Goal: Task Accomplishment & Management: Manage account settings

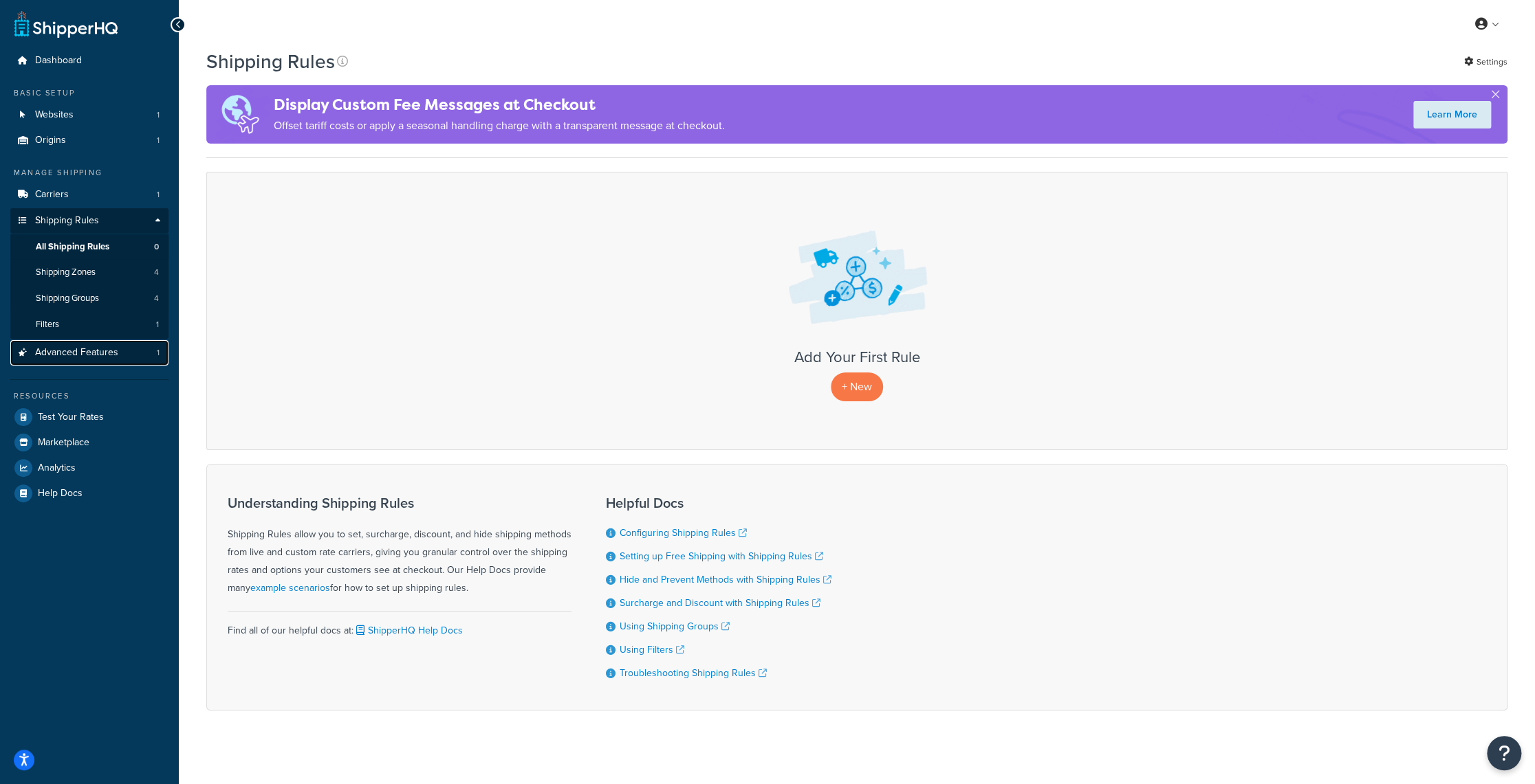
click at [73, 347] on span "Advanced Features" at bounding box center [77, 352] width 83 height 11
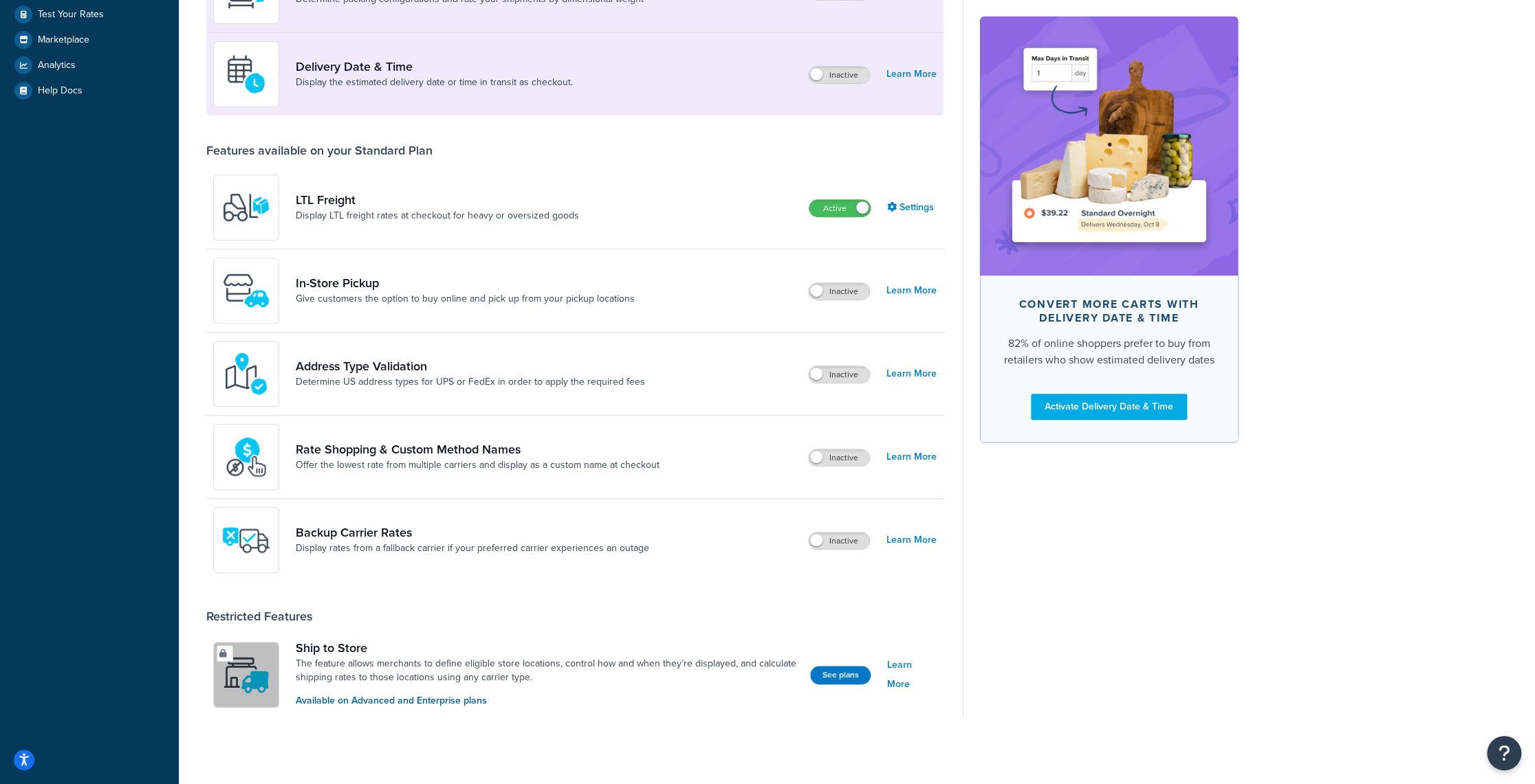
scroll to position [22, 0]
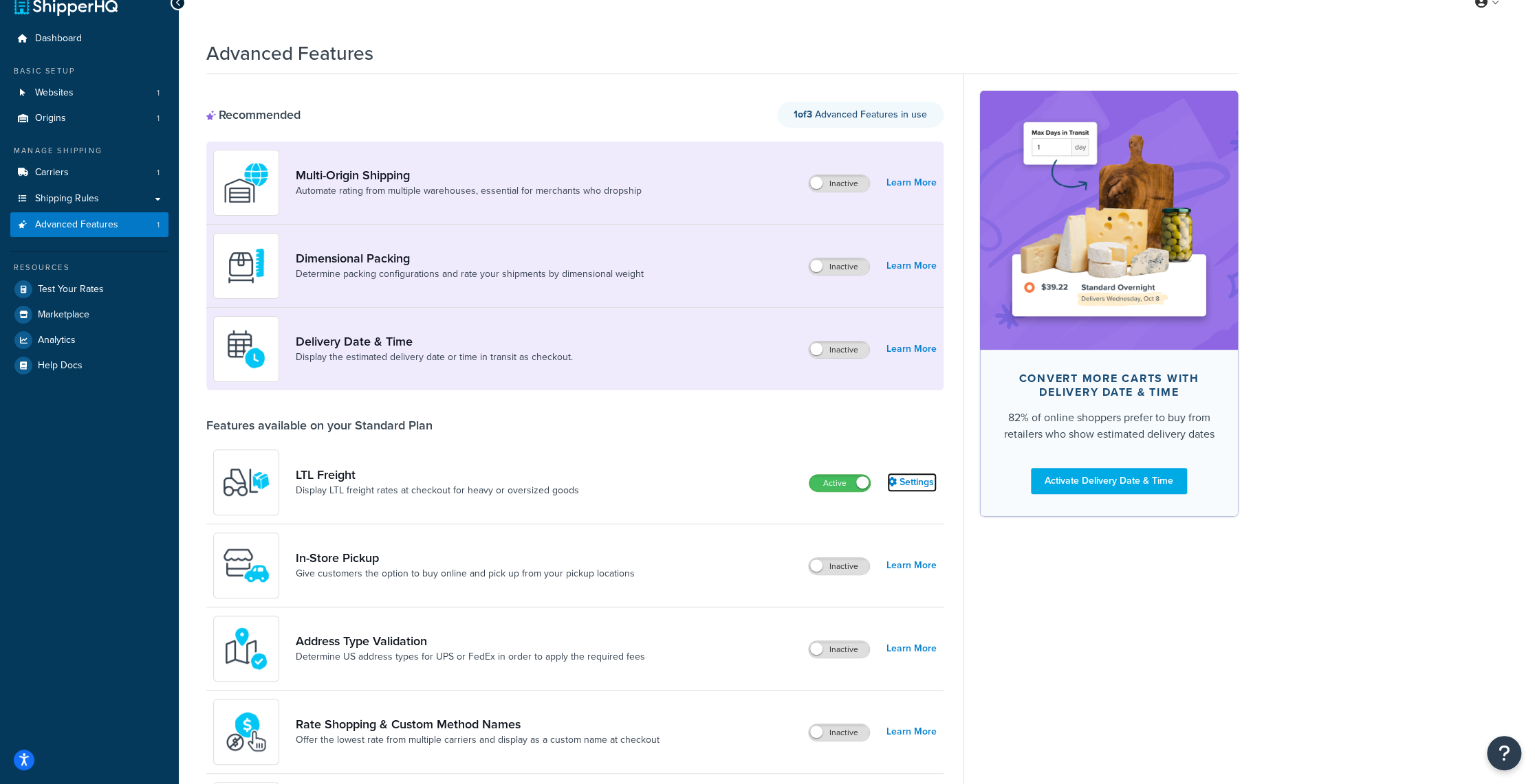
click at [915, 484] on link "Settings" at bounding box center [912, 483] width 50 height 20
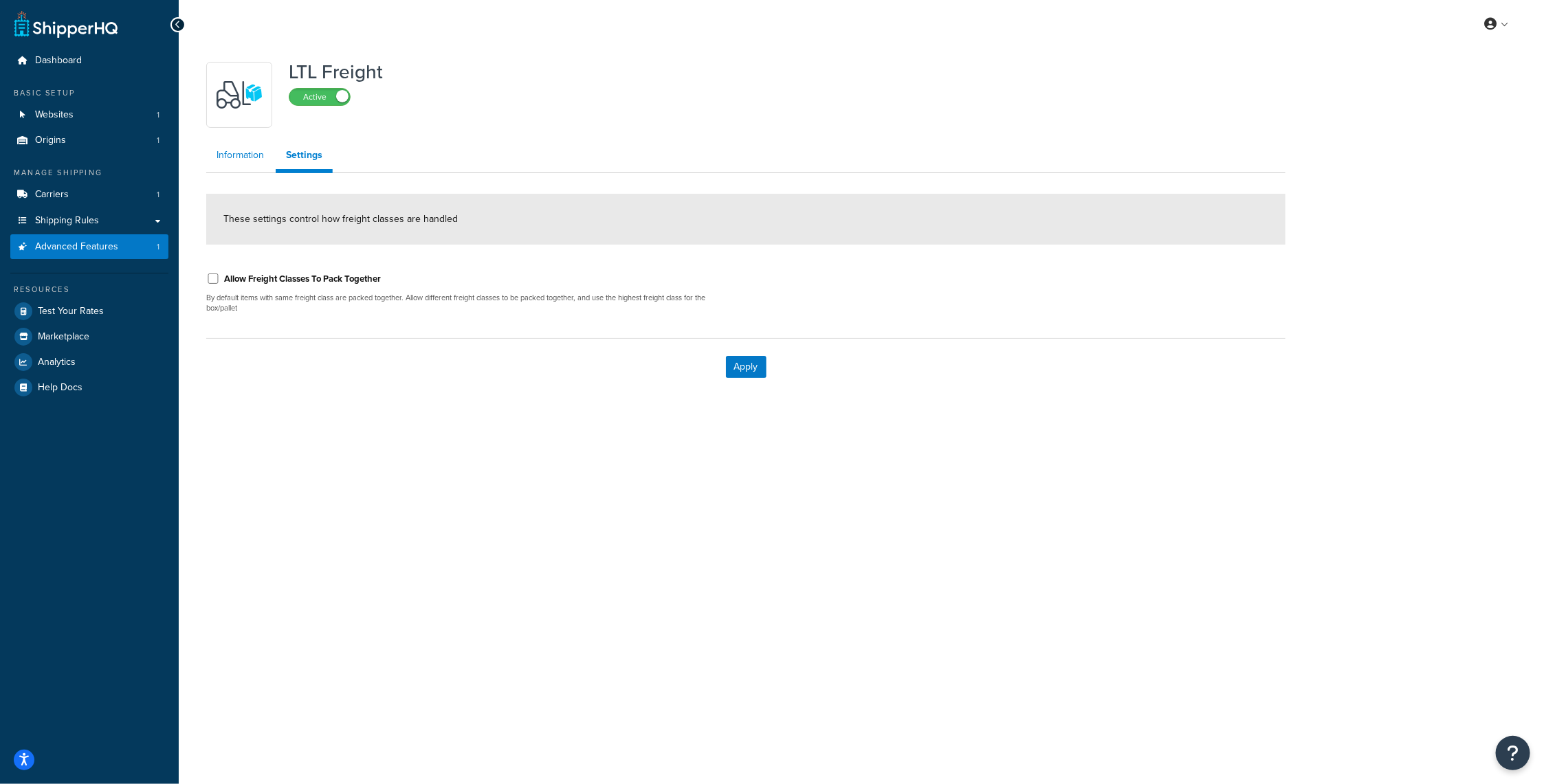
click at [236, 155] on link "Information" at bounding box center [240, 156] width 68 height 28
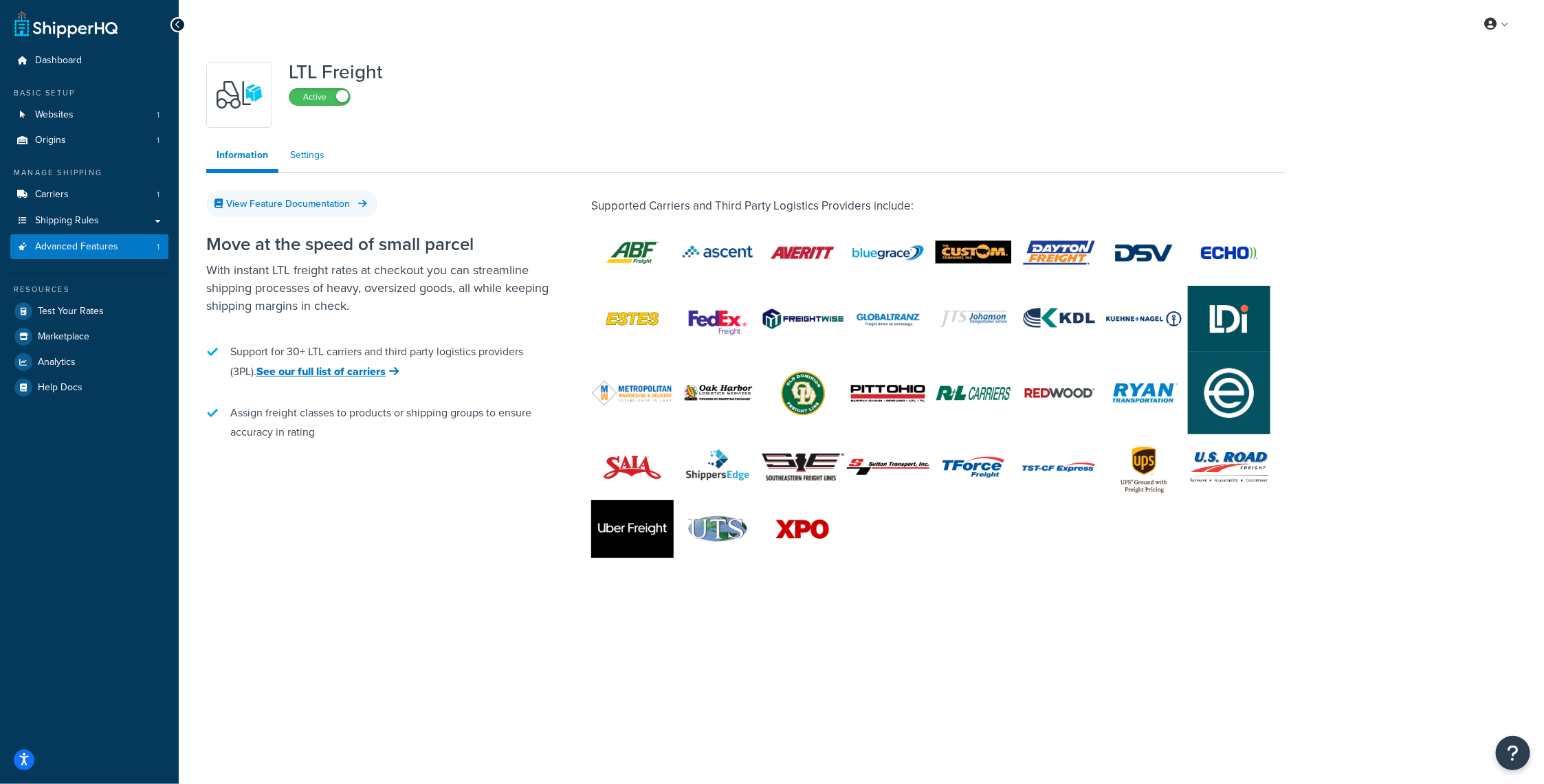
click at [299, 155] on link "Settings" at bounding box center [307, 156] width 55 height 28
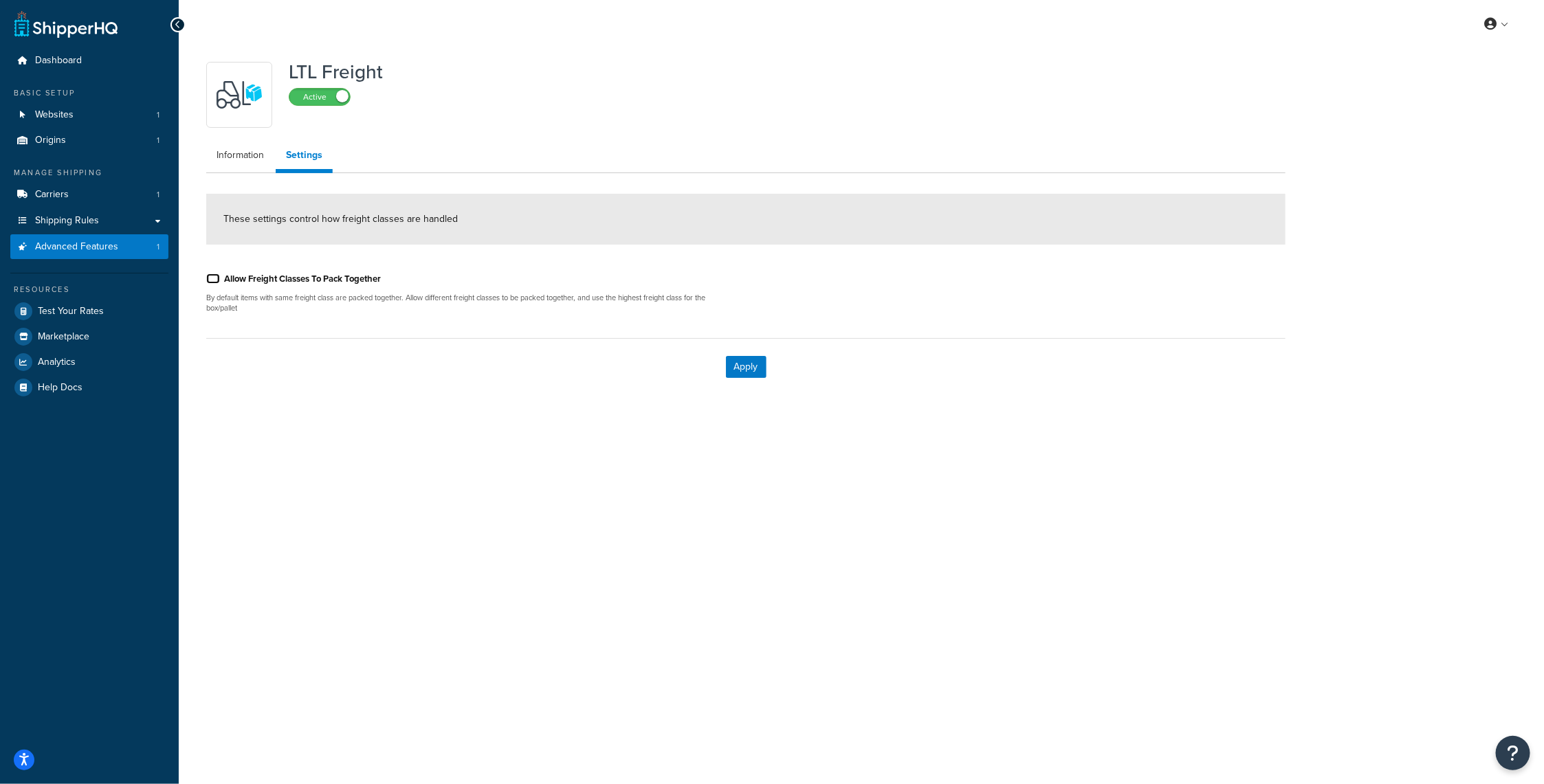
click at [208, 277] on input "Allow Freight Classes To Pack Together" at bounding box center [213, 278] width 14 height 11
checkbox input "true"
click at [755, 366] on button "Apply" at bounding box center [747, 366] width 41 height 22
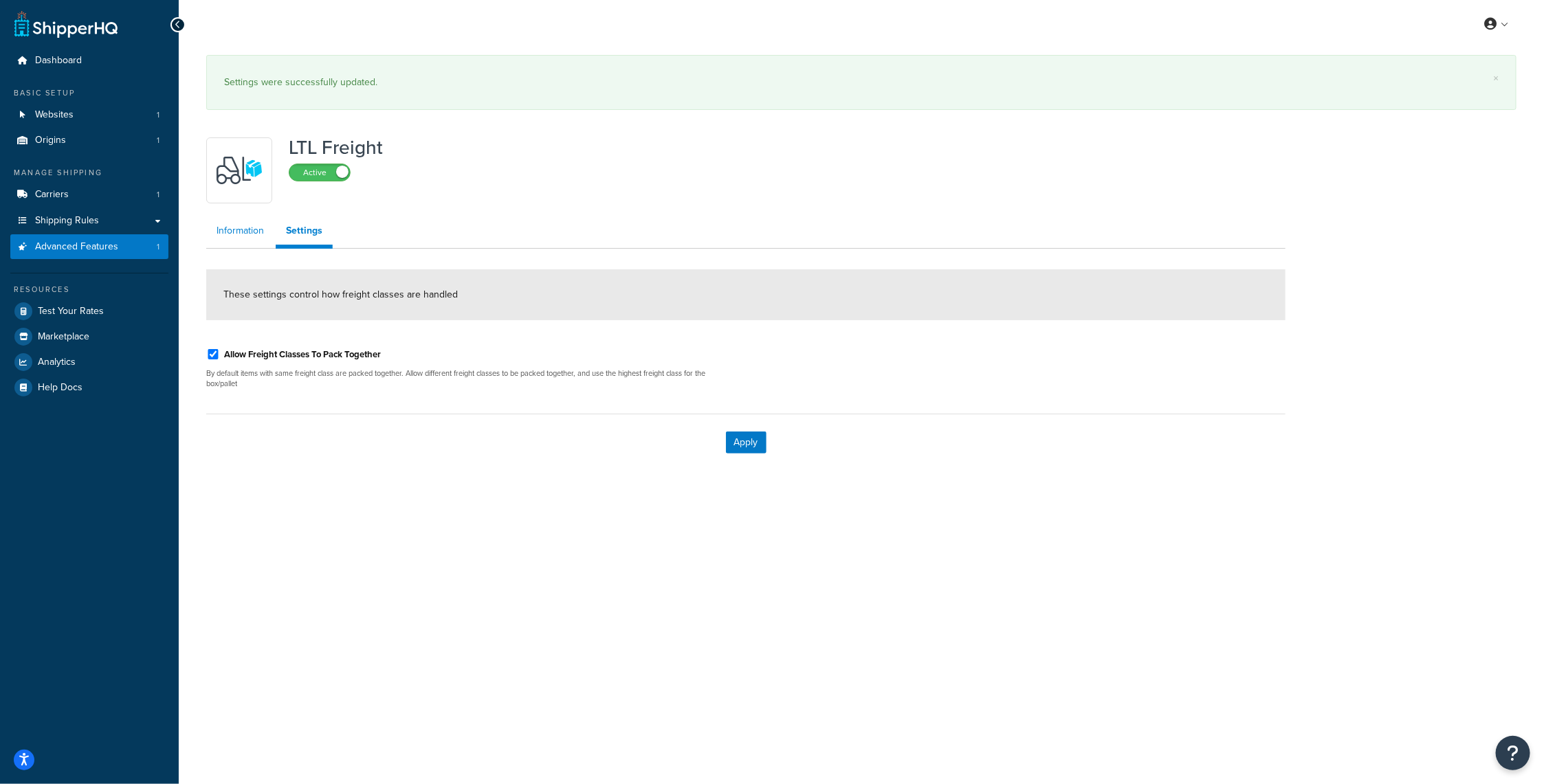
click at [254, 233] on link "Information" at bounding box center [240, 231] width 68 height 28
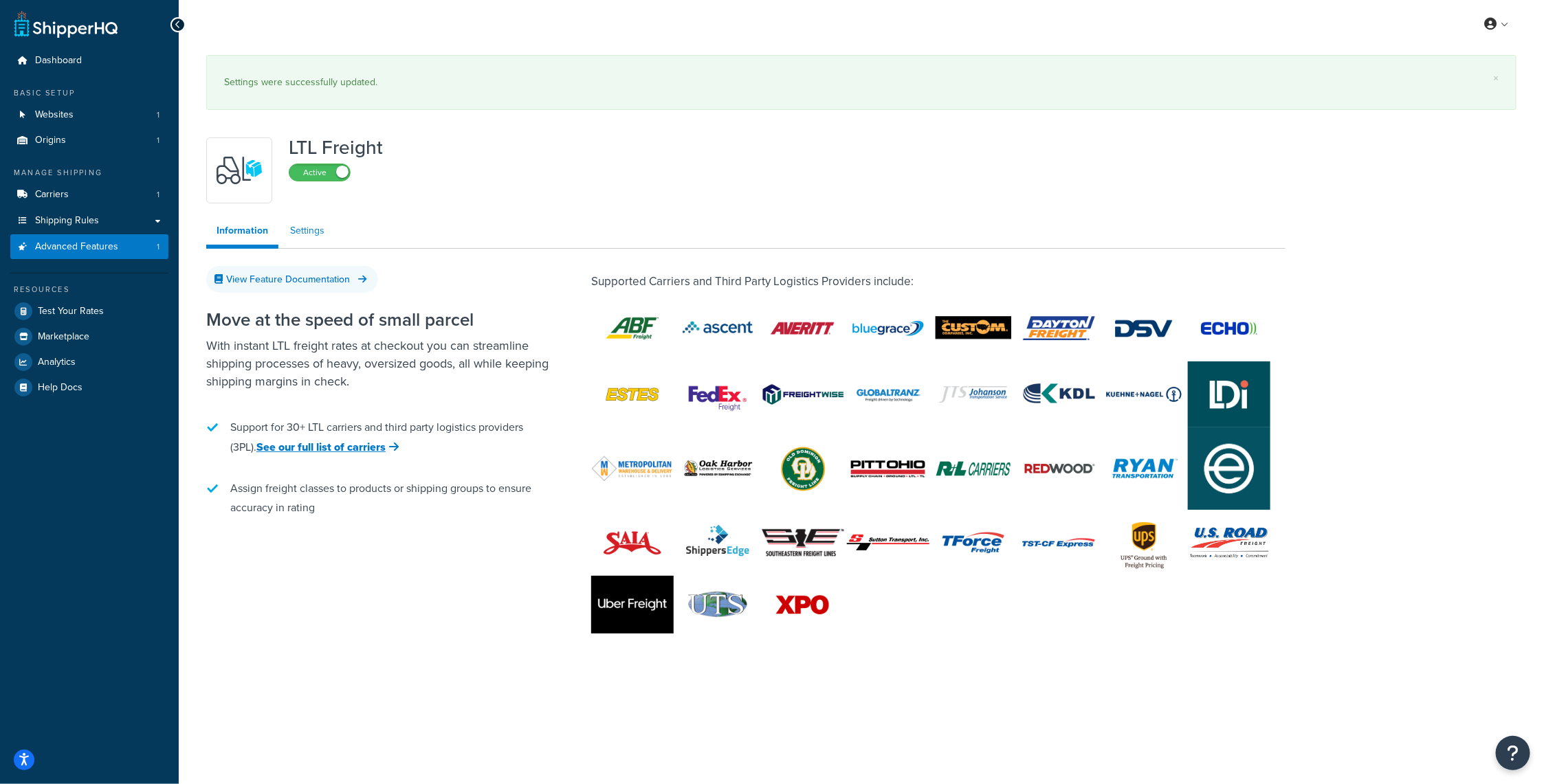
click at [304, 233] on link "Settings" at bounding box center [307, 231] width 55 height 28
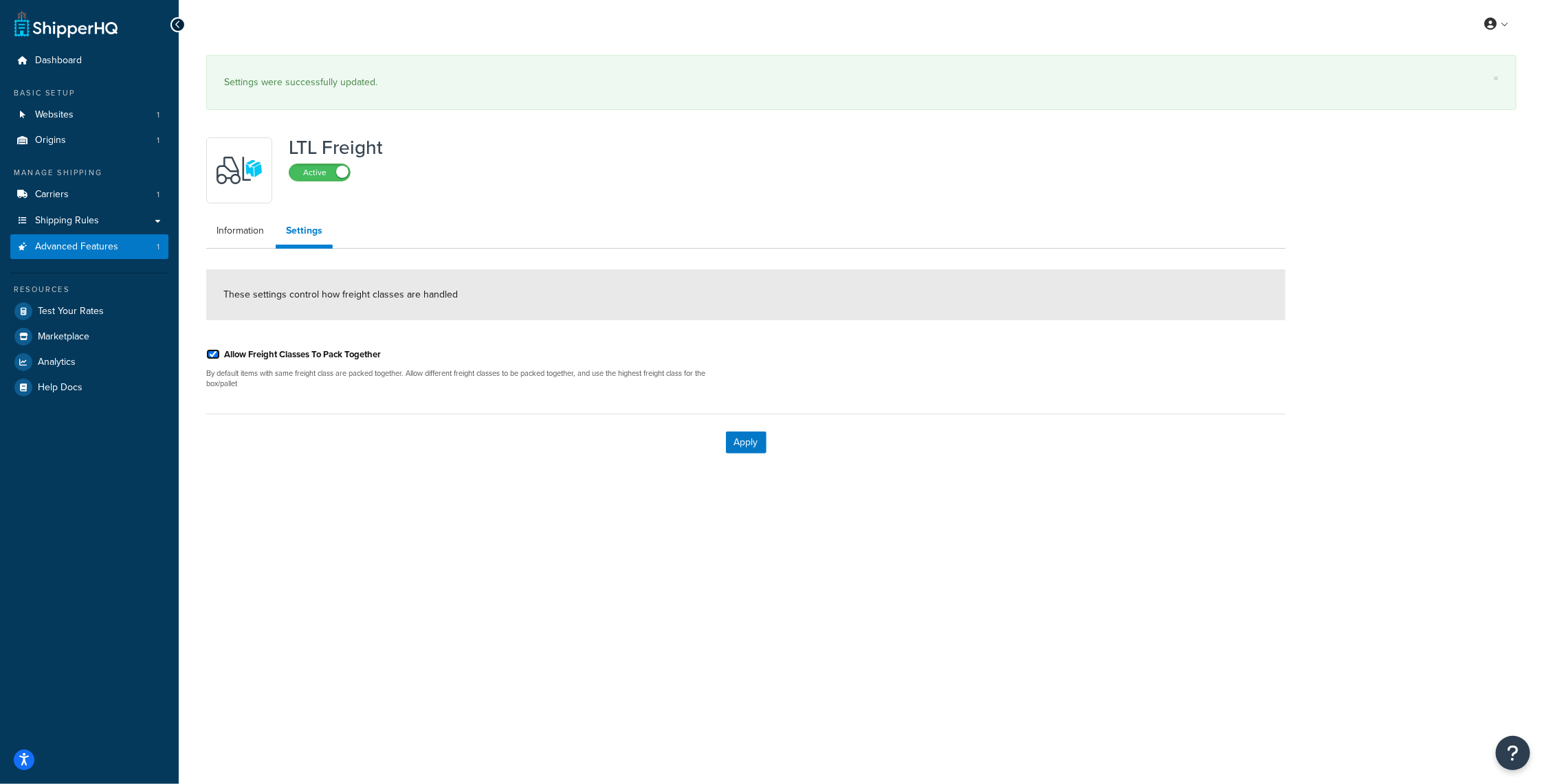
click at [212, 352] on input "Allow Freight Classes To Pack Together" at bounding box center [213, 354] width 14 height 11
checkbox input "false"
click at [748, 435] on button "Apply" at bounding box center [747, 442] width 41 height 22
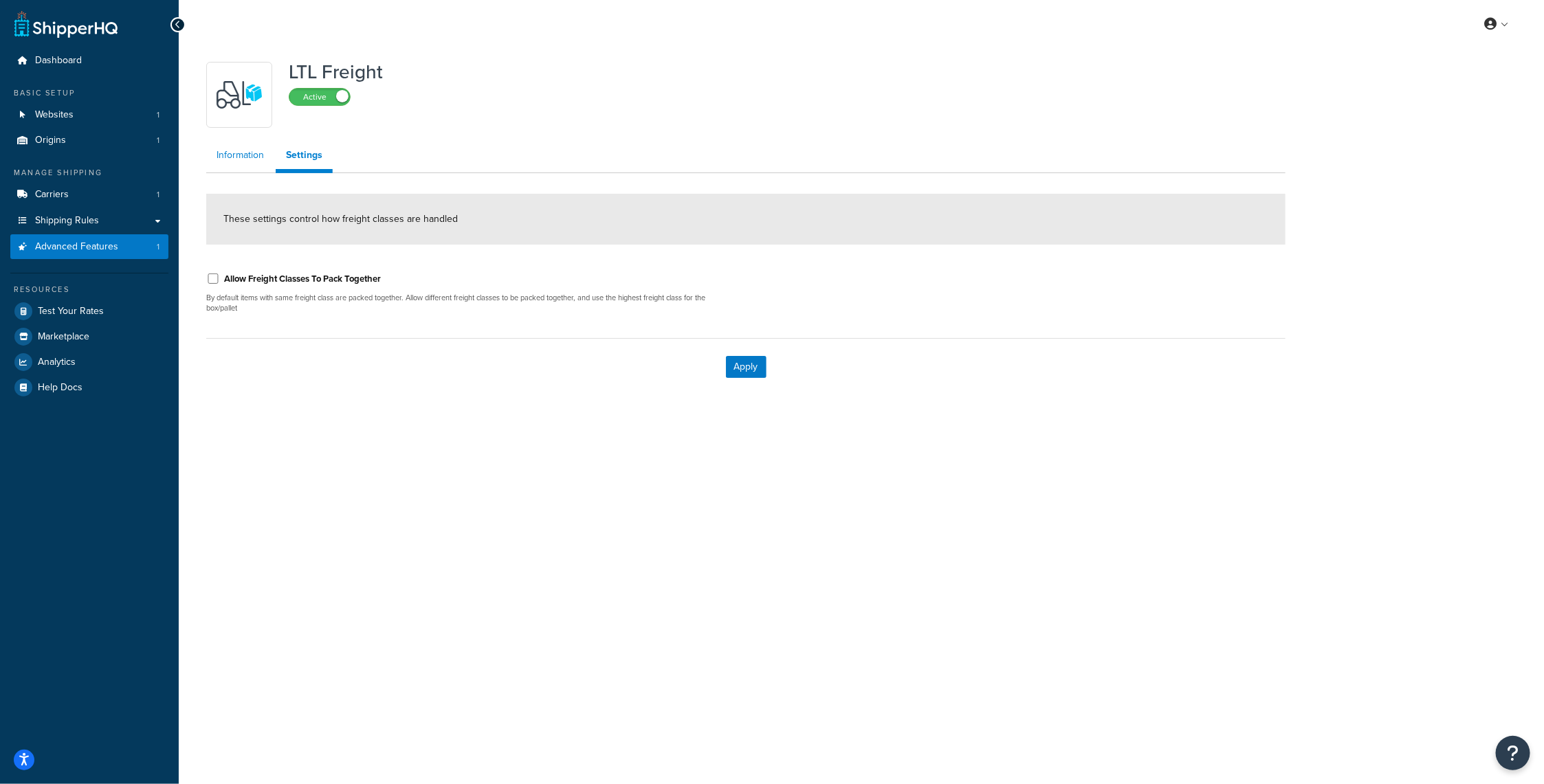
click at [246, 154] on link "Information" at bounding box center [240, 156] width 68 height 28
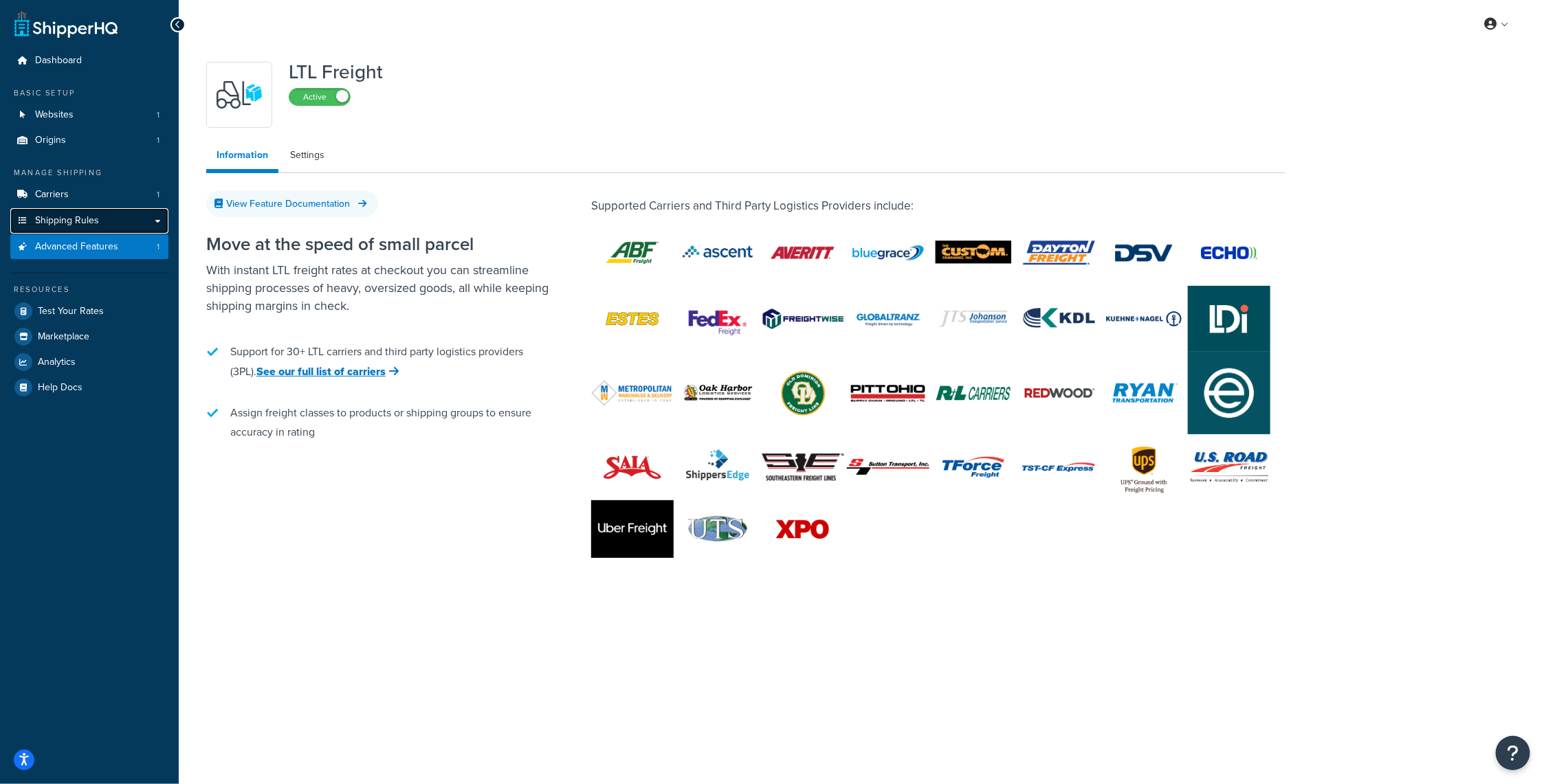
click at [61, 216] on span "Shipping Rules" at bounding box center [67, 221] width 64 height 11
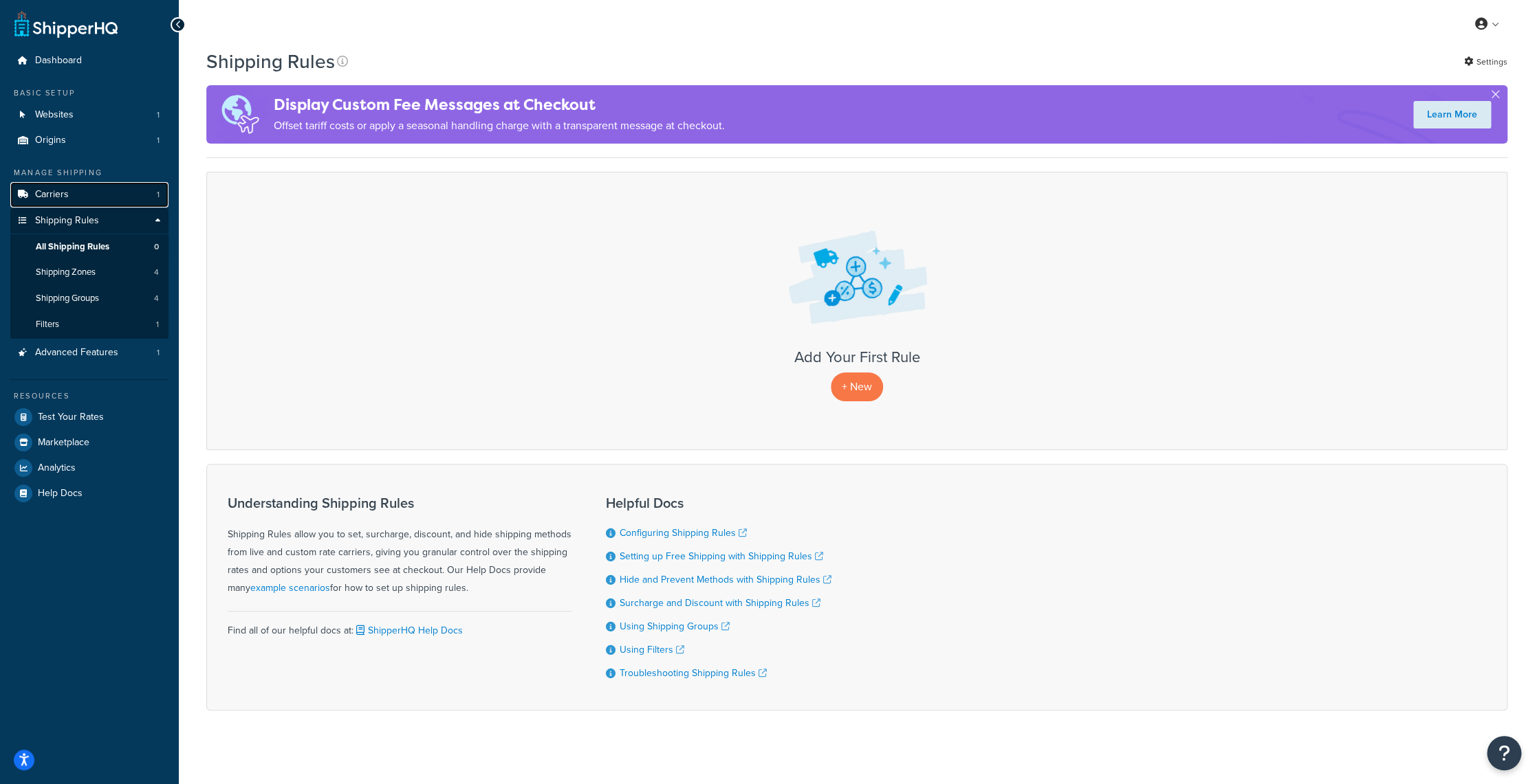
click at [66, 191] on span "Carriers" at bounding box center [51, 195] width 33 height 11
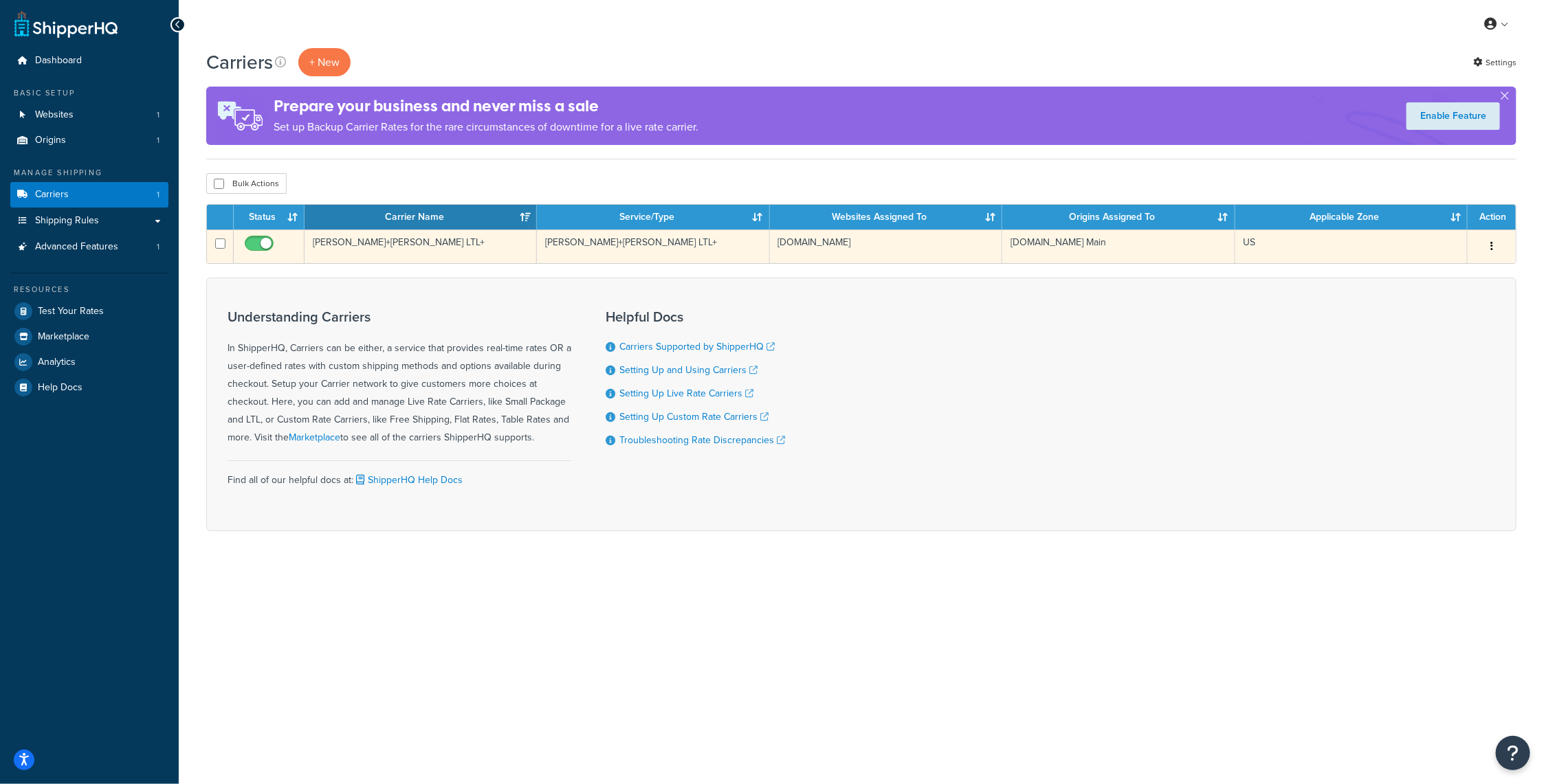
click at [1495, 246] on button "button" at bounding box center [1493, 246] width 20 height 22
click at [1420, 277] on link "Edit" at bounding box center [1436, 273] width 109 height 29
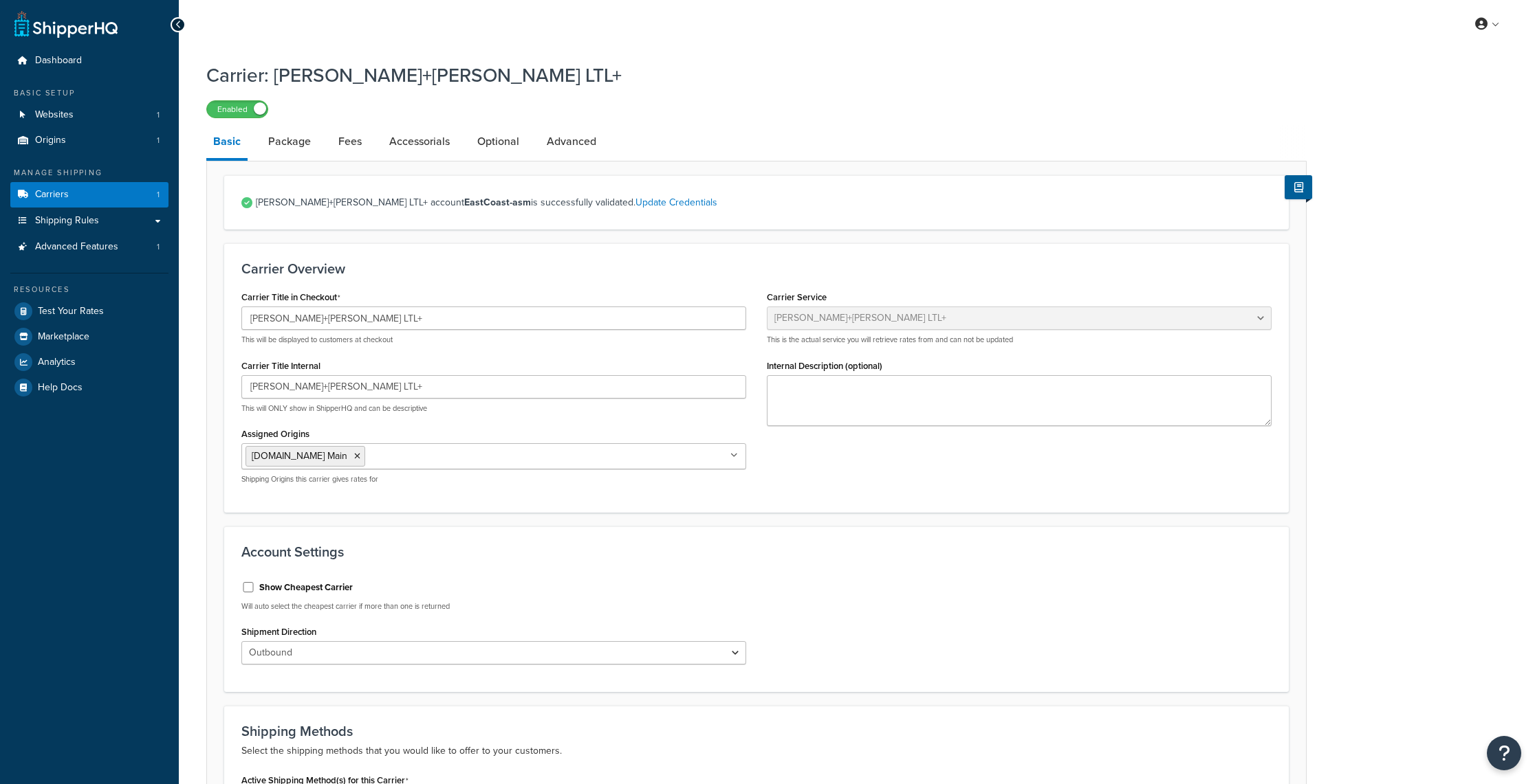
select select "reTransFreight"
click at [286, 142] on link "Package" at bounding box center [289, 141] width 56 height 33
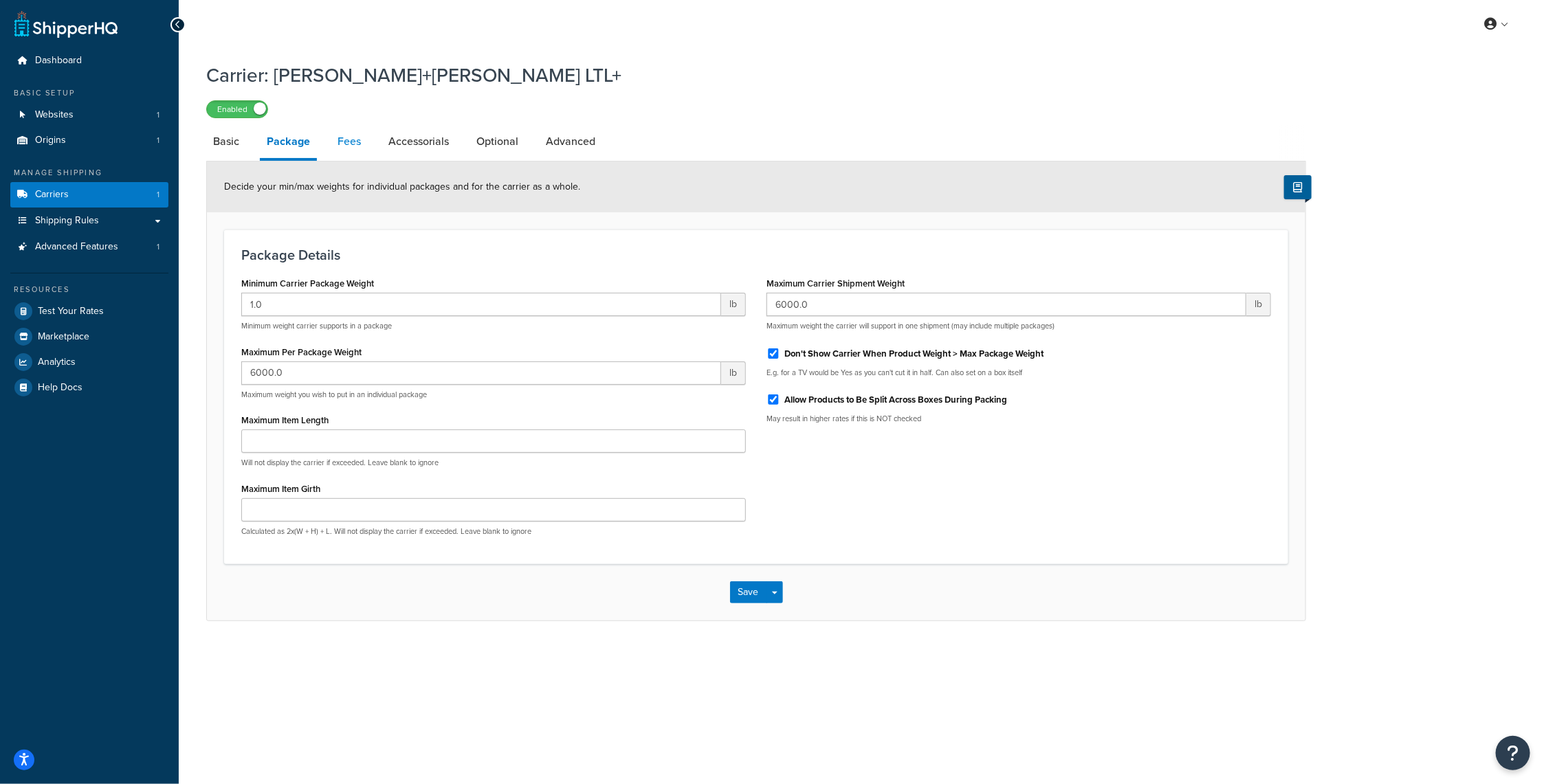
click at [344, 139] on link "Fees" at bounding box center [348, 141] width 37 height 33
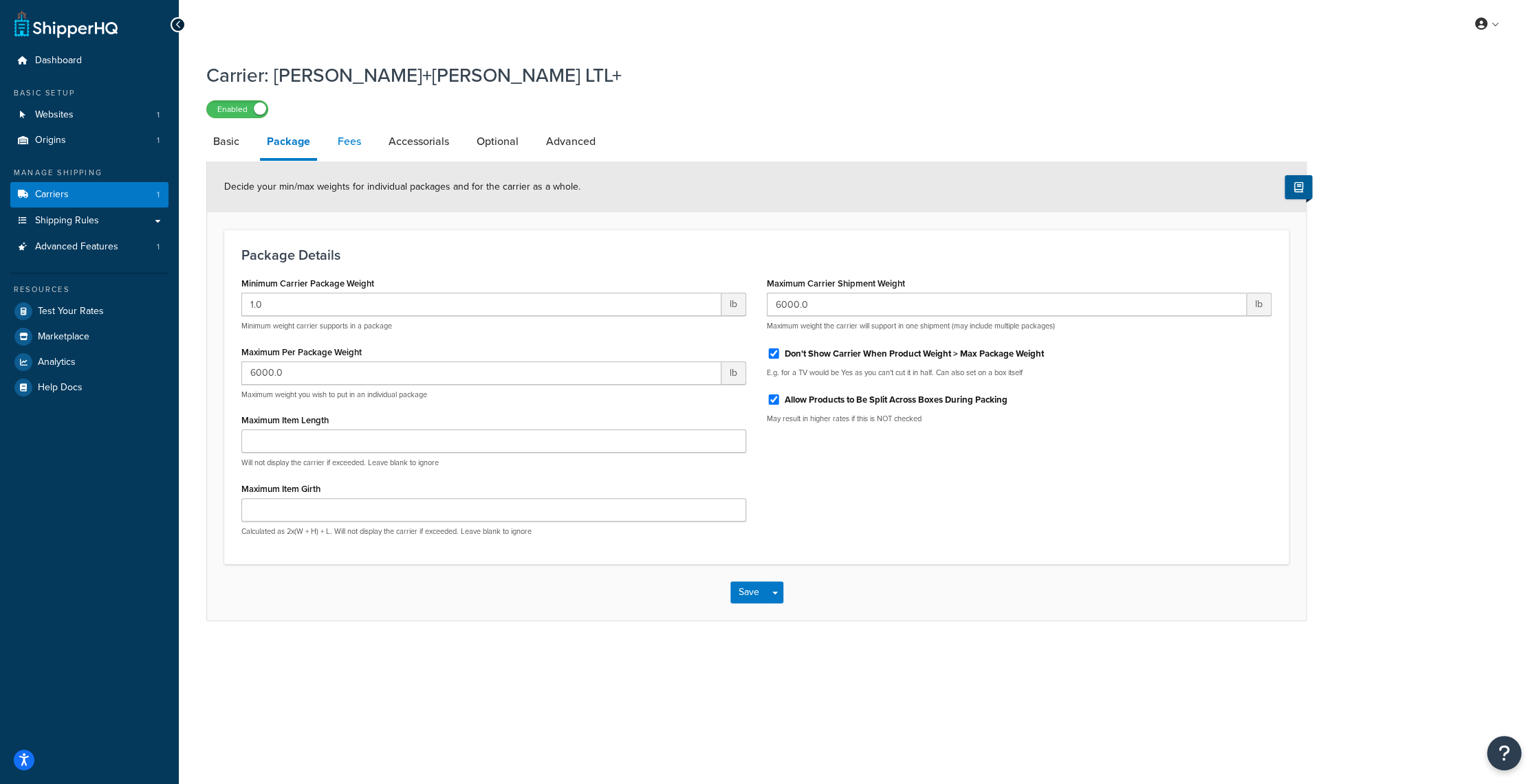
select select "AFTER"
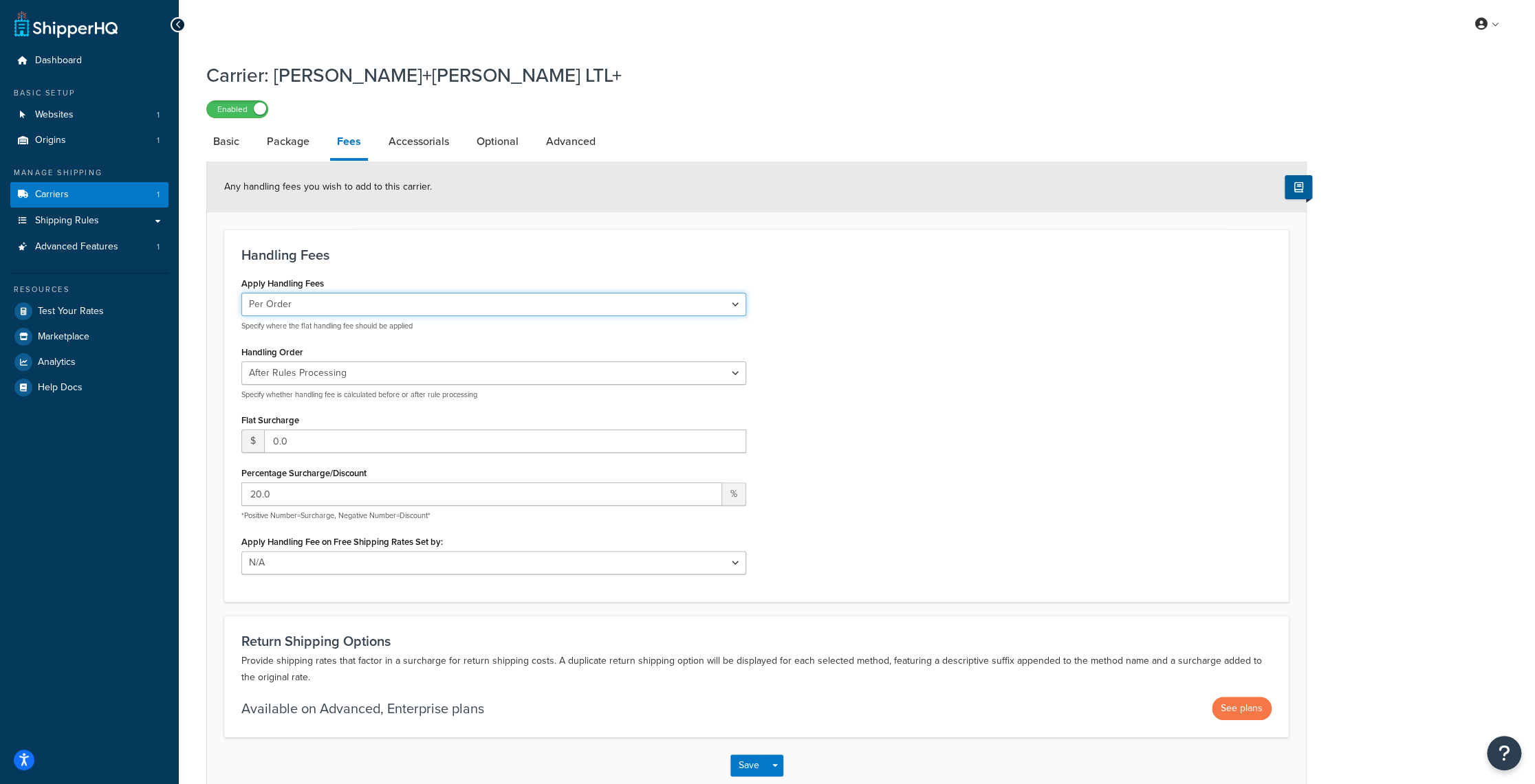
click at [734, 303] on select "Per Order Per Item Per Package" at bounding box center [494, 304] width 504 height 24
click at [786, 248] on h3 "Handling Fees" at bounding box center [756, 255] width 1030 height 16
click at [736, 302] on select "Per Order Per Item Per Package" at bounding box center [494, 304] width 504 height 24
click at [928, 222] on form "Any handling fees you wish to add to this carrier. Handling Fees Apply Handling…" at bounding box center [756, 477] width 1098 height 631
click at [725, 376] on select "Before Rules Processing After Rules Processing" at bounding box center [494, 373] width 504 height 24
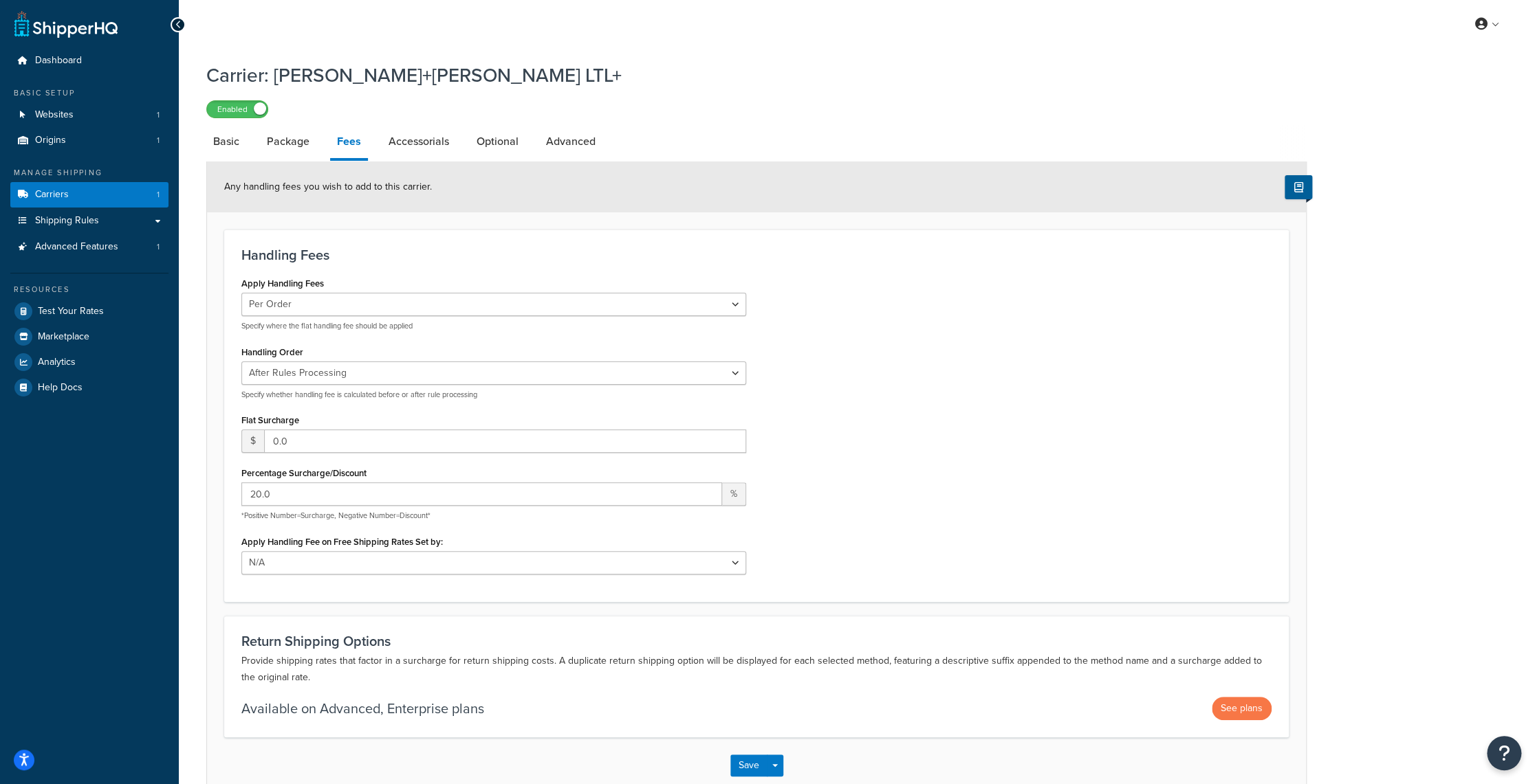
click at [919, 366] on div "Apply Handling Fees Per Order Per Item Per Package Specify where the flat handl…" at bounding box center [756, 428] width 1050 height 311
click at [582, 139] on link "Advanced" at bounding box center [571, 141] width 64 height 33
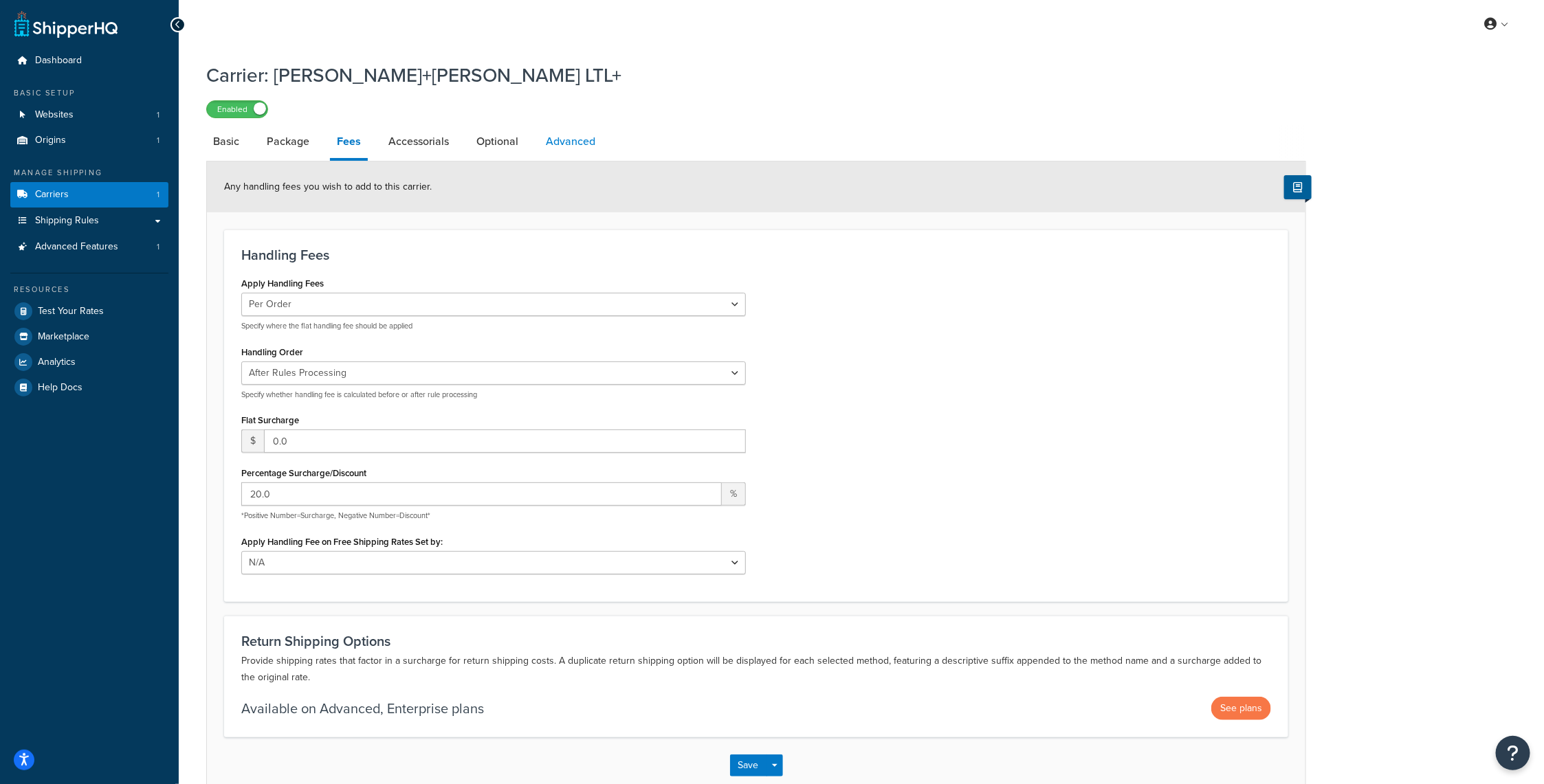
select select "false"
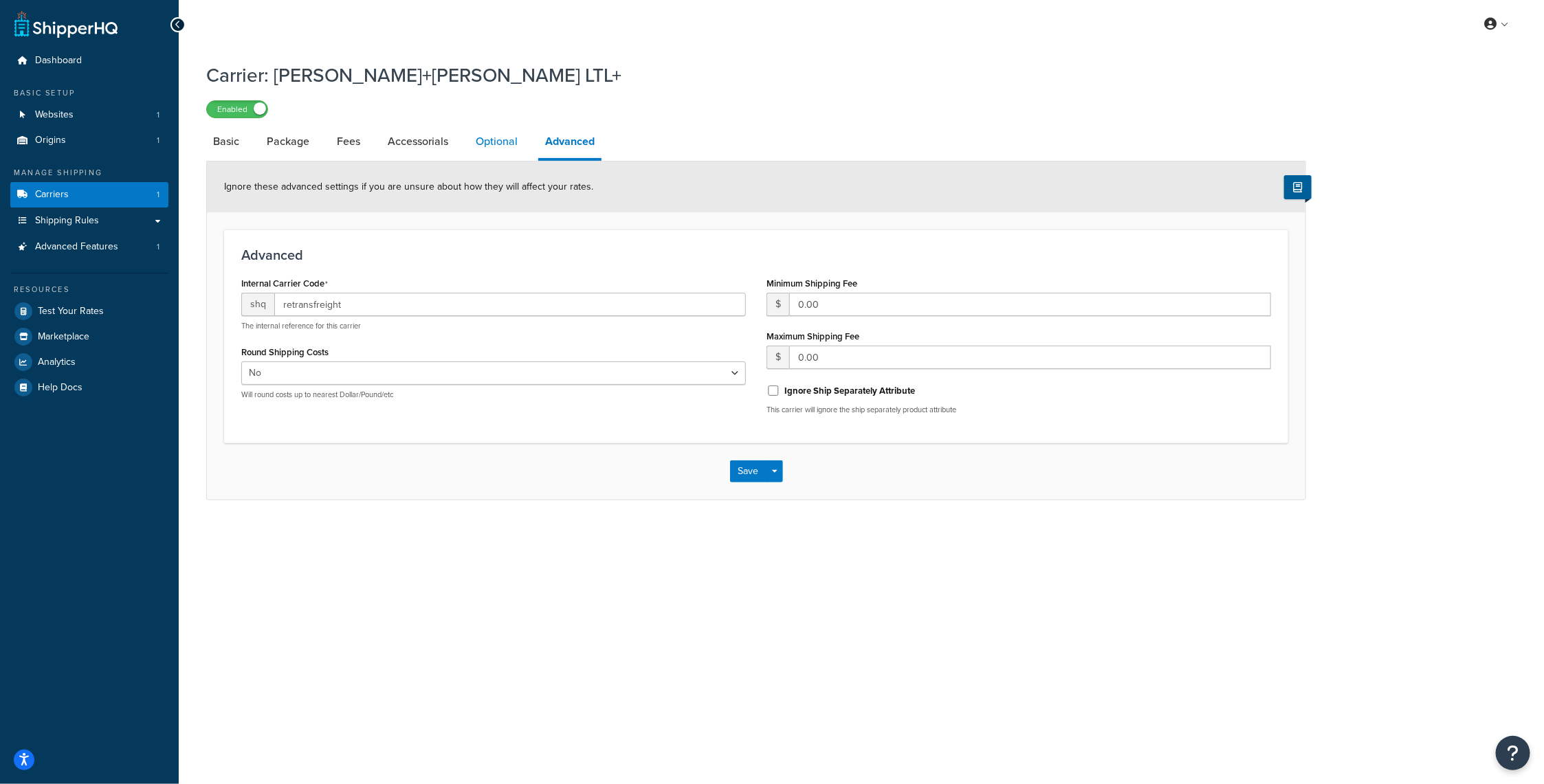
click at [494, 138] on link "Optional" at bounding box center [497, 141] width 55 height 33
select select "70"
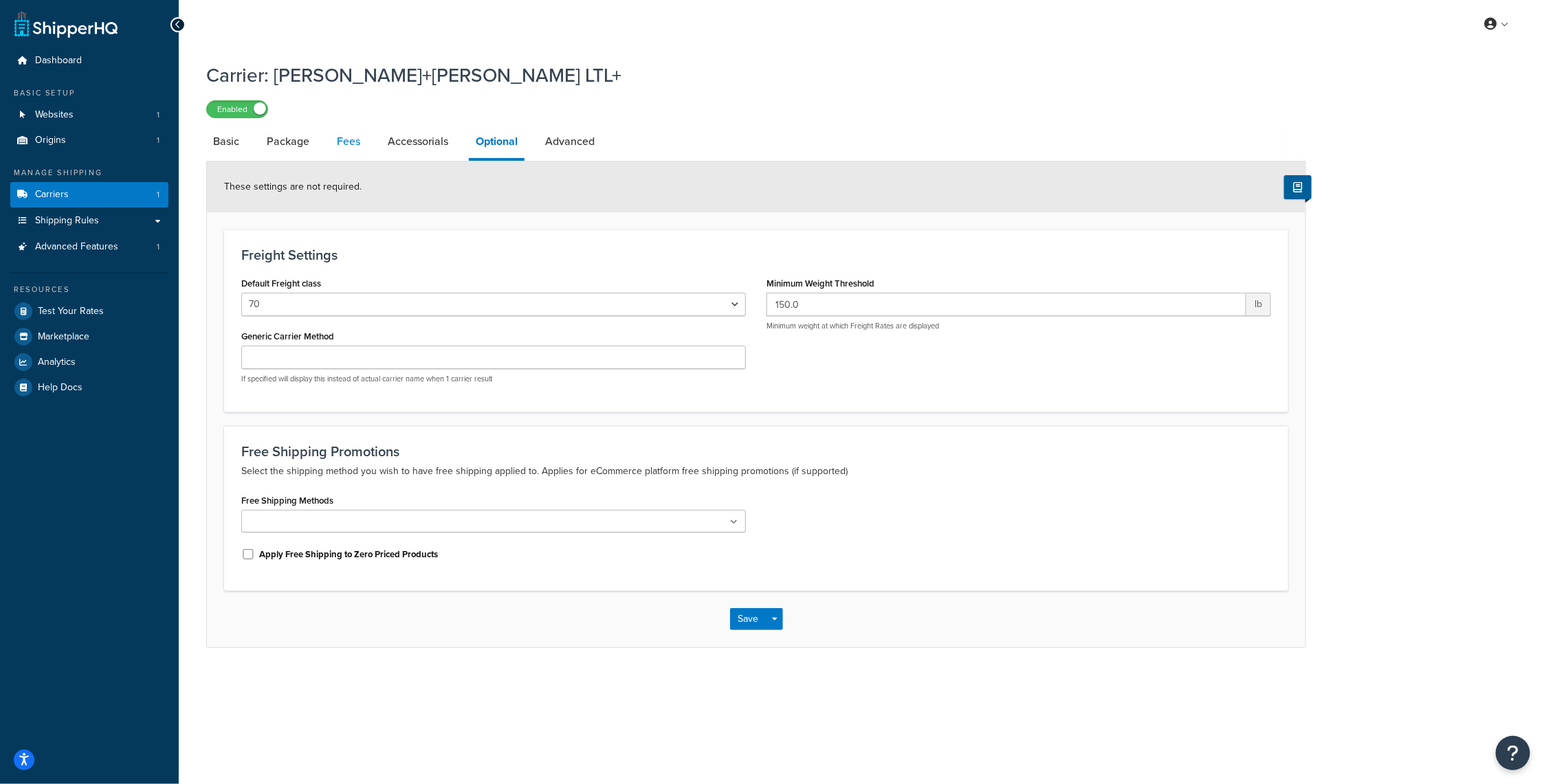
click at [342, 142] on link "Fees" at bounding box center [348, 141] width 37 height 33
select select "AFTER"
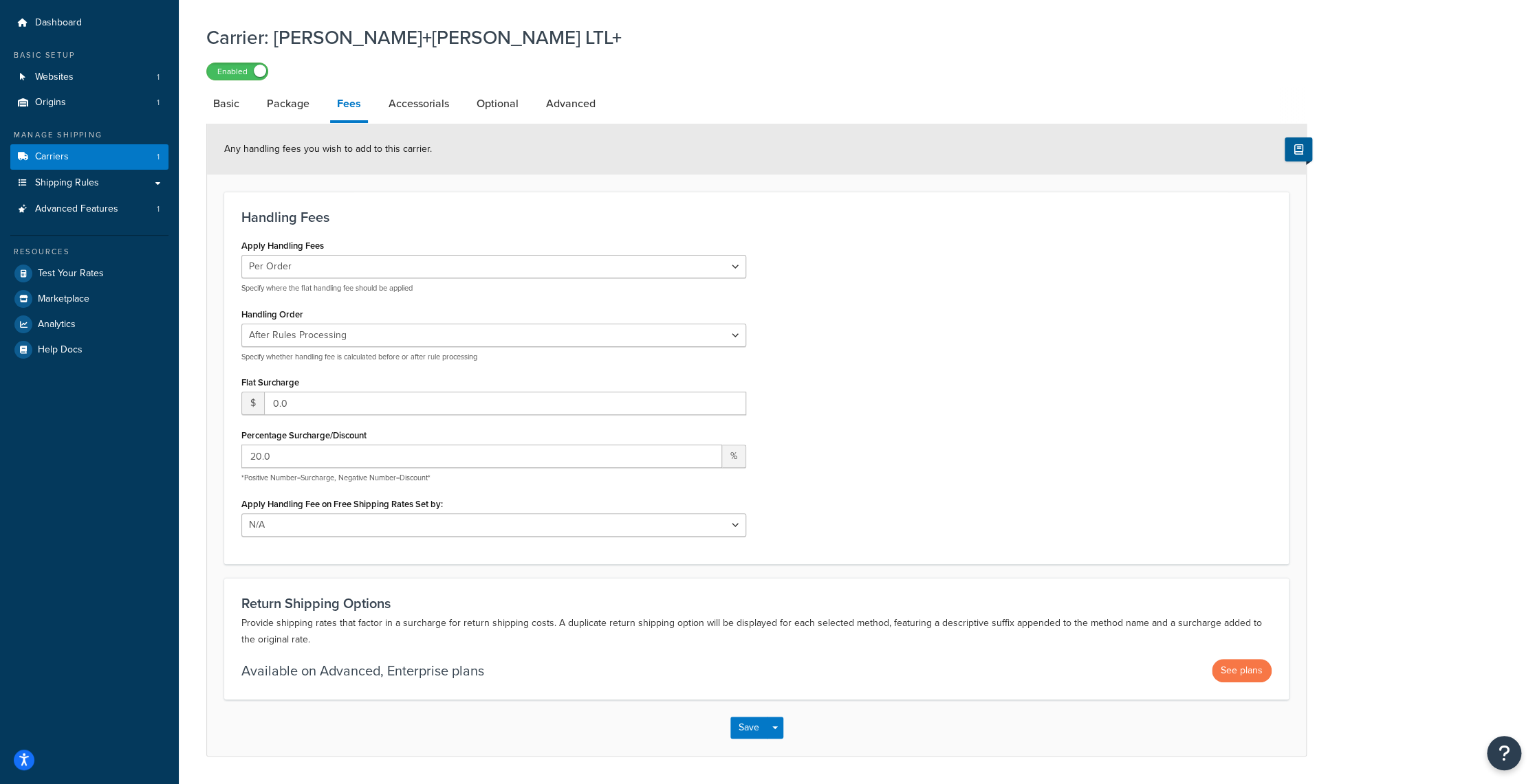
scroll to position [69, 0]
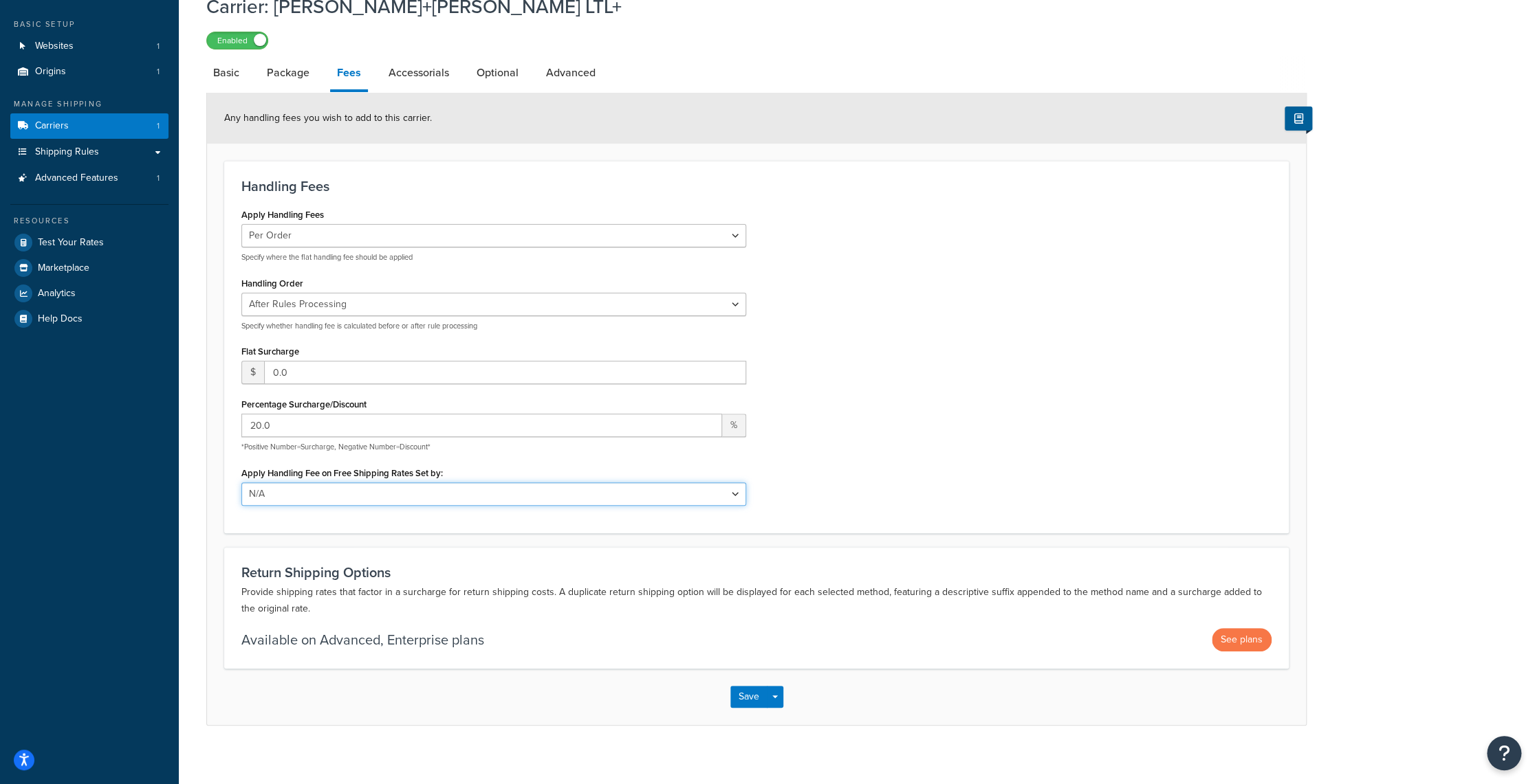
click at [727, 492] on select "N/A Fixed/Free Shipping Methods Free Promotion Rules All Free Shipping" at bounding box center [494, 494] width 504 height 24
click at [876, 436] on div "Apply Handling Fees Per Order Per Item Per Package Specify where the flat handl…" at bounding box center [756, 360] width 1050 height 311
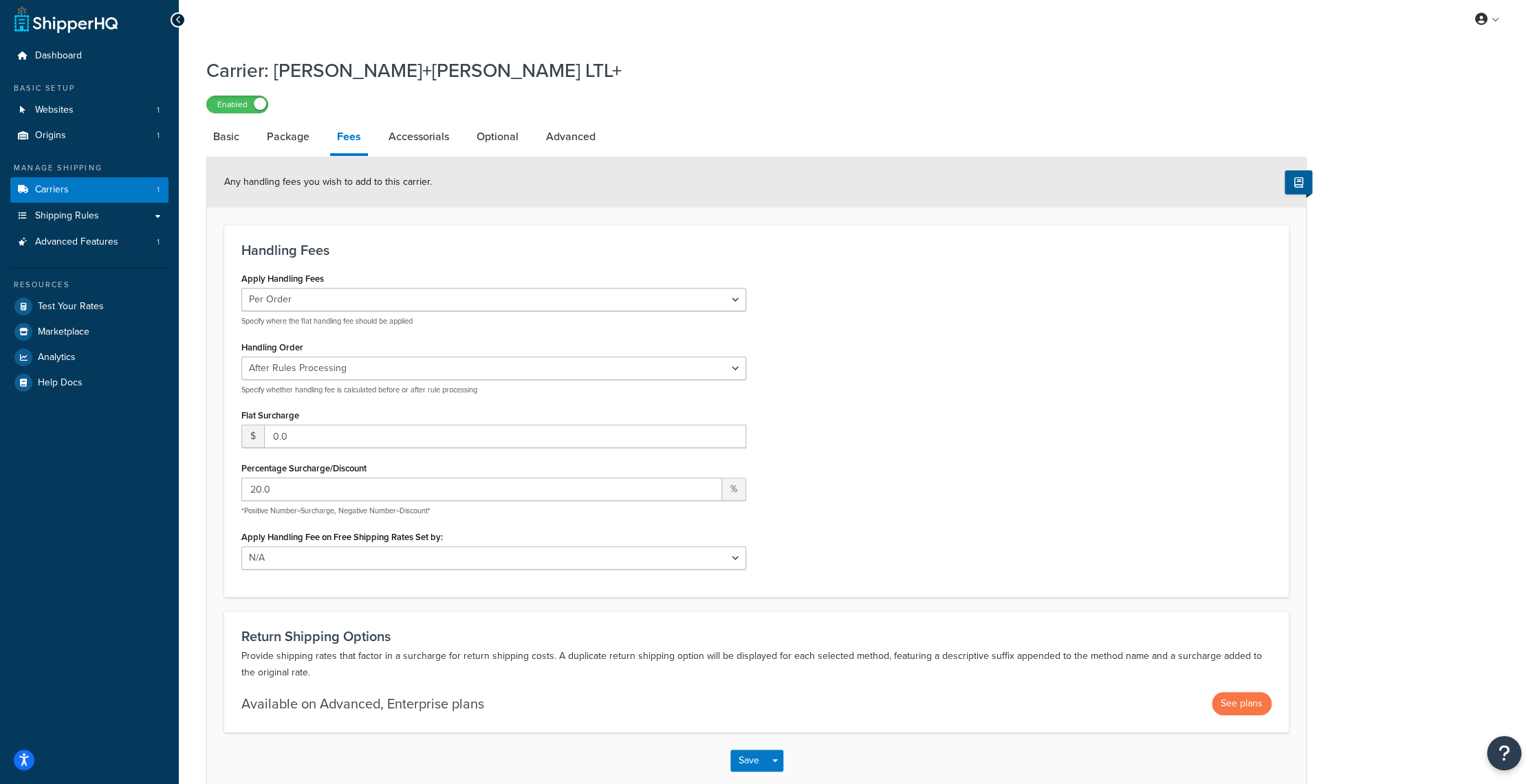
scroll to position [0, 0]
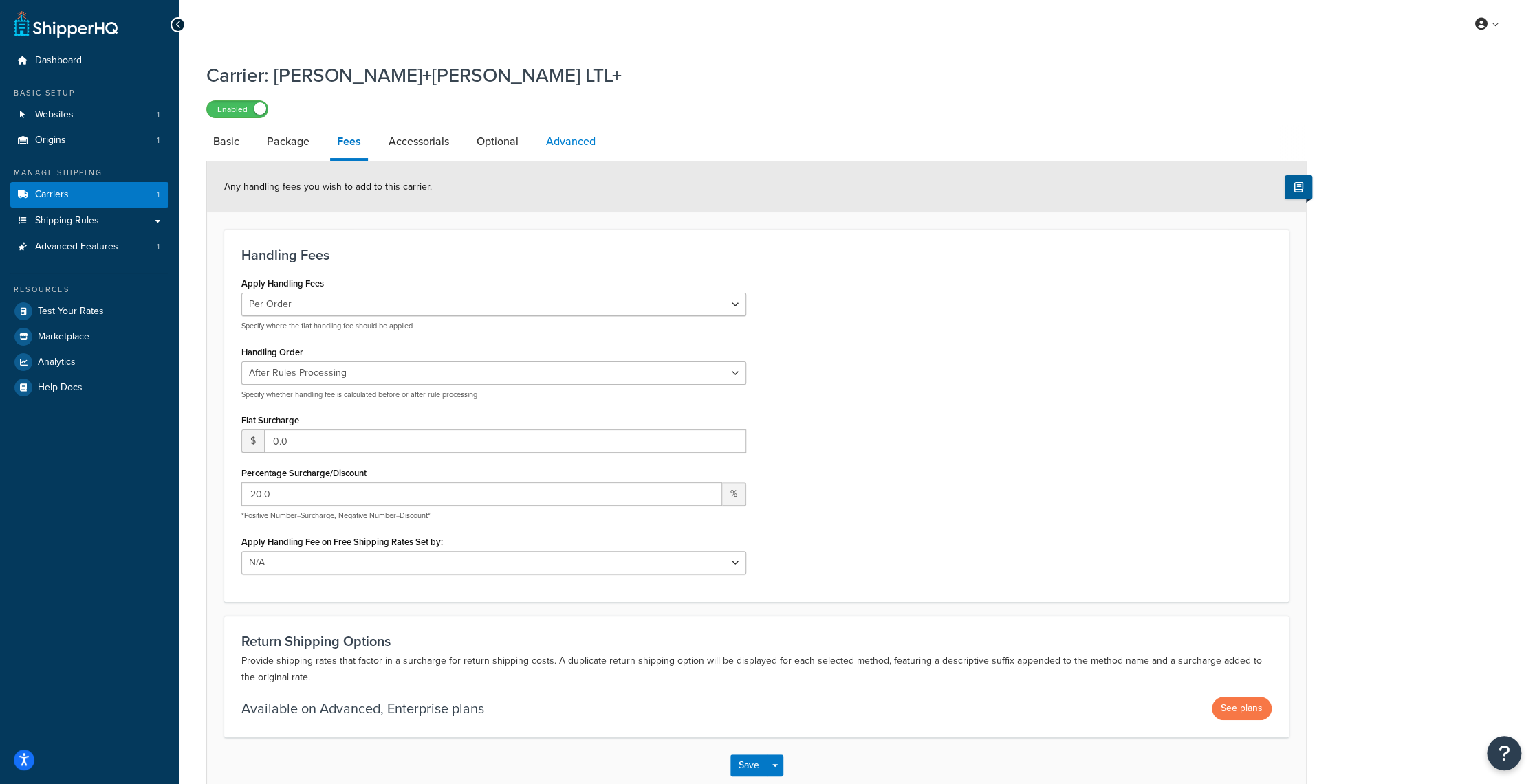
click at [580, 140] on link "Advanced" at bounding box center [571, 141] width 64 height 33
select select "false"
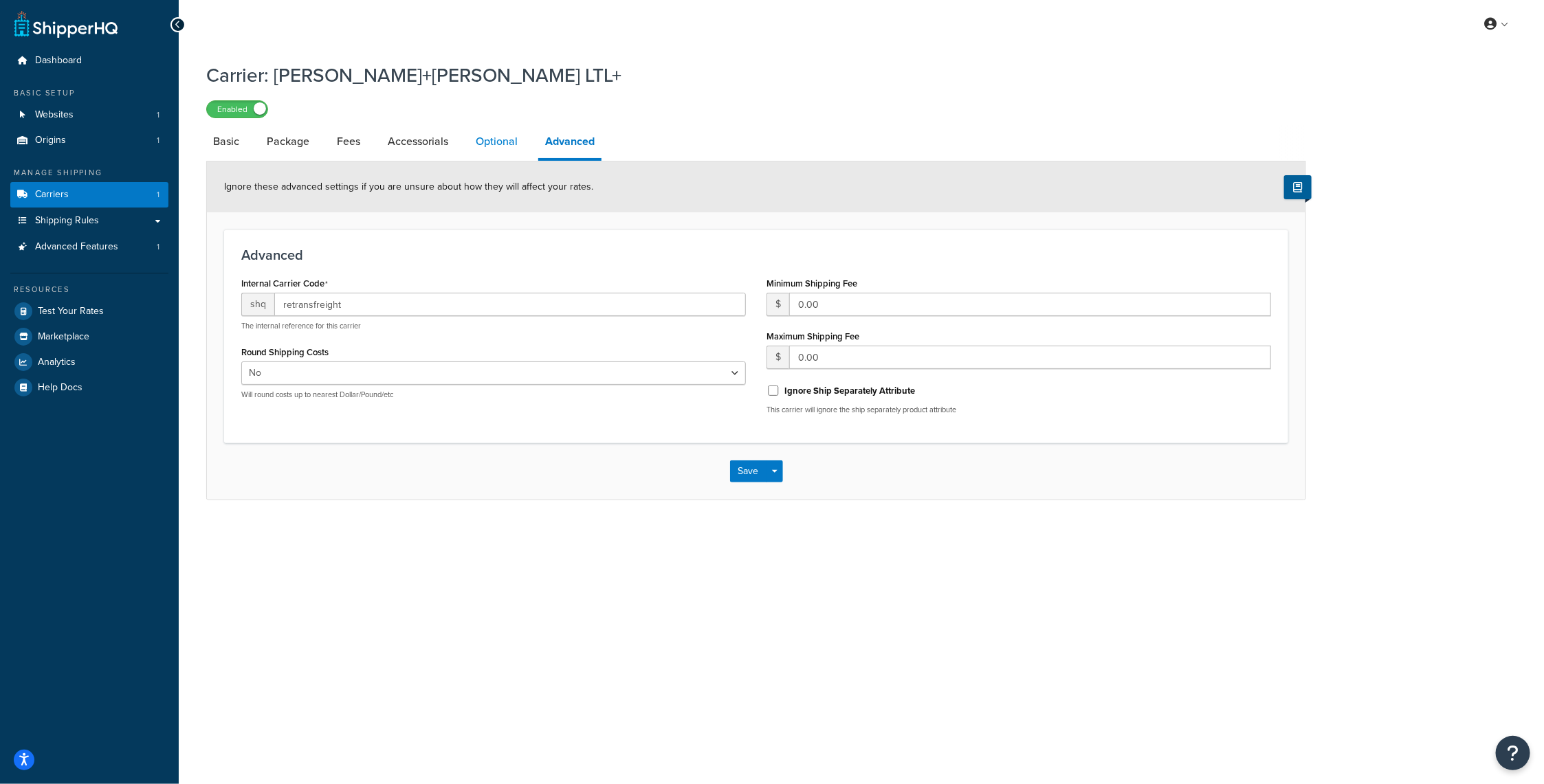
click at [502, 135] on link "Optional" at bounding box center [497, 141] width 55 height 33
select select "70"
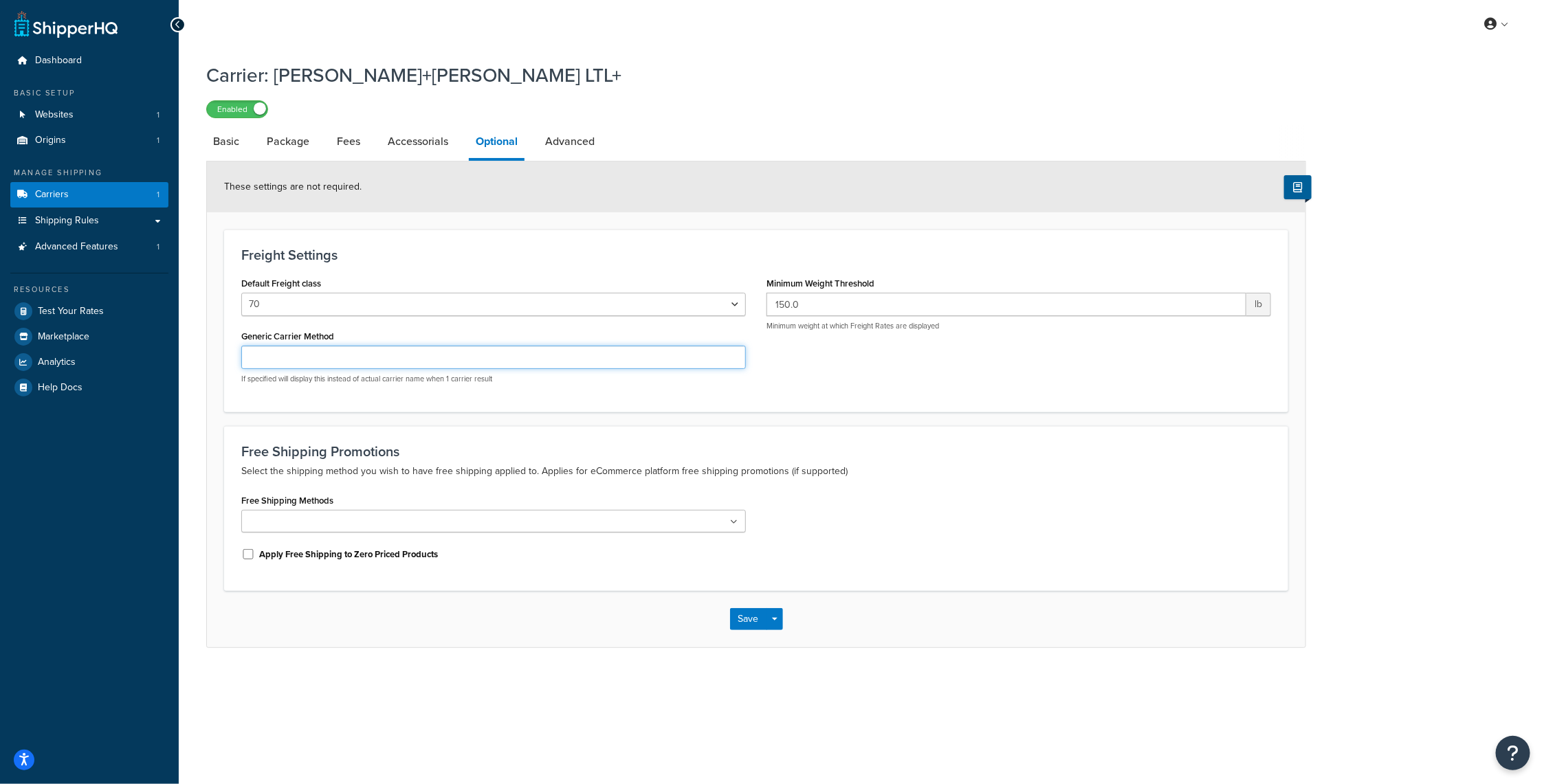
click at [518, 351] on input "Generic Carrier Method" at bounding box center [494, 357] width 504 height 24
click at [575, 142] on link "Advanced" at bounding box center [570, 141] width 64 height 33
select select "false"
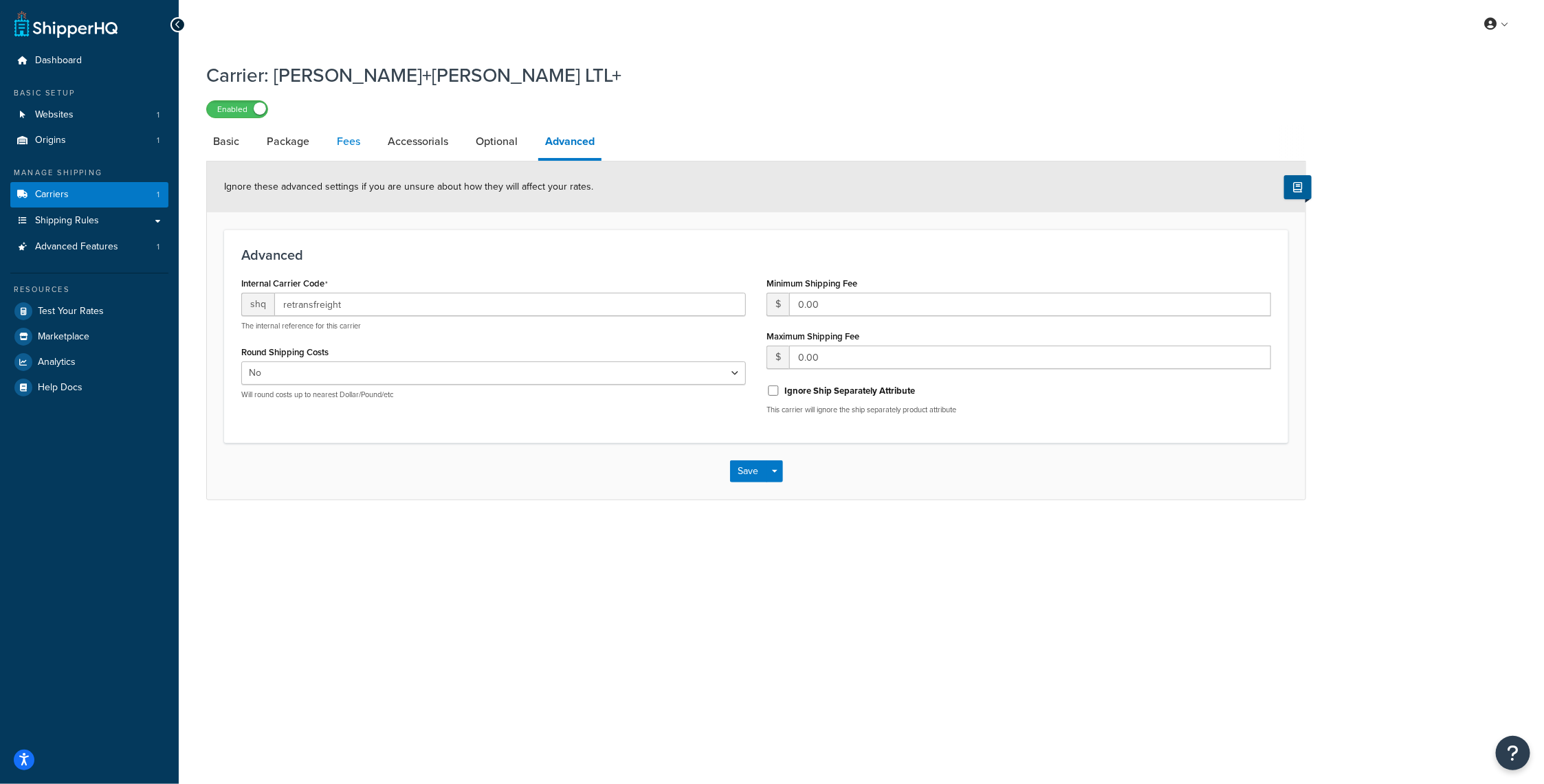
click at [354, 139] on link "Fees" at bounding box center [348, 141] width 37 height 33
select select "AFTER"
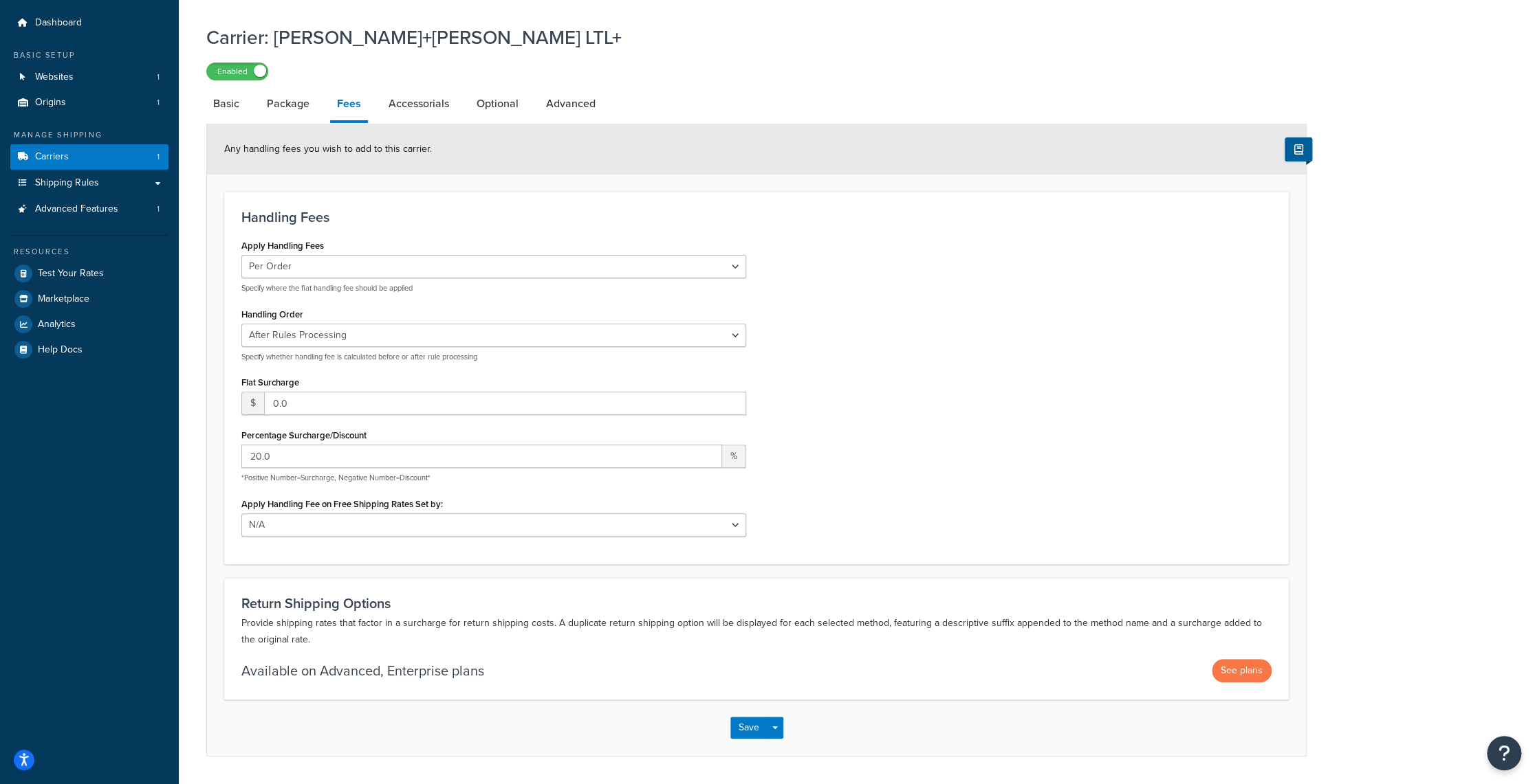
scroll to position [69, 0]
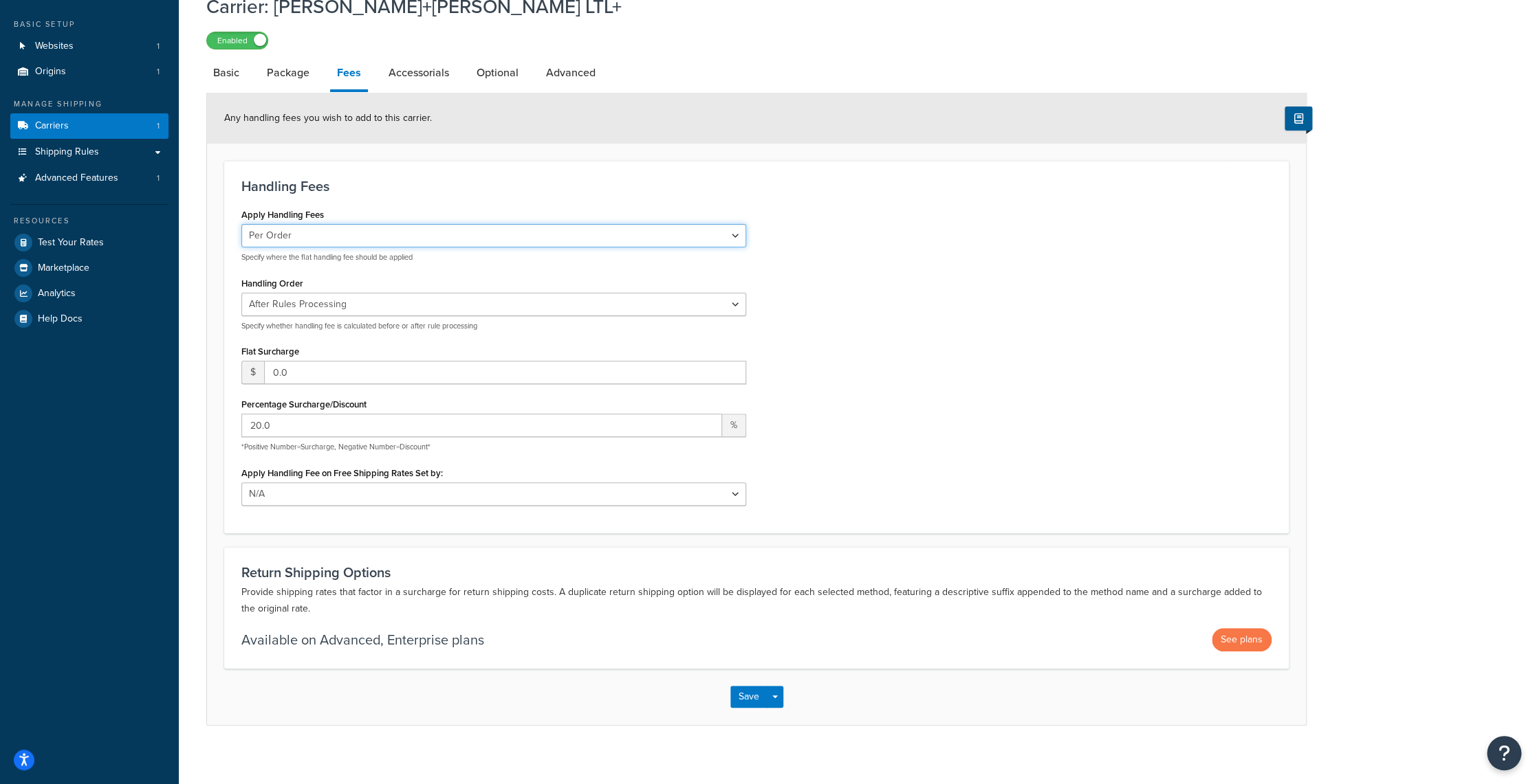
click at [550, 236] on select "Per Order Per Item Per Package" at bounding box center [494, 236] width 504 height 24
click at [242, 224] on select "Per Order Per Item Per Package" at bounding box center [494, 236] width 504 height 24
click at [384, 368] on input "0.0" at bounding box center [505, 372] width 482 height 24
click at [174, 357] on div "Dashboard Basic Setup Websites 1 Origins 1 Manage Shipping Carriers 1 Shipping …" at bounding box center [89, 363] width 179 height 863
click at [728, 229] on select "Per Order Per Item Per Package" at bounding box center [494, 236] width 504 height 24
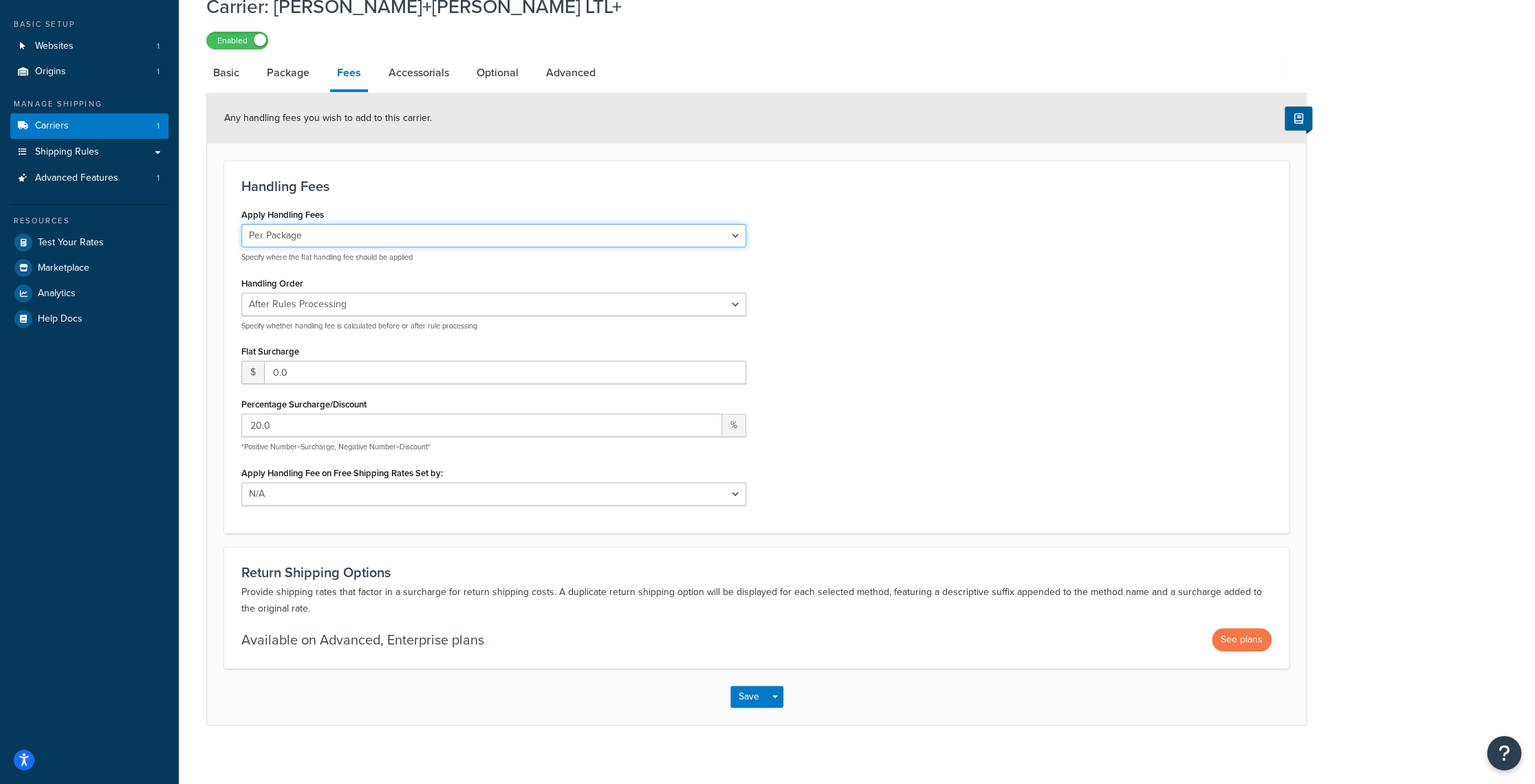
select select "item"
click at [242, 224] on select "Per Order Per Item Per Package" at bounding box center [494, 236] width 504 height 24
click at [730, 306] on select "Before Rules Processing After Rules Processing" at bounding box center [494, 304] width 504 height 24
click at [756, 700] on button "Save" at bounding box center [748, 697] width 37 height 22
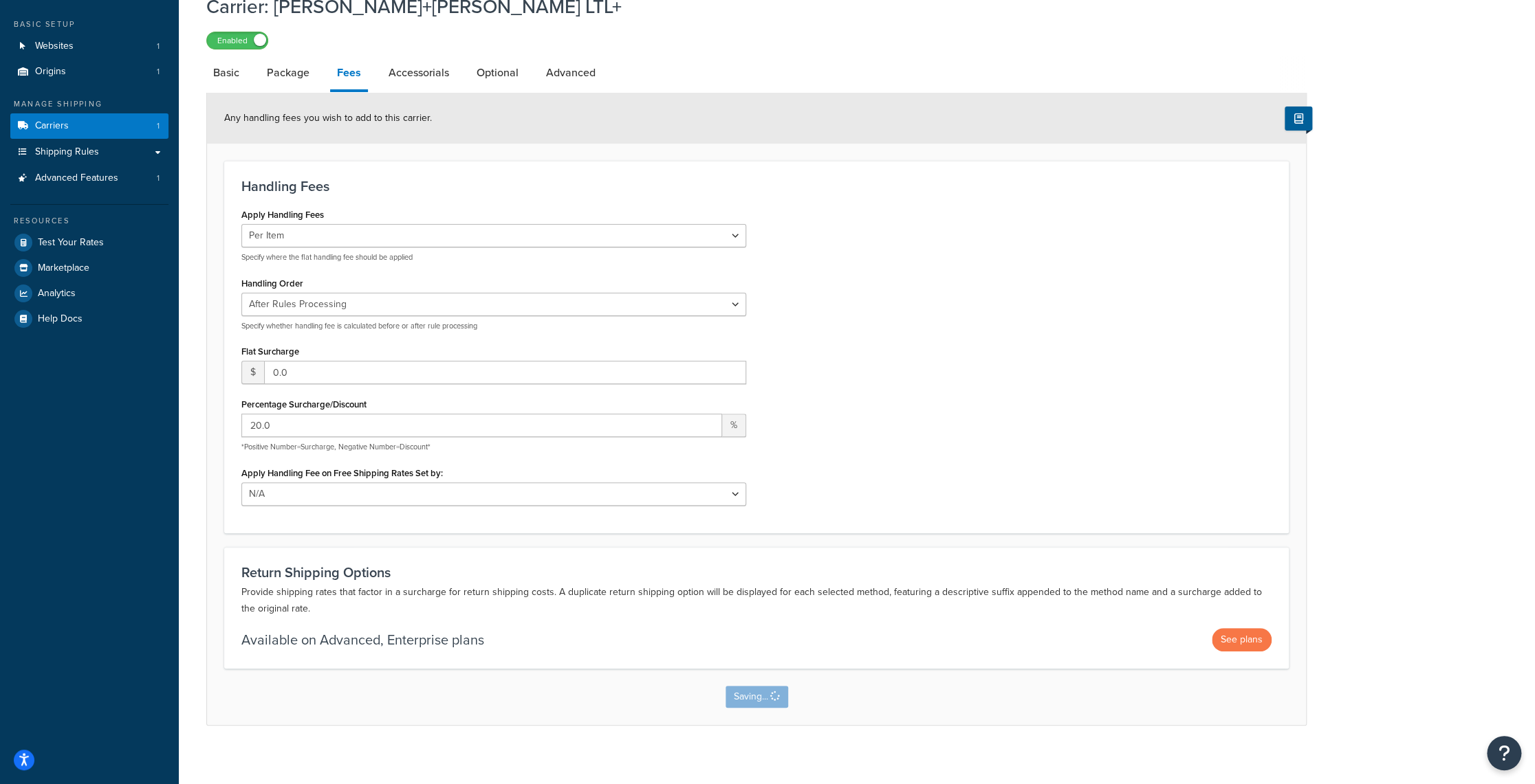
scroll to position [0, 0]
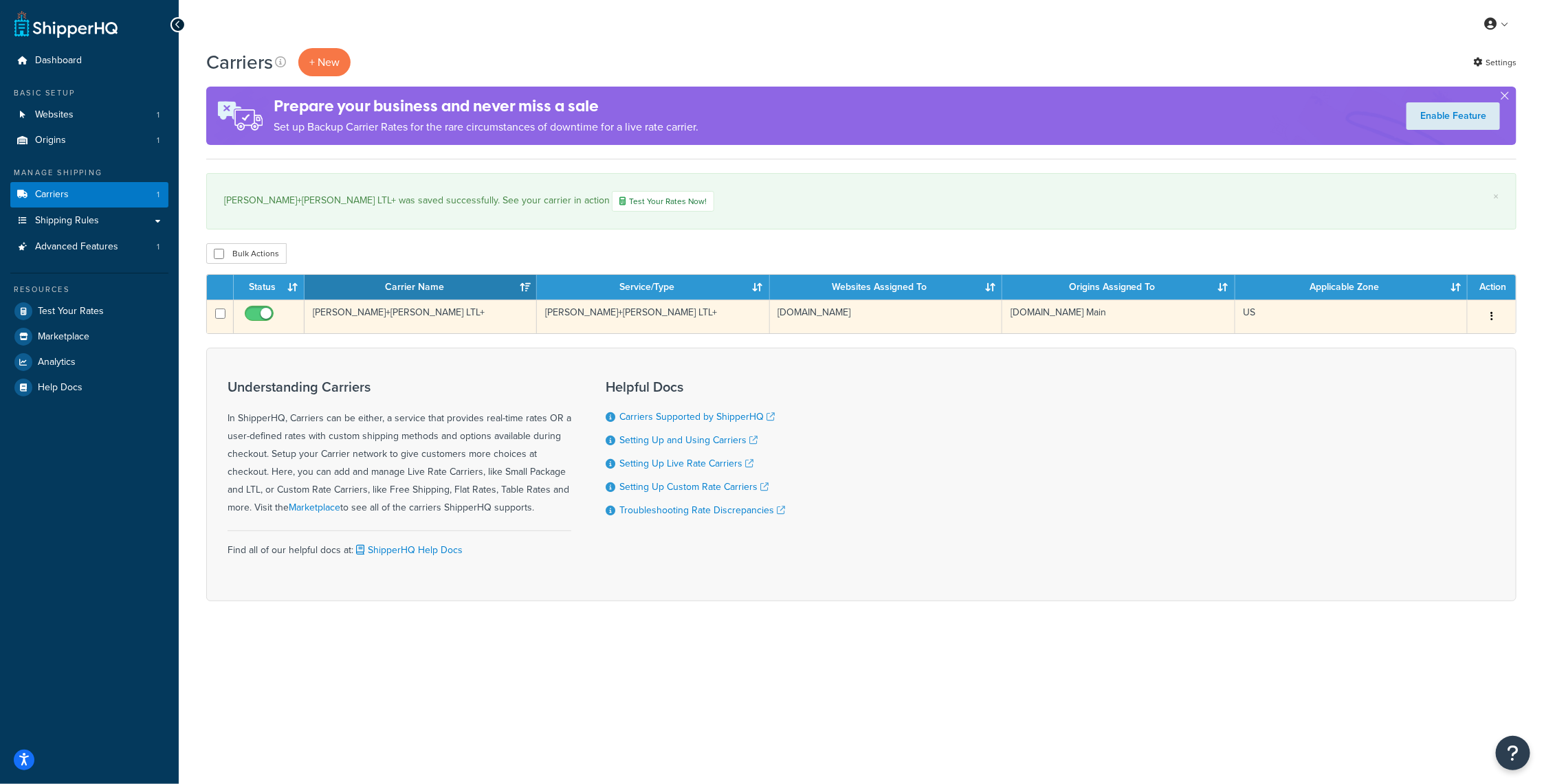
click at [1497, 312] on button "button" at bounding box center [1493, 317] width 20 height 22
click at [1429, 346] on link "Edit" at bounding box center [1436, 343] width 109 height 29
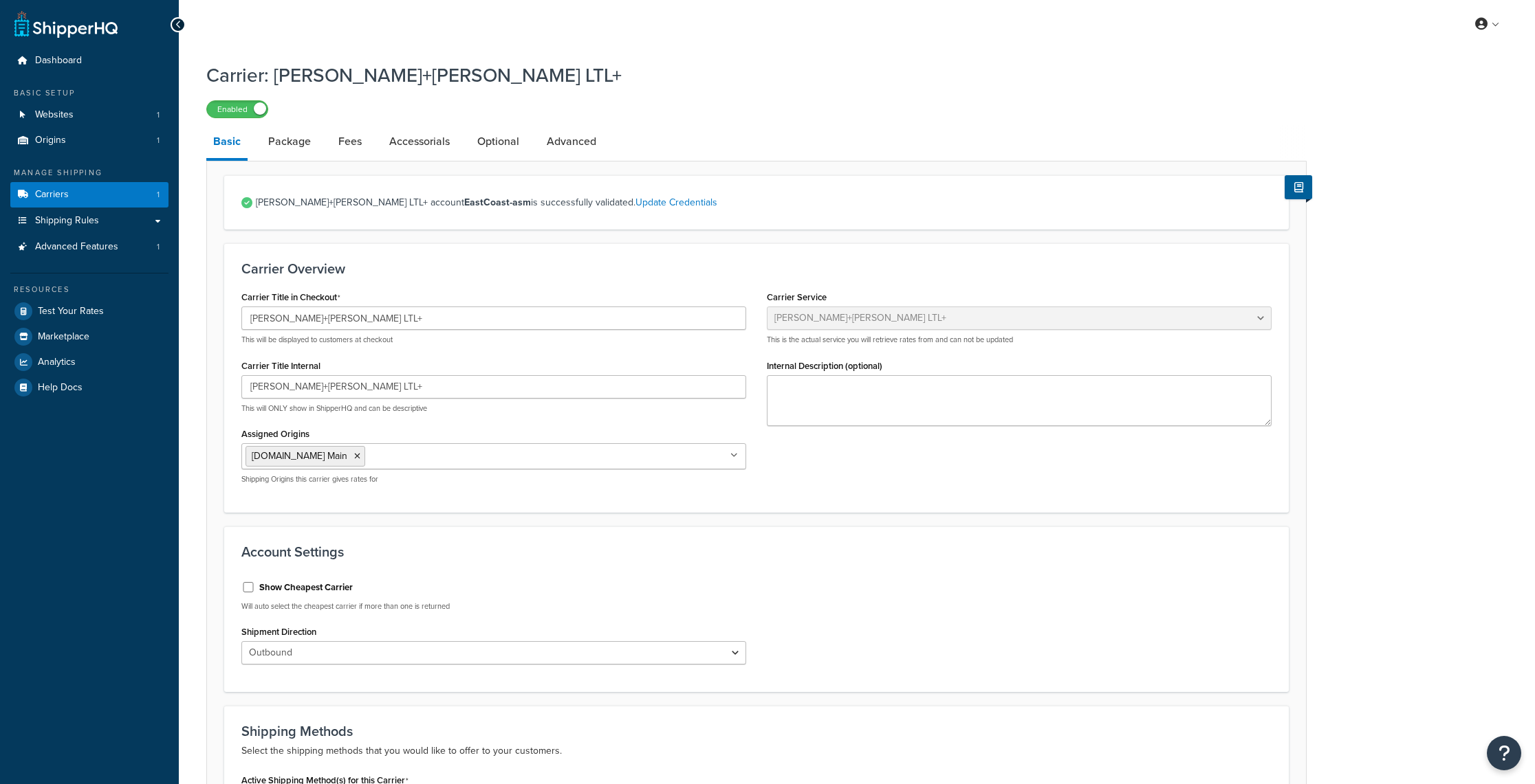
select select "reTransFreight"
click at [341, 147] on link "Fees" at bounding box center [349, 141] width 37 height 33
select select "item"
select select "AFTER"
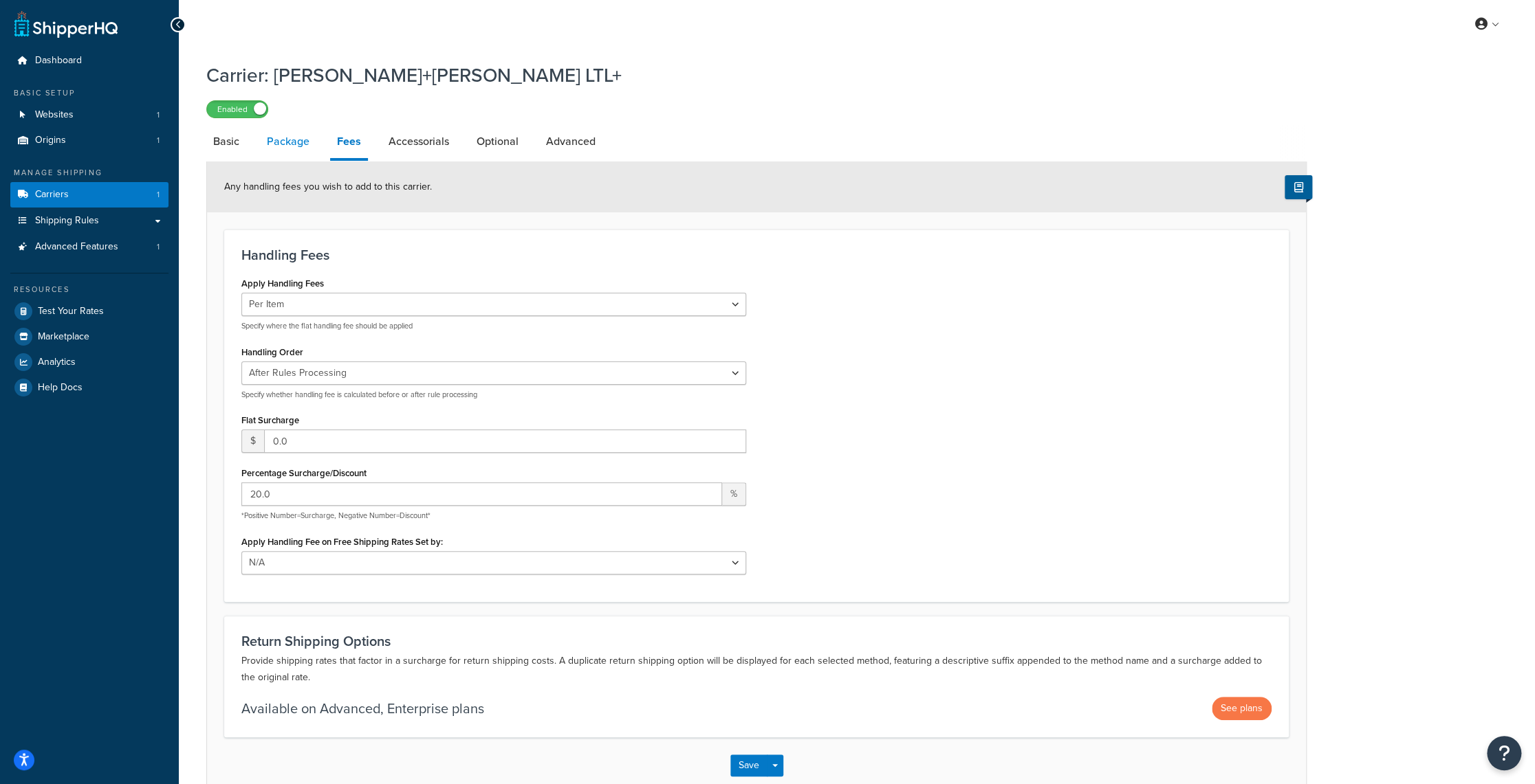
click at [277, 136] on link "Package" at bounding box center [287, 141] width 56 height 33
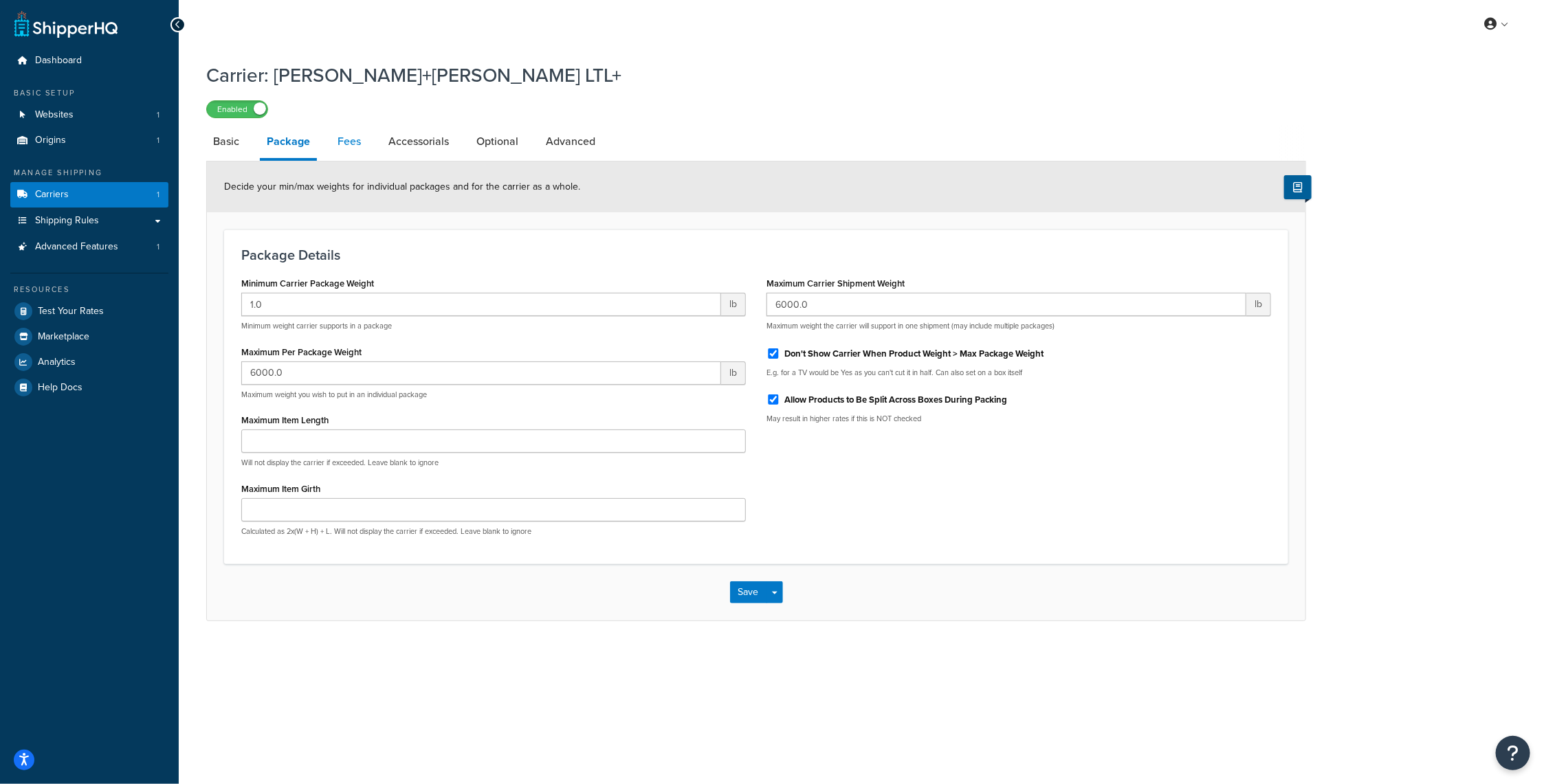
click at [348, 141] on link "Fees" at bounding box center [348, 141] width 37 height 33
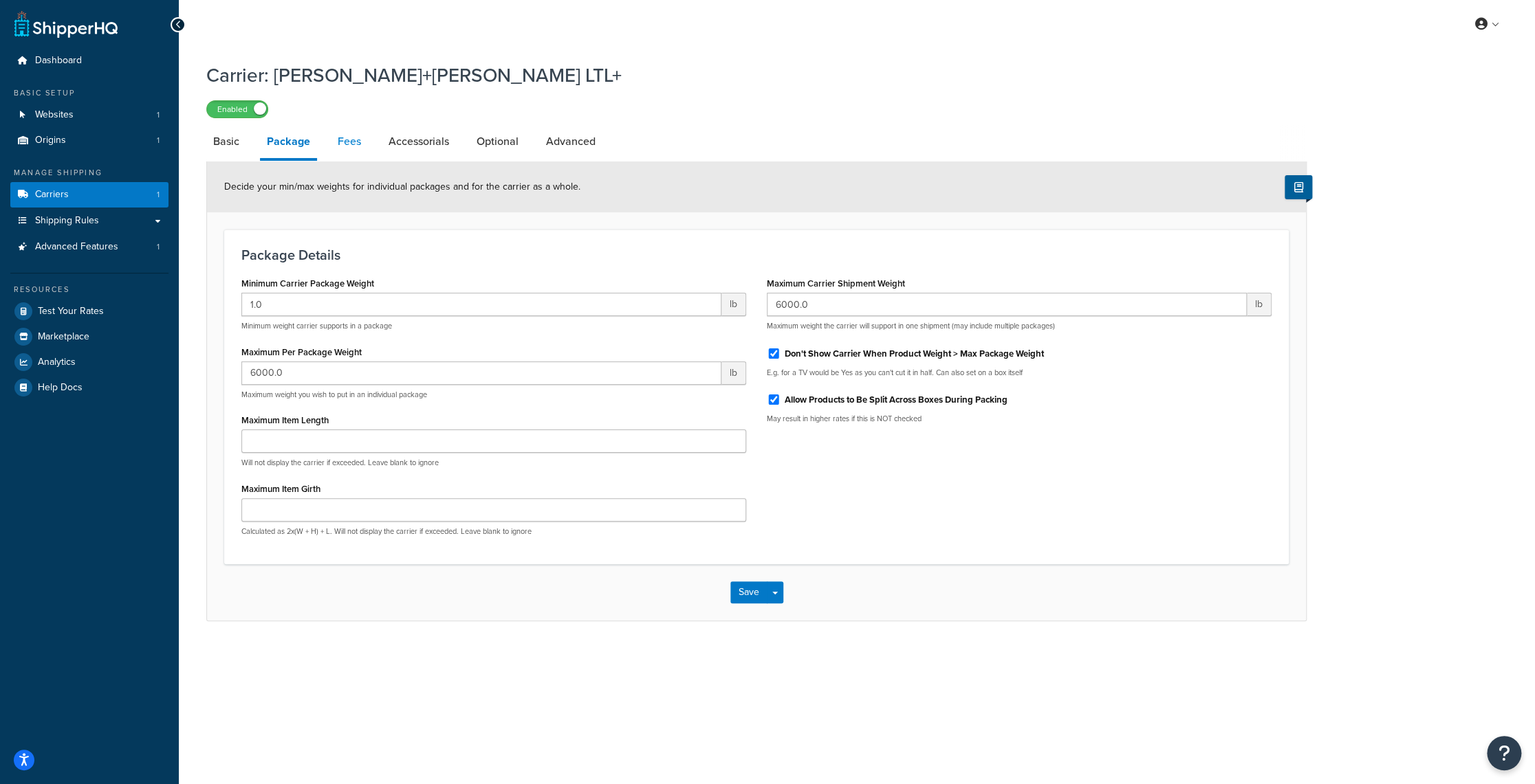
select select "item"
select select "AFTER"
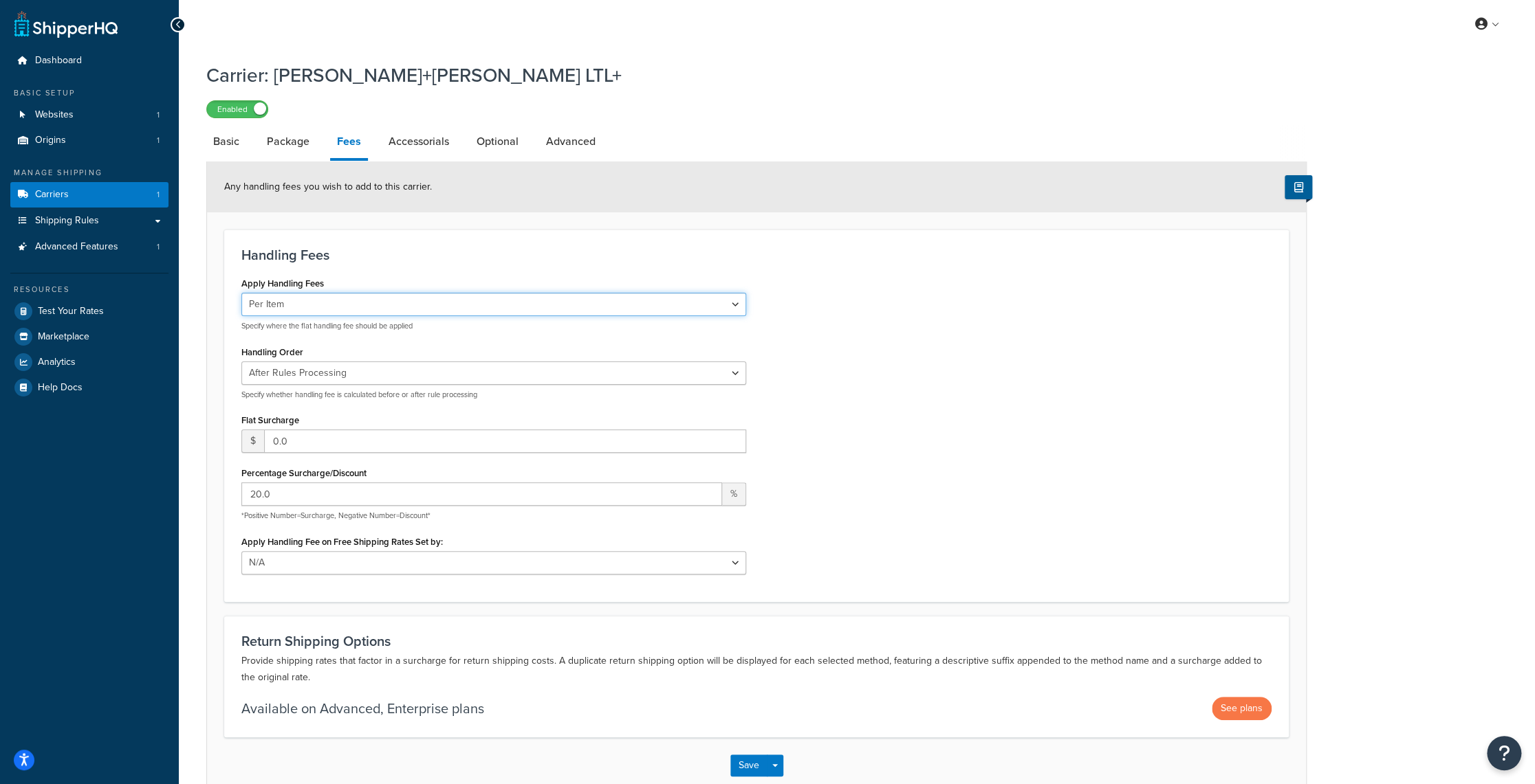
click at [404, 299] on select "Per Order Per Item Per Package" at bounding box center [494, 304] width 504 height 24
click at [142, 391] on link "Help Docs" at bounding box center [90, 388] width 158 height 24
click at [604, 560] on select "N/A Fixed/Free Shipping Methods Free Promotion Rules All Free Shipping" at bounding box center [494, 563] width 504 height 24
click at [155, 528] on div "Dashboard Basic Setup Websites 1 Origins 1 Manage Shipping Carriers 1 Shipping …" at bounding box center [89, 432] width 179 height 863
click at [483, 295] on select "Per Order Per Item Per Package" at bounding box center [494, 304] width 504 height 24
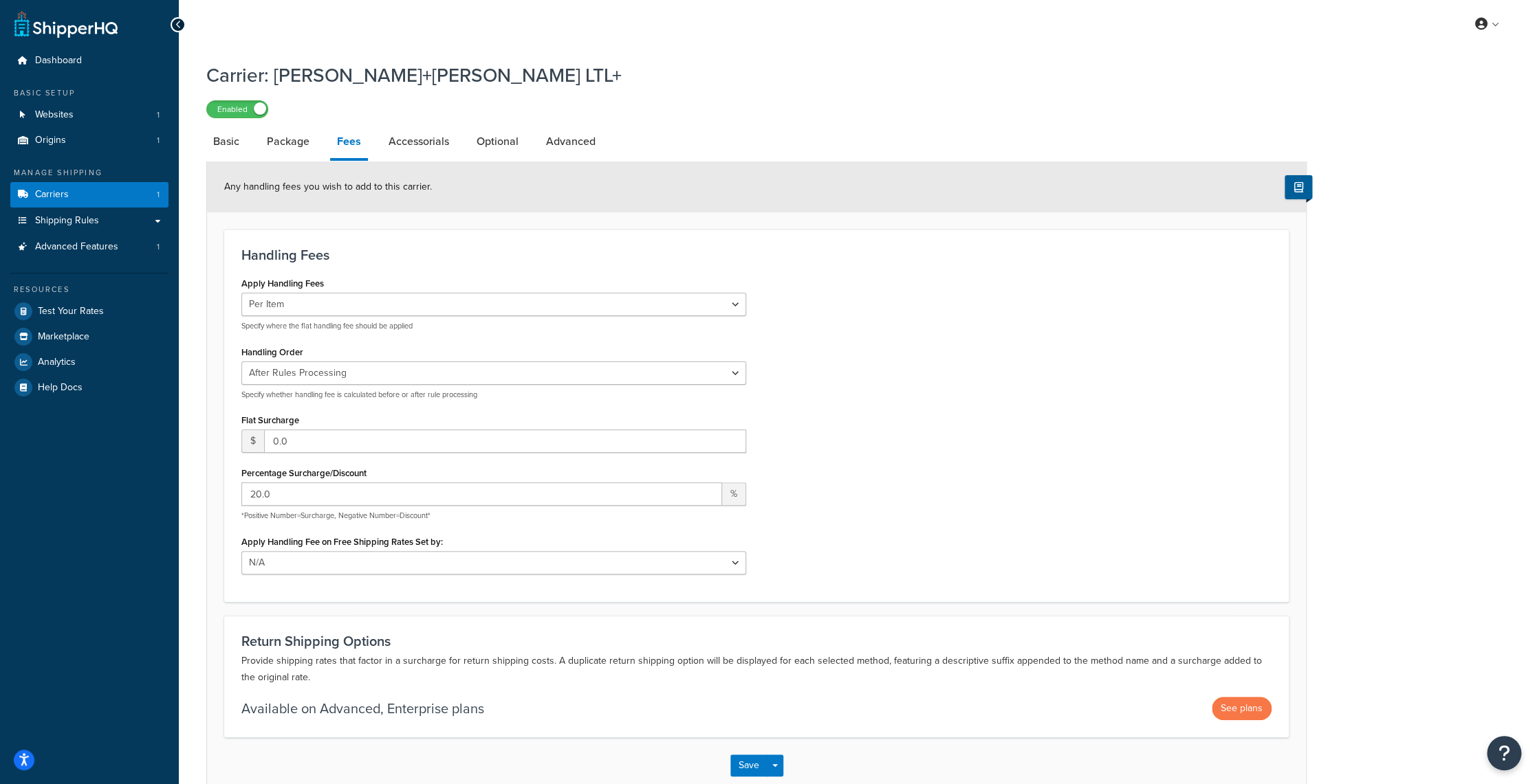
click at [175, 454] on div "Dashboard Basic Setup Websites 1 Origins 1 Manage Shipping Carriers 1 Shipping …" at bounding box center [89, 432] width 179 height 863
click at [494, 300] on select "Per Order Per Item Per Package" at bounding box center [494, 304] width 504 height 24
click at [166, 497] on div "Dashboard Basic Setup Websites 1 Origins 1 Manage Shipping Carriers 1 Shipping …" at bounding box center [89, 432] width 179 height 863
click at [478, 295] on select "Per Order Per Item Per Package" at bounding box center [494, 304] width 504 height 24
select select "order"
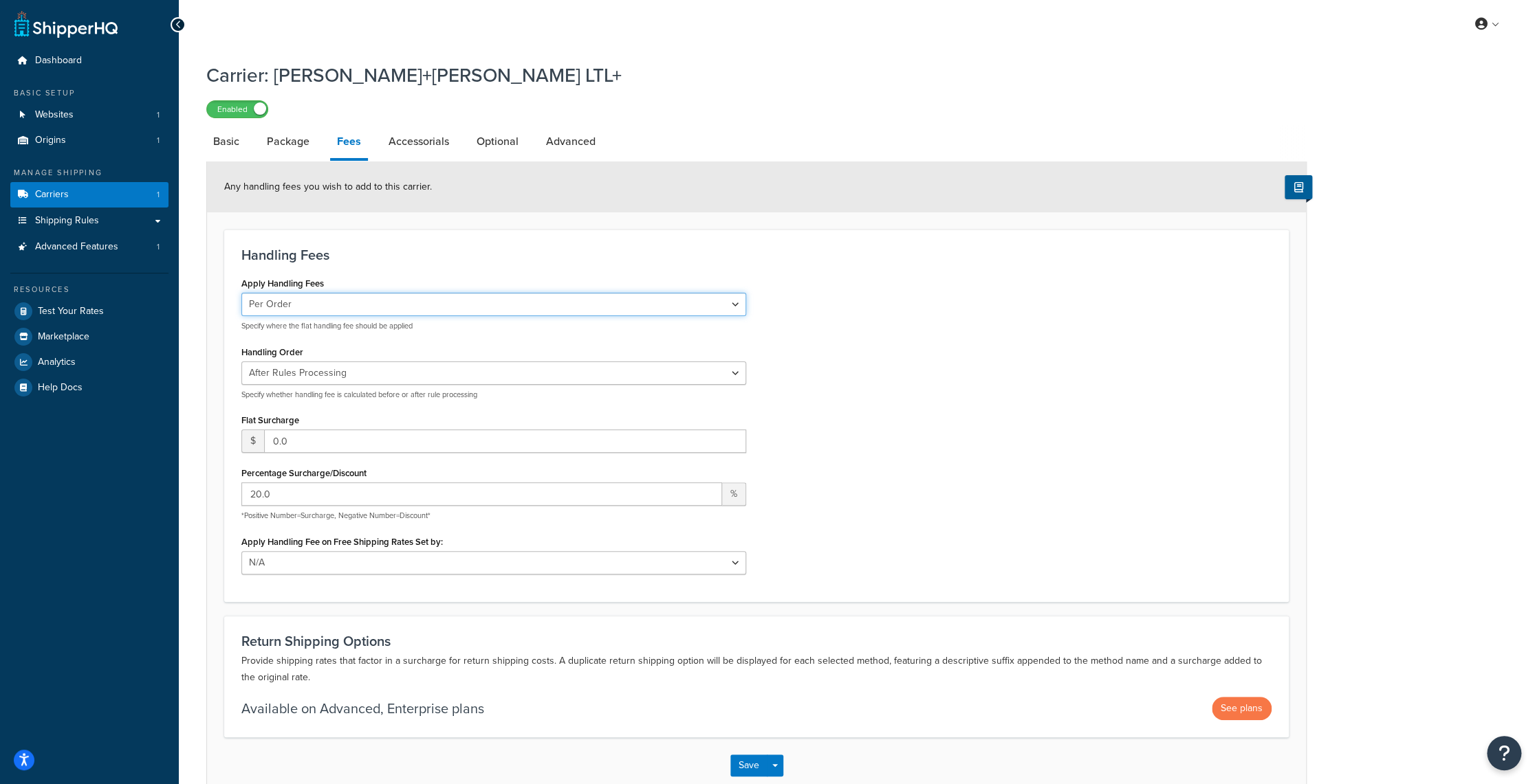
click at [242, 293] on select "Per Order Per Item Per Package" at bounding box center [494, 304] width 504 height 24
click at [144, 551] on div "Dashboard Basic Setup Websites 1 Origins 1 Manage Shipping Carriers 1 Shipping …" at bounding box center [89, 432] width 179 height 863
click at [704, 489] on input "21" at bounding box center [481, 494] width 481 height 24
click at [704, 489] on input "22" at bounding box center [481, 494] width 481 height 24
click at [704, 489] on input "23" at bounding box center [481, 494] width 481 height 24
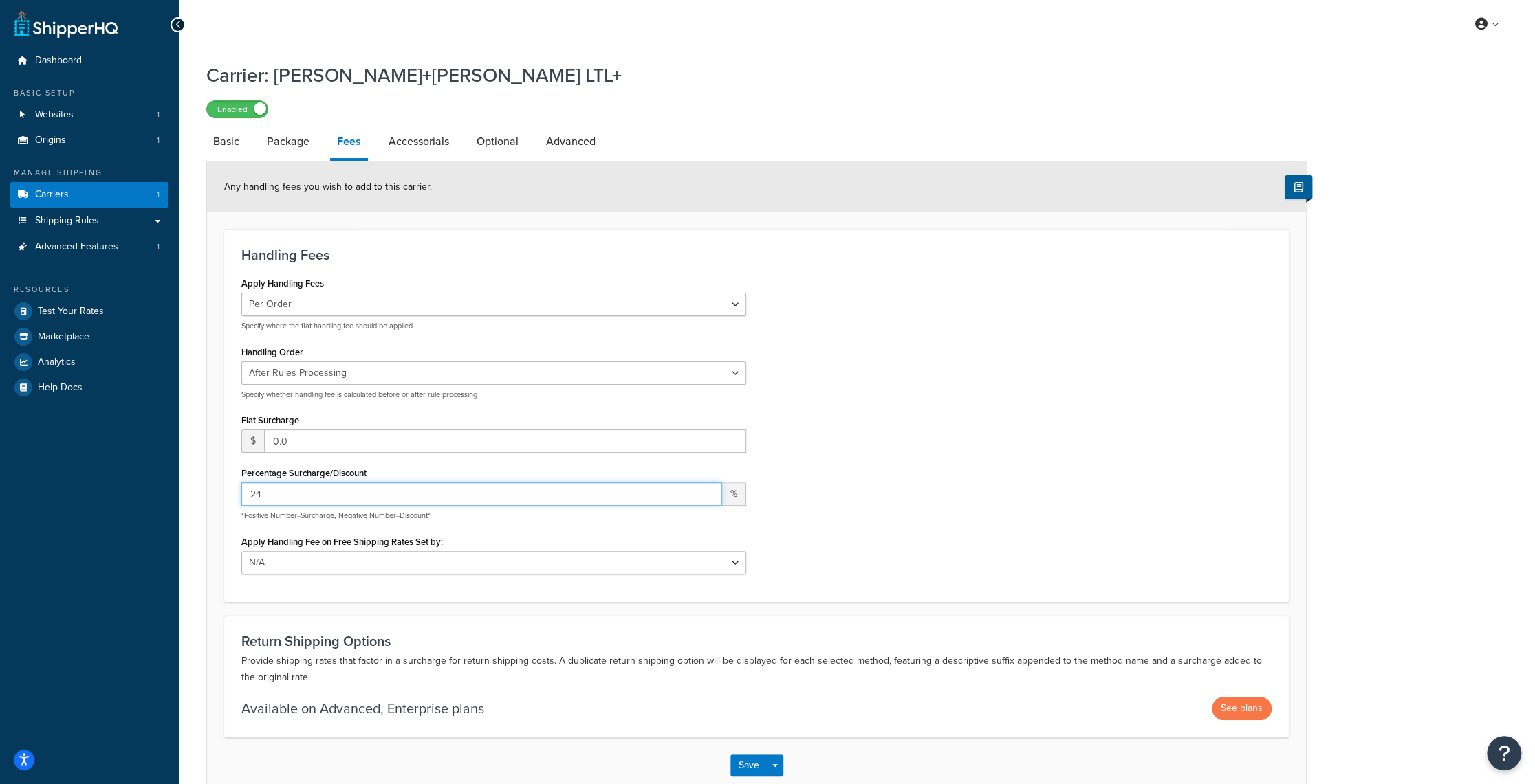
click at [704, 489] on input "24" at bounding box center [481, 494] width 481 height 24
click at [704, 489] on input "25" at bounding box center [481, 494] width 481 height 24
click at [704, 489] on input "26" at bounding box center [481, 494] width 481 height 24
click at [704, 489] on input "27" at bounding box center [481, 494] width 481 height 24
click at [704, 489] on input "28" at bounding box center [481, 494] width 481 height 24
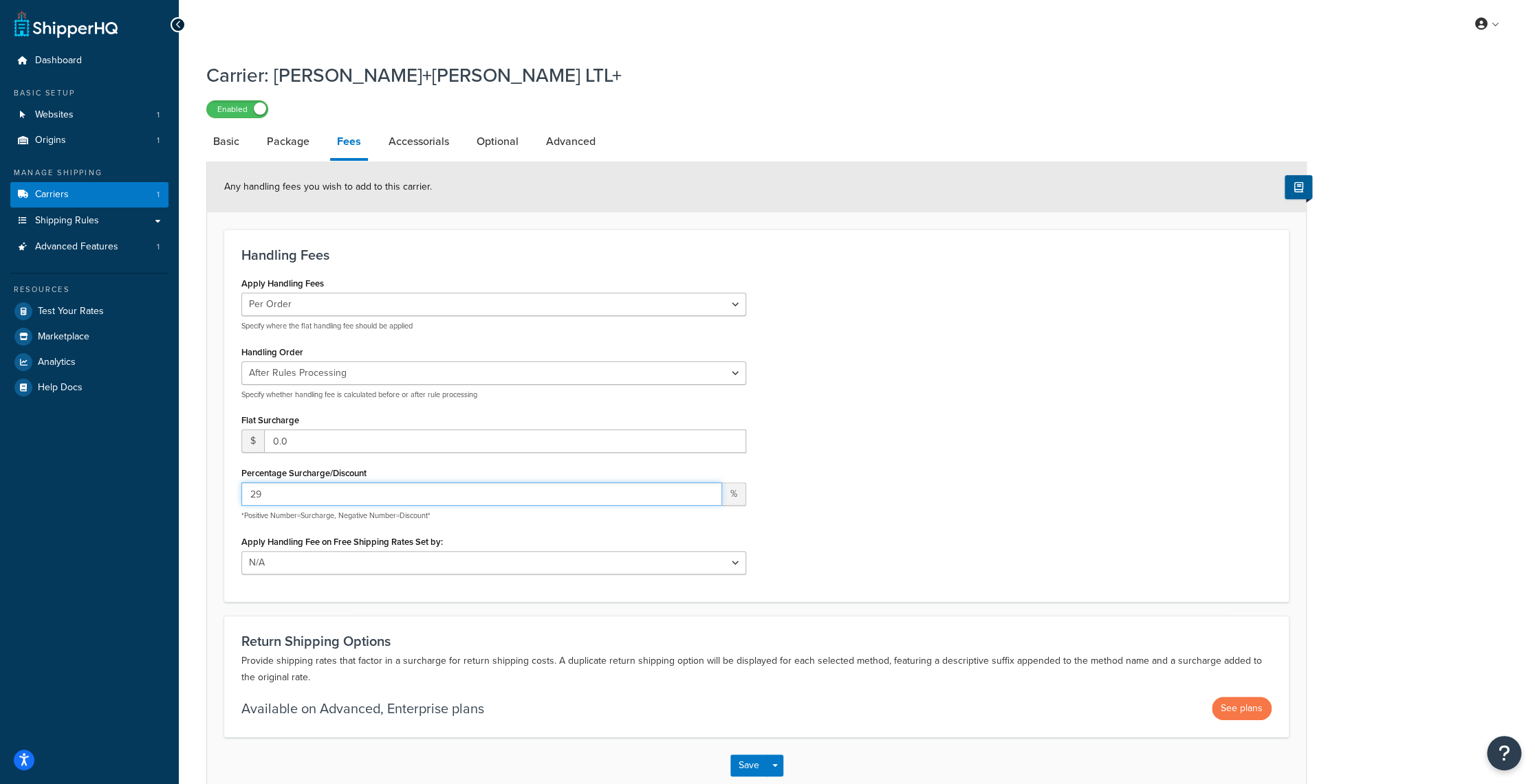
click at [704, 489] on input "29" at bounding box center [481, 494] width 481 height 24
click at [704, 489] on input "30" at bounding box center [481, 494] width 481 height 24
click at [704, 489] on input "31" at bounding box center [481, 494] width 481 height 24
click at [704, 489] on input "32" at bounding box center [481, 494] width 481 height 24
click at [704, 489] on input "33" at bounding box center [481, 494] width 481 height 24
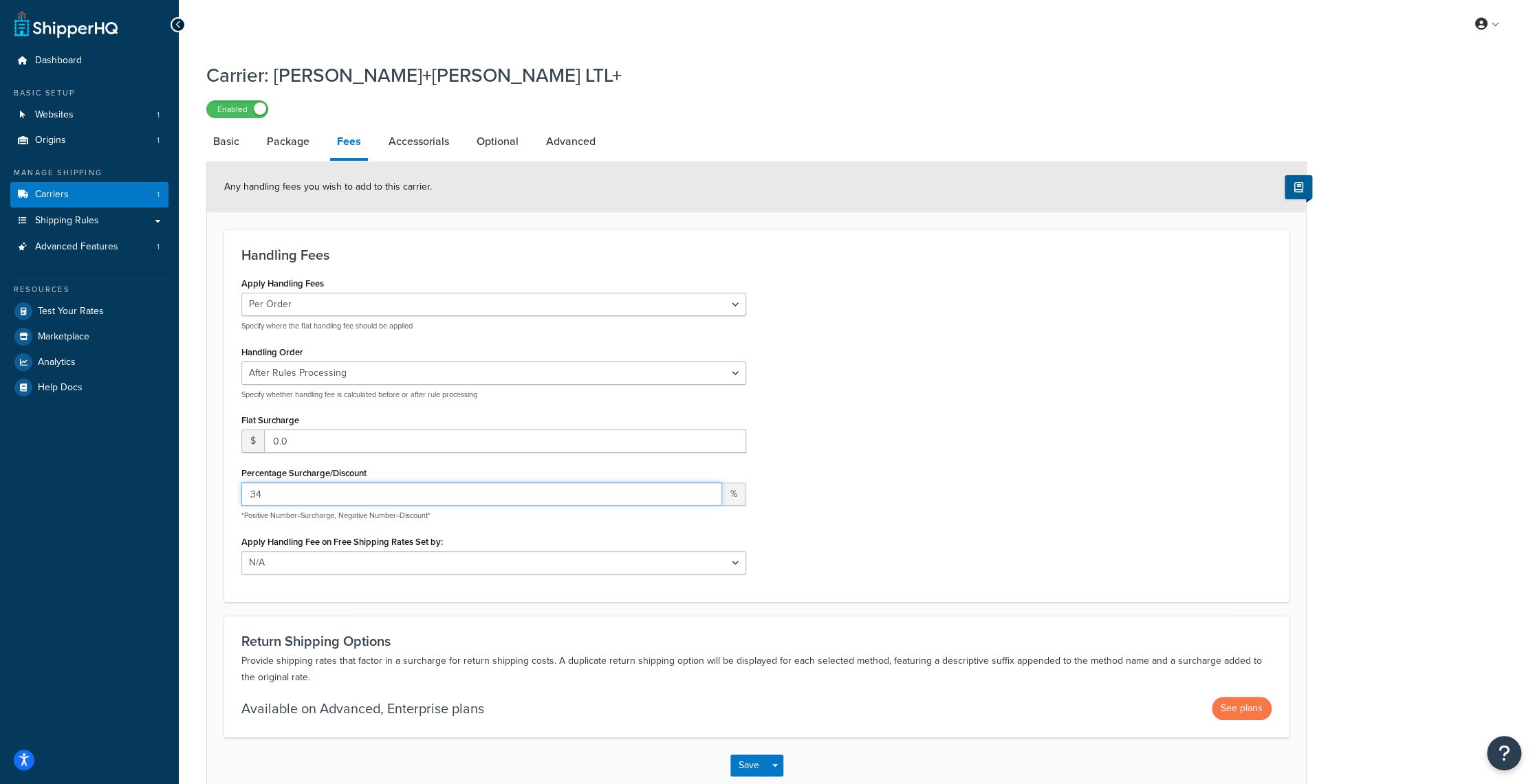
click at [704, 489] on input "34" at bounding box center [481, 494] width 481 height 24
click at [704, 489] on input "35" at bounding box center [481, 494] width 481 height 24
click at [704, 489] on input "36" at bounding box center [481, 494] width 481 height 24
click at [704, 489] on input "37" at bounding box center [481, 494] width 481 height 24
click at [704, 489] on input "38" at bounding box center [481, 494] width 481 height 24
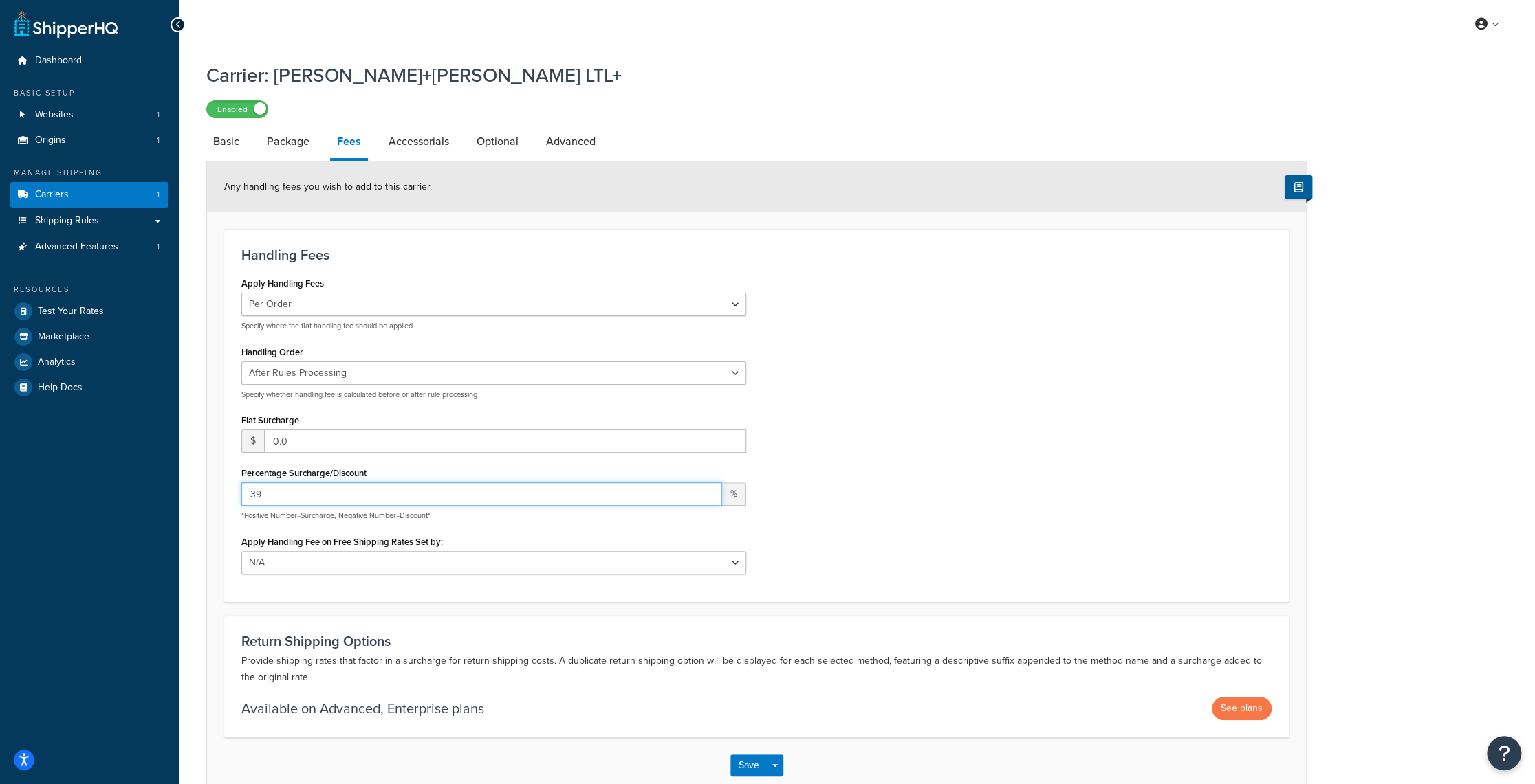
click at [704, 489] on input "39" at bounding box center [481, 494] width 481 height 24
click at [704, 489] on input "40" at bounding box center [481, 494] width 481 height 24
click at [704, 489] on input "41" at bounding box center [481, 494] width 481 height 24
click at [704, 489] on input "42" at bounding box center [481, 494] width 481 height 24
click at [704, 489] on input "43" at bounding box center [481, 494] width 481 height 24
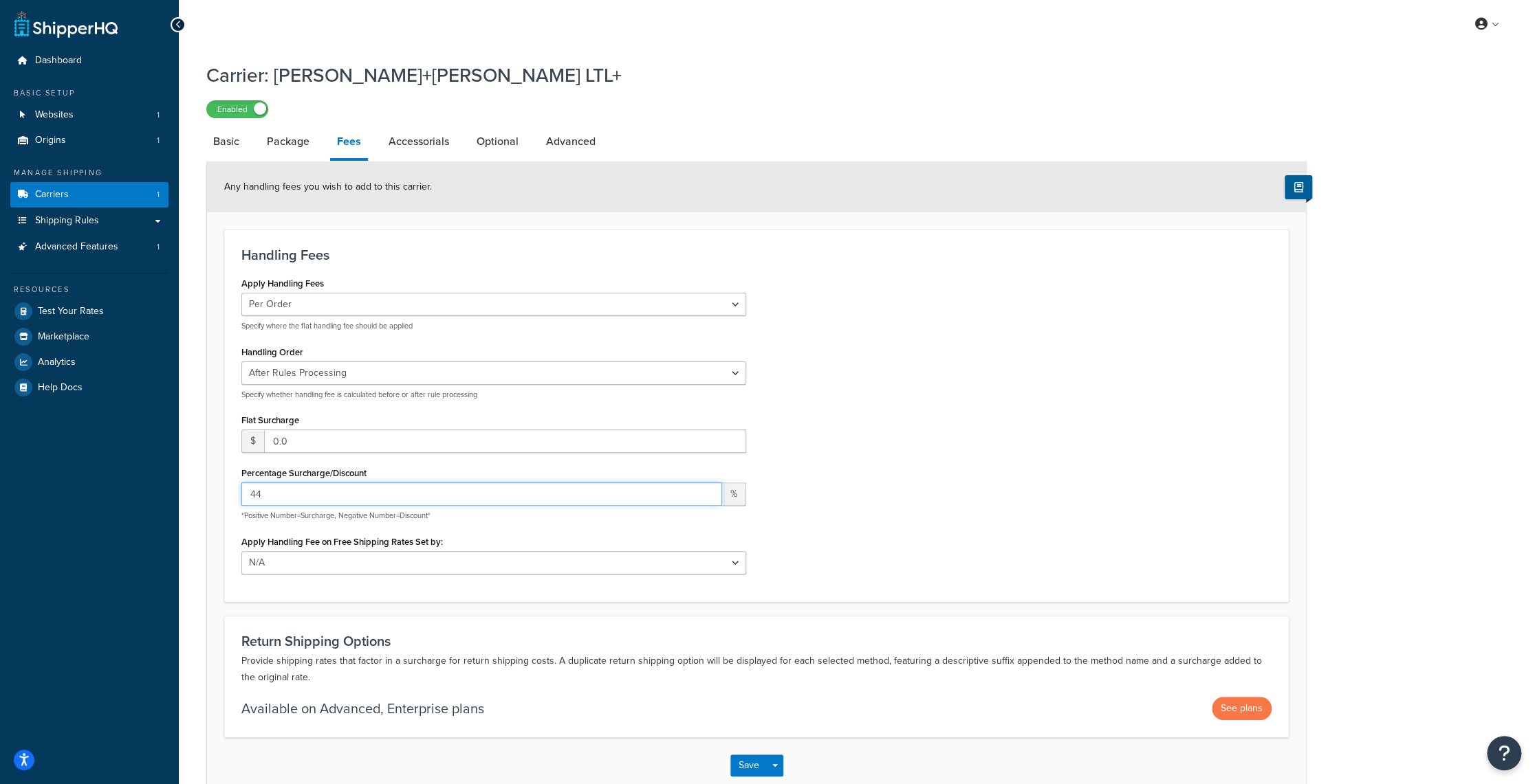
click at [704, 489] on input "44" at bounding box center [481, 494] width 481 height 24
click at [704, 489] on input "45" at bounding box center [481, 494] width 481 height 24
click at [704, 489] on input "46" at bounding box center [481, 494] width 481 height 24
click at [704, 489] on input "47" at bounding box center [481, 494] width 481 height 24
click at [704, 489] on input "48" at bounding box center [481, 494] width 481 height 24
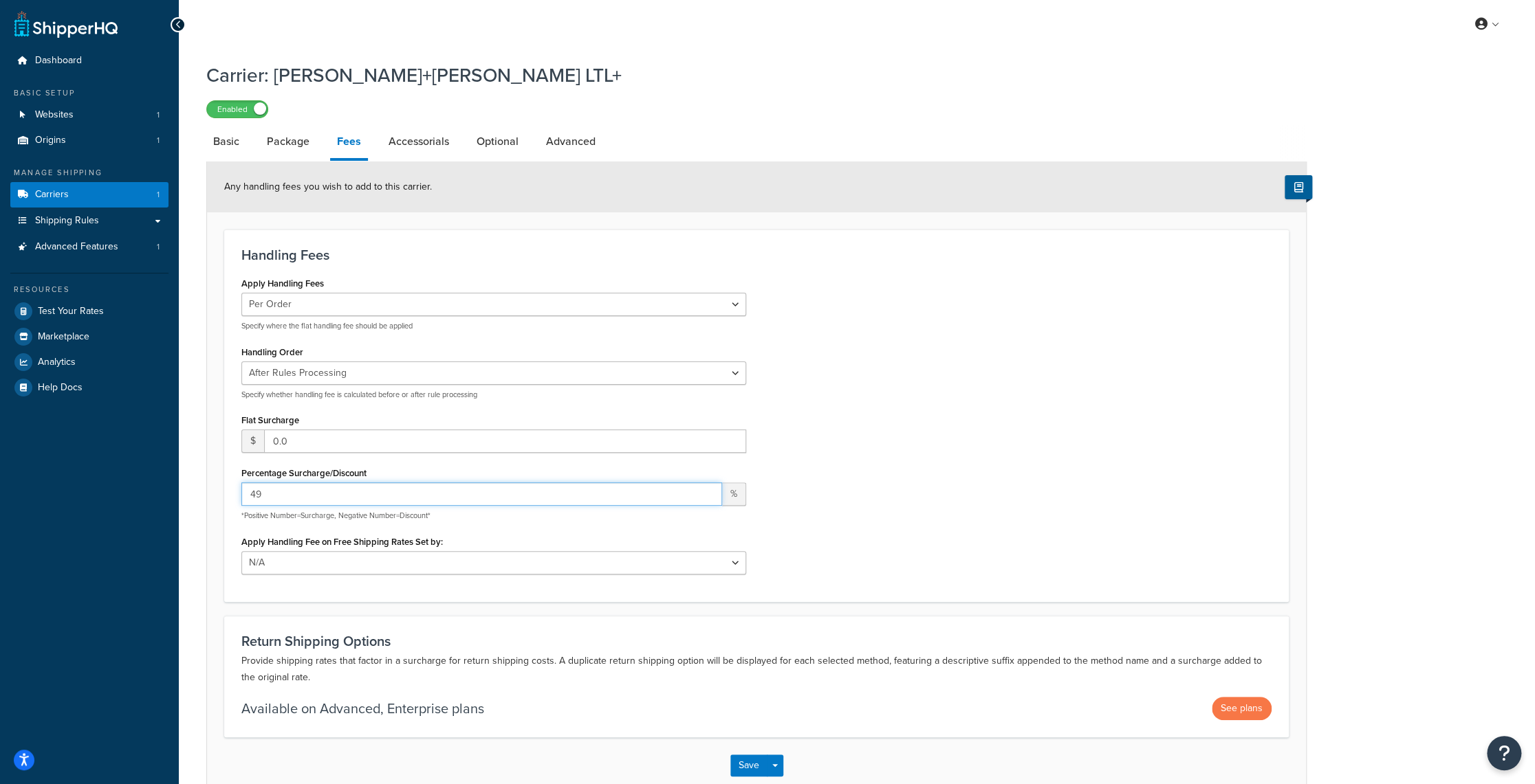
click at [704, 489] on input "49" at bounding box center [481, 494] width 481 height 24
click at [704, 489] on input "50" at bounding box center [481, 494] width 481 height 24
click at [704, 489] on input "51" at bounding box center [481, 494] width 481 height 24
click at [704, 489] on input "52" at bounding box center [481, 494] width 481 height 24
click at [704, 489] on input "53" at bounding box center [481, 494] width 481 height 24
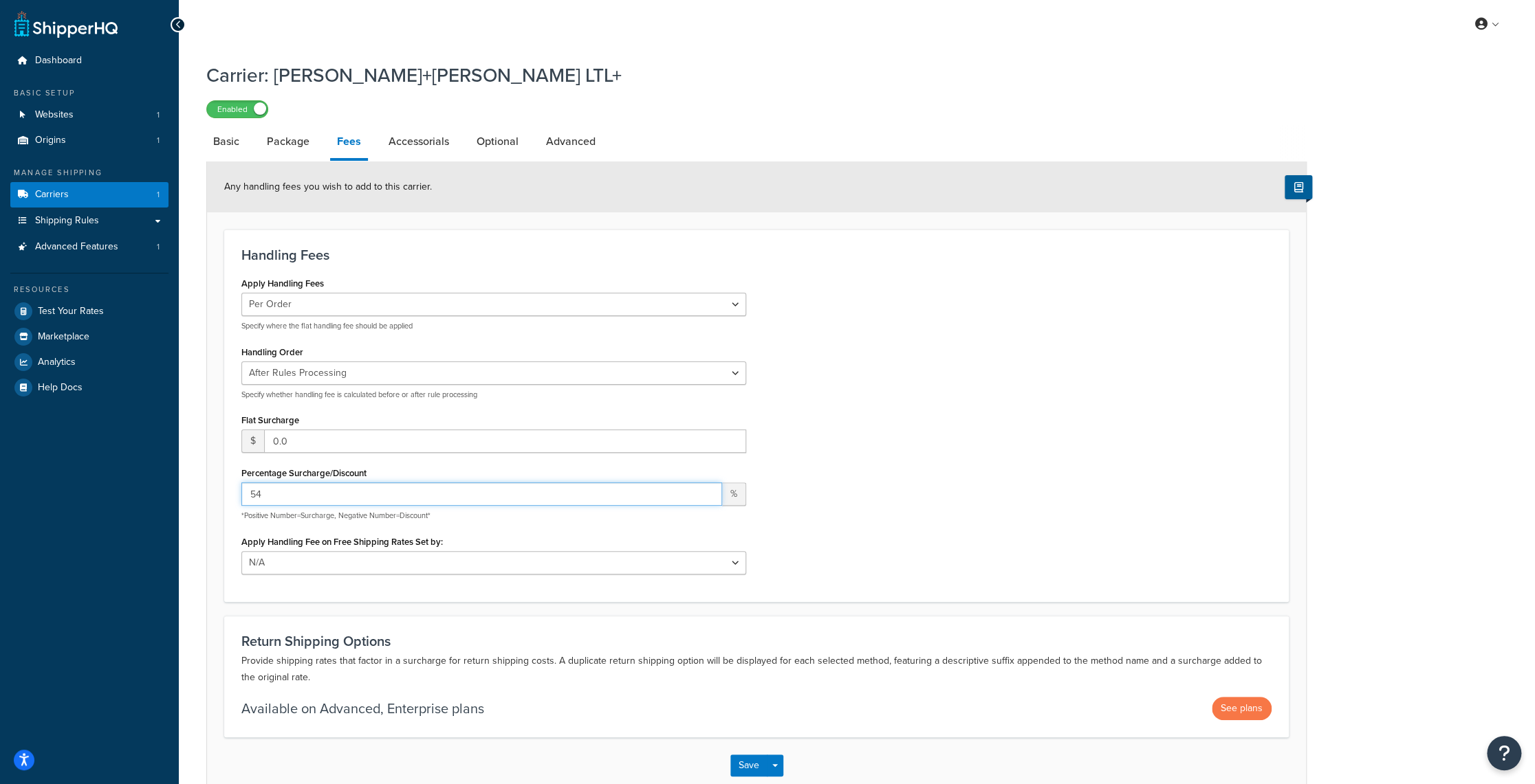
click at [704, 489] on input "54" at bounding box center [481, 494] width 481 height 24
click at [704, 489] on input "55" at bounding box center [481, 494] width 481 height 24
click at [704, 489] on input "56" at bounding box center [481, 494] width 481 height 24
click at [704, 489] on input "57" at bounding box center [481, 494] width 481 height 24
click at [704, 489] on input "58" at bounding box center [481, 494] width 481 height 24
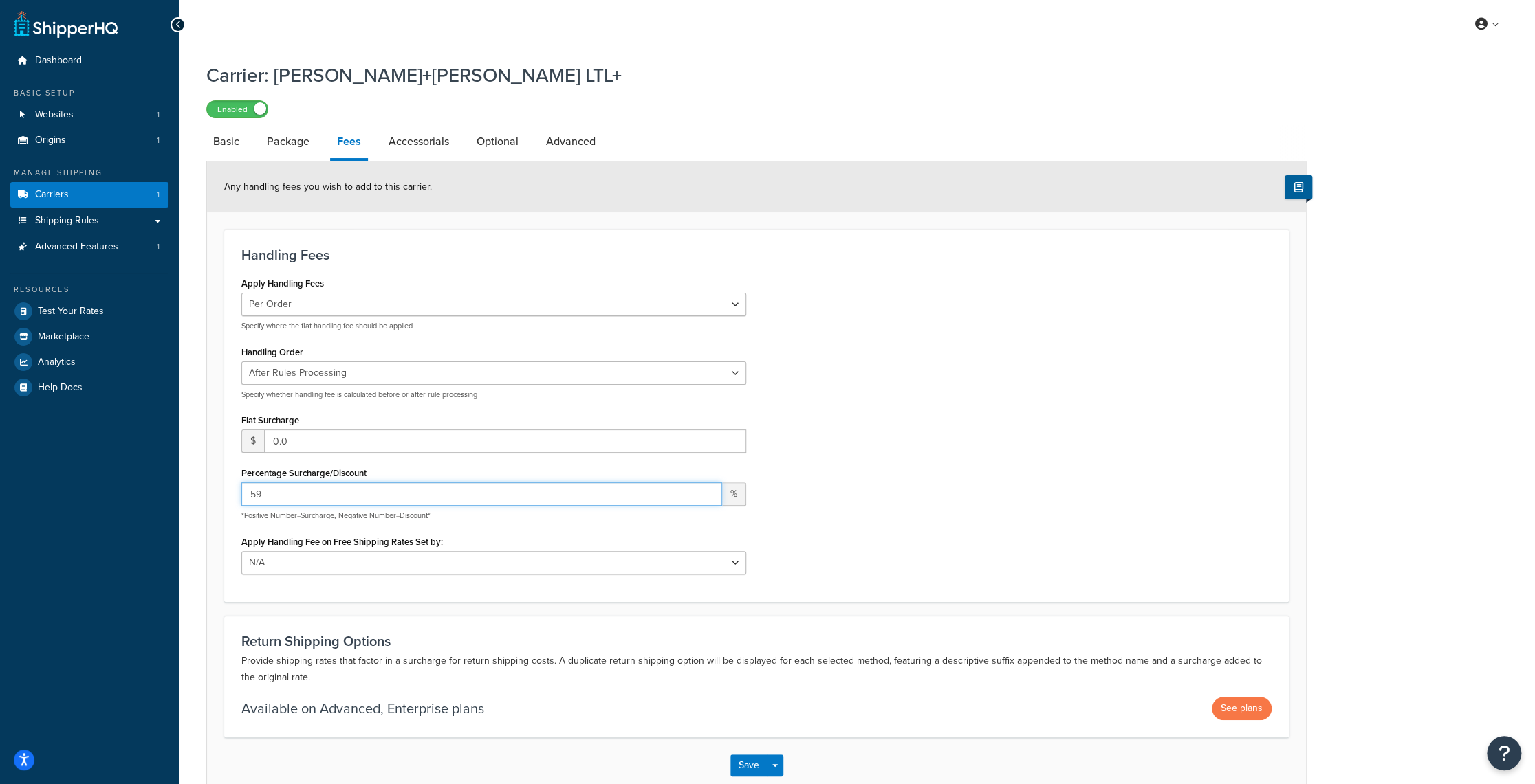
click at [704, 489] on input "59" at bounding box center [481, 494] width 481 height 24
click at [704, 489] on input "60" at bounding box center [481, 494] width 481 height 24
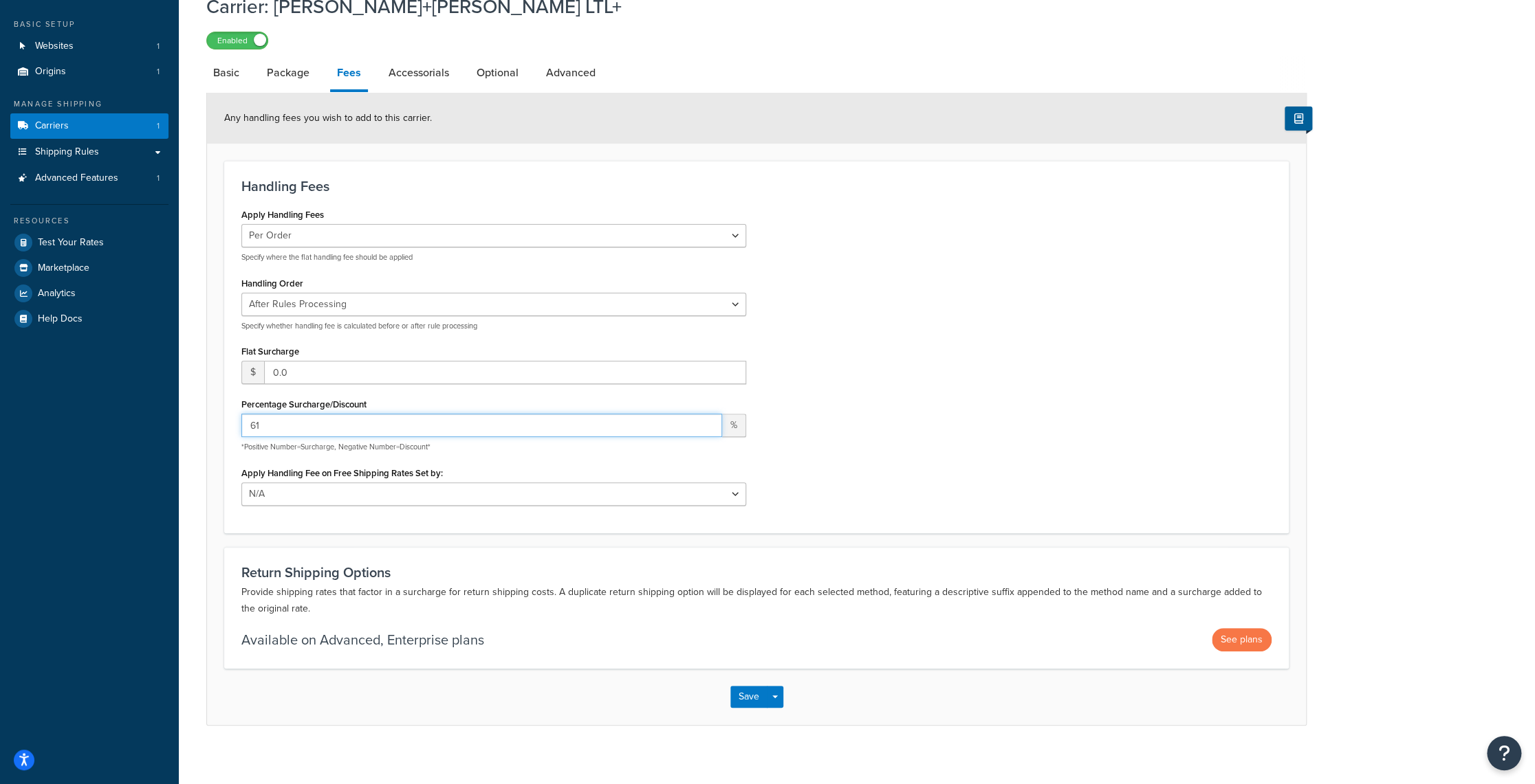
click at [707, 420] on input "61" at bounding box center [481, 425] width 481 height 24
click at [707, 420] on input "62" at bounding box center [481, 425] width 481 height 24
click at [707, 420] on input "63" at bounding box center [481, 425] width 481 height 24
click at [707, 420] on input "64" at bounding box center [481, 425] width 481 height 24
click at [707, 420] on input "65" at bounding box center [481, 425] width 481 height 24
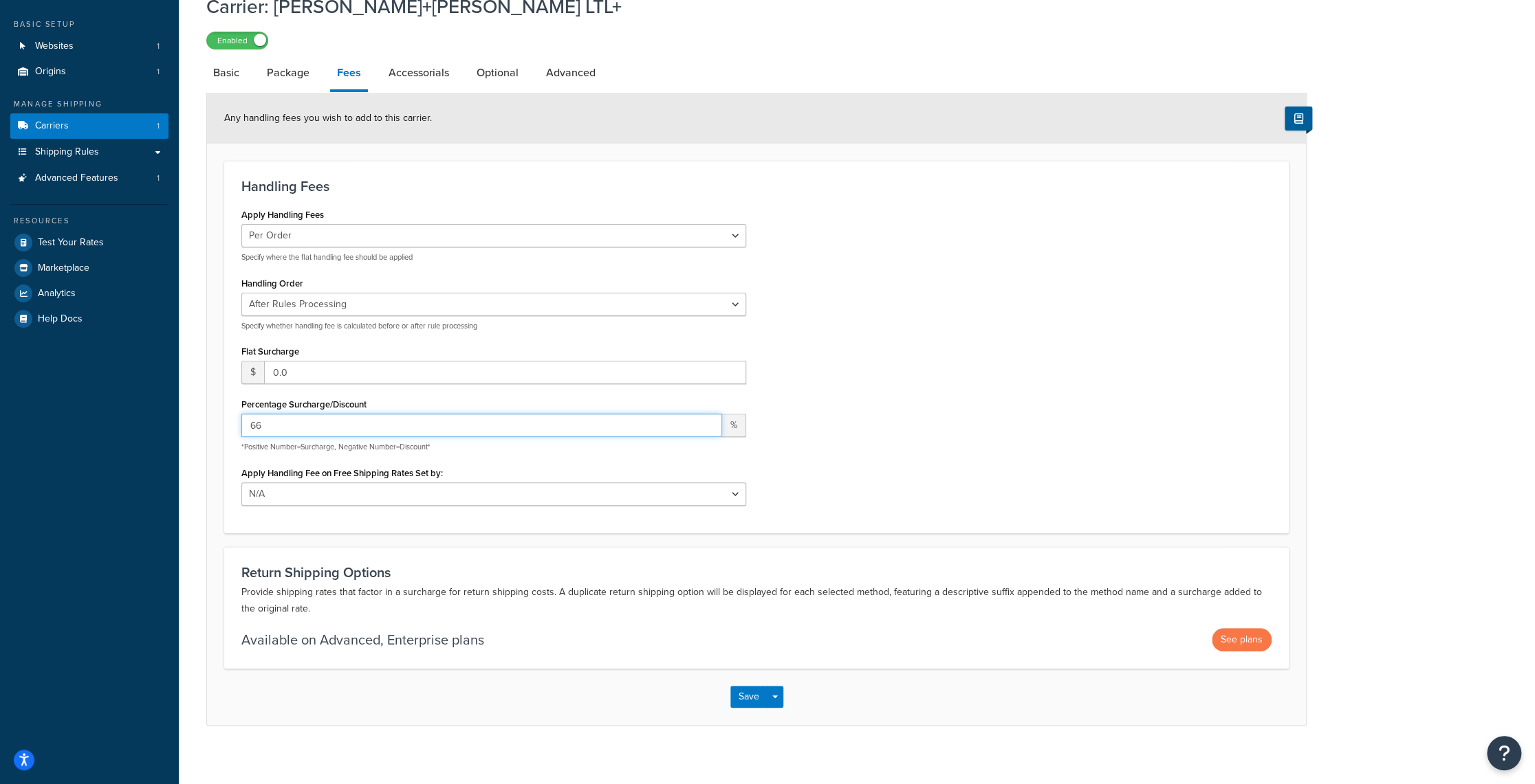
click at [707, 420] on input "66" at bounding box center [481, 425] width 481 height 24
click at [707, 420] on input "67" at bounding box center [481, 425] width 481 height 24
click at [707, 420] on input "68" at bounding box center [481, 425] width 481 height 24
click at [707, 420] on input "69" at bounding box center [481, 425] width 481 height 24
click at [707, 420] on input "70" at bounding box center [481, 425] width 481 height 24
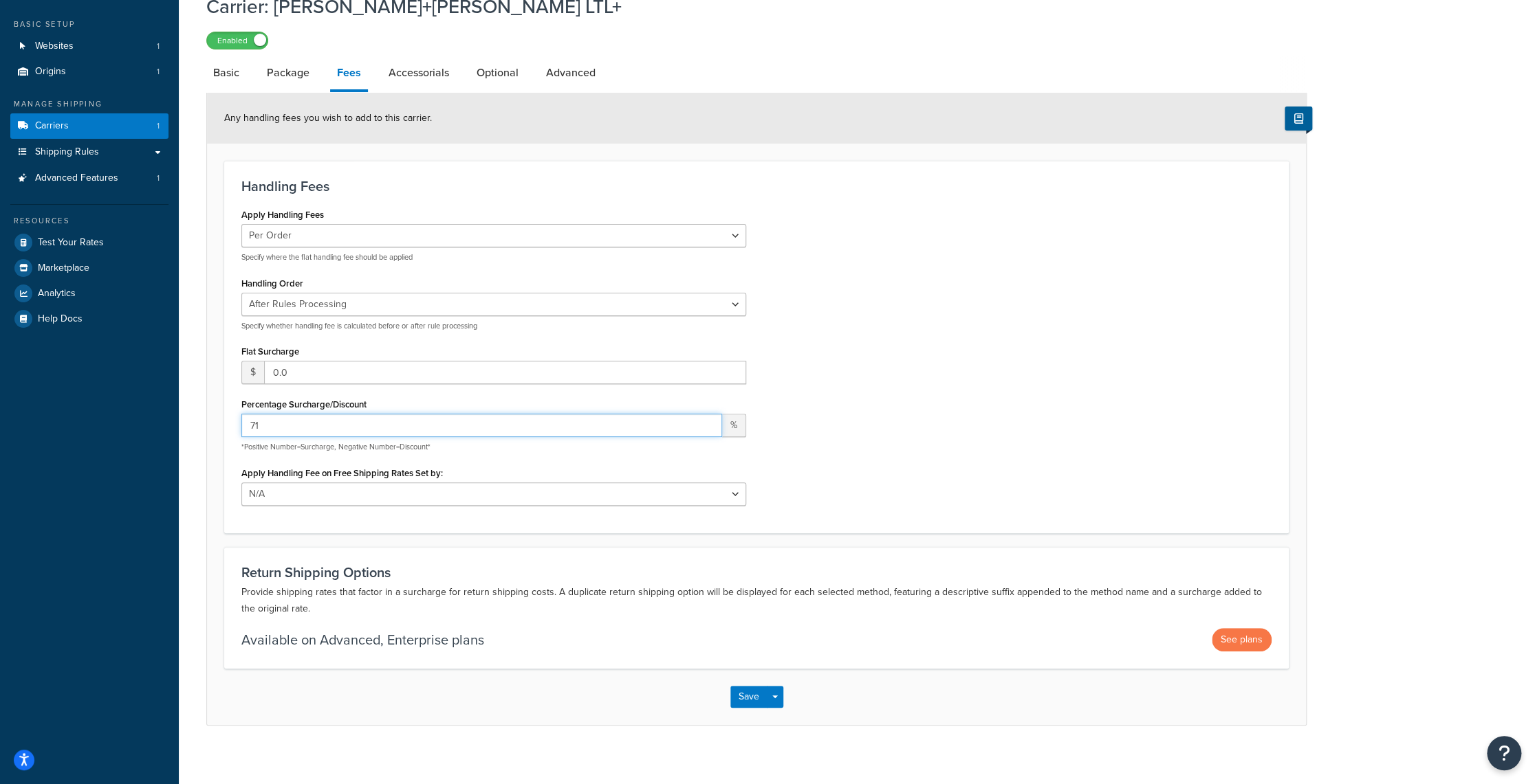
click at [707, 420] on input "71" at bounding box center [481, 425] width 481 height 24
click at [707, 420] on input "72" at bounding box center [481, 425] width 481 height 24
click at [707, 420] on input "73" at bounding box center [481, 425] width 481 height 24
click at [707, 420] on input "74" at bounding box center [481, 425] width 481 height 24
click at [707, 420] on input "75" at bounding box center [481, 425] width 481 height 24
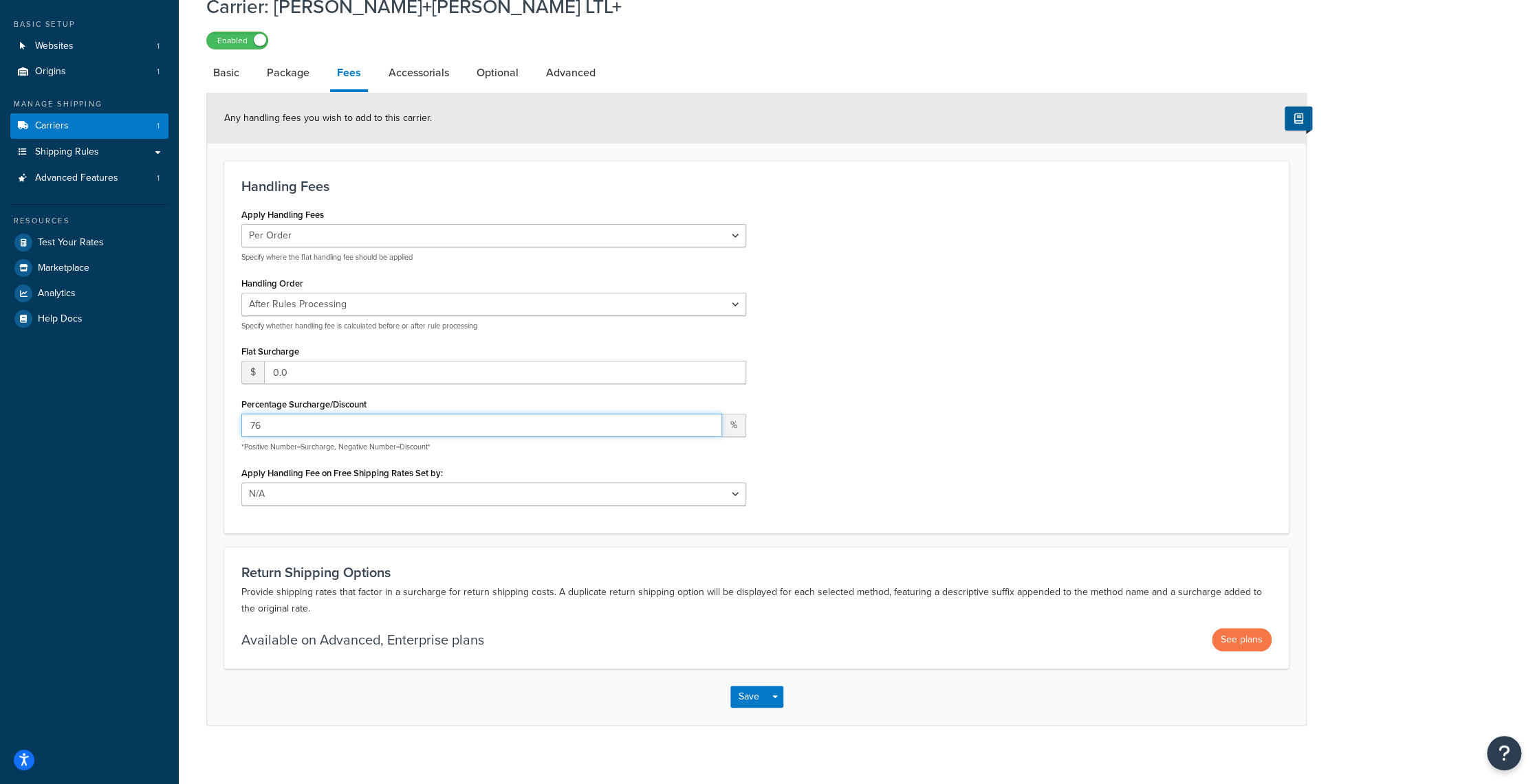
click at [707, 420] on input "76" at bounding box center [481, 425] width 481 height 24
click at [707, 420] on input "77" at bounding box center [481, 425] width 481 height 24
click at [707, 420] on input "78" at bounding box center [481, 425] width 481 height 24
click at [707, 420] on input "79" at bounding box center [481, 425] width 481 height 24
click at [707, 420] on input "80" at bounding box center [481, 425] width 481 height 24
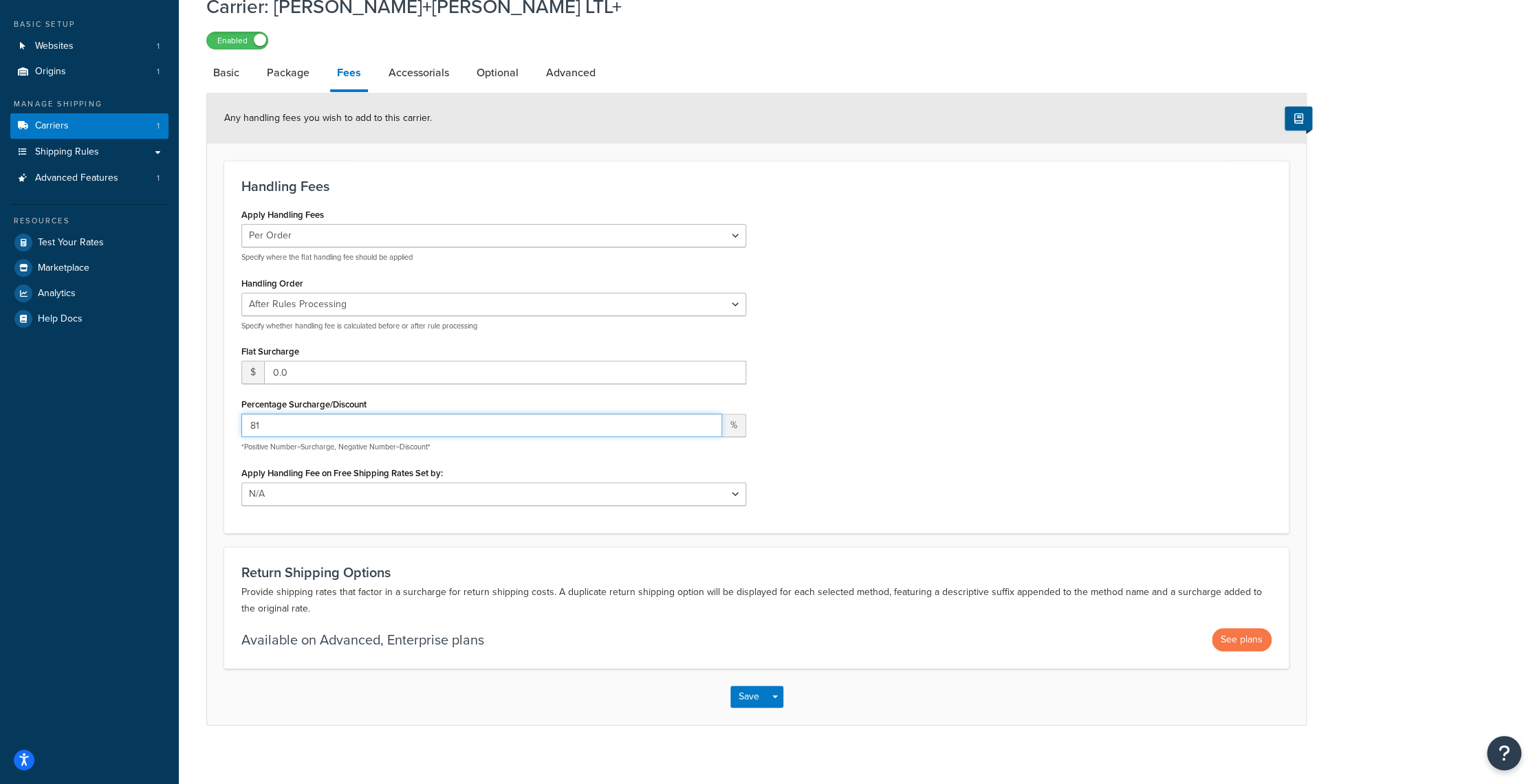
click at [707, 420] on input "81" at bounding box center [481, 425] width 481 height 24
click at [707, 420] on input "82" at bounding box center [481, 425] width 481 height 24
click at [707, 420] on input "83" at bounding box center [481, 425] width 481 height 24
click at [707, 420] on input "84" at bounding box center [481, 425] width 481 height 24
click at [707, 420] on input "85" at bounding box center [481, 425] width 481 height 24
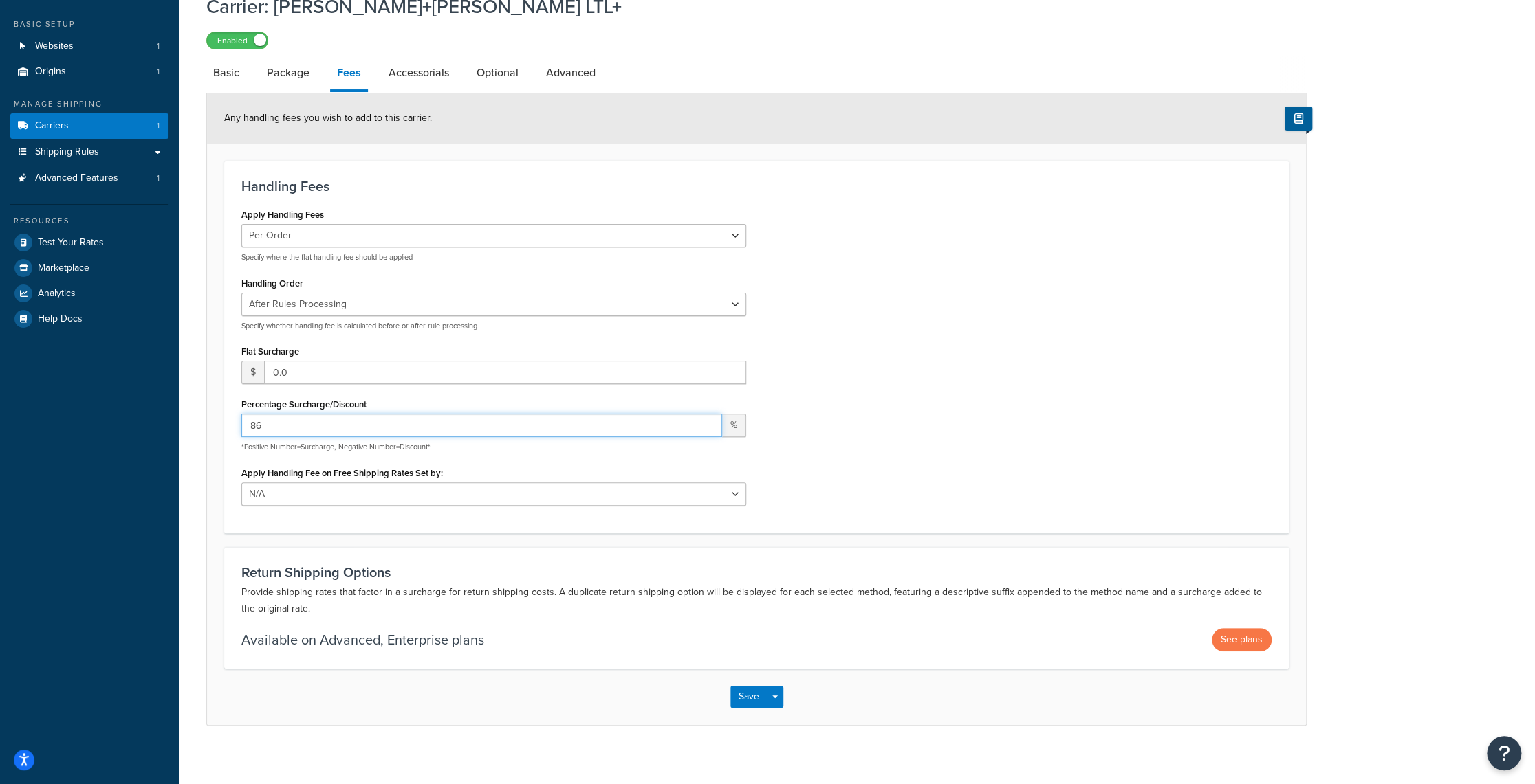
click at [707, 420] on input "86" at bounding box center [481, 425] width 481 height 24
click at [707, 420] on input "87" at bounding box center [481, 425] width 481 height 24
click at [707, 420] on input "88" at bounding box center [481, 425] width 481 height 24
click at [707, 420] on input "89" at bounding box center [481, 425] width 481 height 24
click at [707, 420] on input "90" at bounding box center [481, 425] width 481 height 24
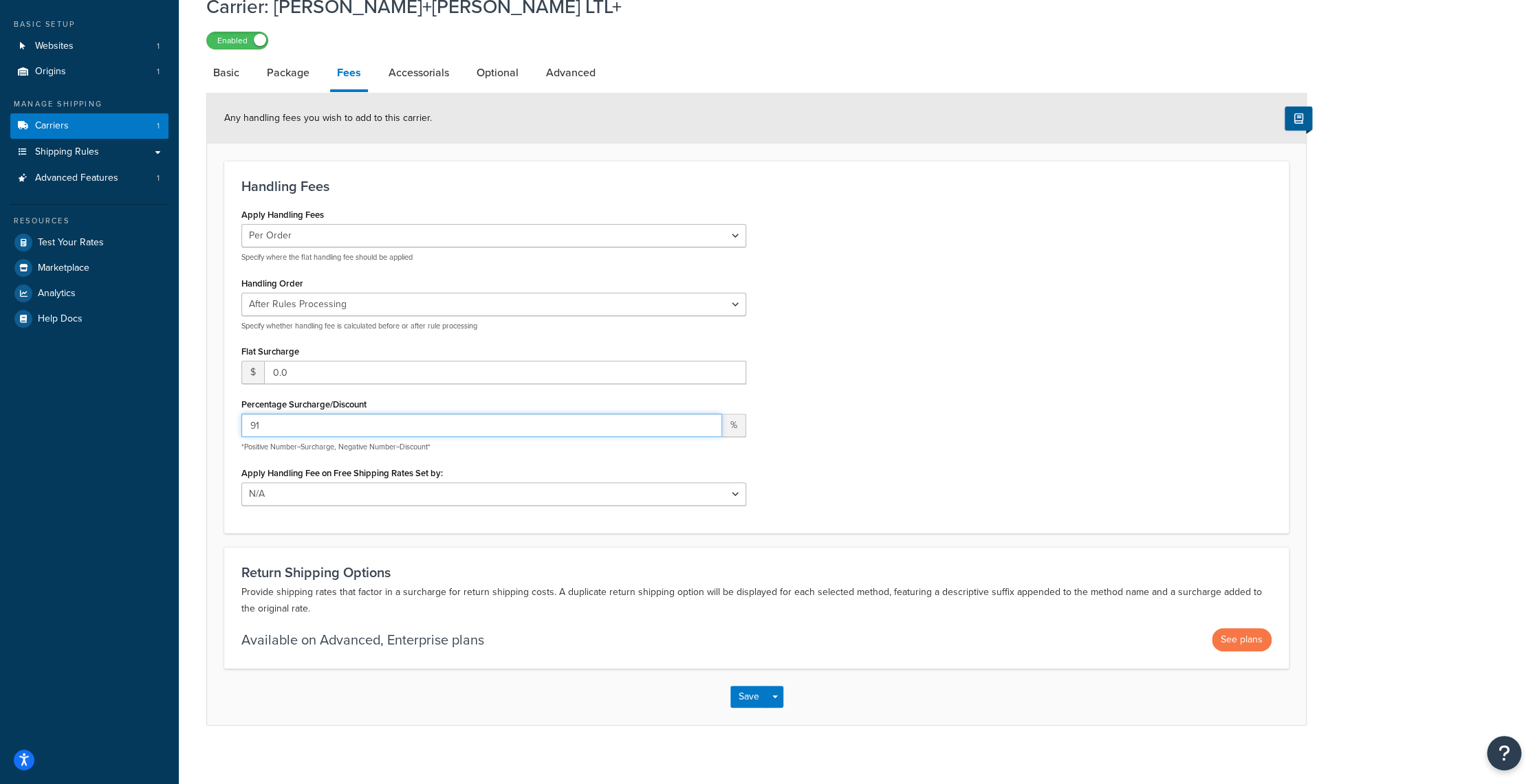
click at [707, 420] on input "91" at bounding box center [481, 425] width 481 height 24
click at [707, 420] on input "92" at bounding box center [481, 425] width 481 height 24
click at [707, 420] on input "93" at bounding box center [481, 425] width 481 height 24
click at [707, 420] on input "94" at bounding box center [481, 425] width 481 height 24
click at [705, 420] on input "95" at bounding box center [481, 425] width 481 height 24
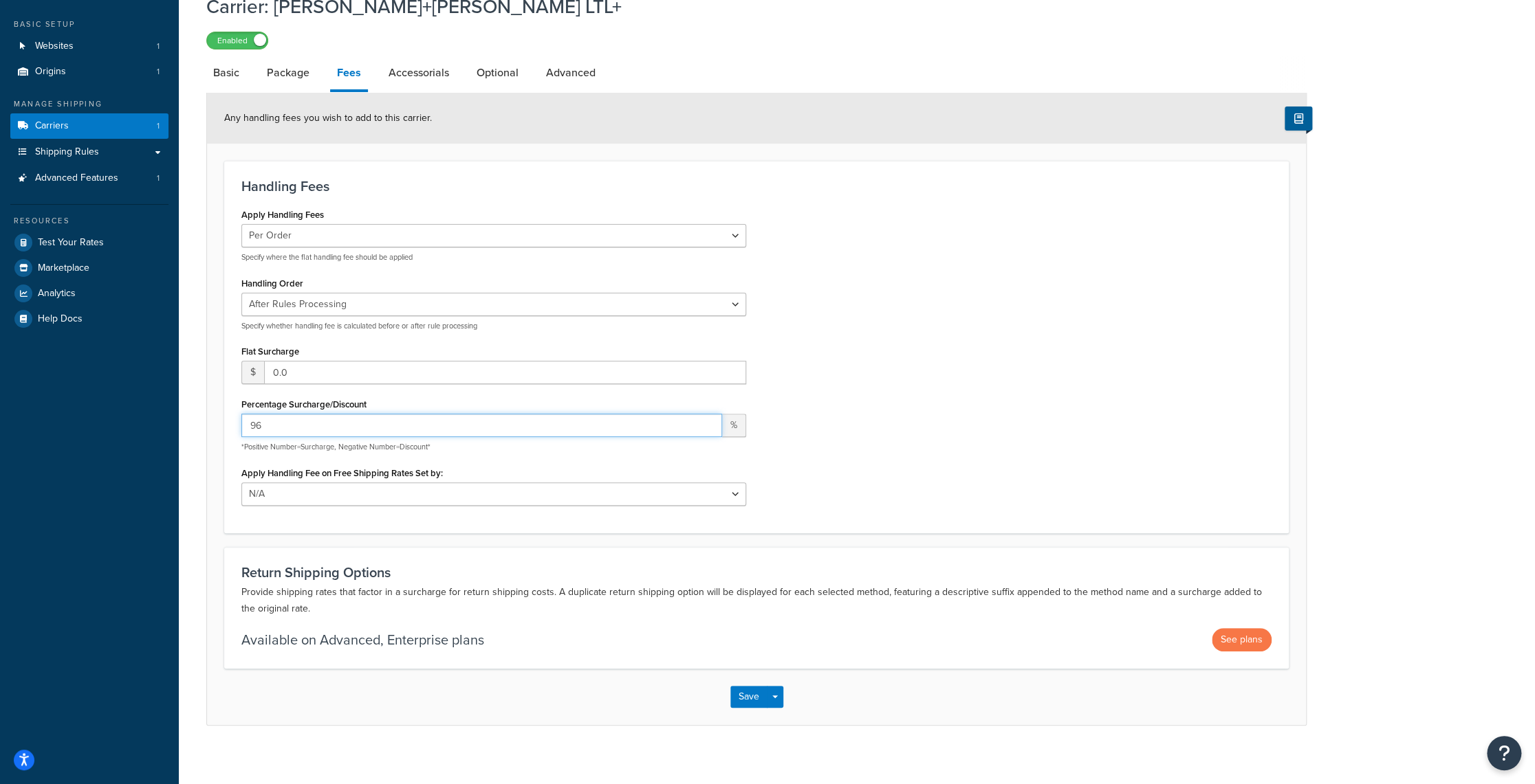
click at [705, 420] on input "96" at bounding box center [481, 425] width 481 height 24
click at [705, 420] on input "97" at bounding box center [481, 425] width 481 height 24
click at [705, 420] on input "98" at bounding box center [481, 425] width 481 height 24
click at [705, 420] on input "99" at bounding box center [481, 425] width 481 height 24
type input "100"
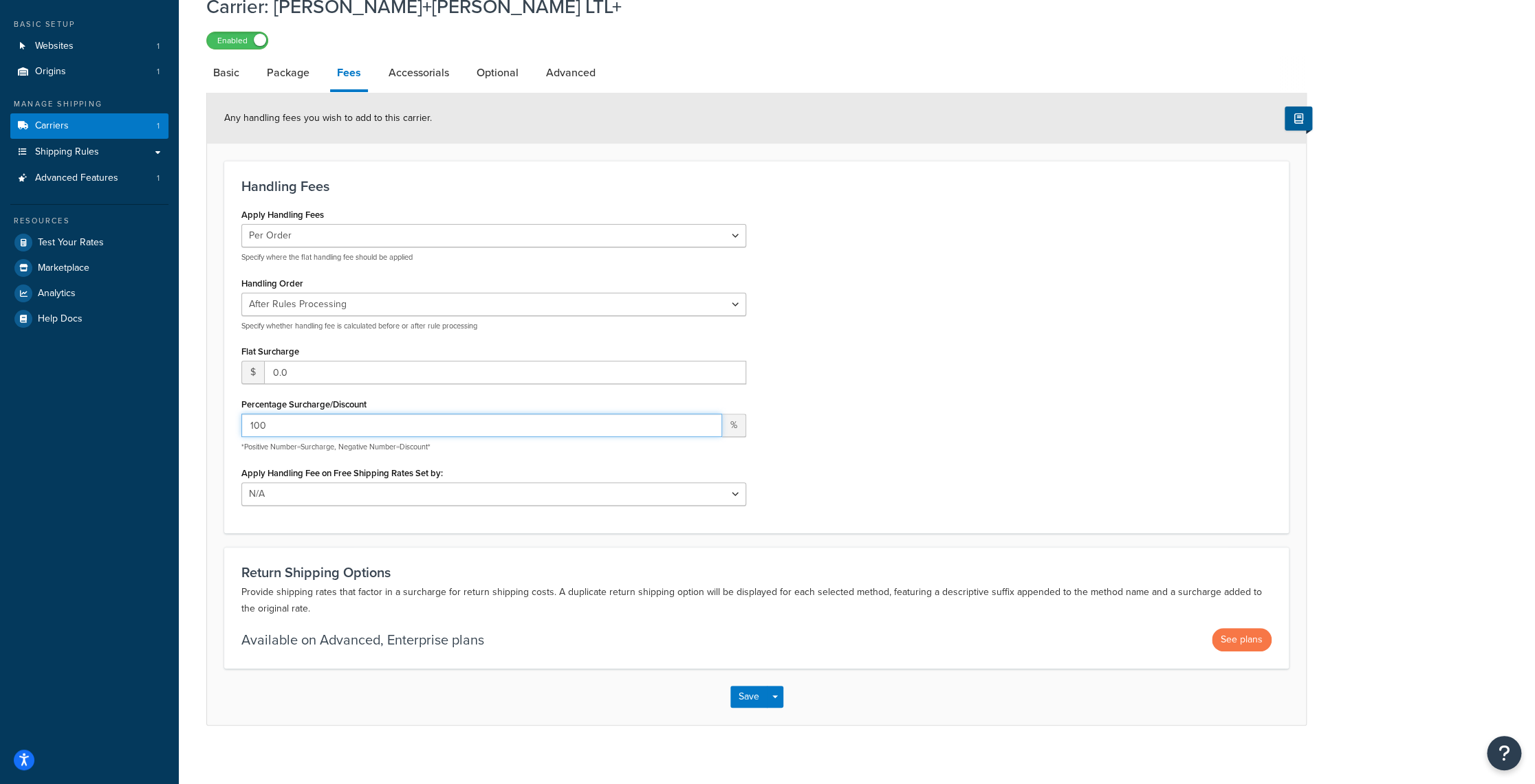
click at [705, 420] on input "100" at bounding box center [481, 425] width 481 height 24
click at [707, 421] on input "100" at bounding box center [481, 425] width 481 height 24
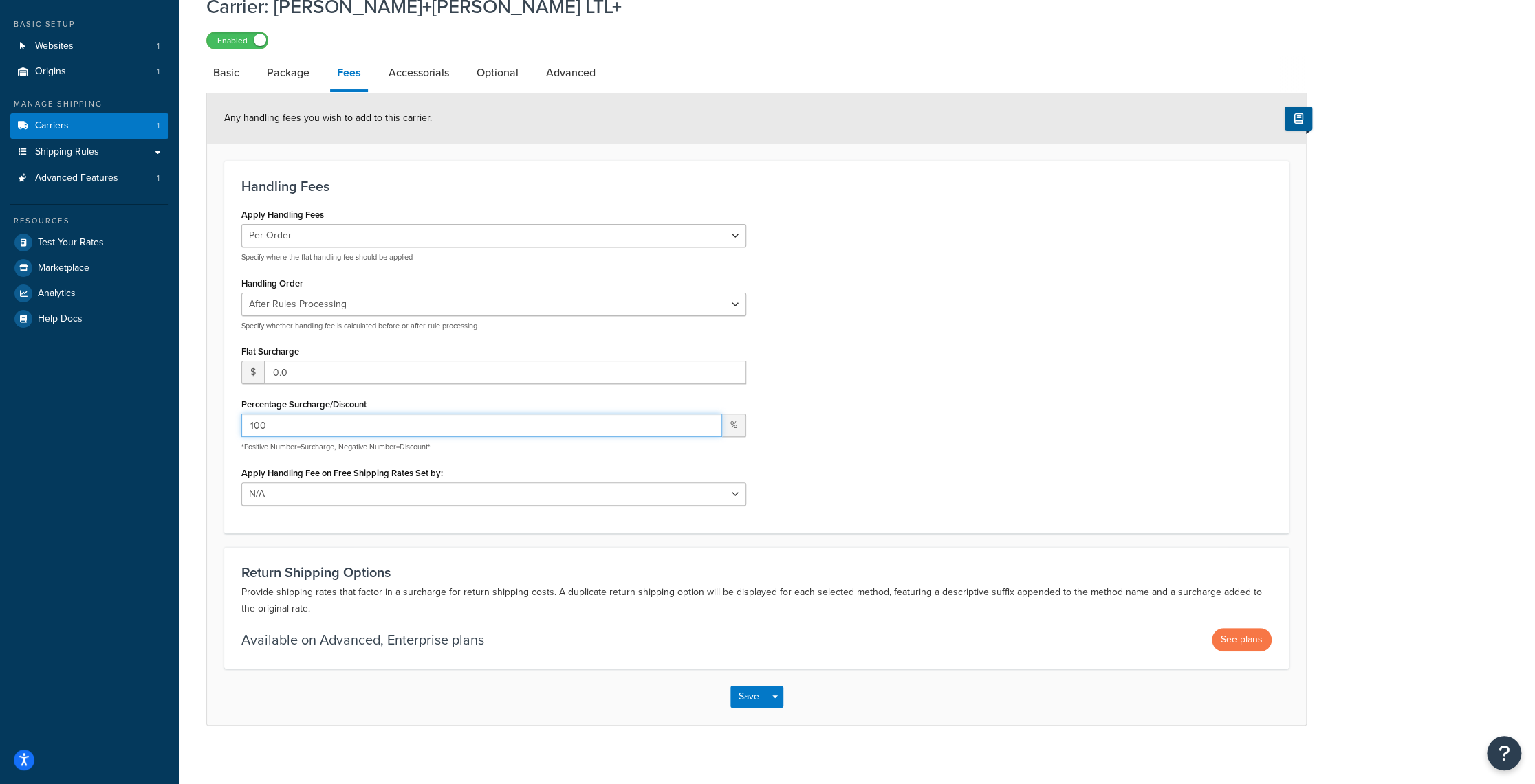
click at [710, 419] on input "100" at bounding box center [481, 425] width 481 height 24
click at [197, 436] on div "Carrier: Kuehne+Nagel LTL+ Enabled Basic Package Fees Accessorials Optional Adv…" at bounding box center [857, 373] width 1356 height 774
click at [738, 693] on button "Save" at bounding box center [748, 697] width 37 height 22
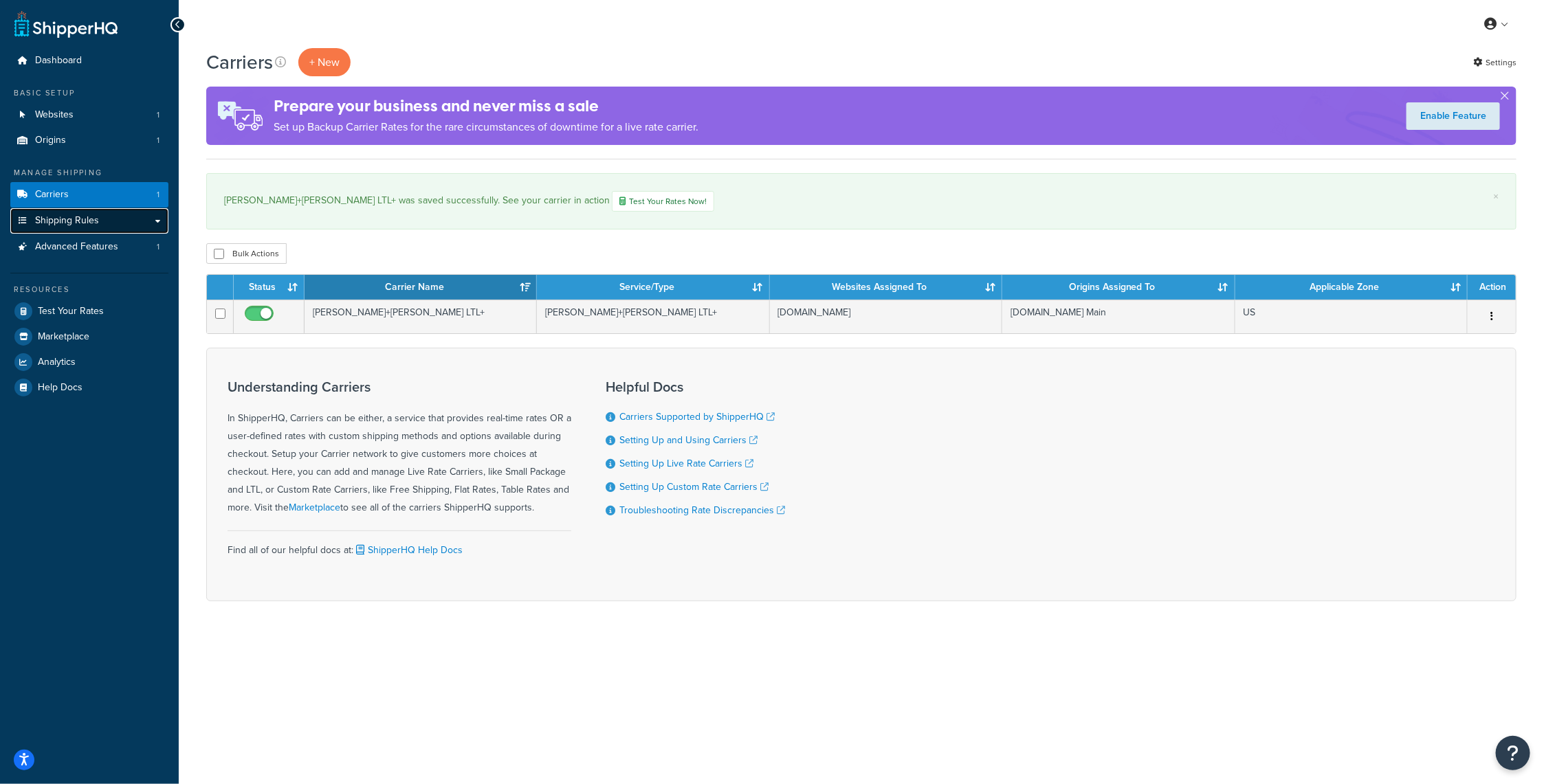
click at [114, 212] on link "Shipping Rules" at bounding box center [90, 220] width 158 height 25
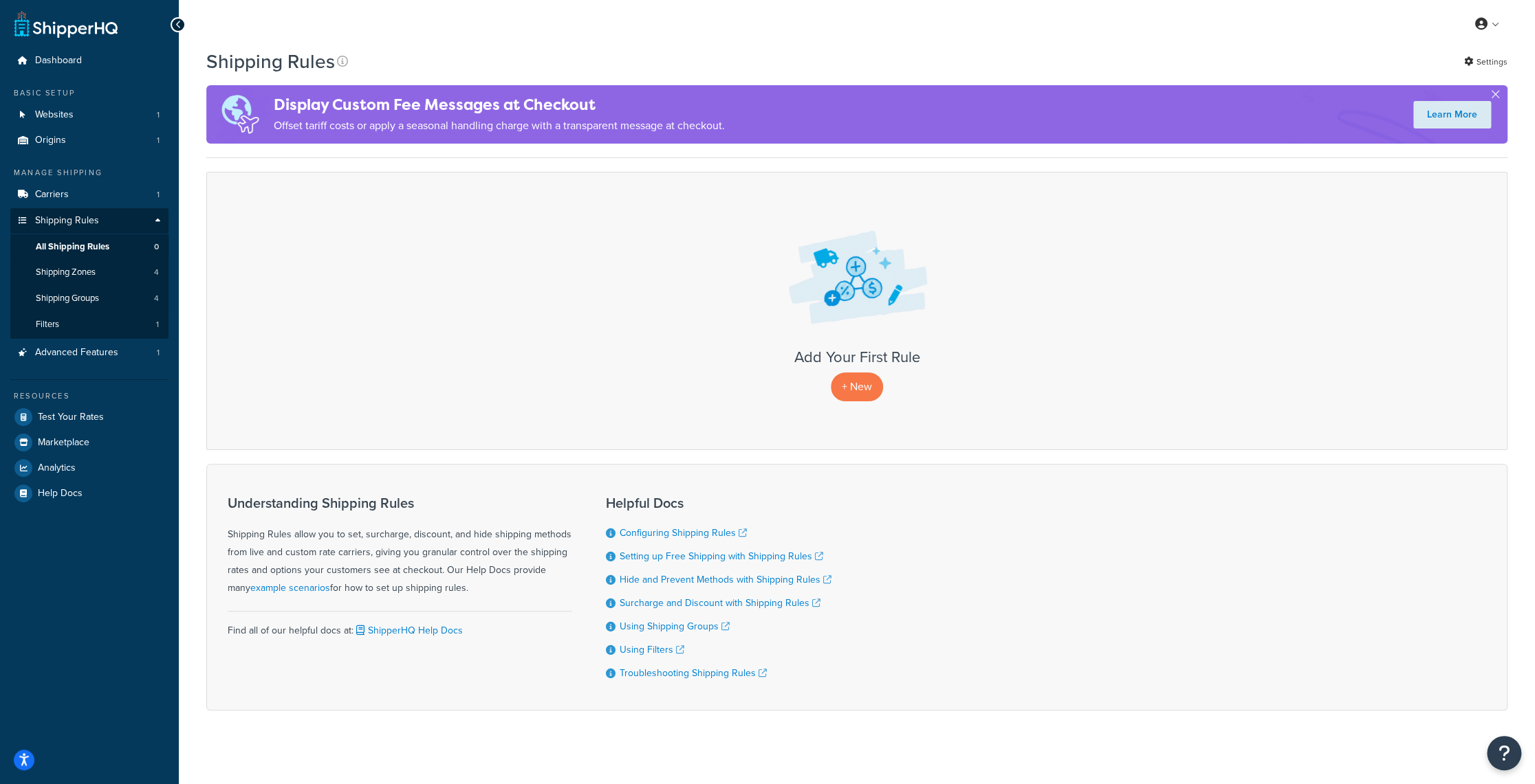
click at [886, 386] on div "+ New" at bounding box center [856, 387] width 1272 height 29
click at [854, 386] on p "+ New" at bounding box center [857, 387] width 52 height 29
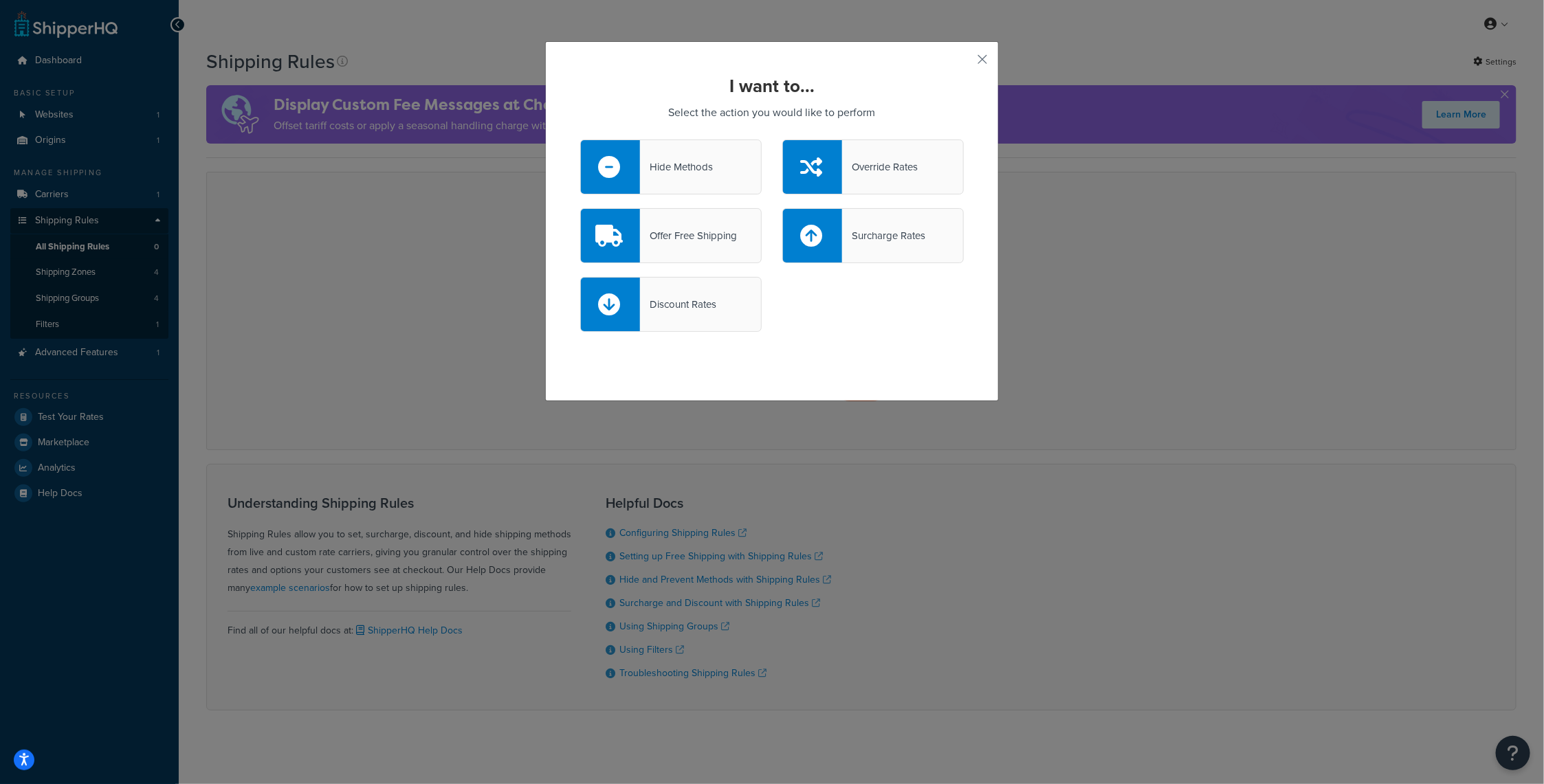
click at [865, 240] on div "Surcharge Rates" at bounding box center [884, 236] width 83 height 20
click at [0, 0] on input "Surcharge Rates" at bounding box center [0, 0] width 0 height 0
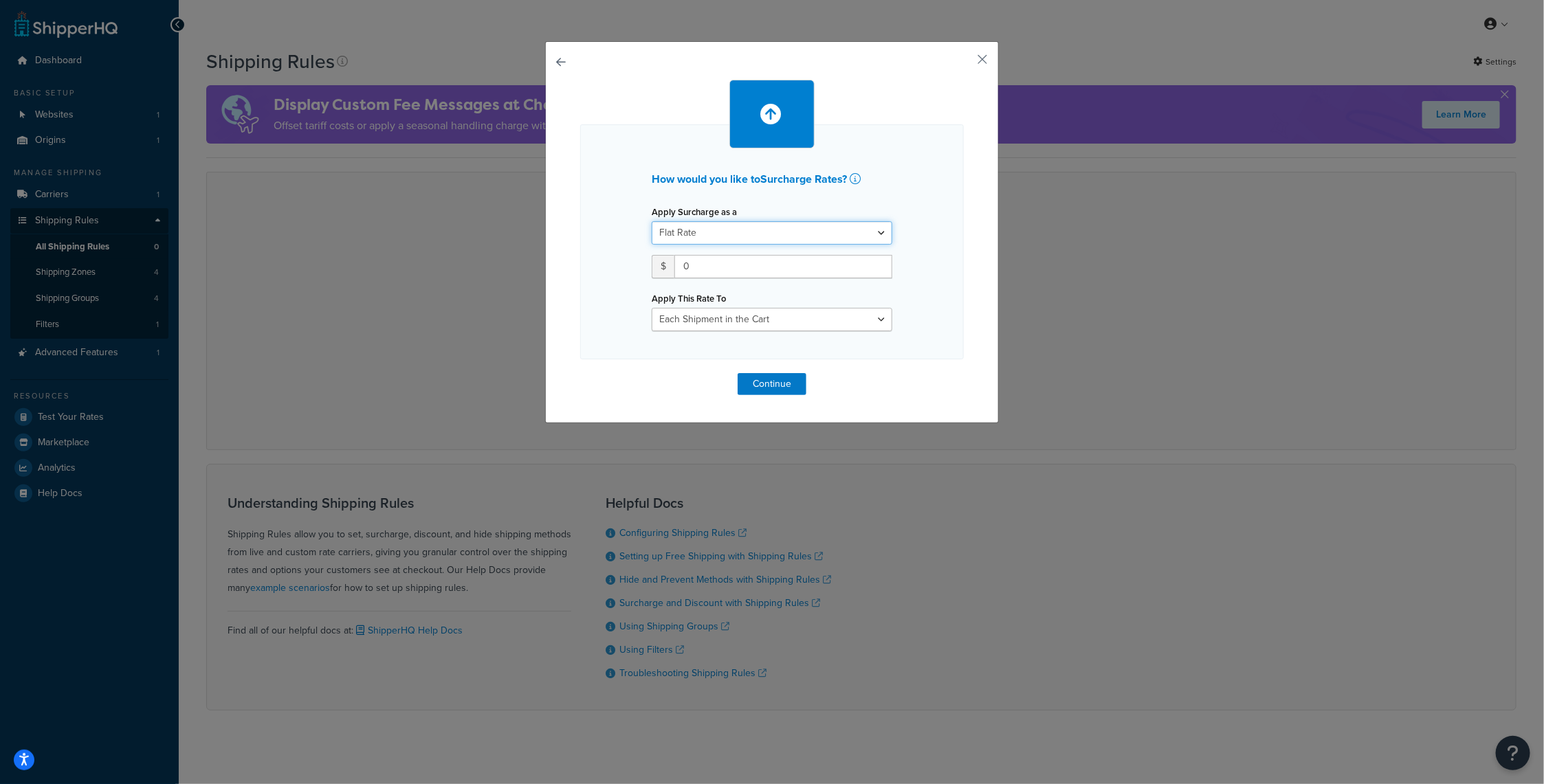
click at [878, 235] on select "Flat Rate Percentage Flat Rate & Percentage" at bounding box center [772, 233] width 241 height 24
select select "PERCENTAGE"
click at [652, 221] on select "Flat Rate Percentage Flat Rate & Percentage" at bounding box center [772, 233] width 241 height 24
click at [785, 321] on select "Each Shipment in the Cart Each Shipping Group in the Cart Each Item within a Sh…" at bounding box center [772, 319] width 241 height 24
click at [633, 135] on div at bounding box center [772, 114] width 384 height 69
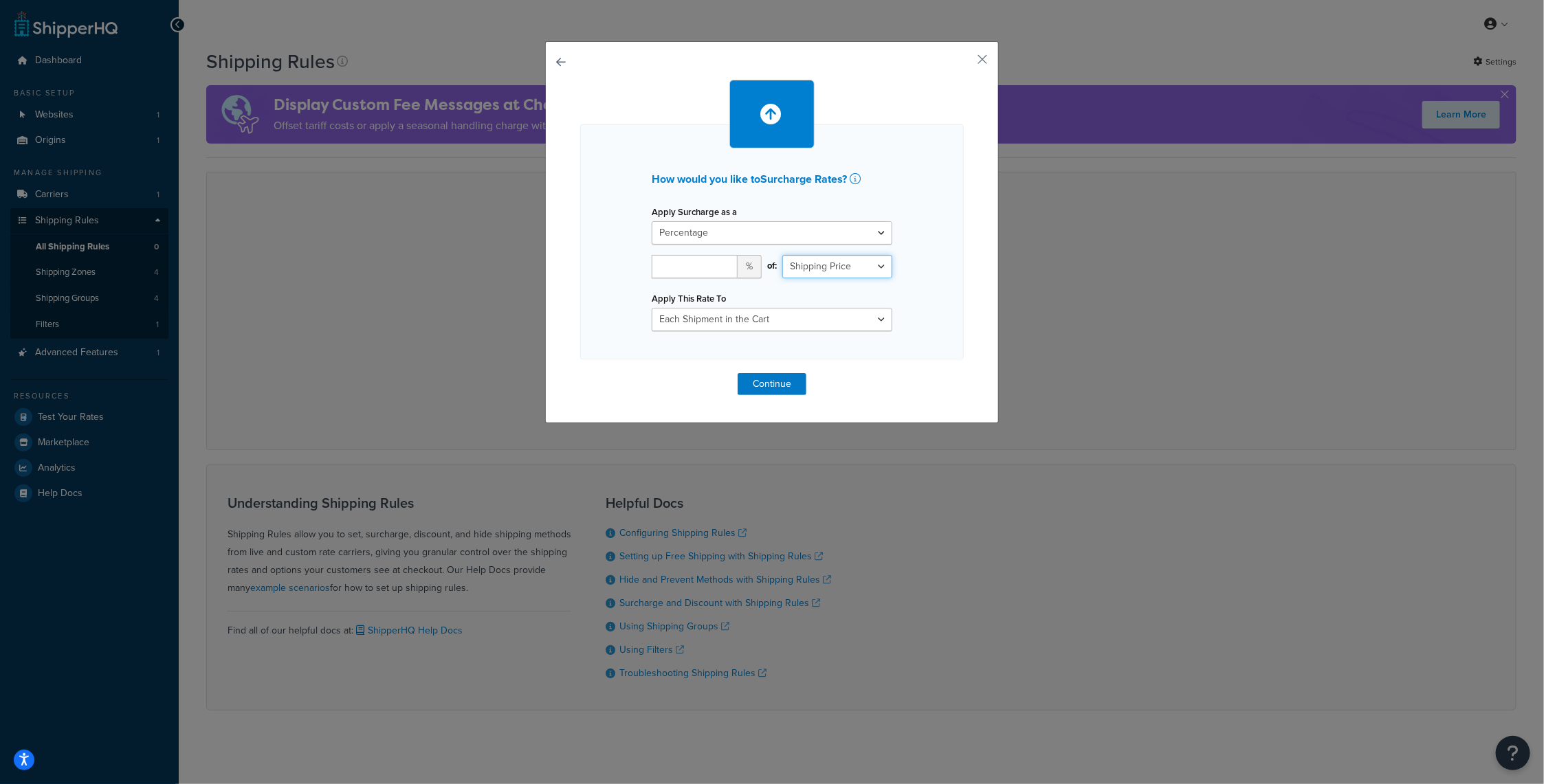
click at [848, 271] on select "Shipping Price Order Value" at bounding box center [837, 267] width 110 height 24
click at [847, 271] on select "Shipping Price Order Value" at bounding box center [837, 267] width 110 height 24
click at [837, 321] on select "Each Shipment in the Cart Each Shipping Group in the Cart Each Item within a Sh…" at bounding box center [772, 319] width 241 height 24
click at [964, 63] on button "button" at bounding box center [962, 64] width 3 height 3
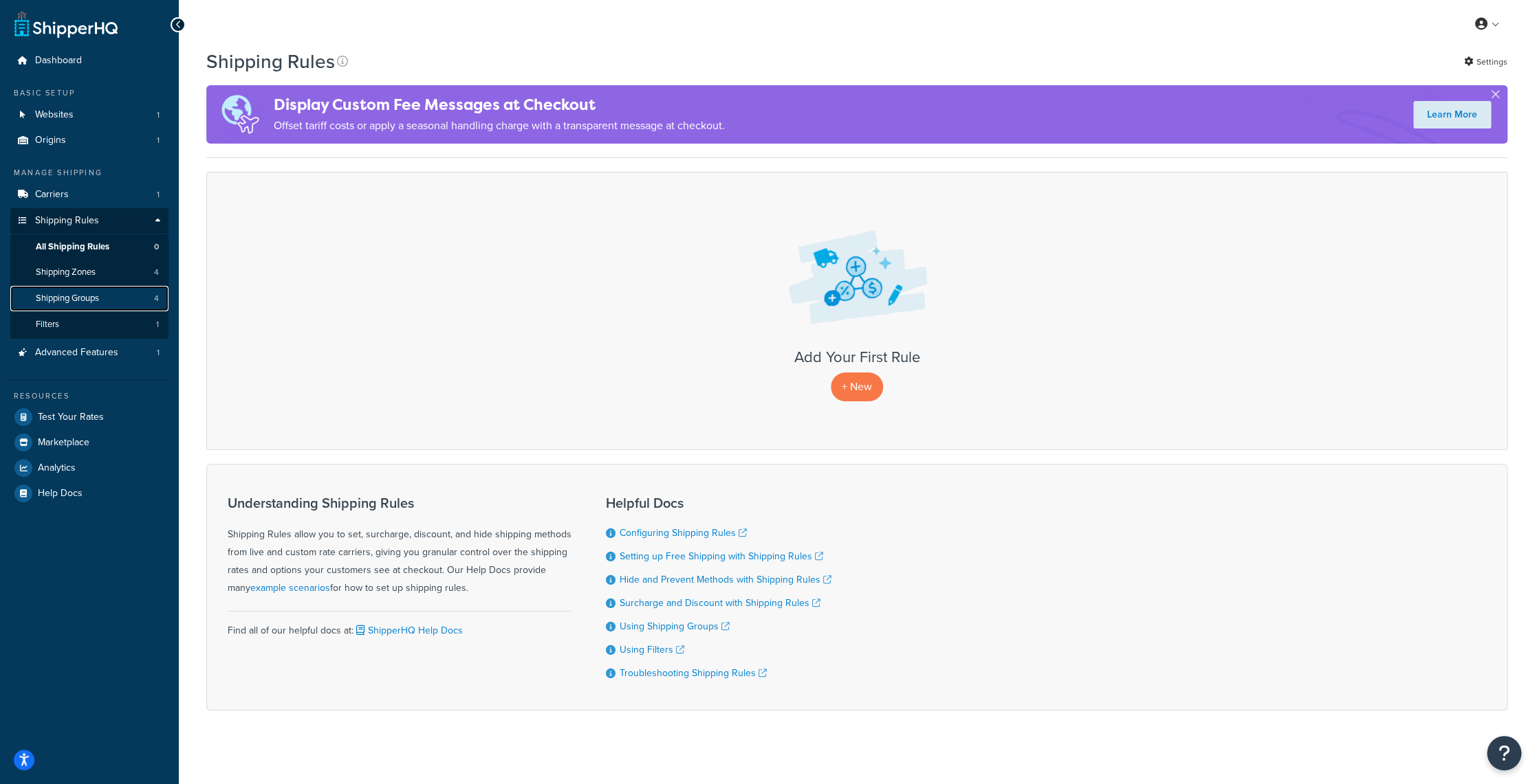
click at [101, 293] on link "Shipping Groups 4" at bounding box center [90, 299] width 158 height 25
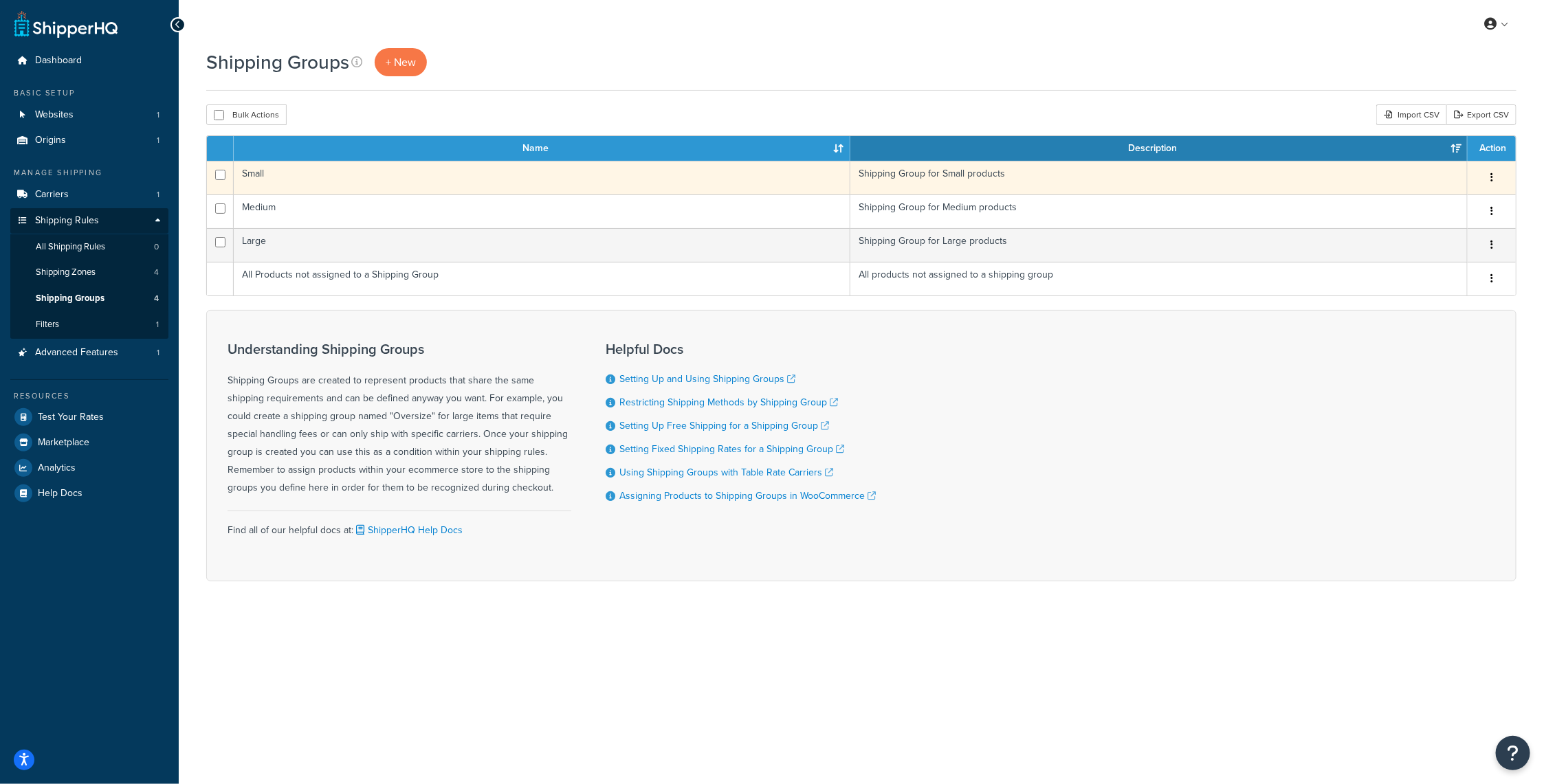
click at [1491, 175] on icon "button" at bounding box center [1492, 177] width 2 height 10
click at [1431, 204] on link "Edit" at bounding box center [1436, 205] width 109 height 29
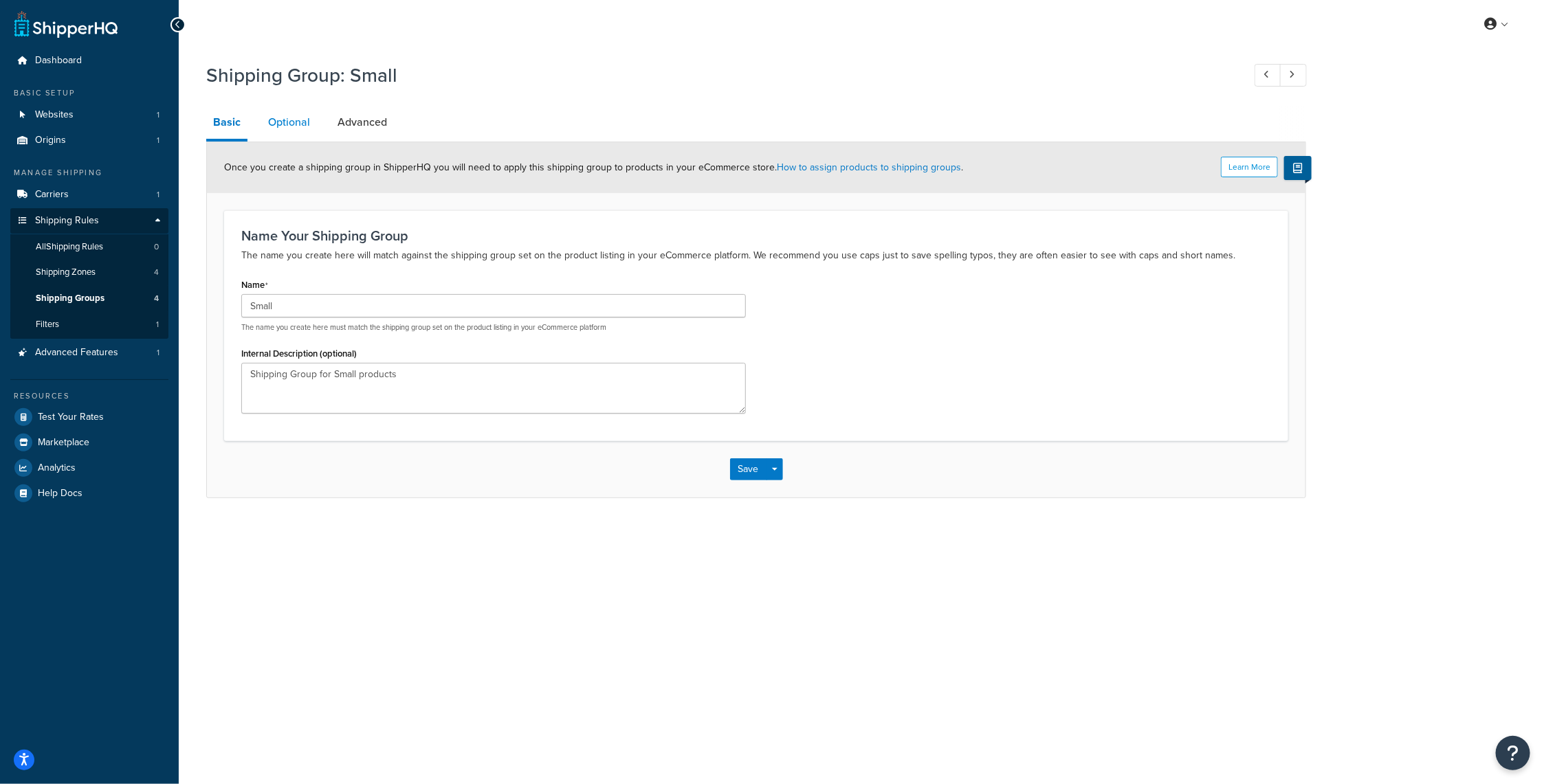
click at [298, 109] on link "Optional" at bounding box center [289, 122] width 55 height 33
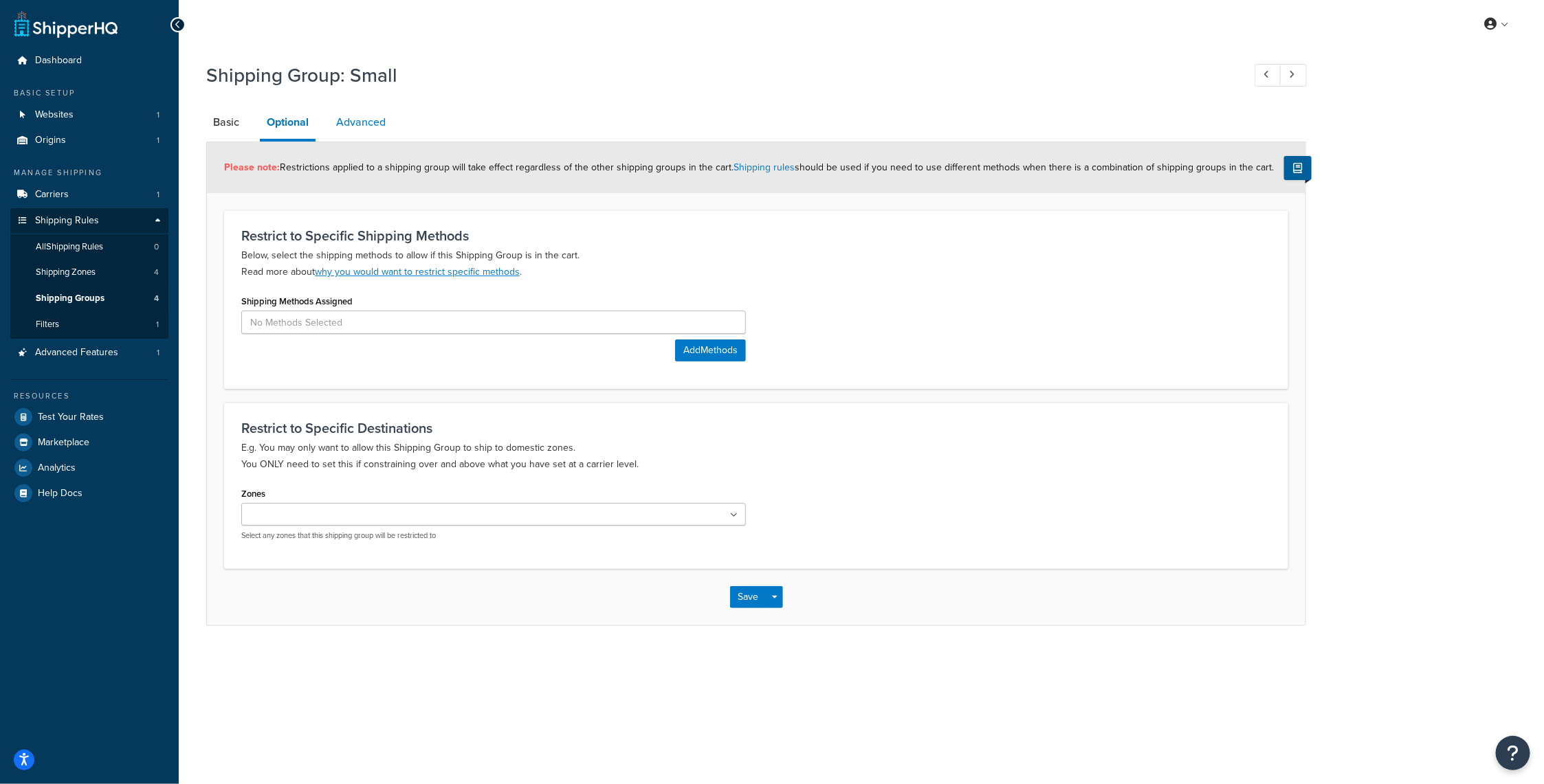
click at [353, 120] on link "Advanced" at bounding box center [362, 122] width 64 height 33
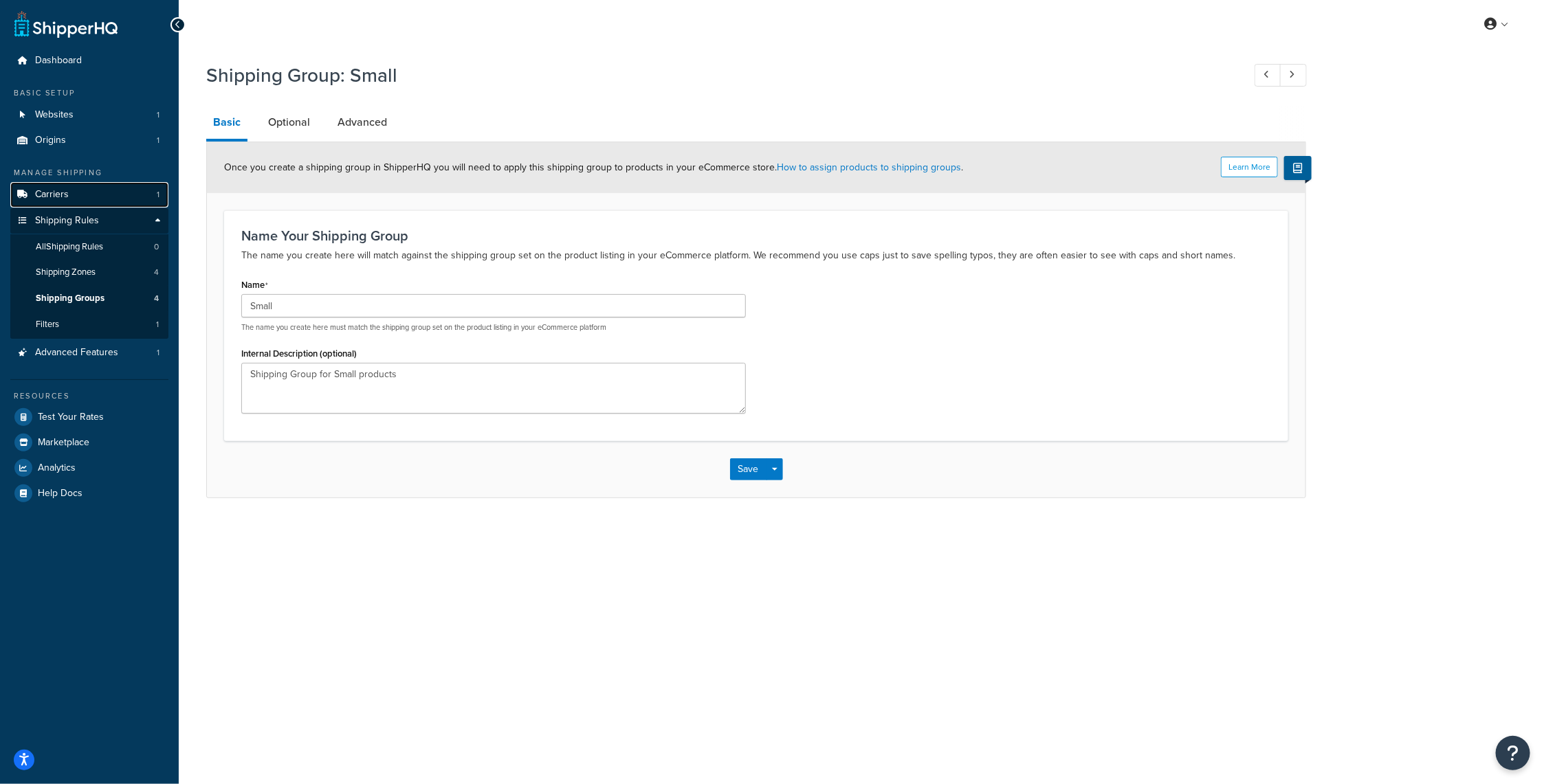
click at [90, 196] on link "Carriers 1" at bounding box center [90, 194] width 158 height 25
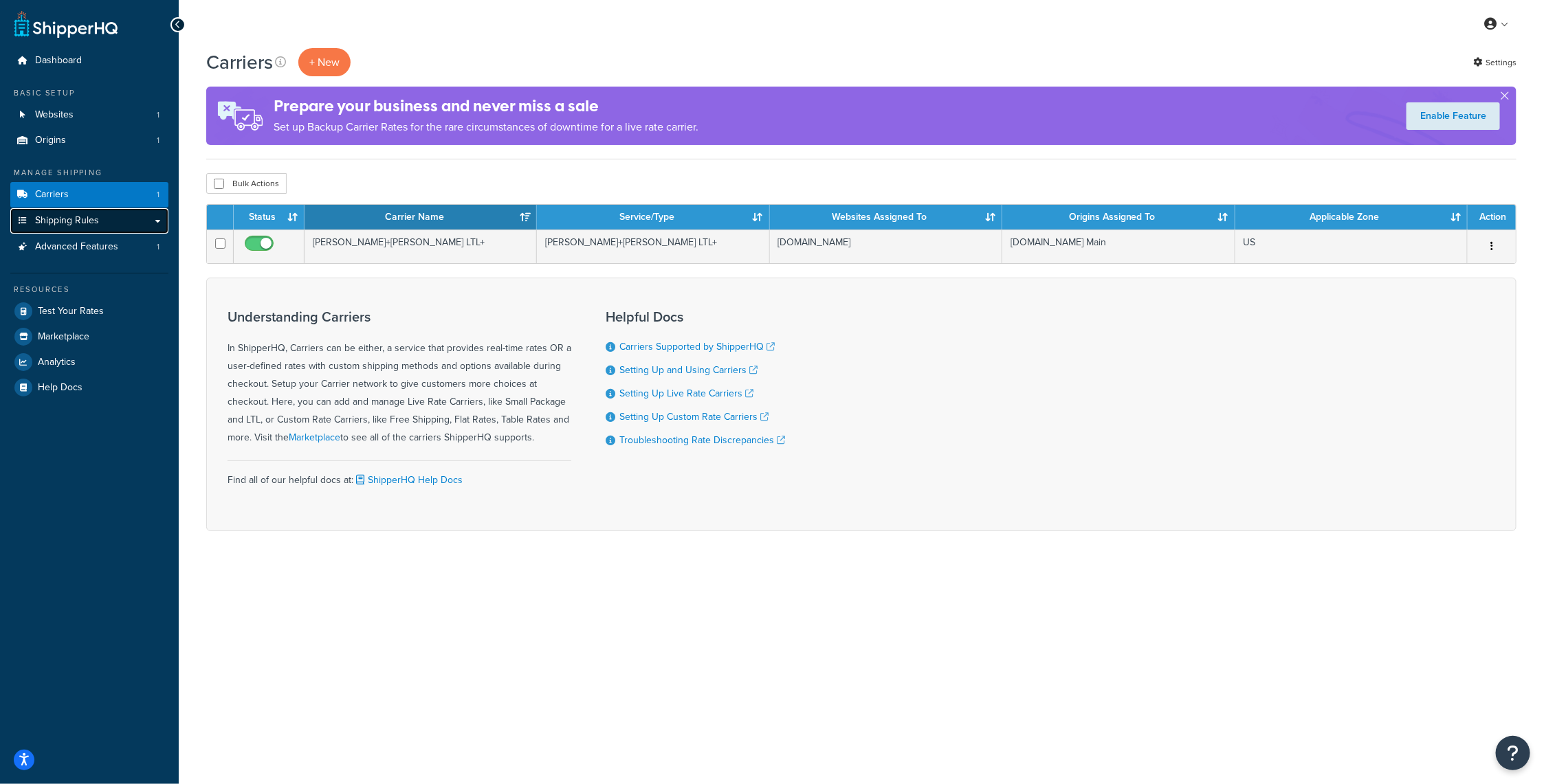
click at [99, 229] on link "Shipping Rules" at bounding box center [90, 220] width 158 height 25
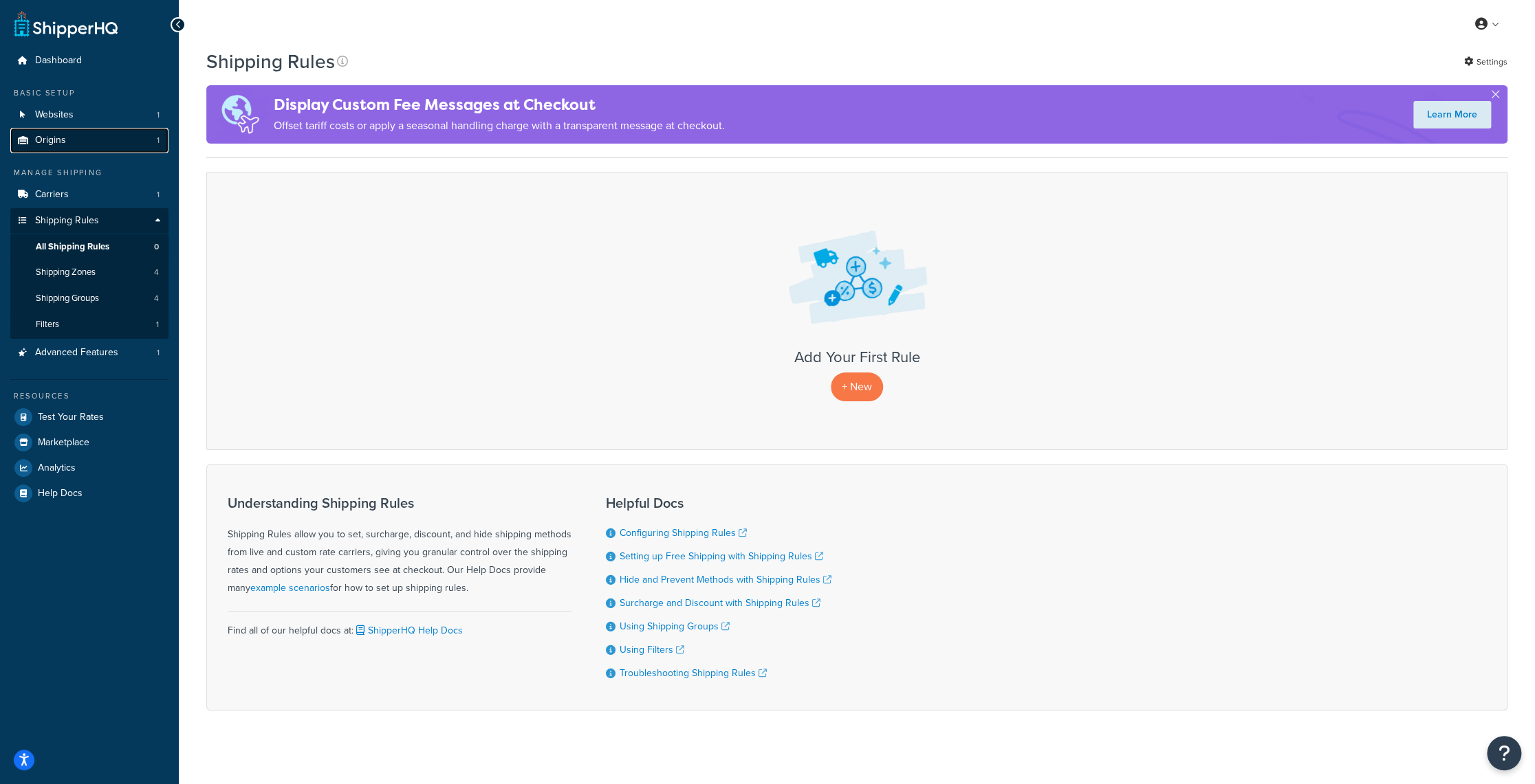
click at [51, 140] on span "Origins" at bounding box center [51, 140] width 31 height 11
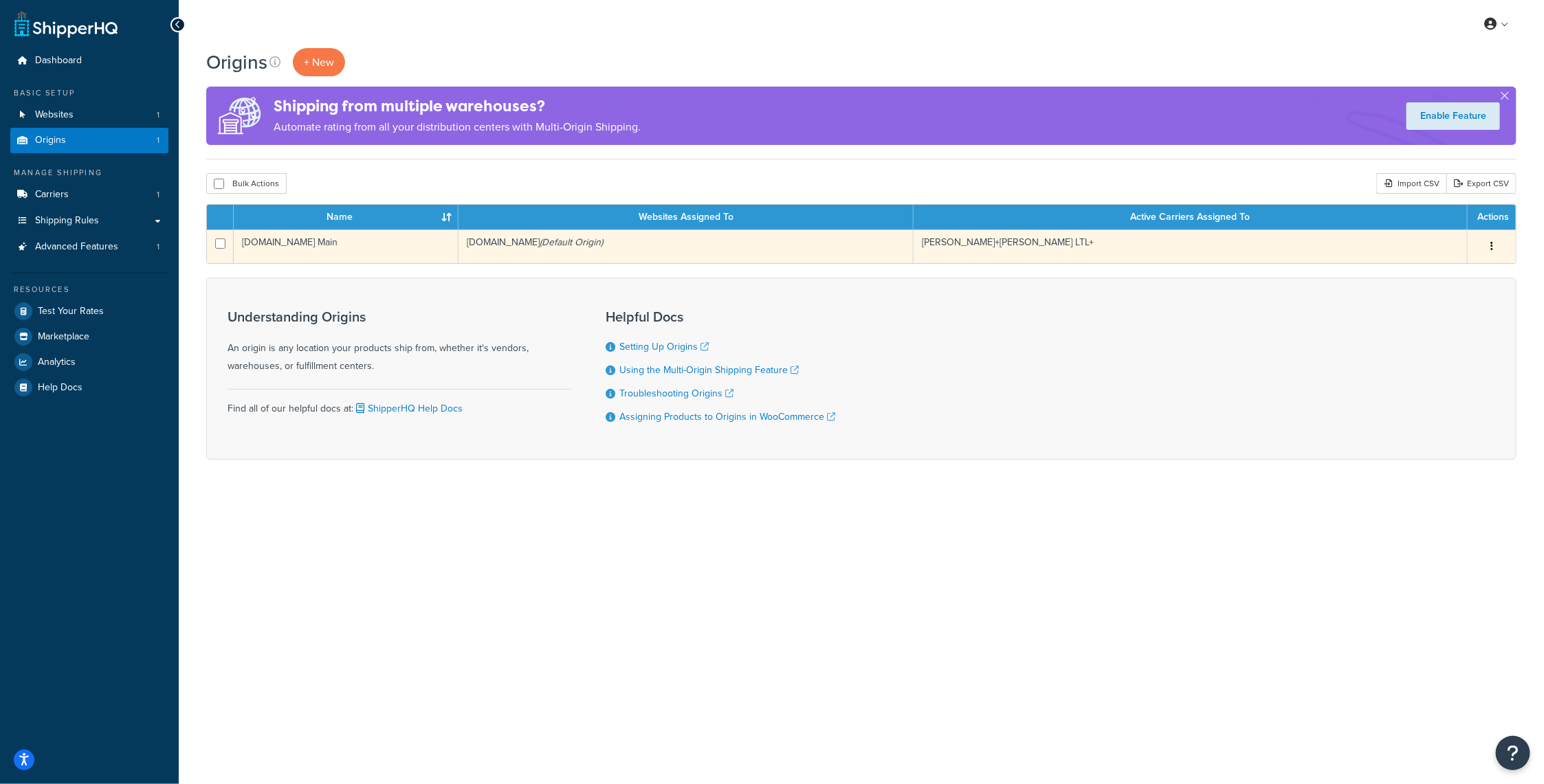
click at [1497, 244] on button "button" at bounding box center [1493, 246] width 20 height 22
click at [1461, 266] on link "Edit" at bounding box center [1446, 272] width 109 height 29
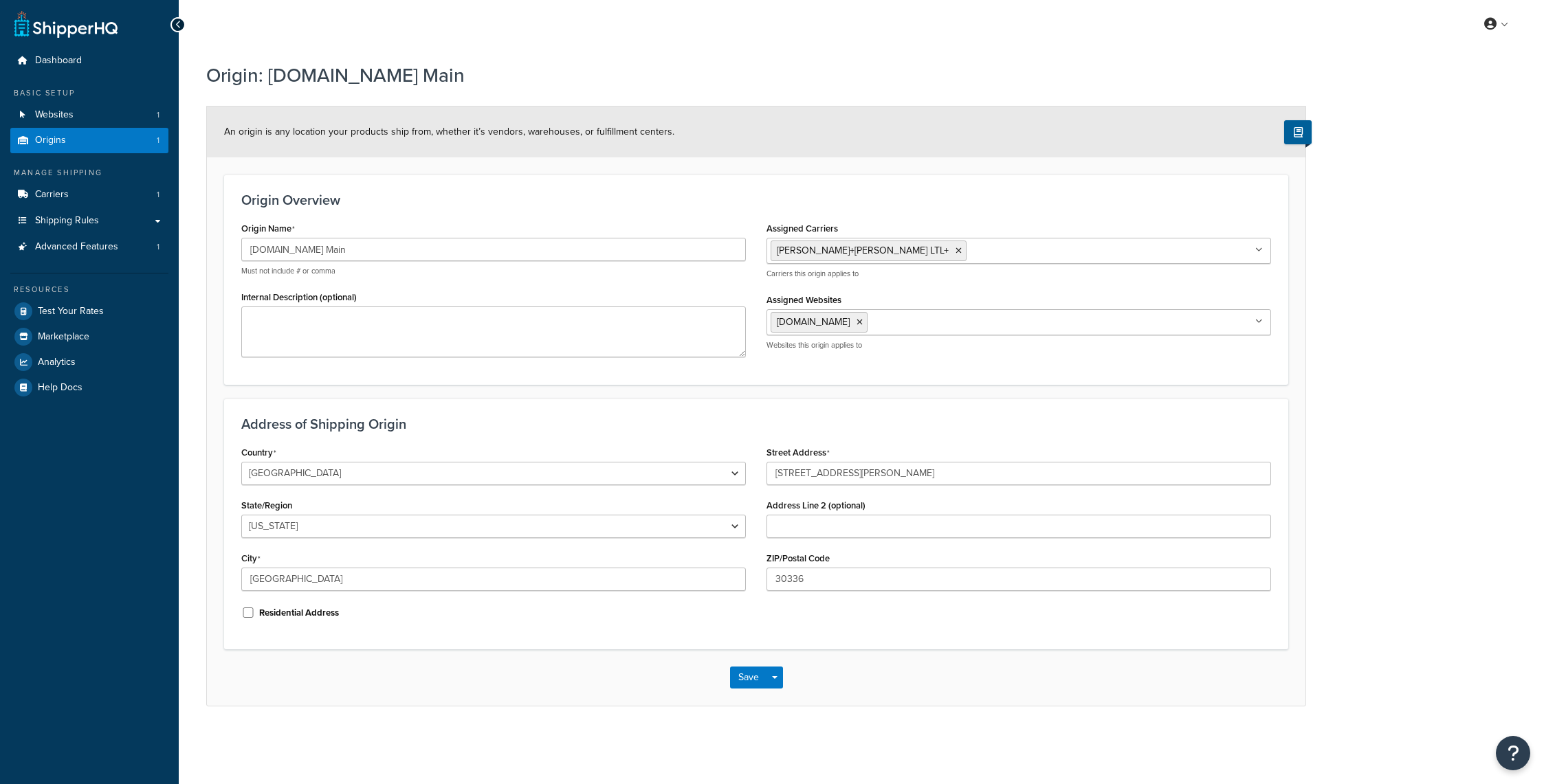
select select "10"
click at [107, 111] on link "Websites 1" at bounding box center [90, 115] width 158 height 25
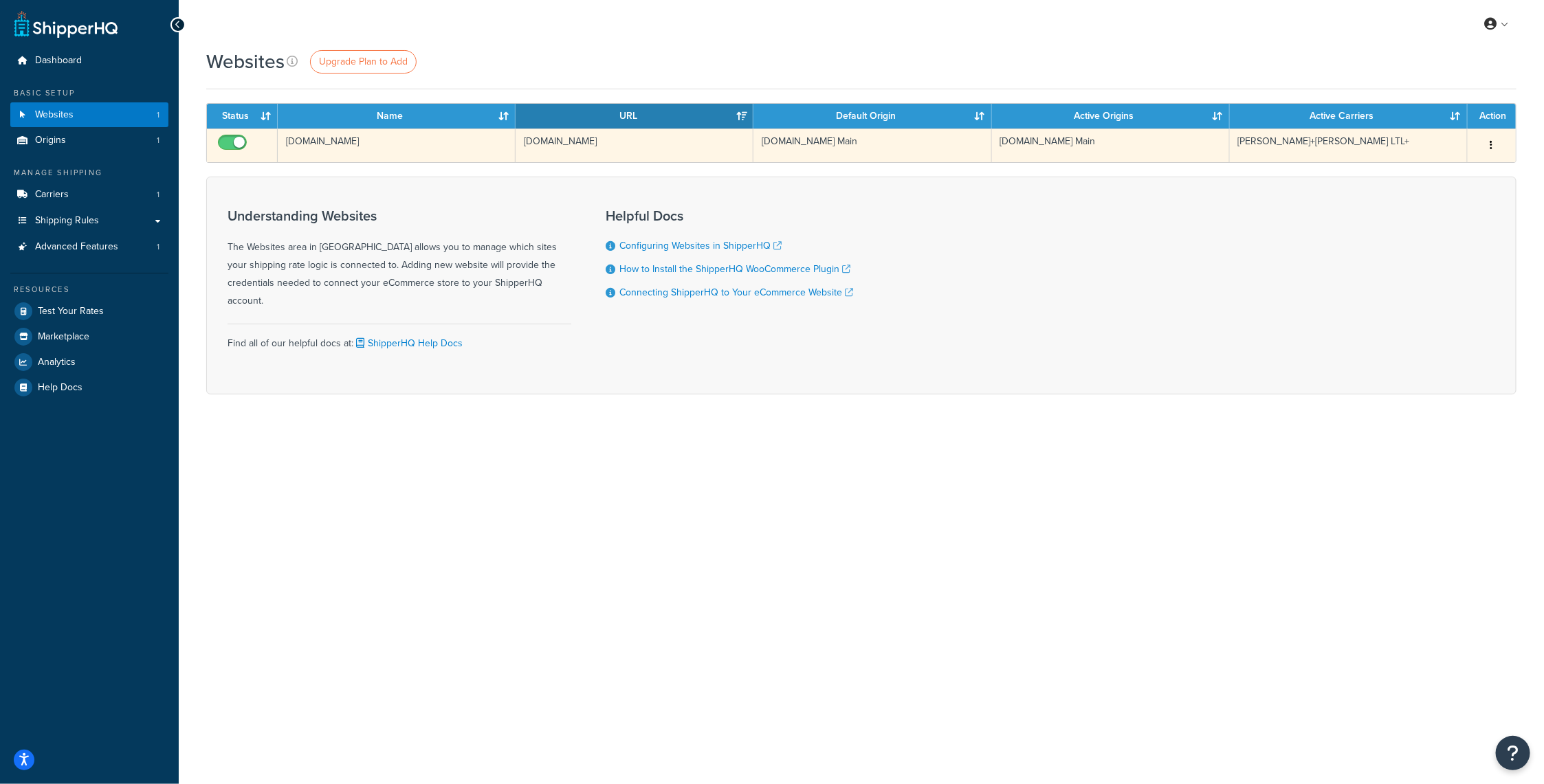
click at [1497, 142] on button "button" at bounding box center [1493, 145] width 20 height 22
click at [1439, 166] on link "Edit" at bounding box center [1436, 173] width 109 height 29
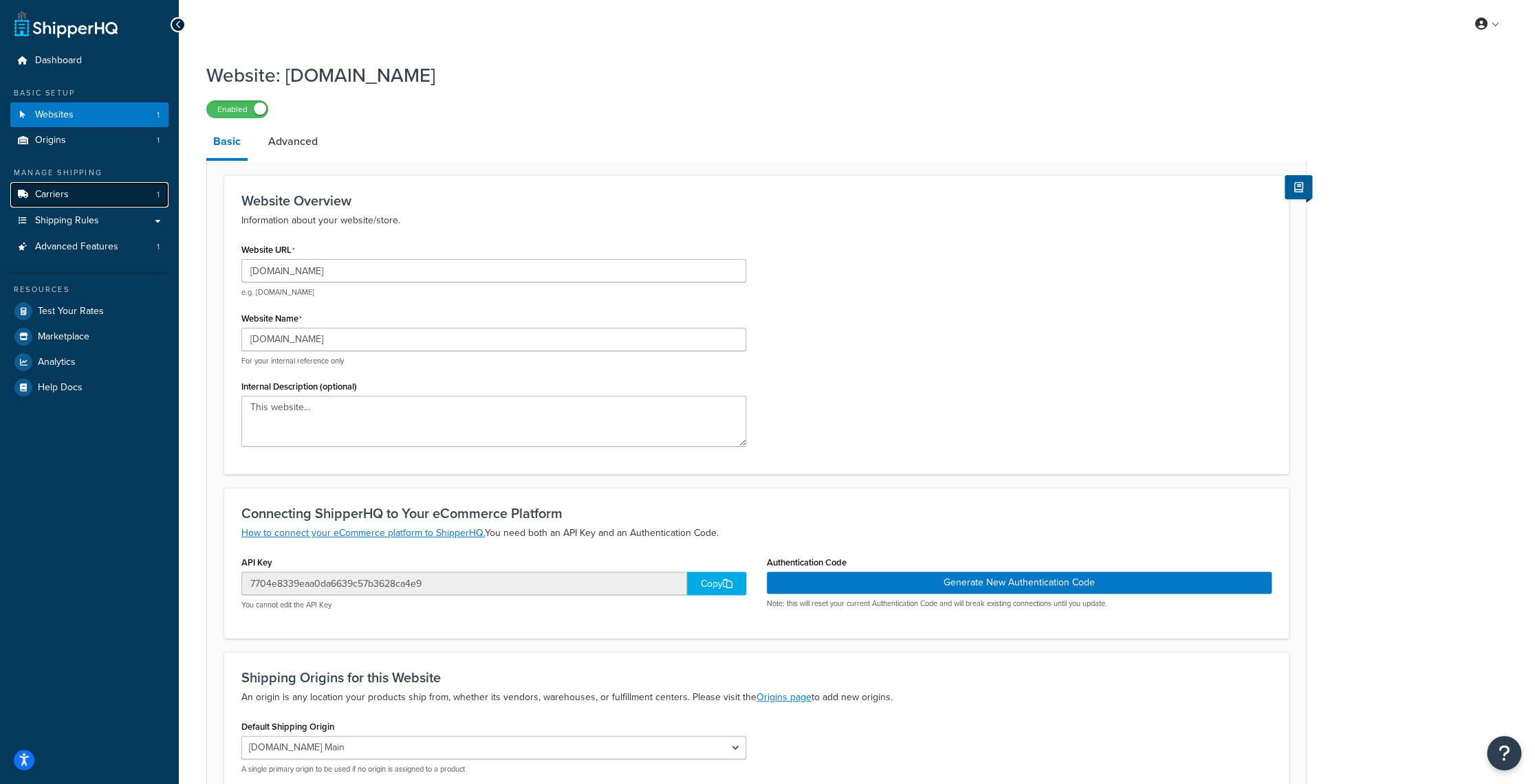
click at [100, 194] on link "Carriers 1" at bounding box center [90, 194] width 158 height 25
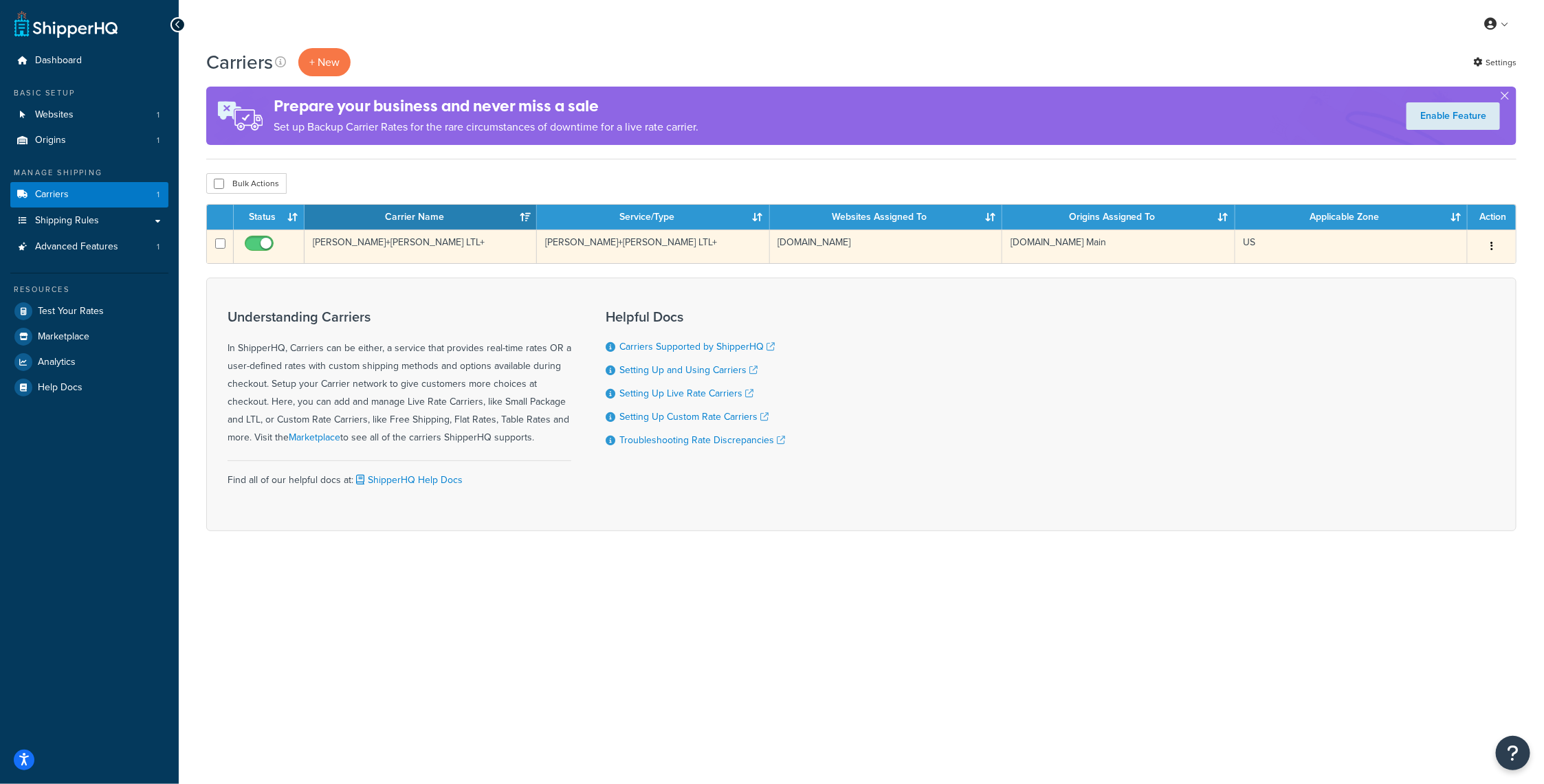
click at [1501, 243] on button "button" at bounding box center [1493, 246] width 20 height 22
click at [1435, 268] on link "Edit" at bounding box center [1436, 273] width 109 height 29
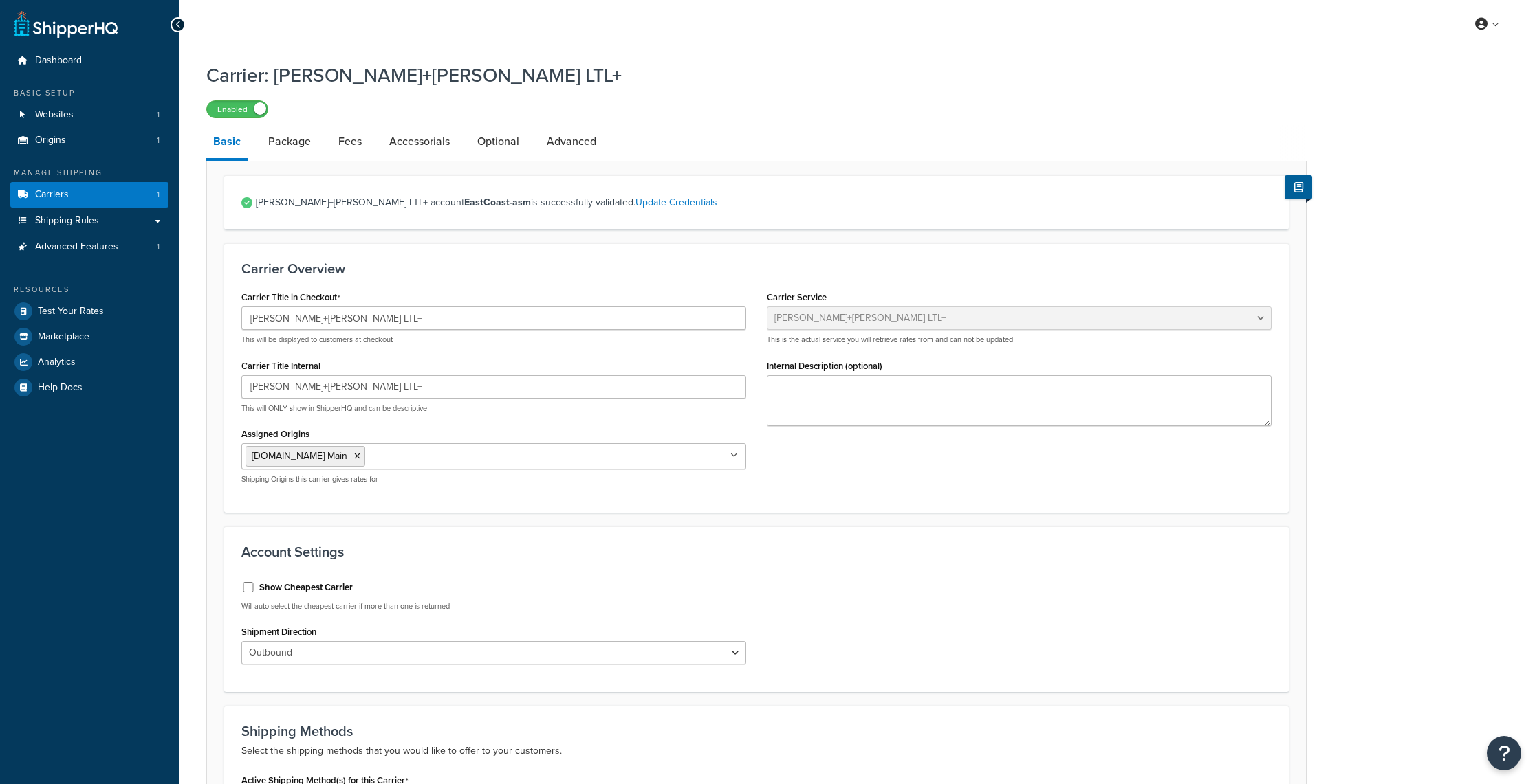
select select "reTransFreight"
click at [428, 140] on link "Accessorials" at bounding box center [419, 141] width 74 height 33
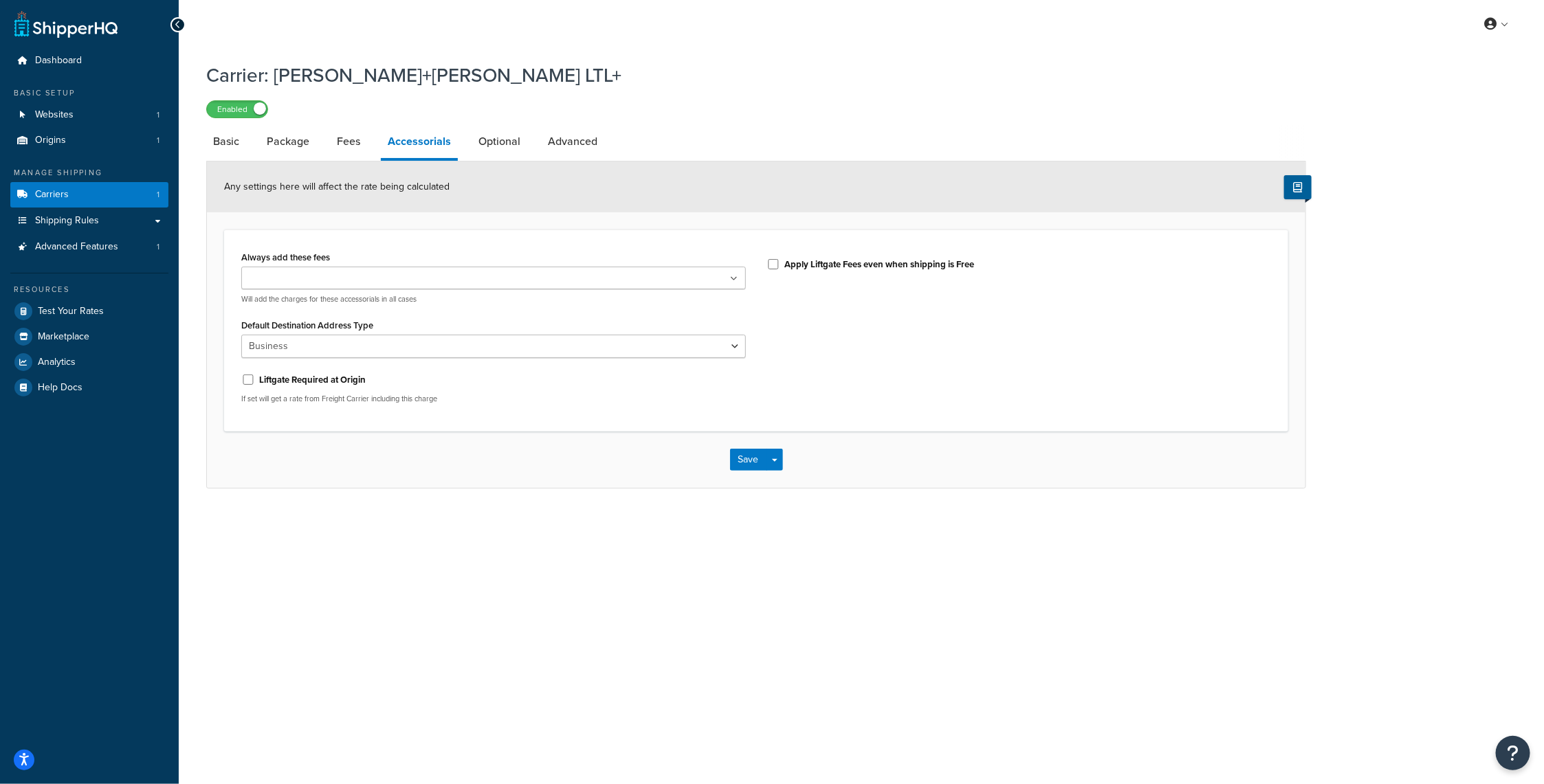
click at [730, 278] on ul at bounding box center [494, 278] width 504 height 23
click at [530, 542] on div "My Profile Billing Global Settings Contact Us Logout Carrier: Kuehne+Nagel LTL+…" at bounding box center [861, 392] width 1365 height 784
click at [561, 290] on div "Liftgate Address Type Scheduled Appointment Inside Delivery Limited Access Deli…" at bounding box center [494, 286] width 504 height 38
click at [727, 281] on ul at bounding box center [494, 278] width 504 height 23
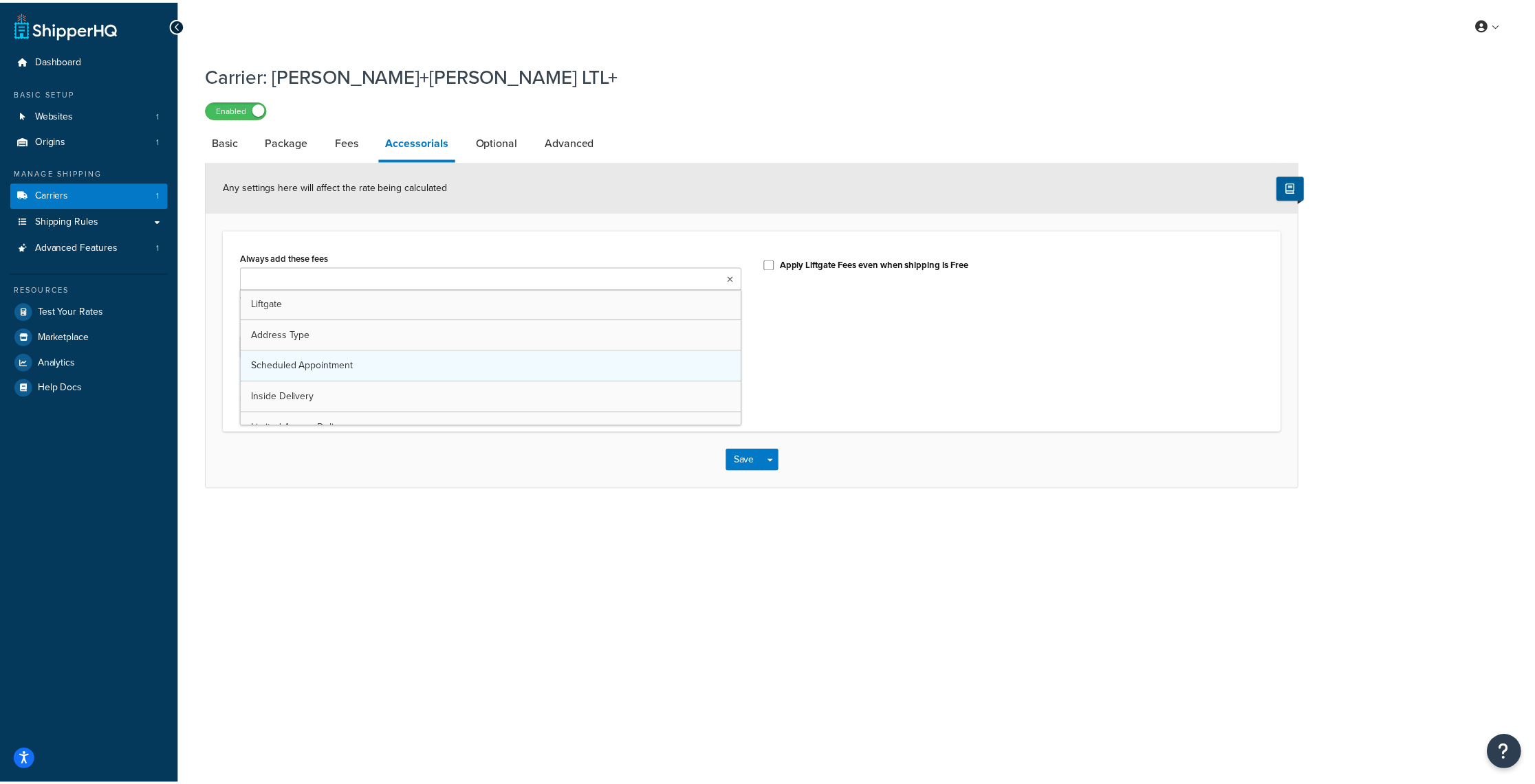
scroll to position [17, 0]
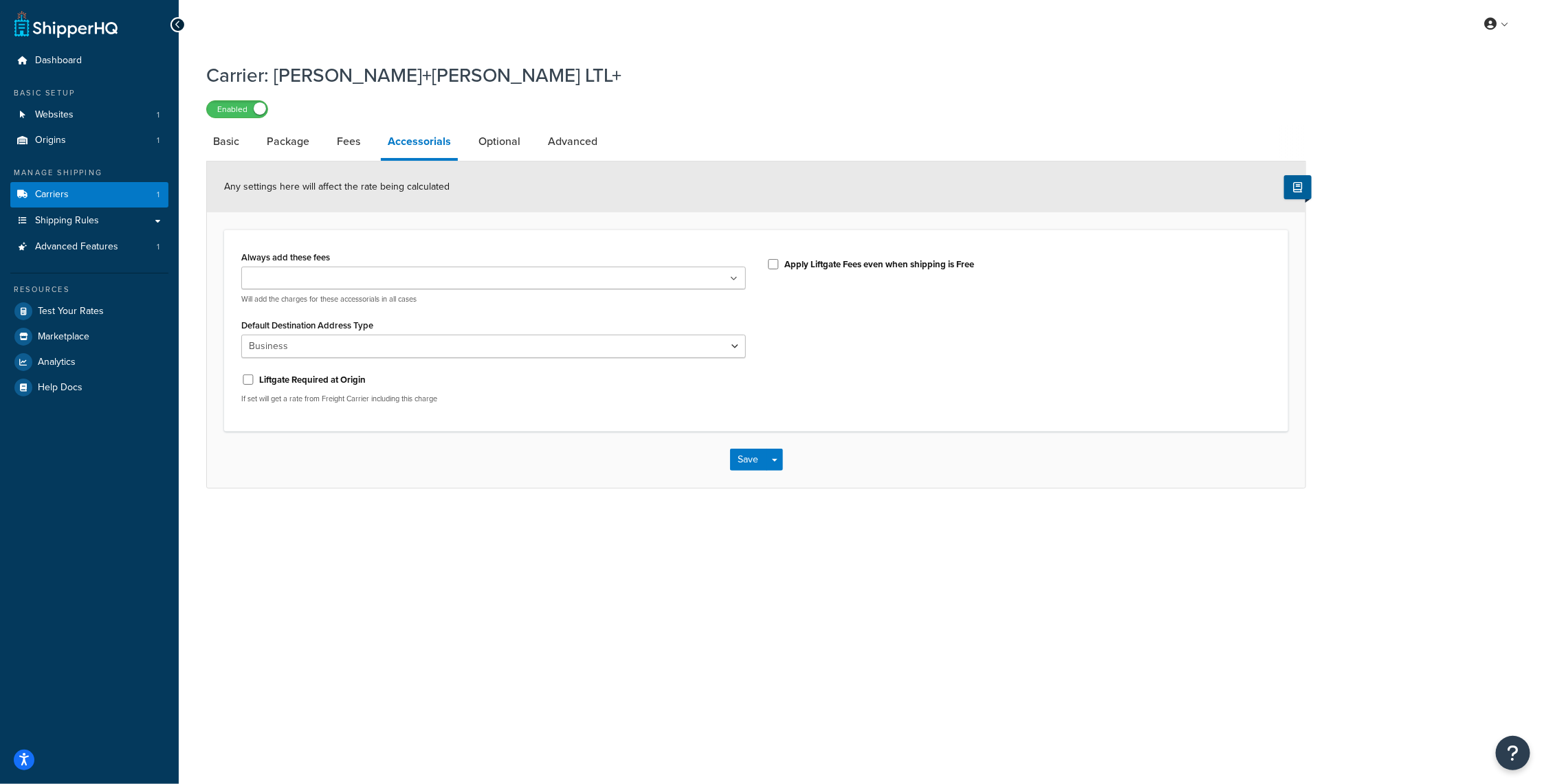
click at [277, 569] on div "My Profile Billing Global Settings Contact Us Logout Carrier: Kuehne+Nagel LTL+…" at bounding box center [861, 392] width 1365 height 784
click at [408, 341] on select "Business Residential" at bounding box center [494, 346] width 504 height 24
click at [319, 547] on div "My Profile Billing Global Settings Contact Us Logout Carrier: Kuehne+Nagel LTL+…" at bounding box center [861, 392] width 1365 height 784
click at [502, 139] on link "Optional" at bounding box center [499, 141] width 55 height 33
select select "70"
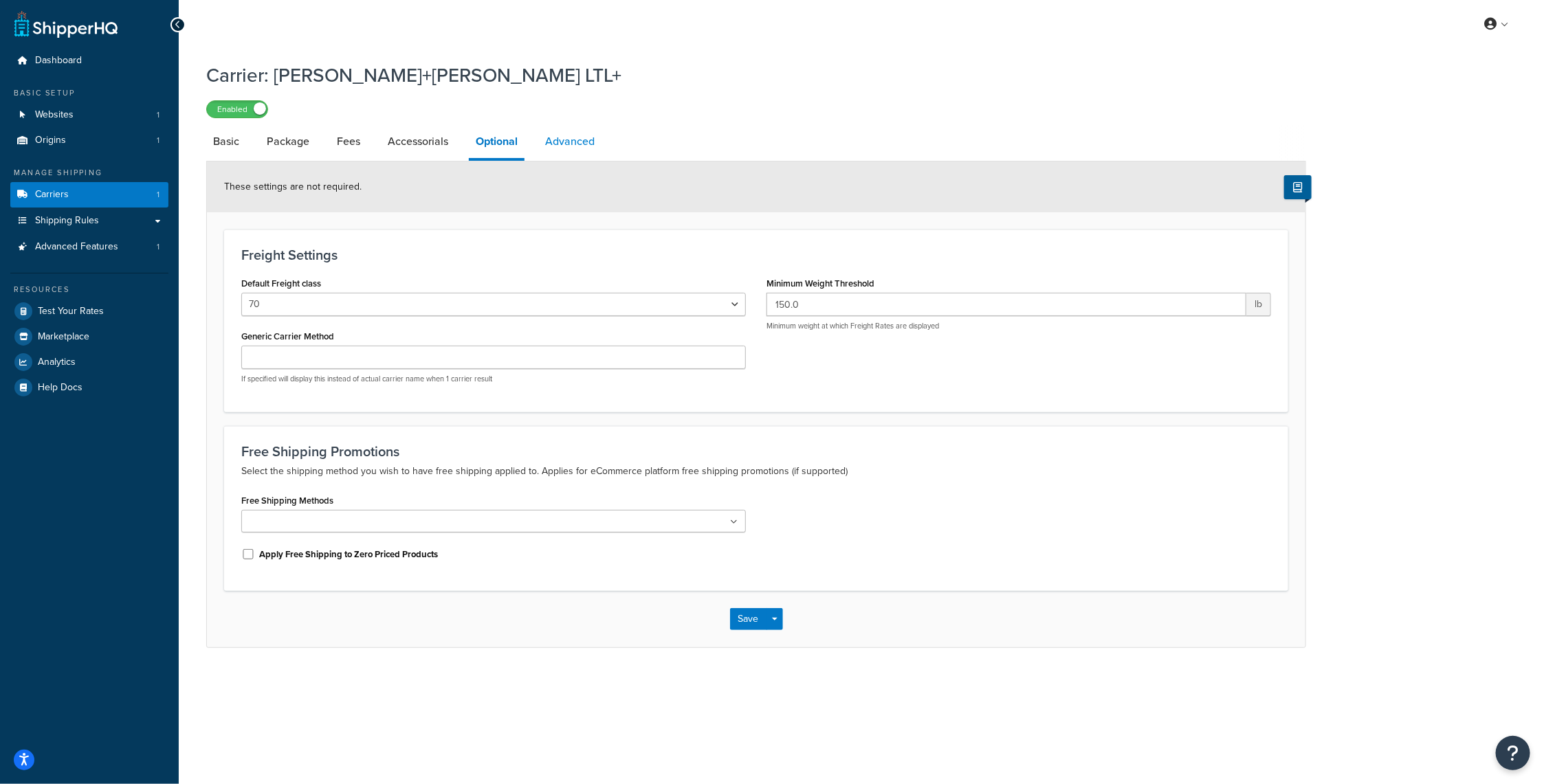
click at [588, 140] on link "Advanced" at bounding box center [570, 141] width 64 height 33
select select "false"
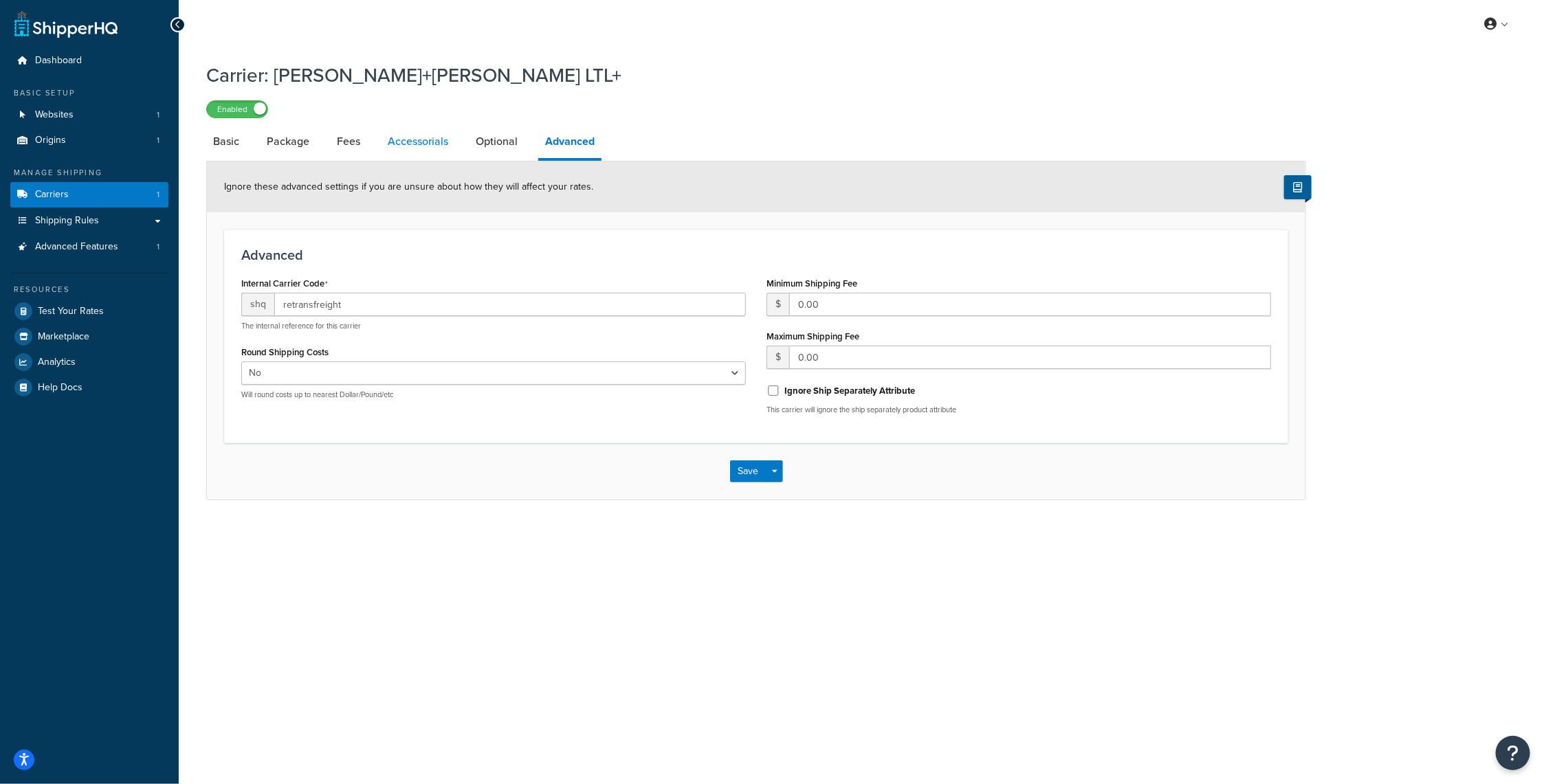
click at [416, 133] on link "Accessorials" at bounding box center [418, 141] width 74 height 33
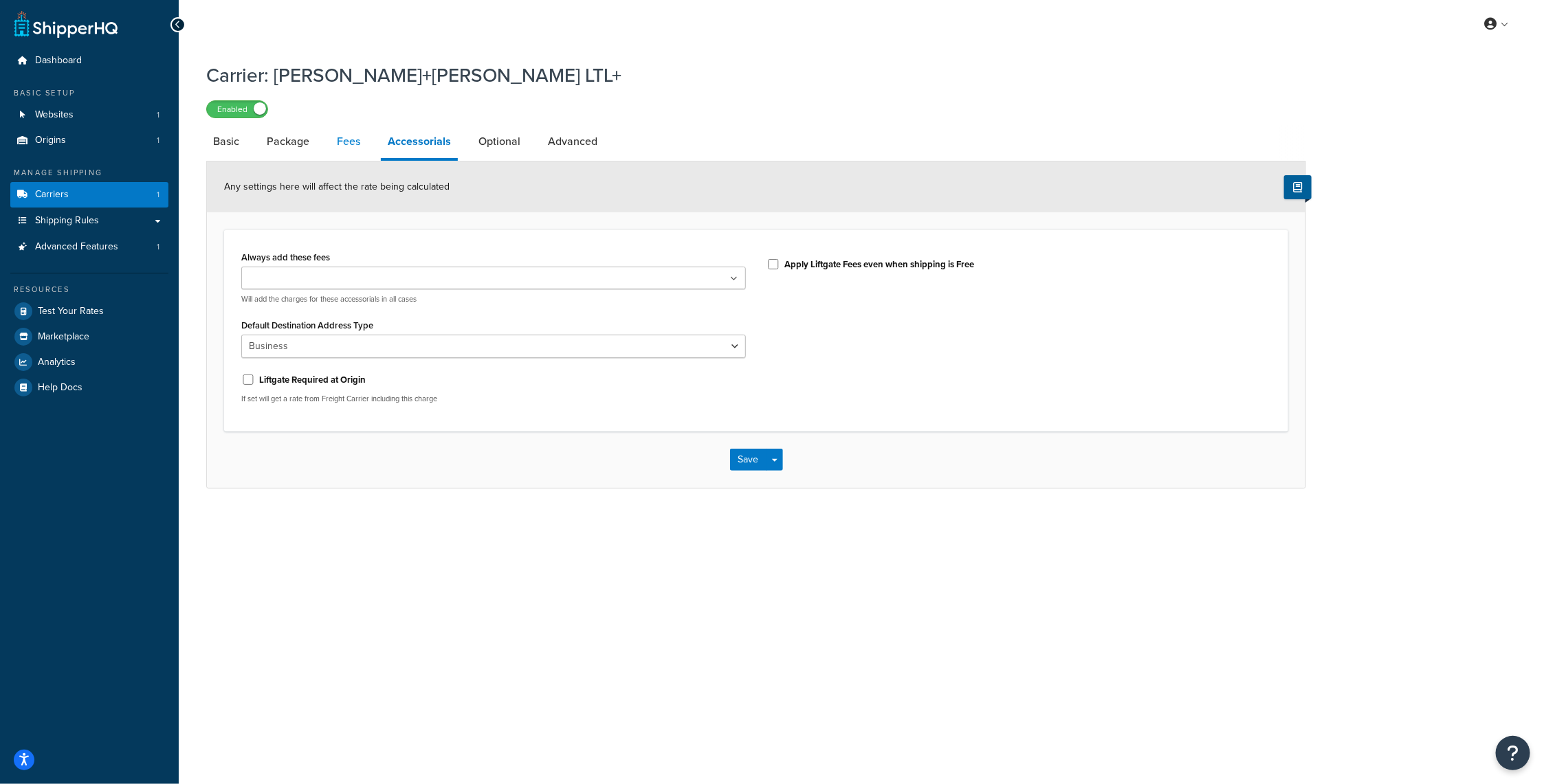
click at [350, 139] on link "Fees" at bounding box center [348, 141] width 37 height 33
select select "AFTER"
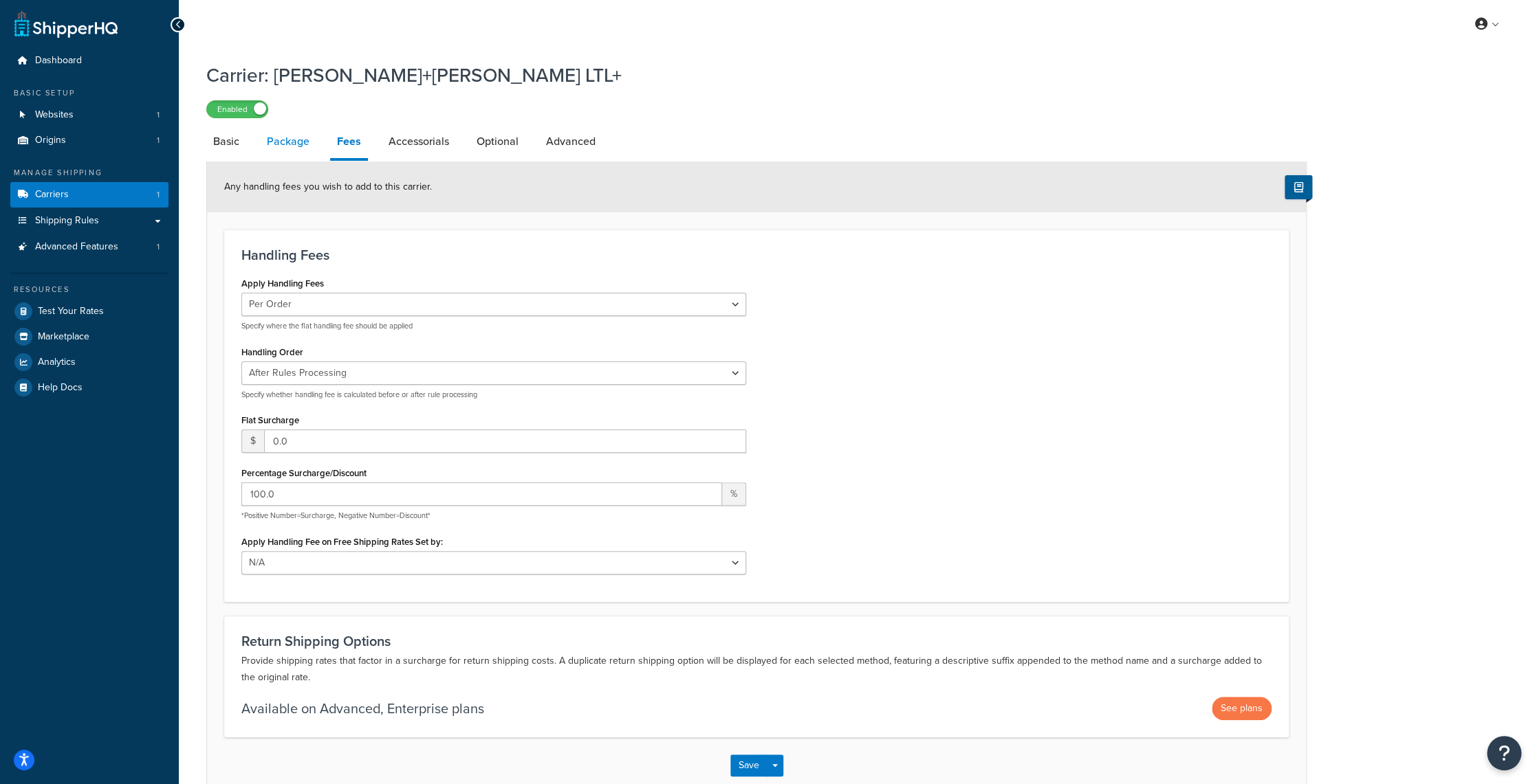
click at [309, 136] on link "Package" at bounding box center [287, 141] width 56 height 33
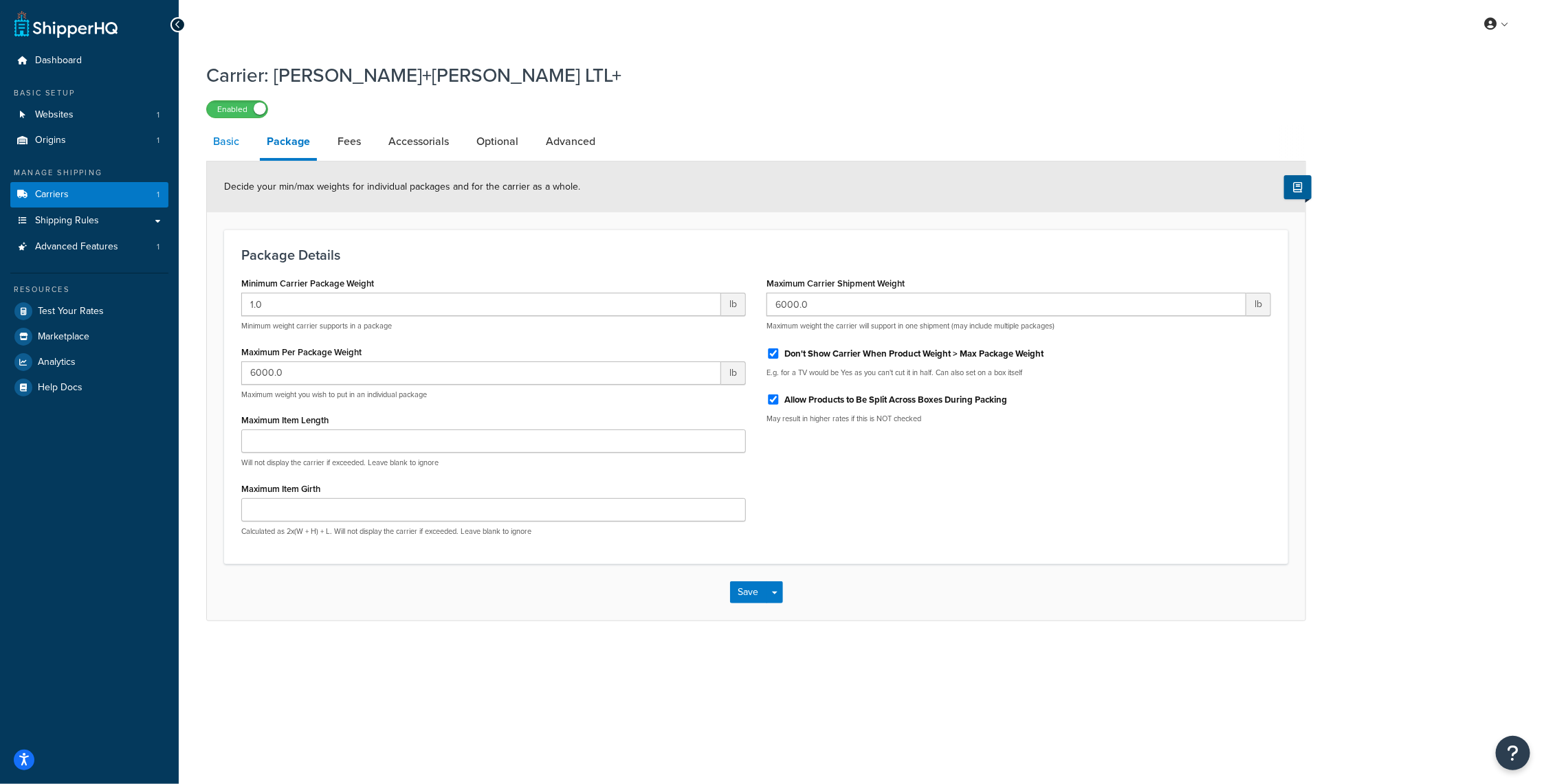
click at [225, 136] on link "Basic" at bounding box center [226, 141] width 40 height 33
select select "reTransFreight"
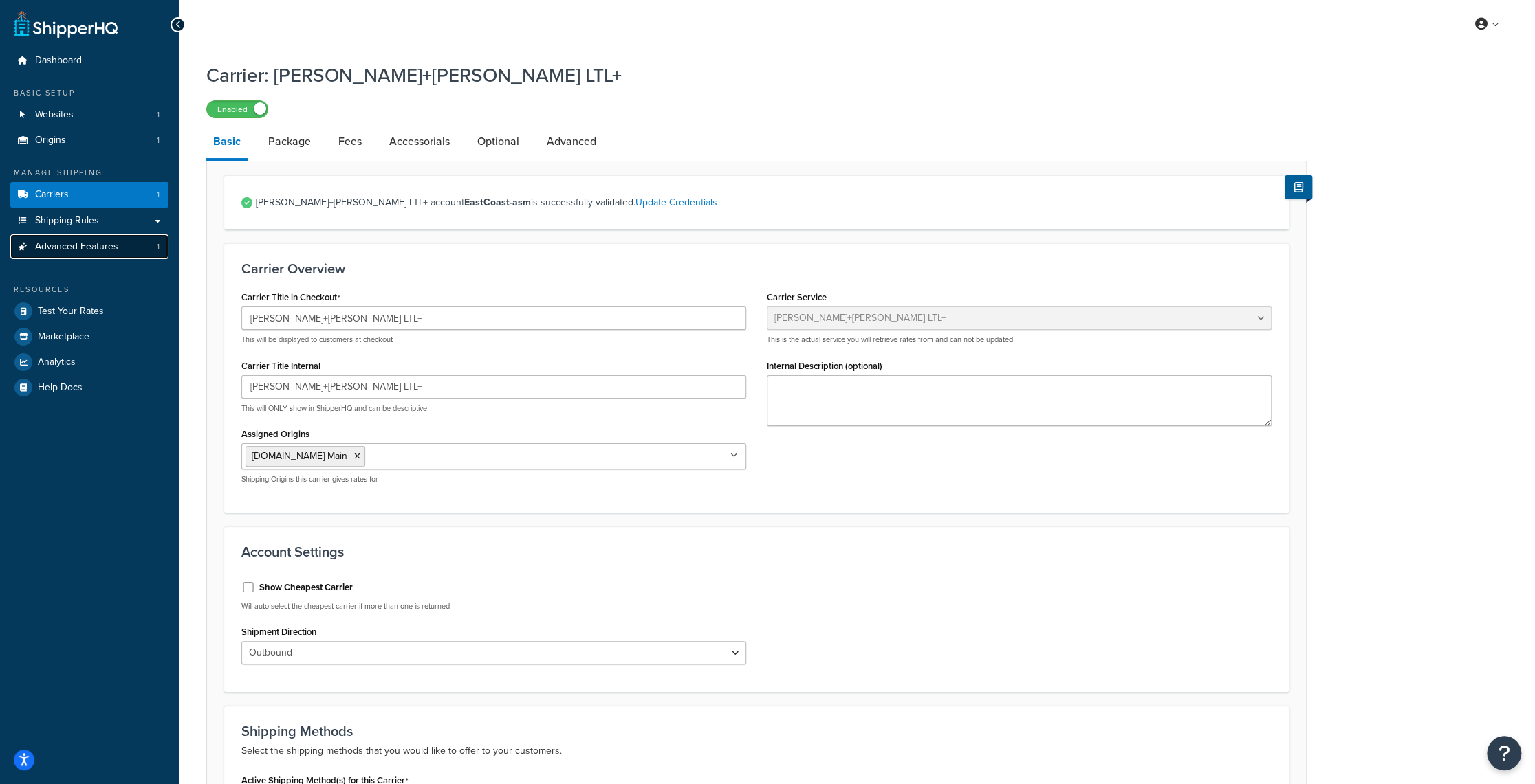
click at [78, 245] on span "Advanced Features" at bounding box center [77, 247] width 83 height 11
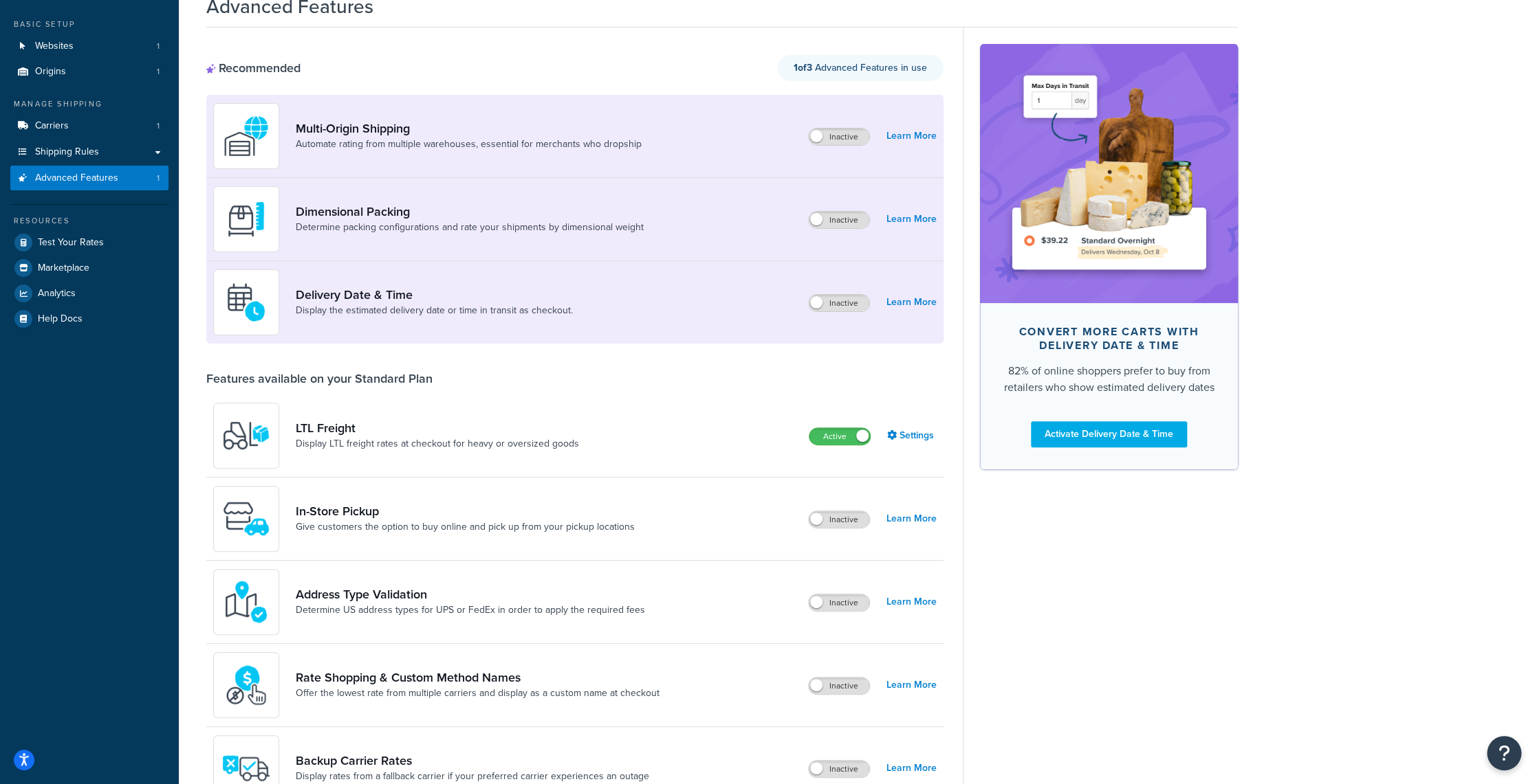
scroll to position [138, 0]
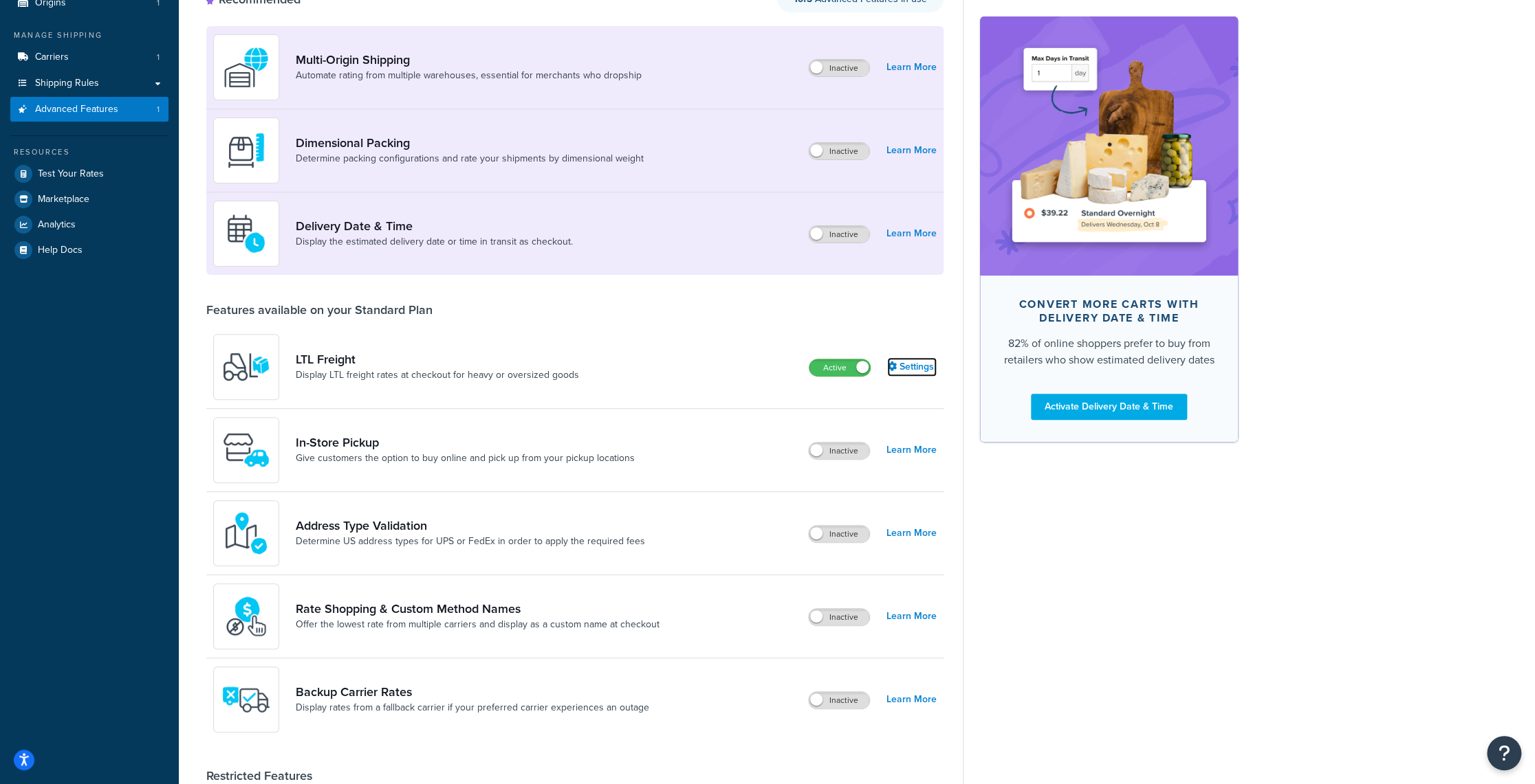
click at [918, 366] on link "Settings" at bounding box center [912, 367] width 50 height 20
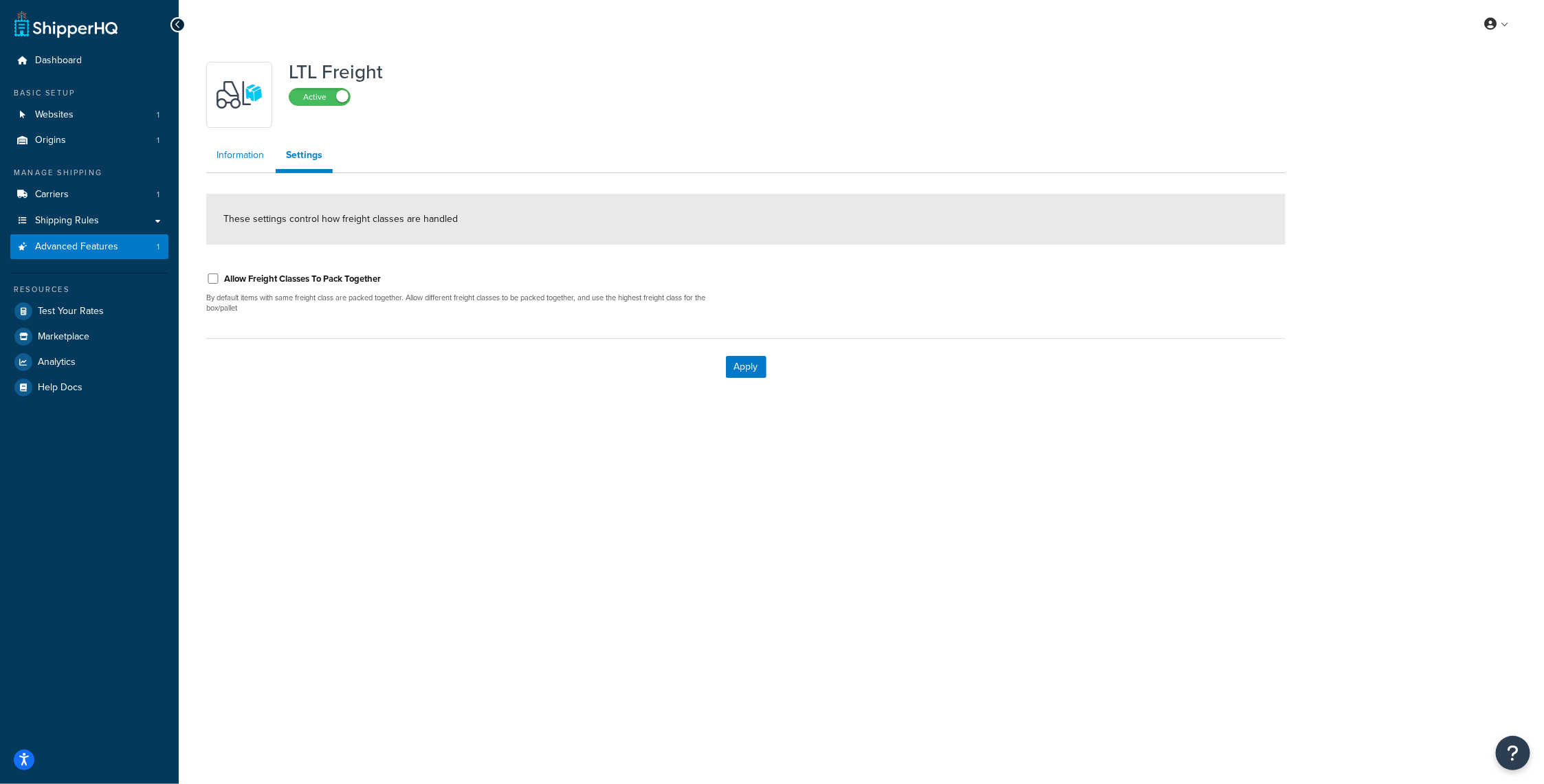
click at [249, 157] on link "Information" at bounding box center [240, 156] width 68 height 28
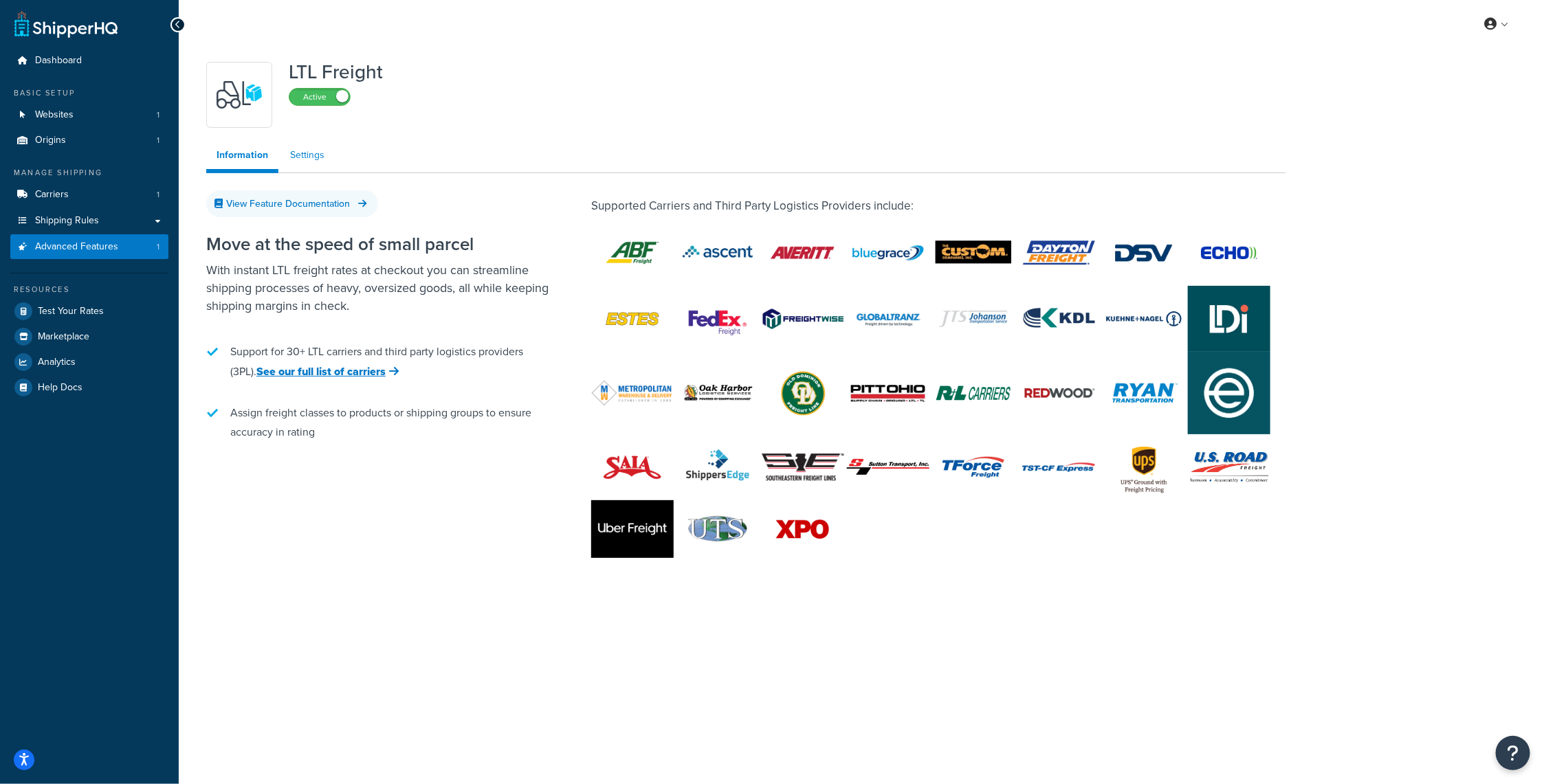
click at [319, 151] on link "Settings" at bounding box center [307, 156] width 55 height 28
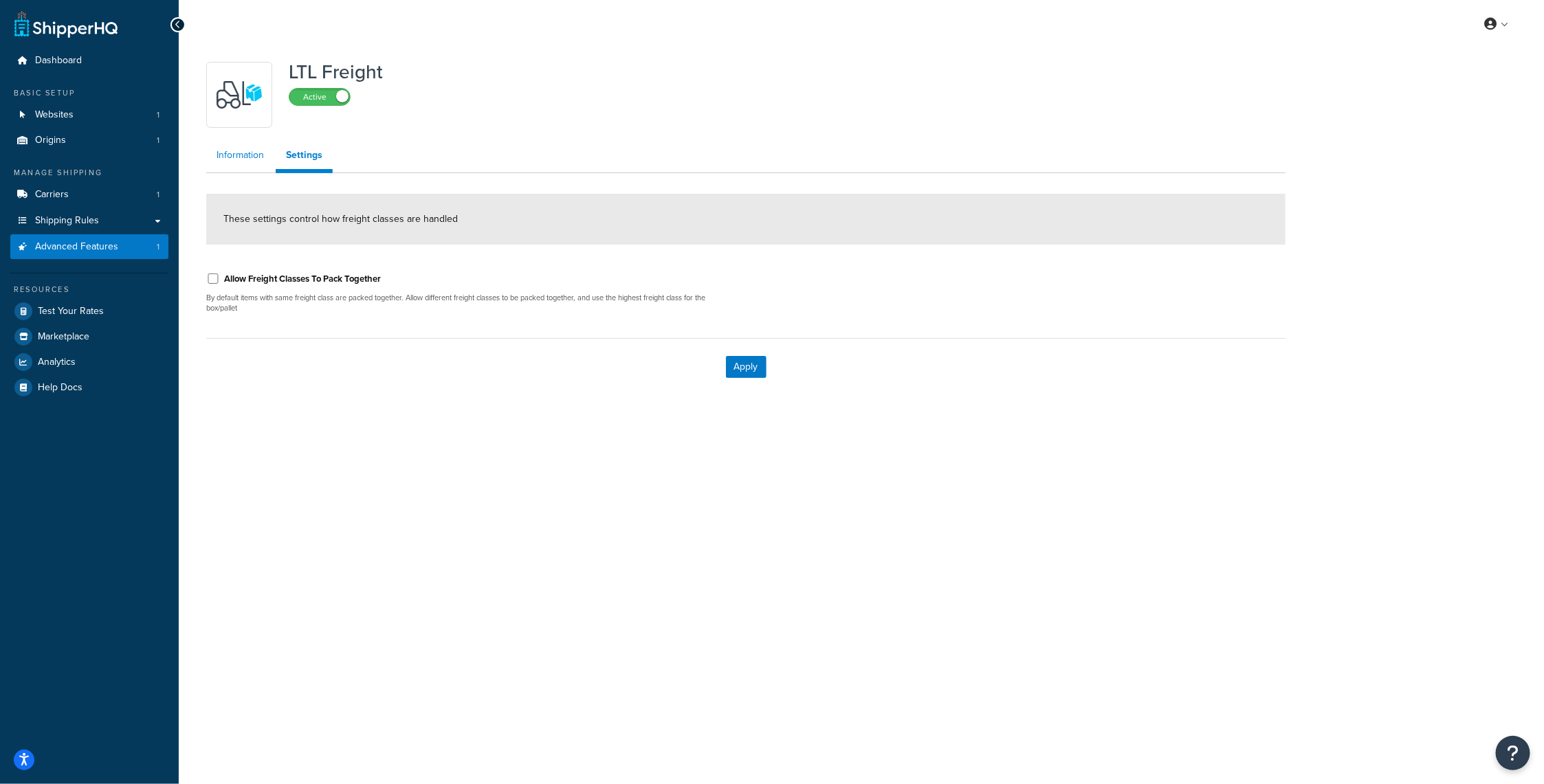
click at [238, 149] on link "Information" at bounding box center [240, 156] width 68 height 28
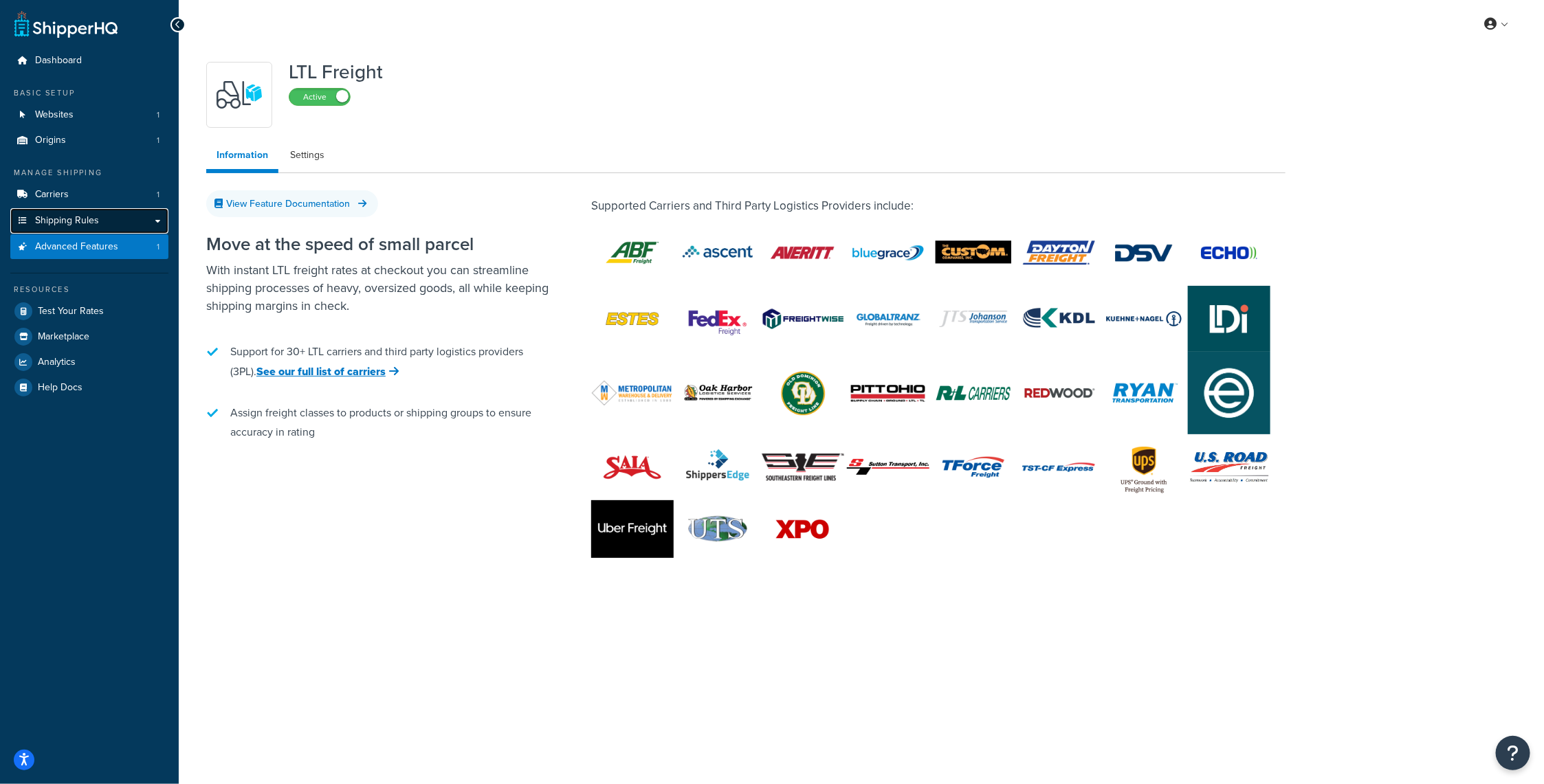
click at [68, 212] on link "Shipping Rules" at bounding box center [90, 220] width 158 height 25
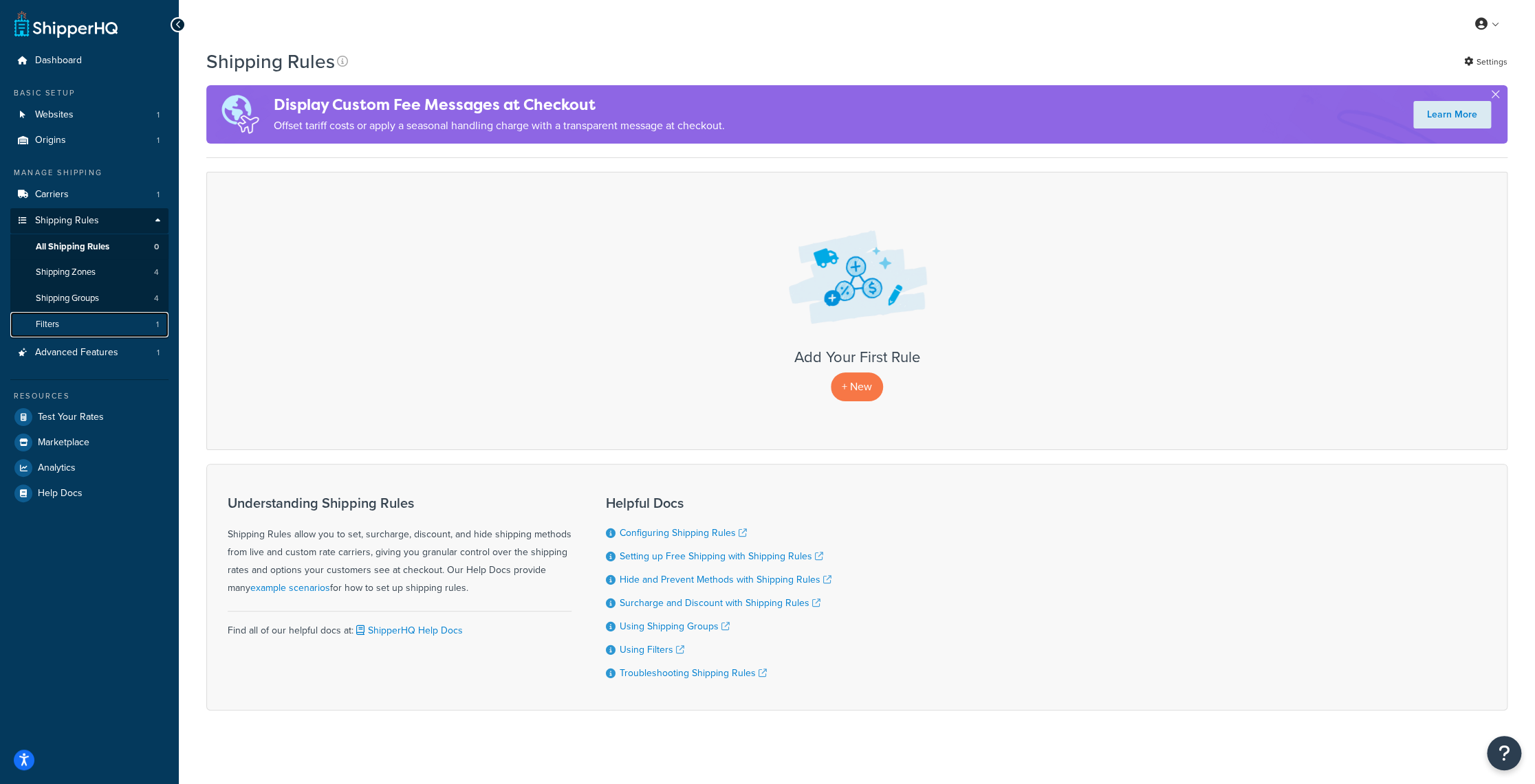
click at [61, 326] on link "Filters 1" at bounding box center [90, 325] width 158 height 25
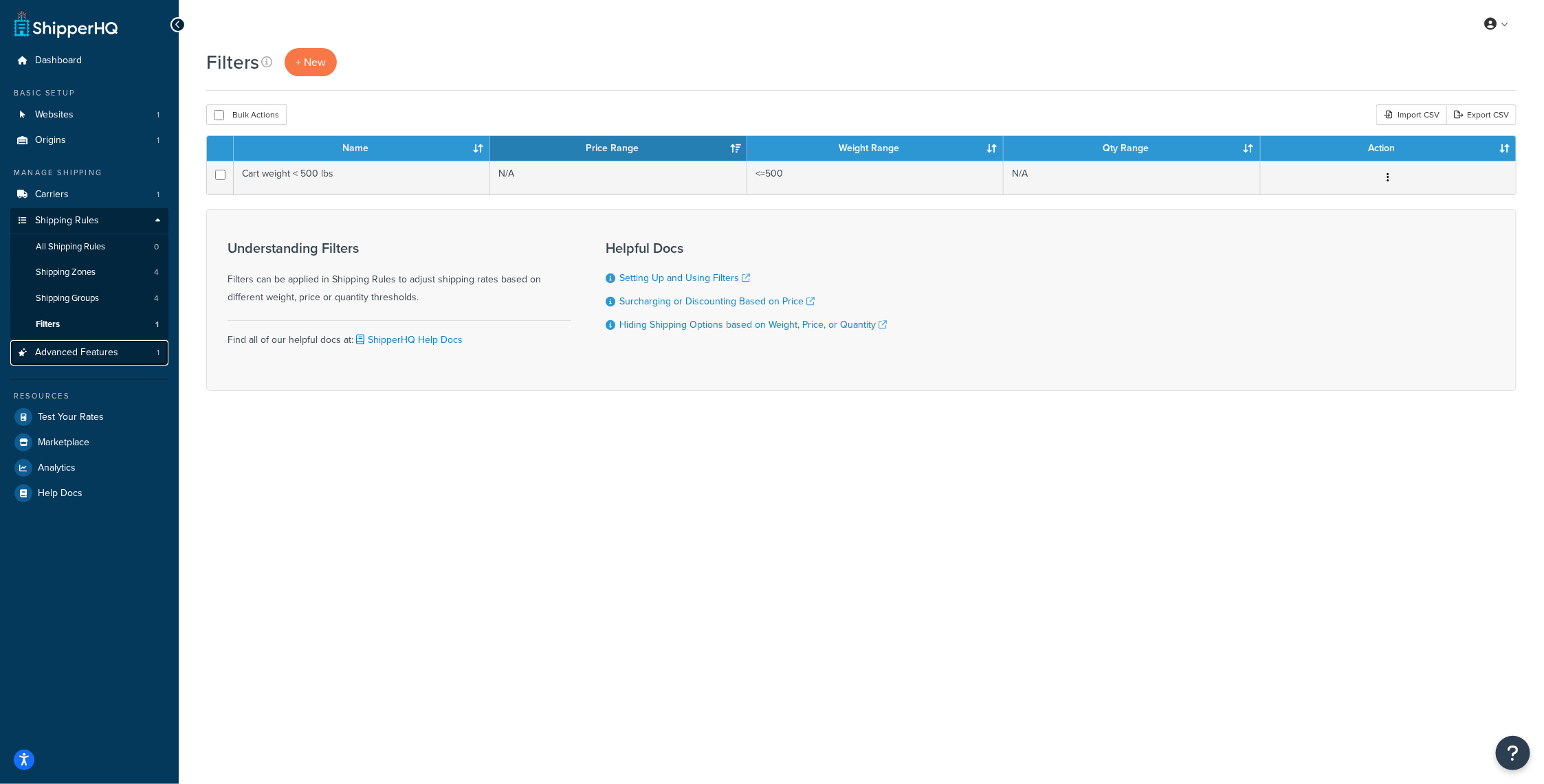
click at [50, 352] on span "Advanced Features" at bounding box center [77, 352] width 83 height 11
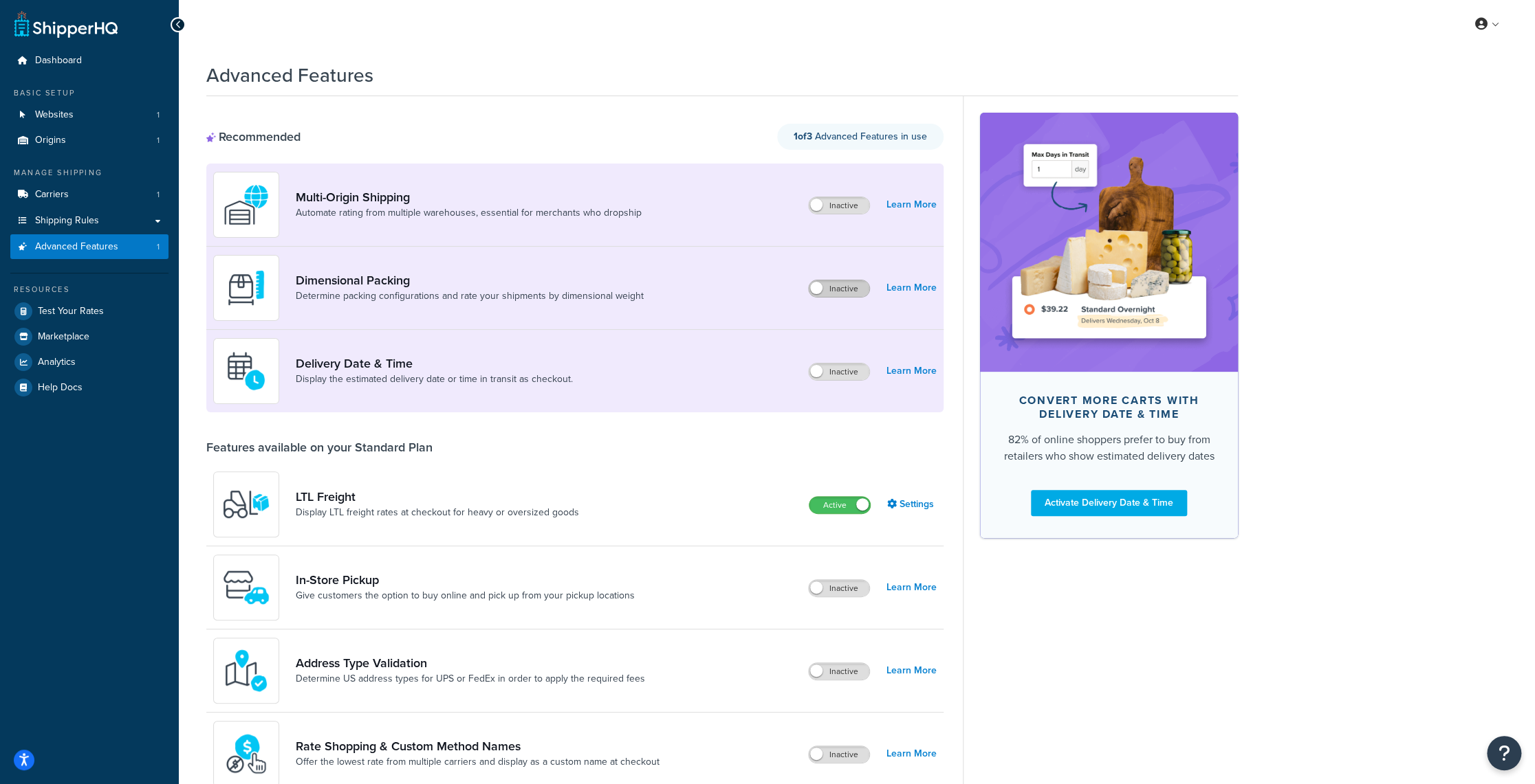
click at [824, 290] on label "Inactive" at bounding box center [839, 289] width 60 height 16
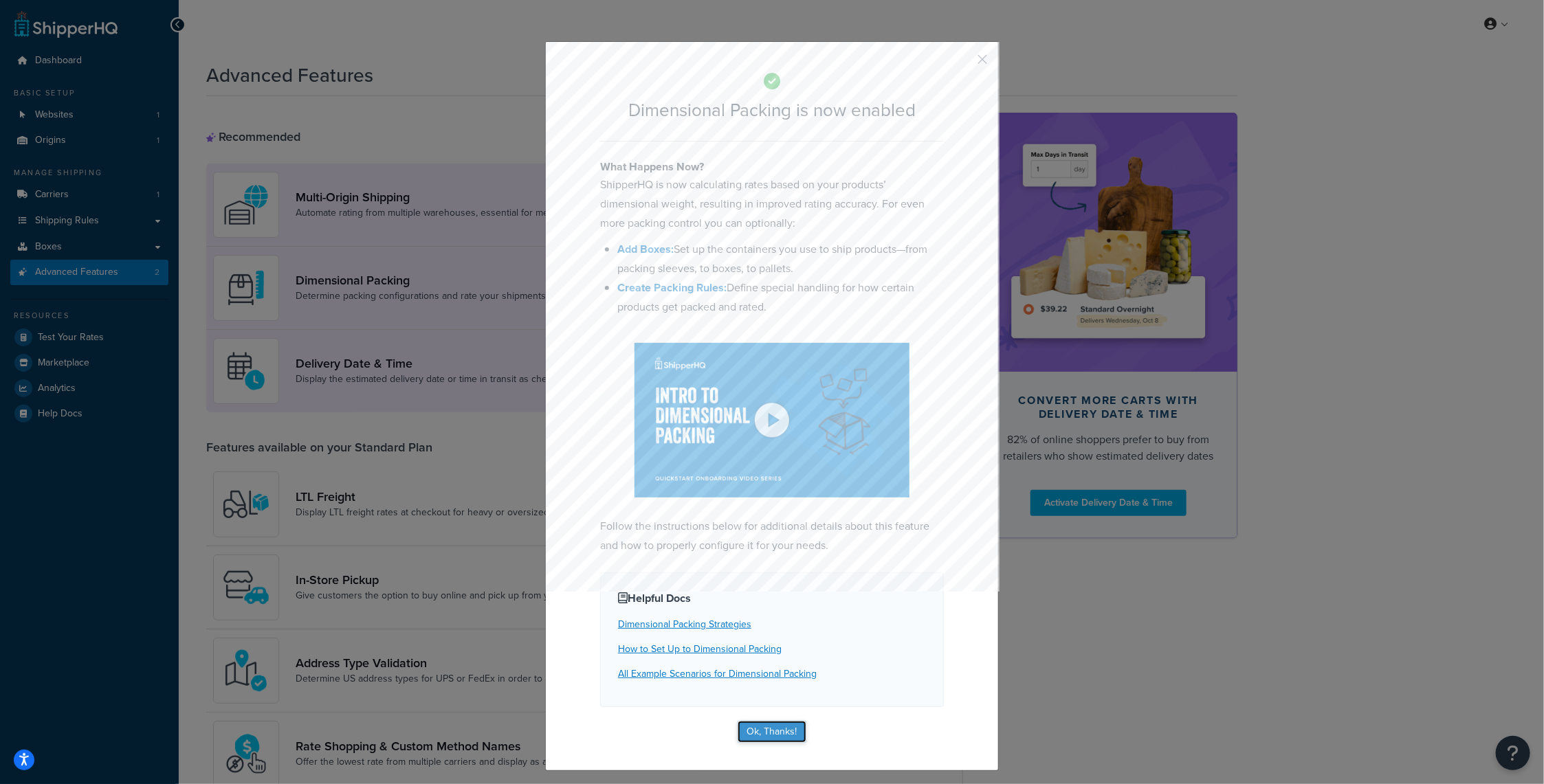
click at [780, 721] on button "Ok, Thanks!" at bounding box center [772, 732] width 69 height 22
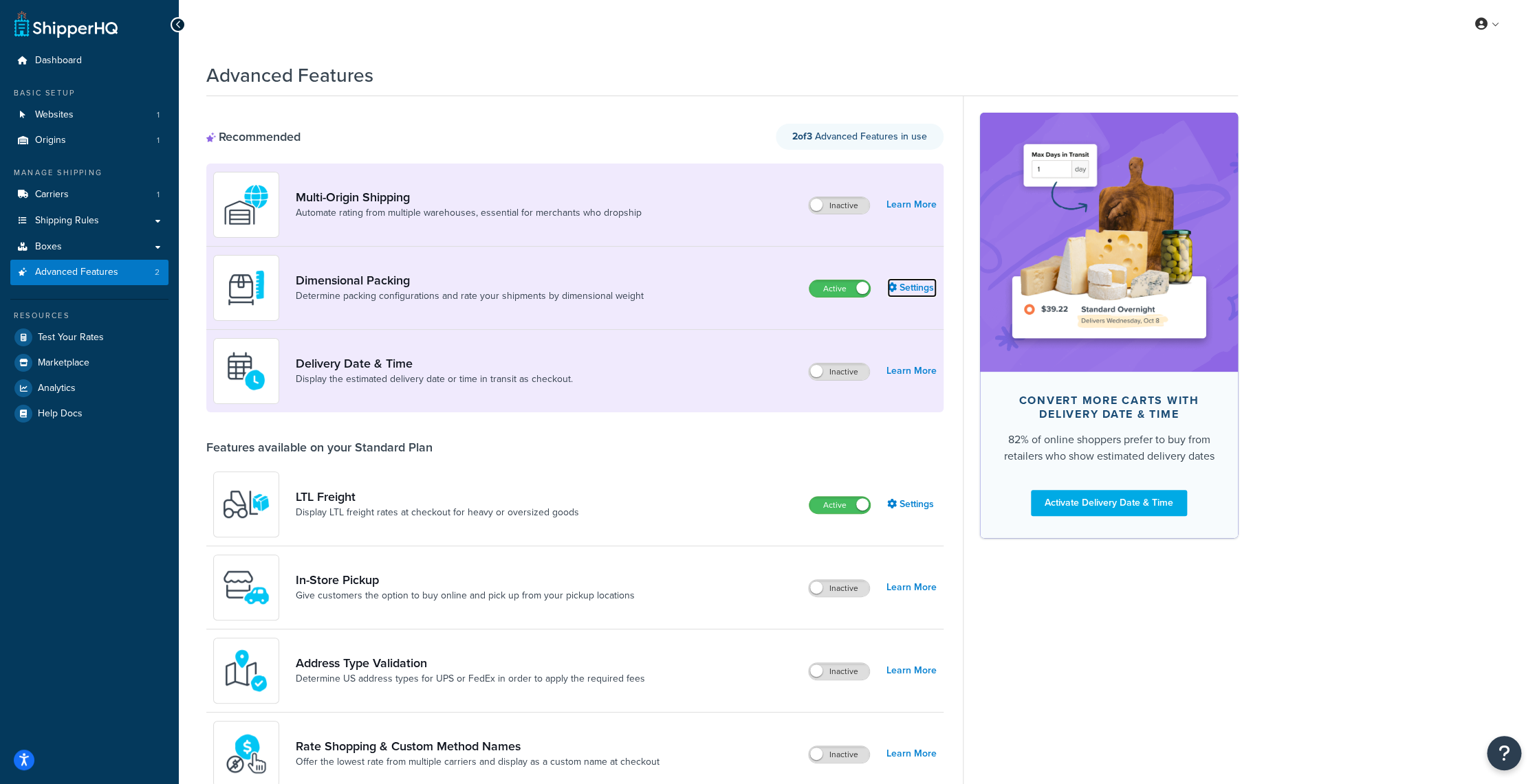
click at [921, 286] on link "Settings" at bounding box center [912, 288] width 50 height 20
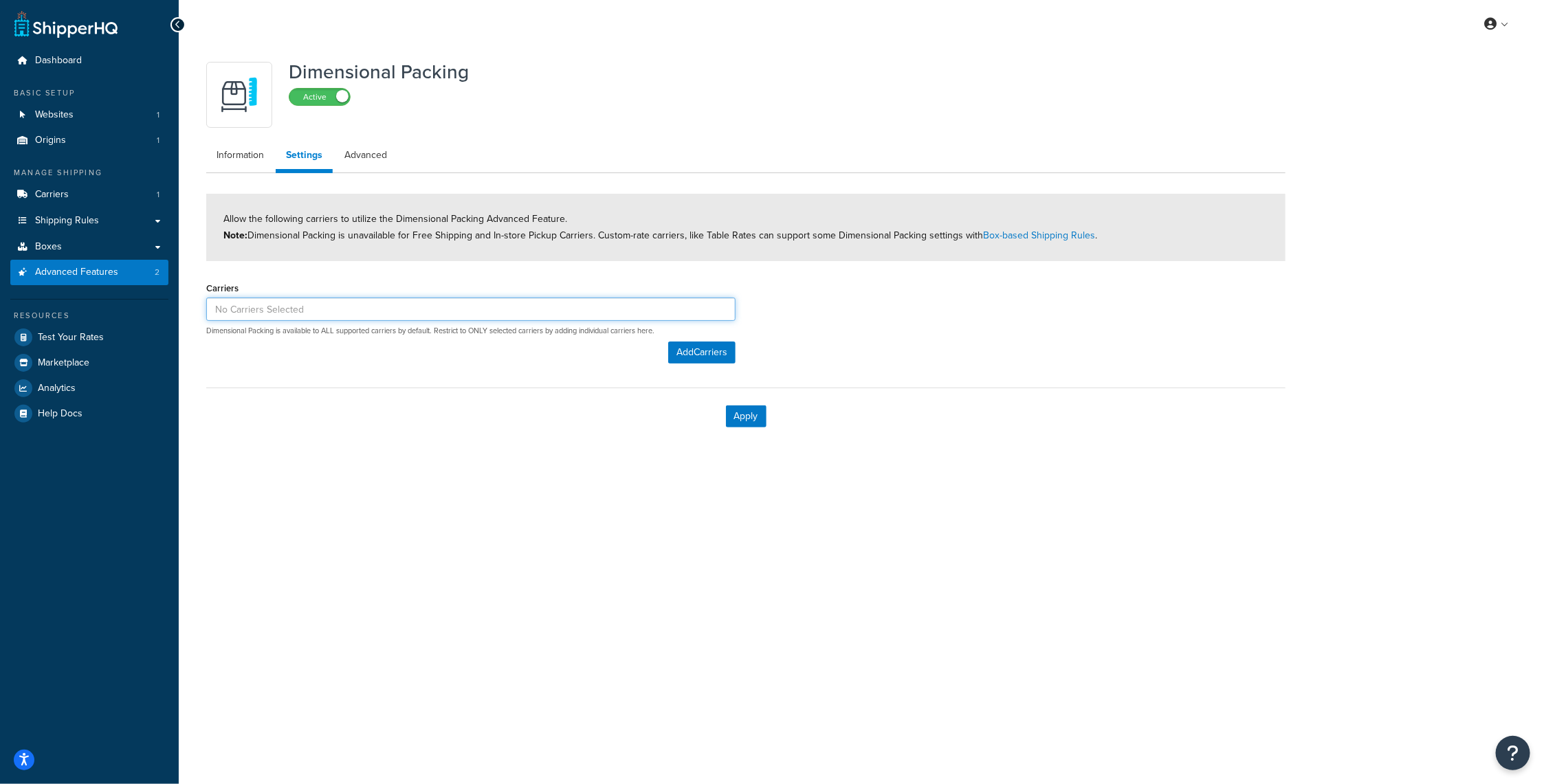
click at [707, 312] on input at bounding box center [471, 309] width 530 height 24
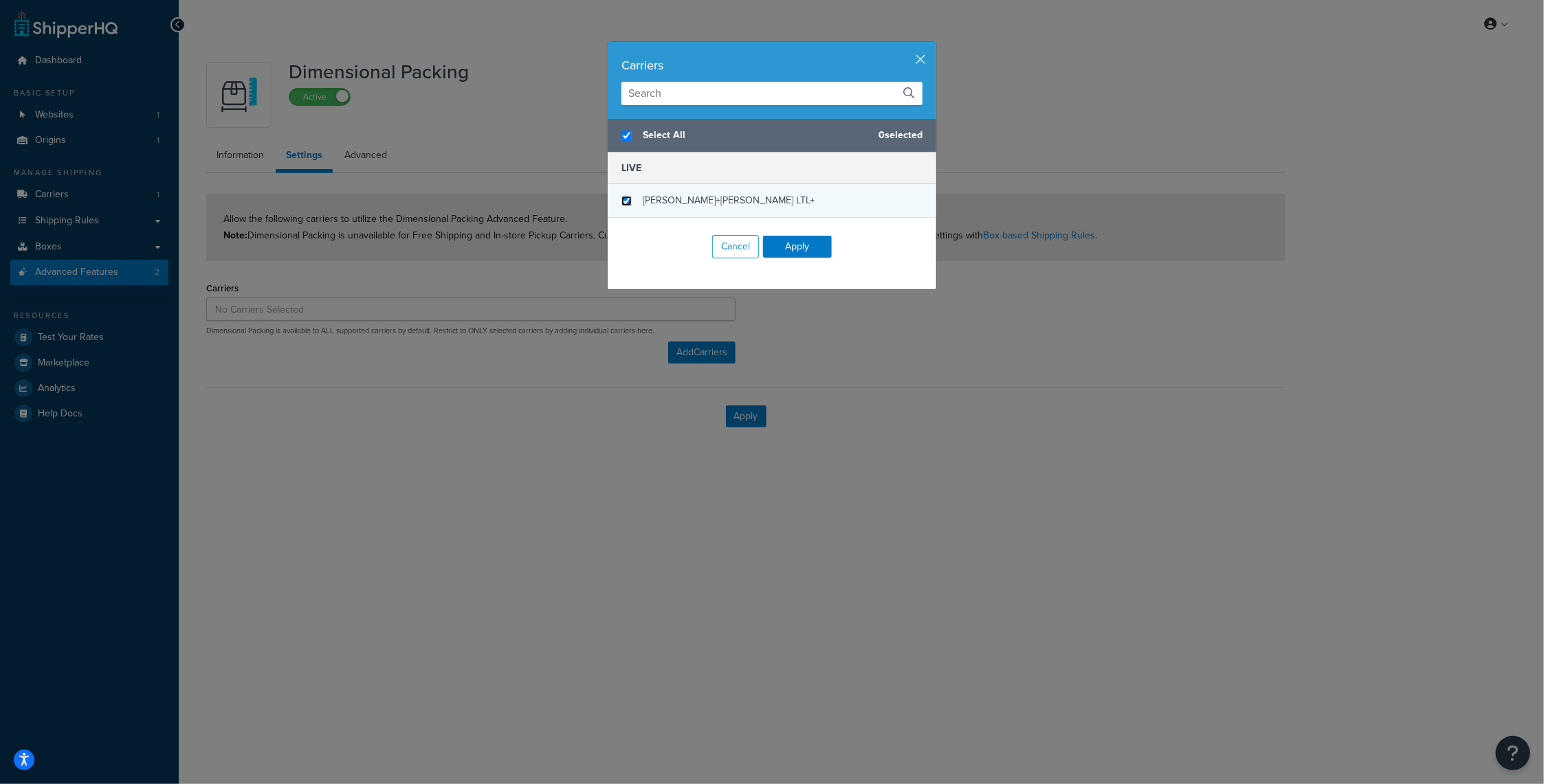
checkbox input "true"
click at [623, 196] on input "checkbox" at bounding box center [627, 201] width 11 height 11
checkbox input "true"
click at [797, 246] on button "Apply" at bounding box center [797, 246] width 69 height 22
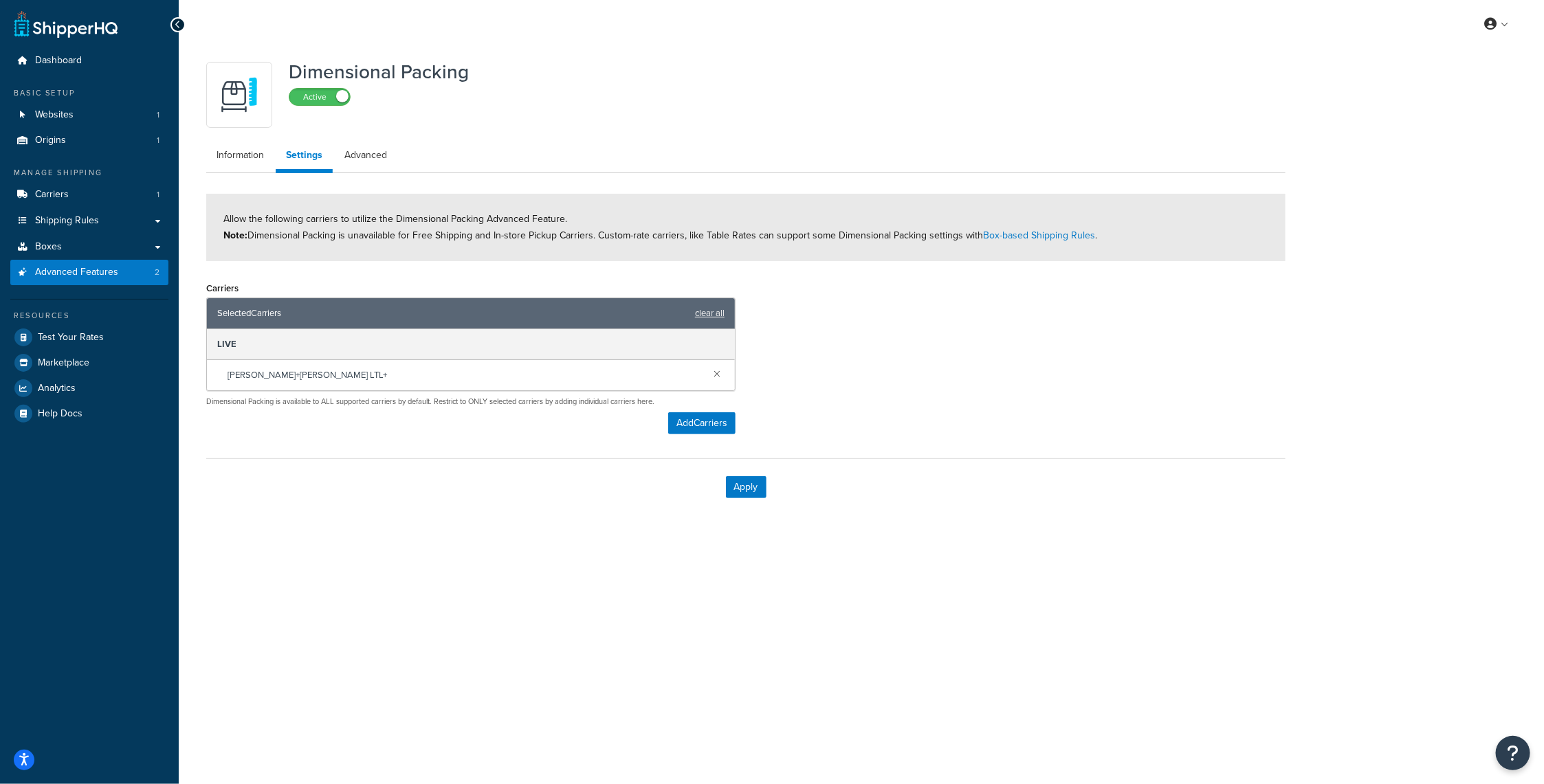
click at [326, 536] on div "Dimensional Packing Active Information Settings Advanced Allow the following ca…" at bounding box center [861, 299] width 1365 height 502
click at [753, 494] on button "Apply" at bounding box center [747, 487] width 41 height 22
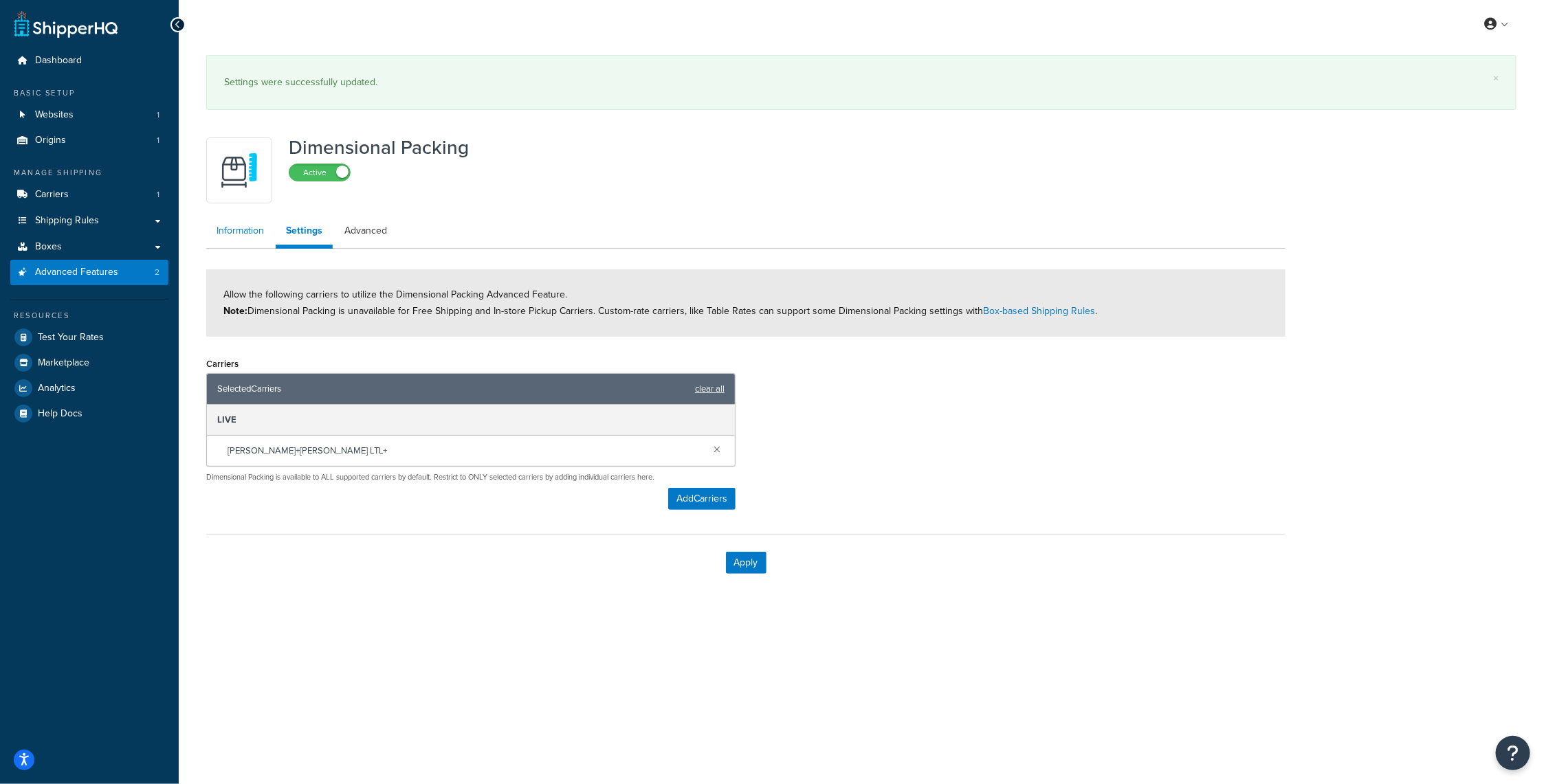
click at [254, 232] on link "Information" at bounding box center [240, 231] width 68 height 28
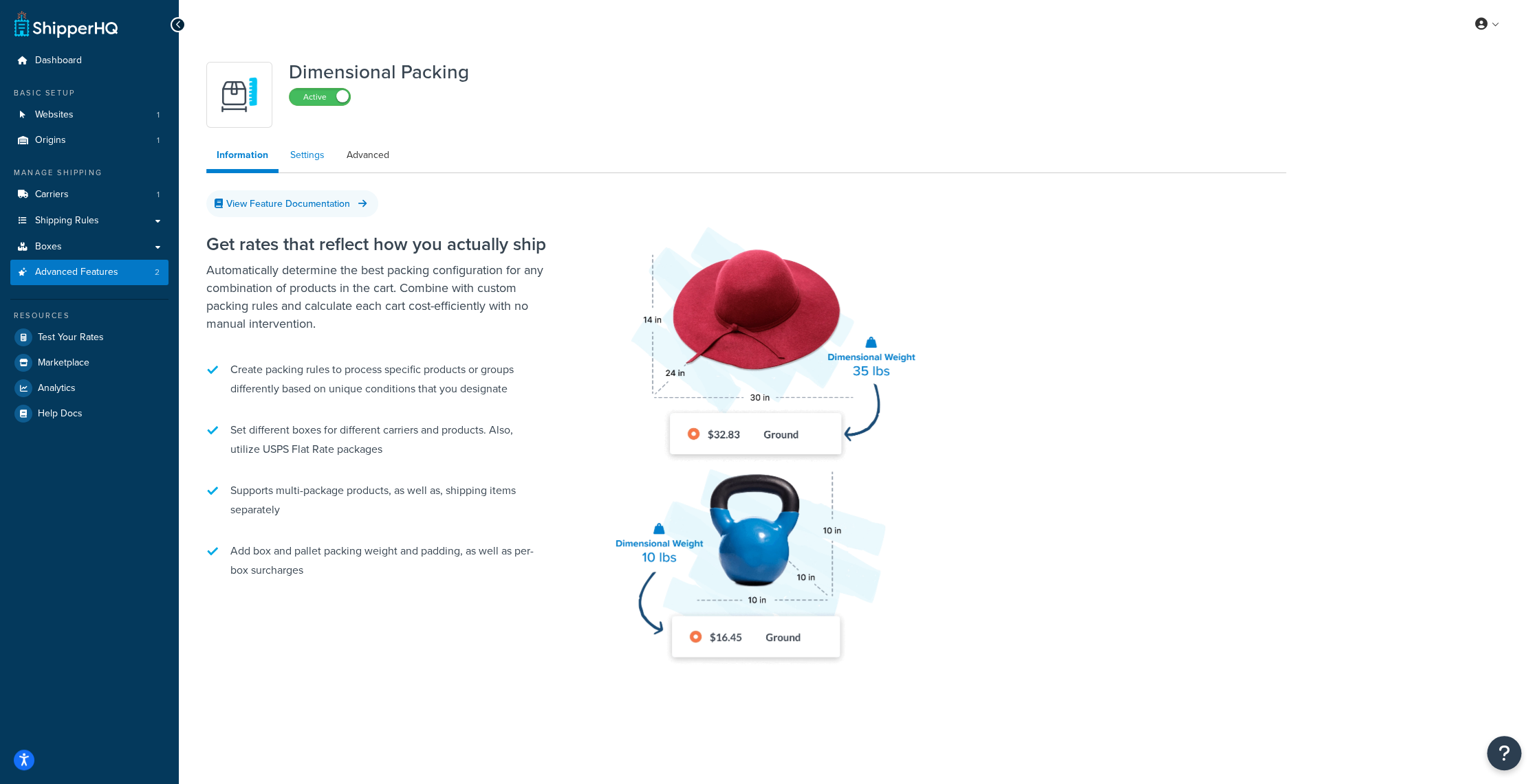
click at [317, 158] on link "Settings" at bounding box center [307, 156] width 55 height 28
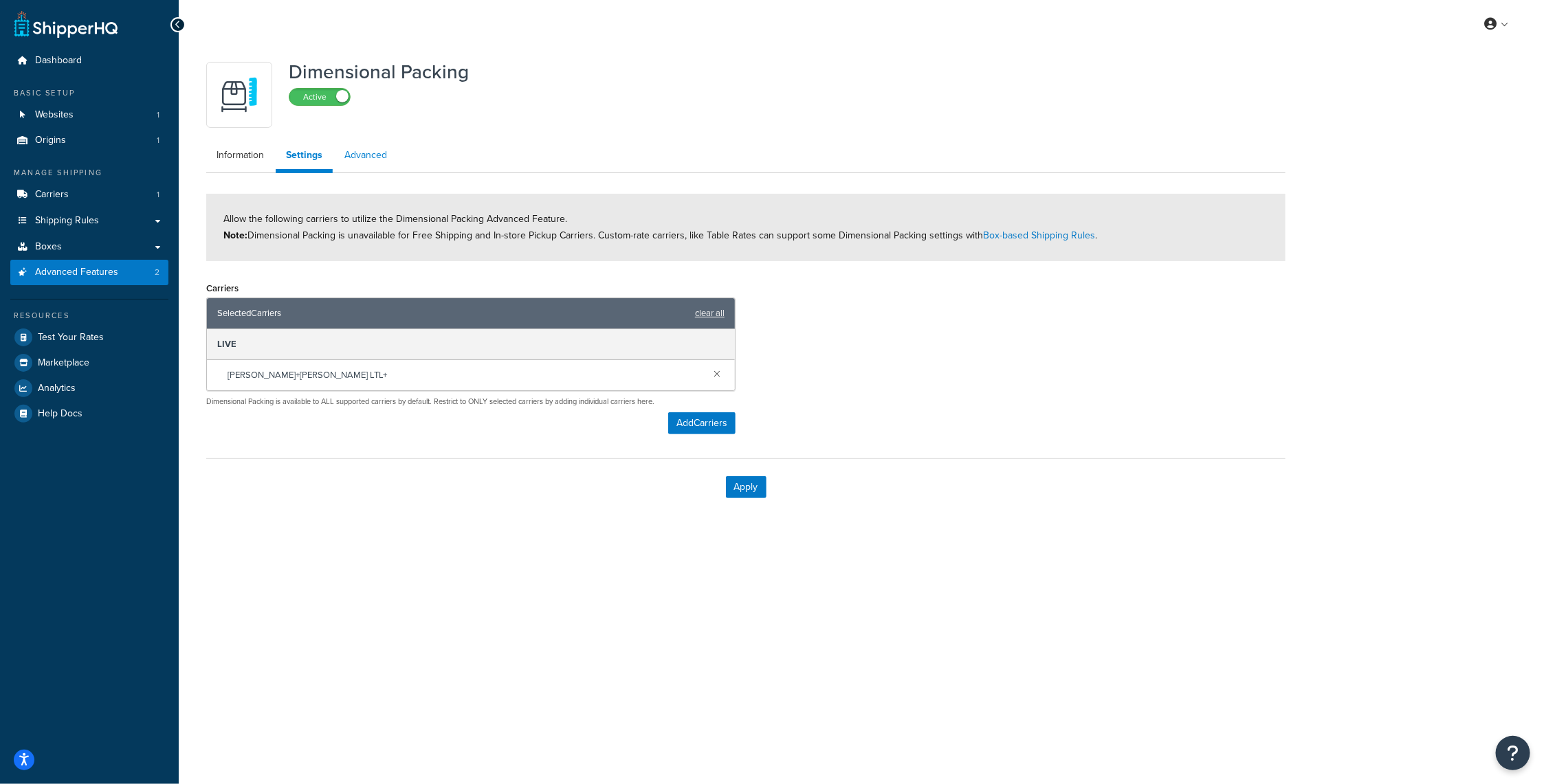
click at [358, 155] on link "Advanced" at bounding box center [366, 156] width 64 height 28
select select "false"
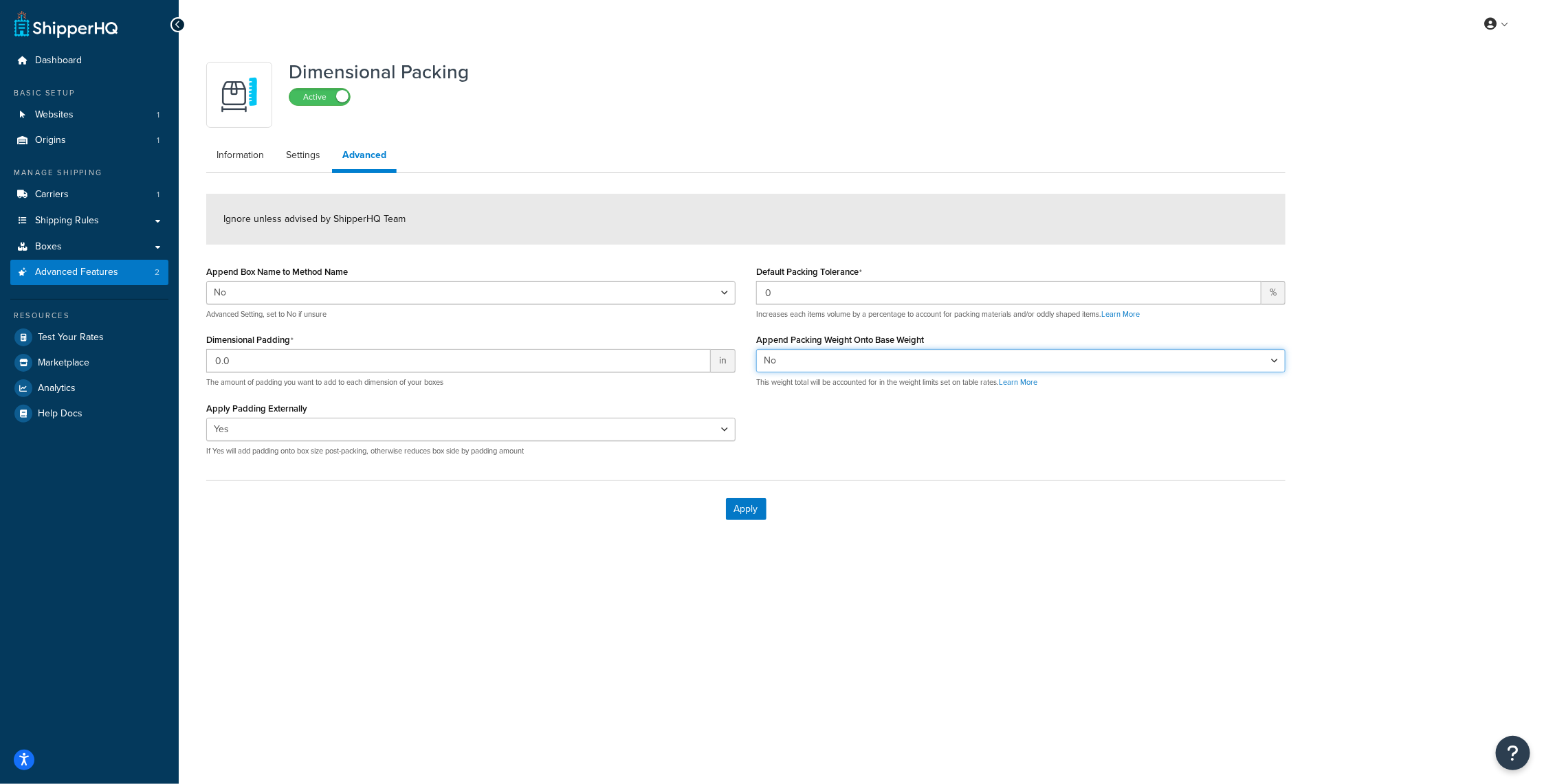
click at [1150, 361] on select "Yes No" at bounding box center [1021, 361] width 530 height 24
click at [1011, 550] on div "Dimensional Packing Active Information Settings Advanced Ignore unless advised …" at bounding box center [861, 310] width 1365 height 524
click at [299, 159] on link "Settings" at bounding box center [303, 156] width 55 height 28
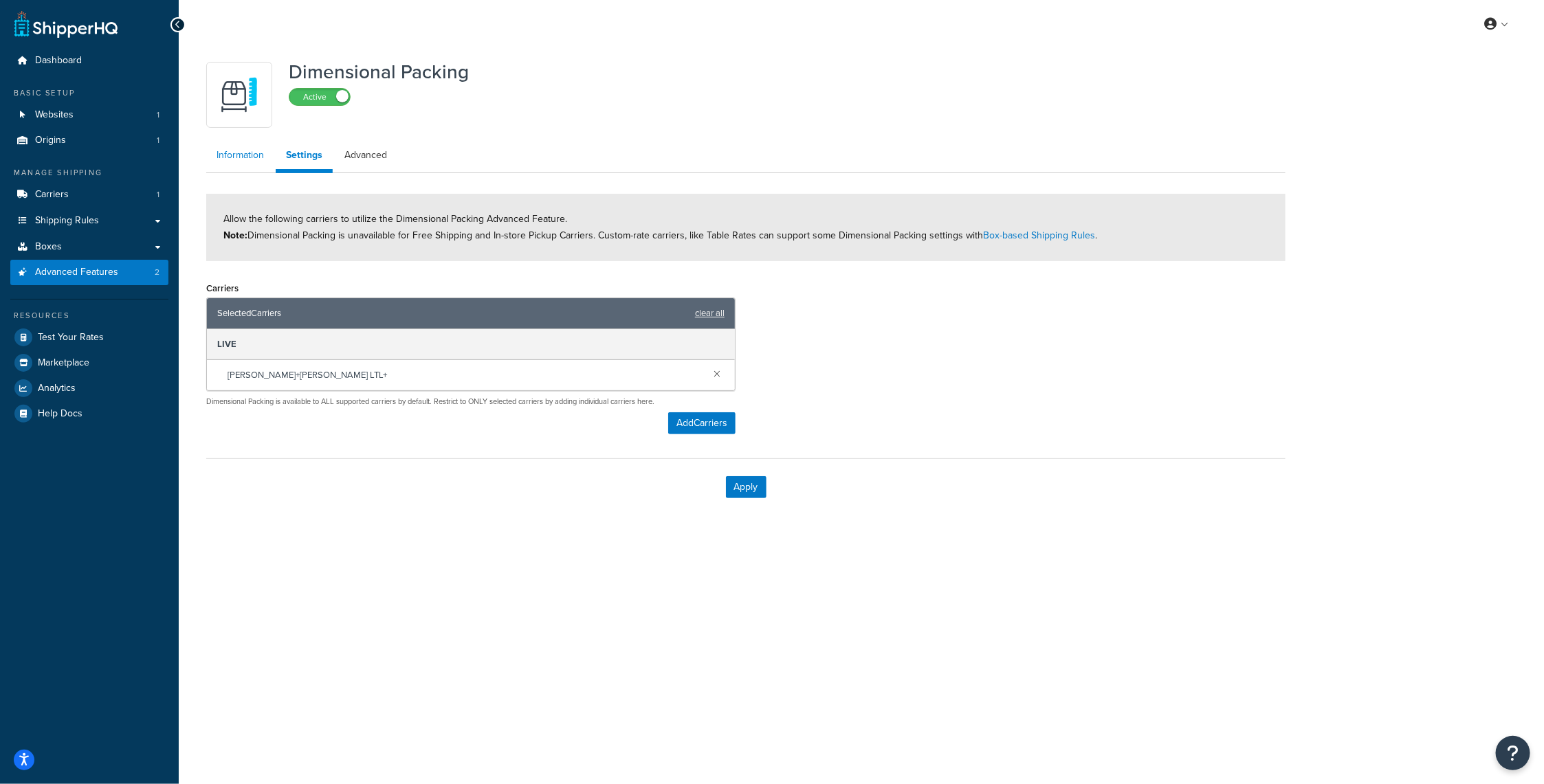
click at [246, 148] on link "Information" at bounding box center [240, 156] width 68 height 28
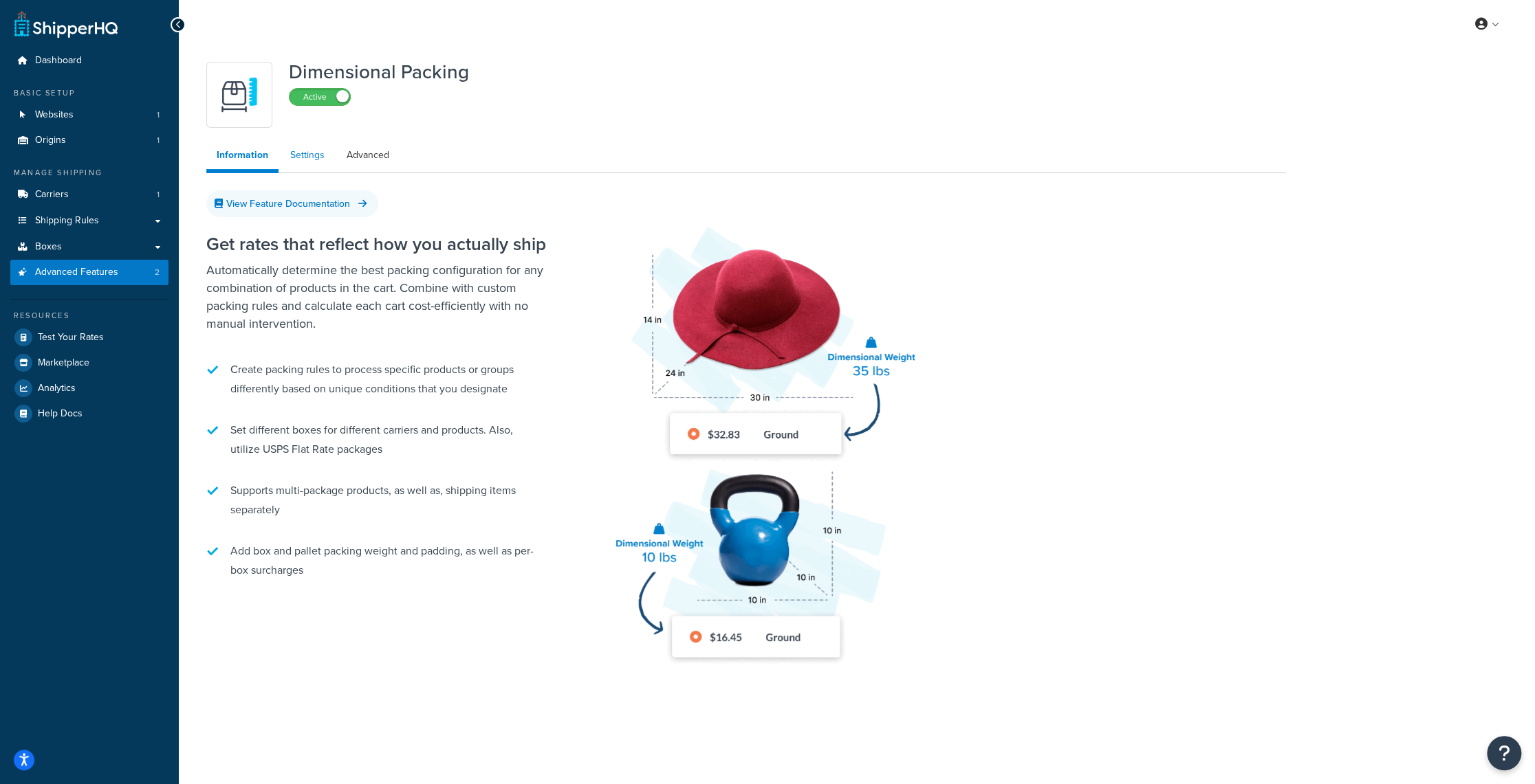
click at [301, 149] on link "Settings" at bounding box center [307, 156] width 55 height 28
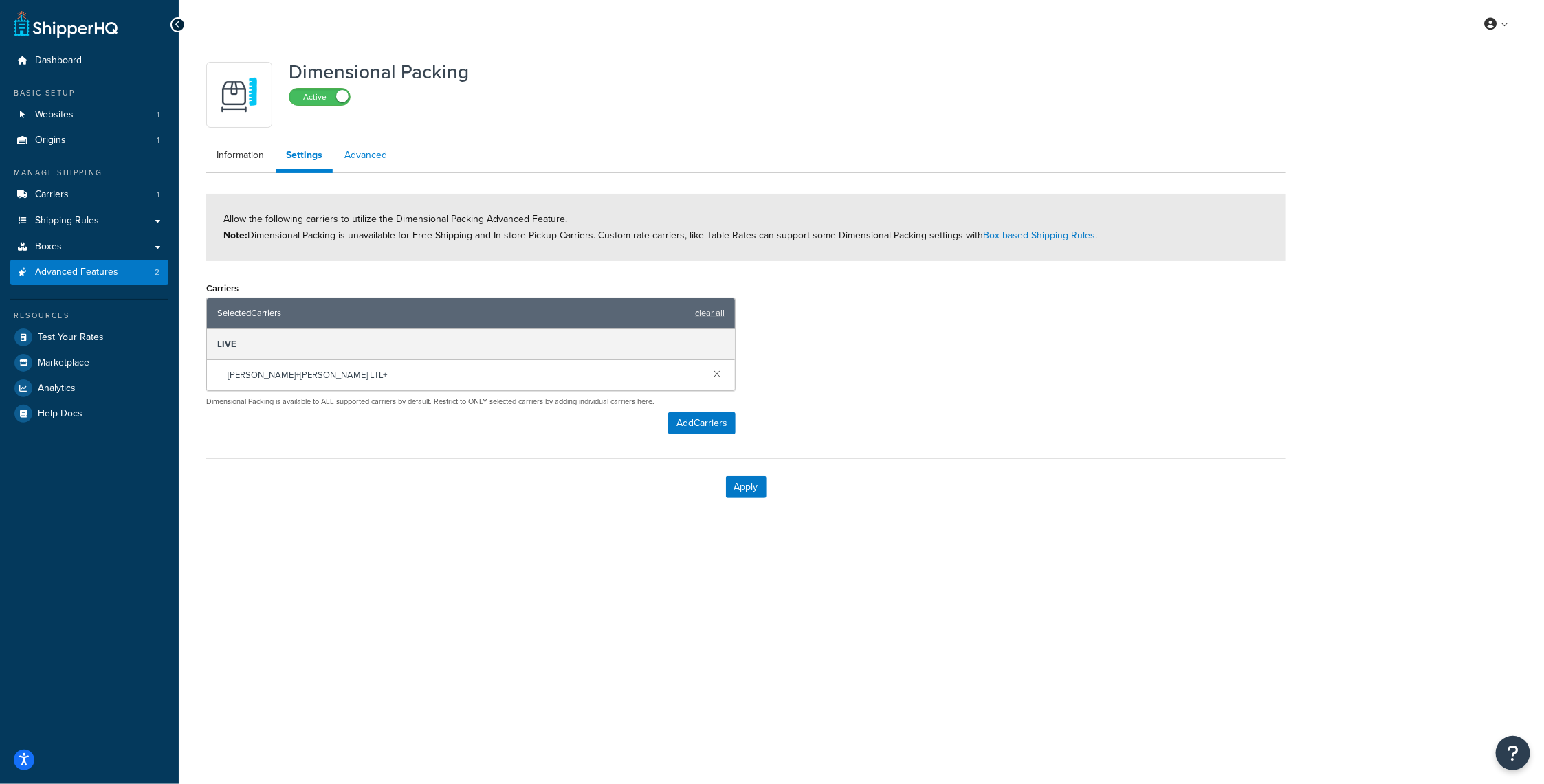
click at [361, 154] on link "Advanced" at bounding box center [366, 156] width 64 height 28
select select "false"
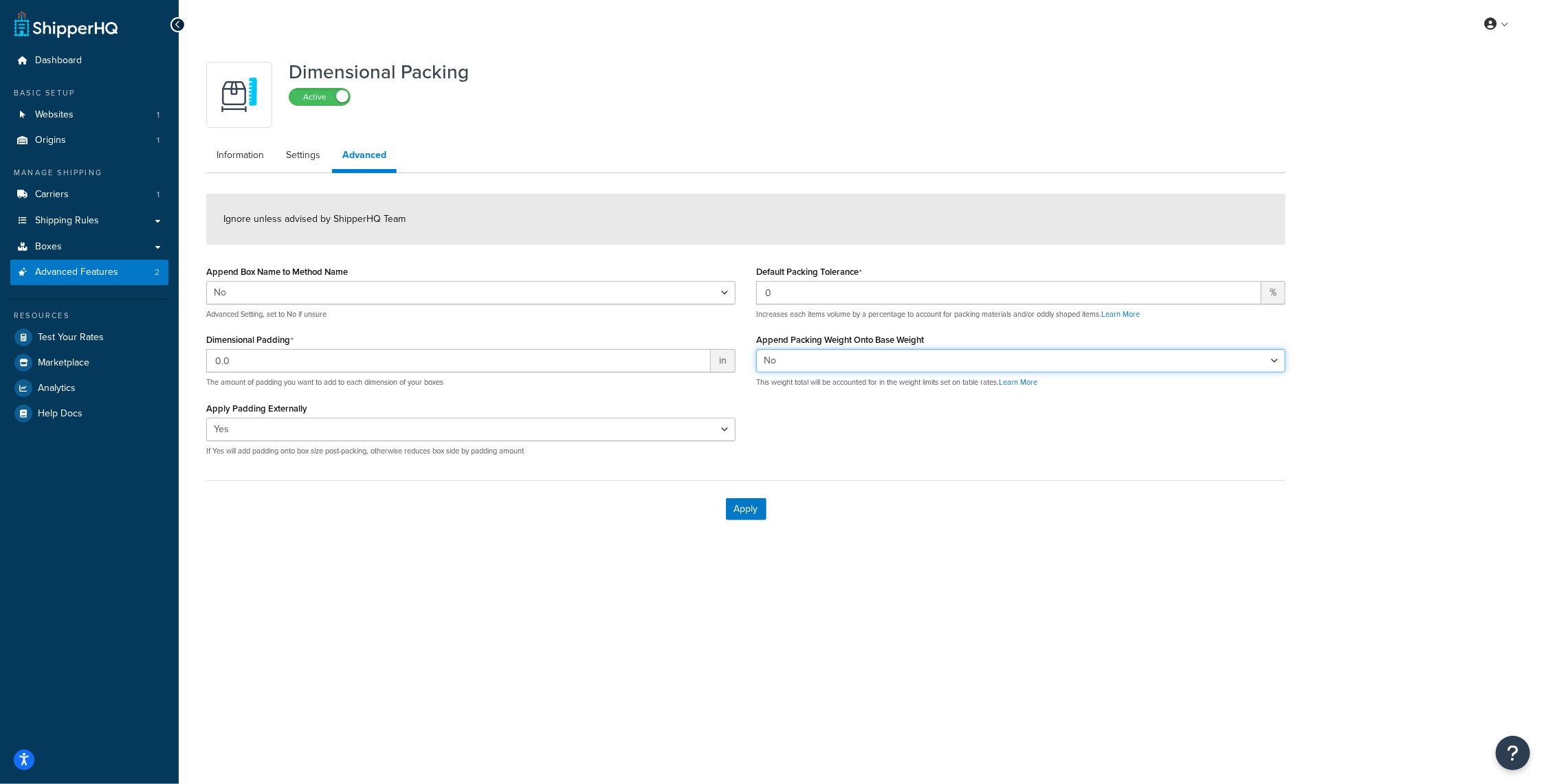
click at [1279, 361] on select "Yes No" at bounding box center [1021, 361] width 530 height 24
click at [1031, 668] on div "My Profile Billing Global Settings Contact Us Logout Dimensional Packing Active…" at bounding box center [861, 392] width 1365 height 784
click at [297, 162] on link "Settings" at bounding box center [303, 156] width 55 height 28
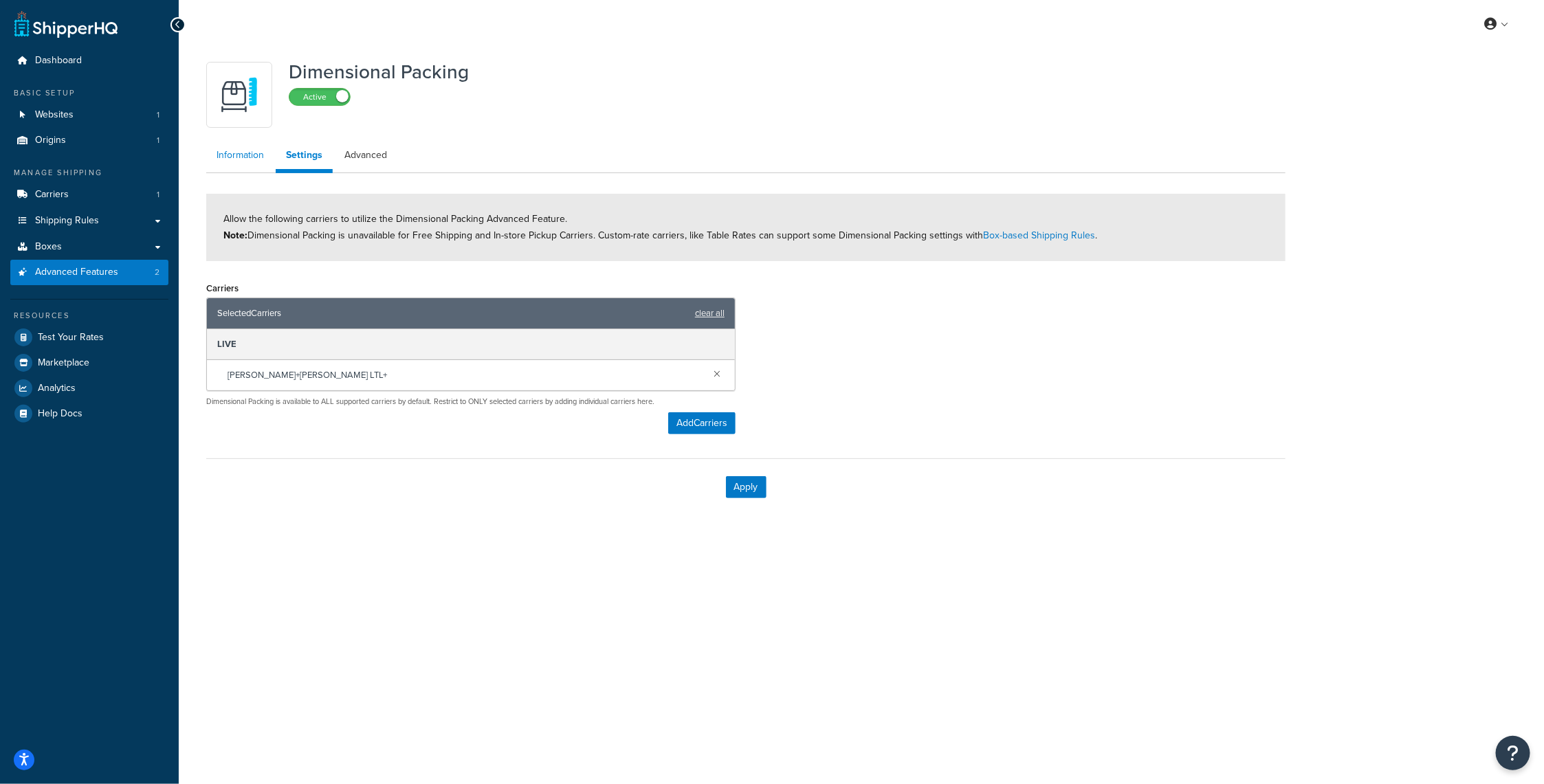
click at [245, 159] on link "Information" at bounding box center [240, 156] width 68 height 28
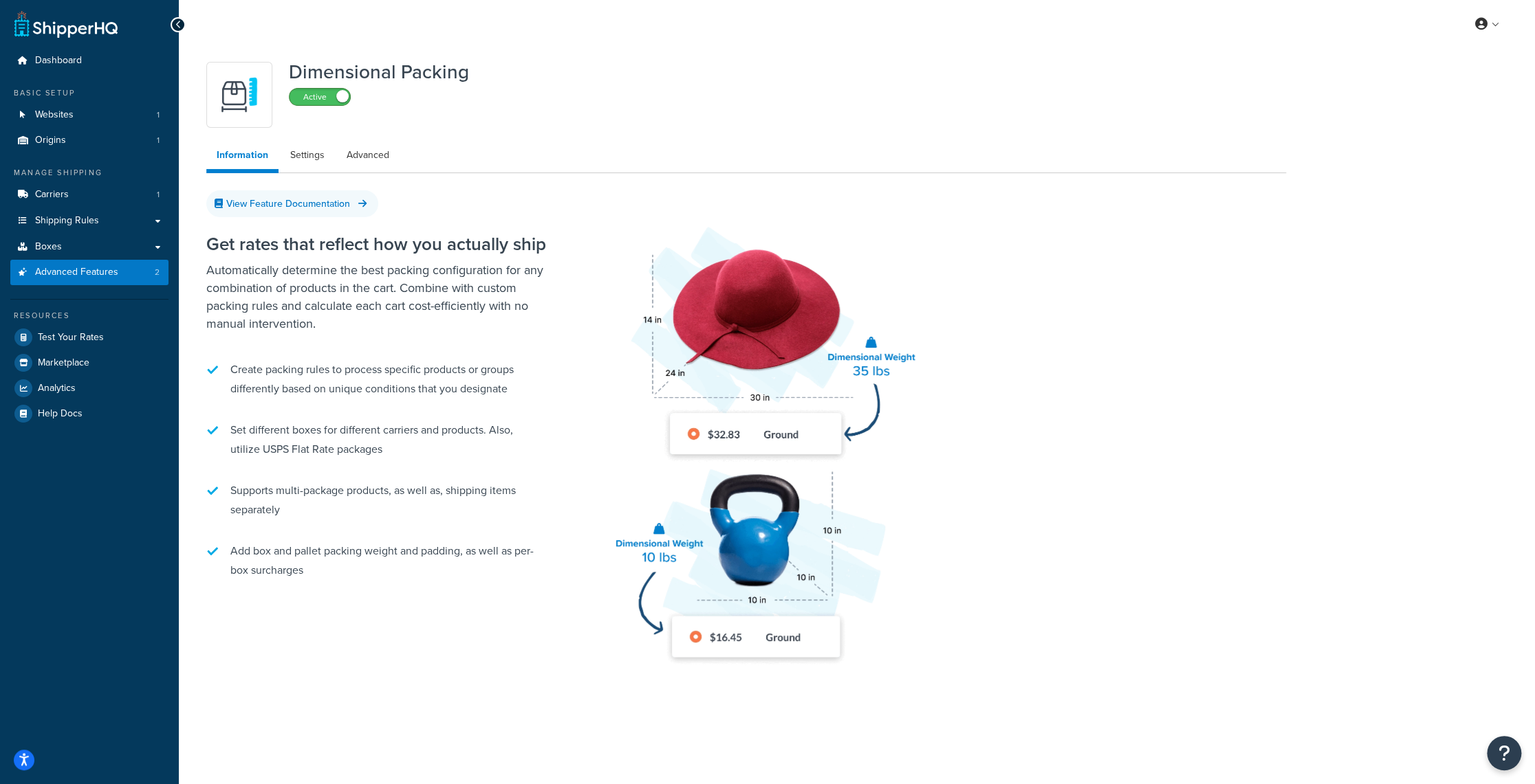
click at [341, 98] on span at bounding box center [342, 95] width 12 height 12
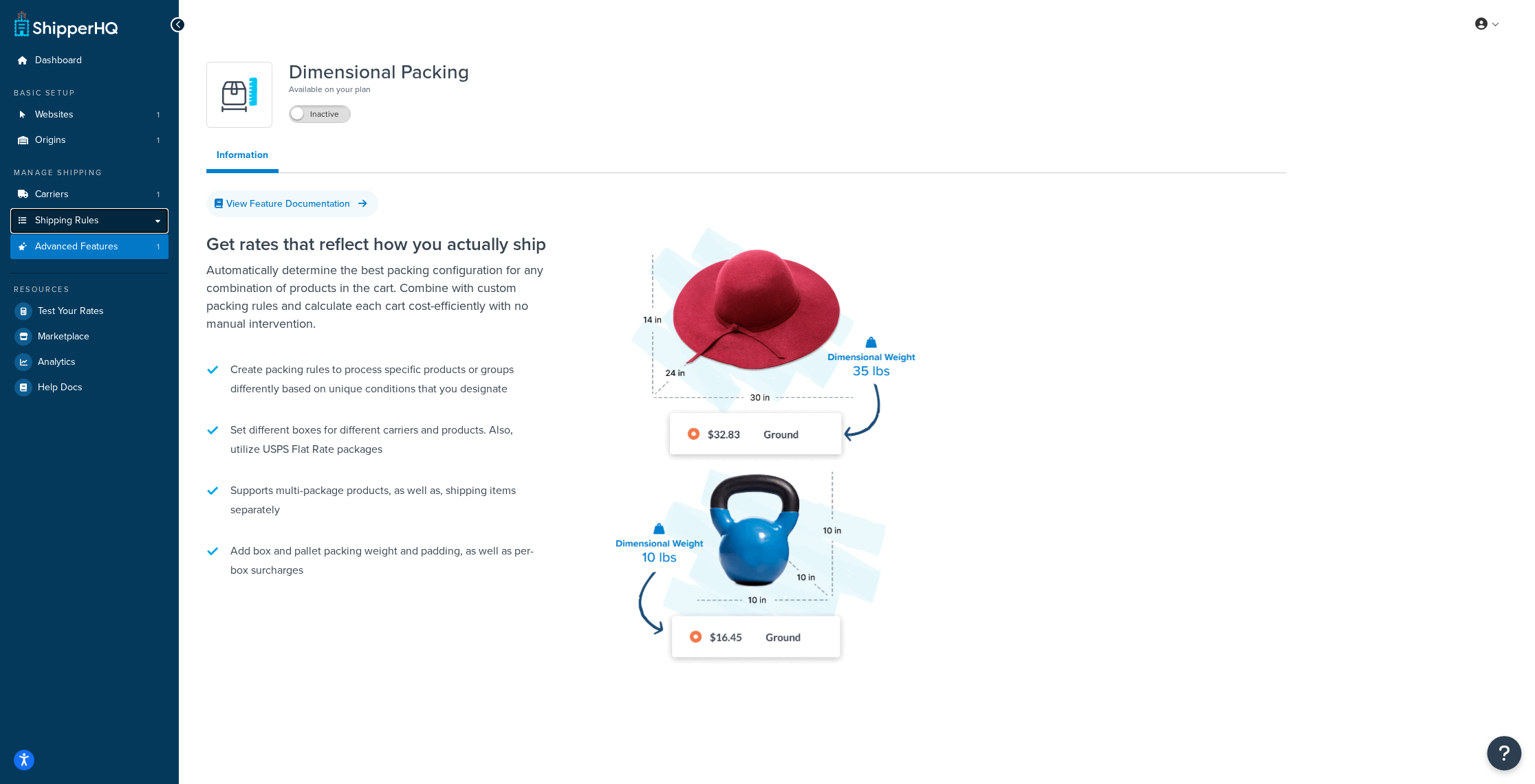
click at [60, 216] on span "Shipping Rules" at bounding box center [67, 221] width 64 height 11
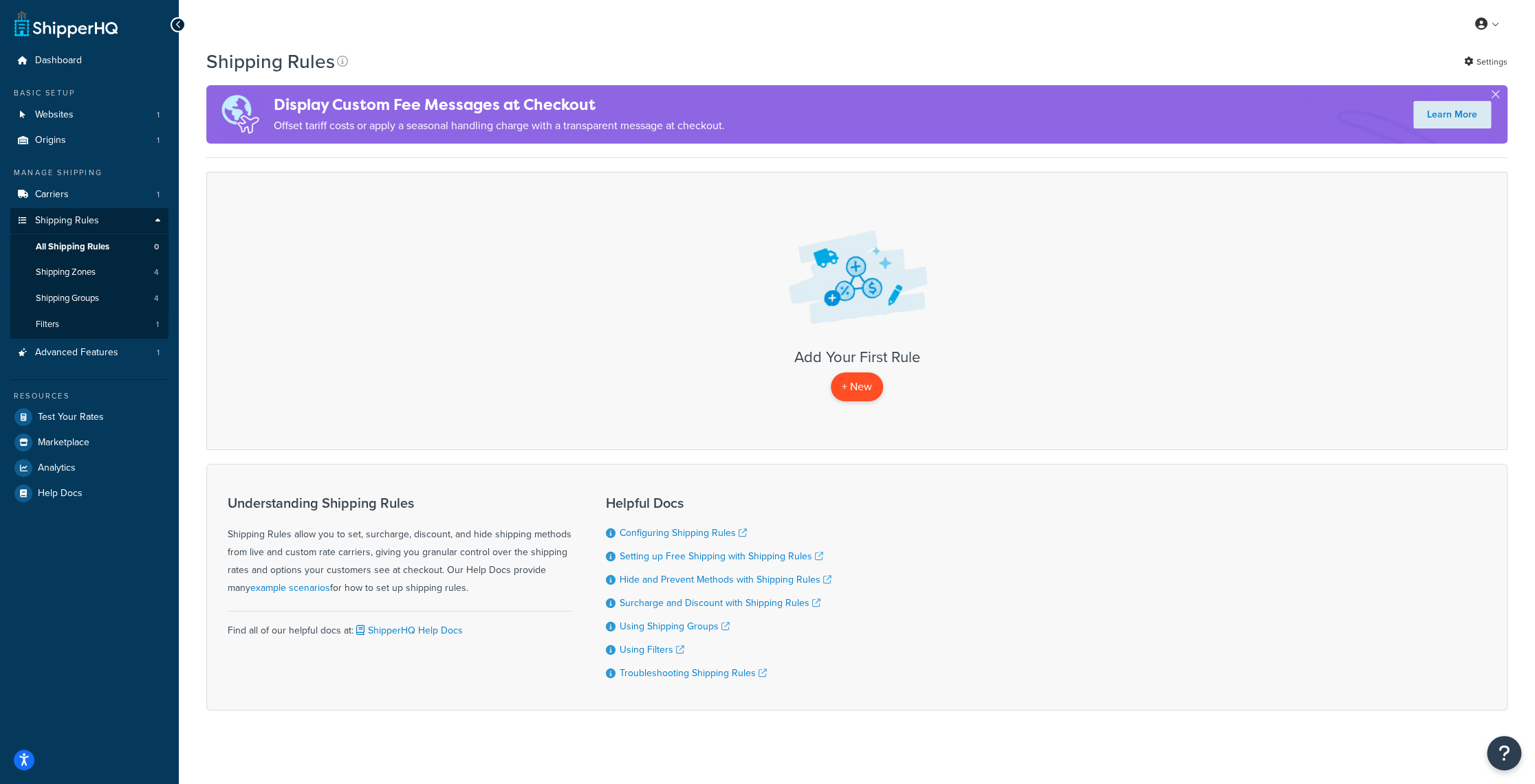
click at [850, 379] on p "+ New" at bounding box center [857, 387] width 52 height 29
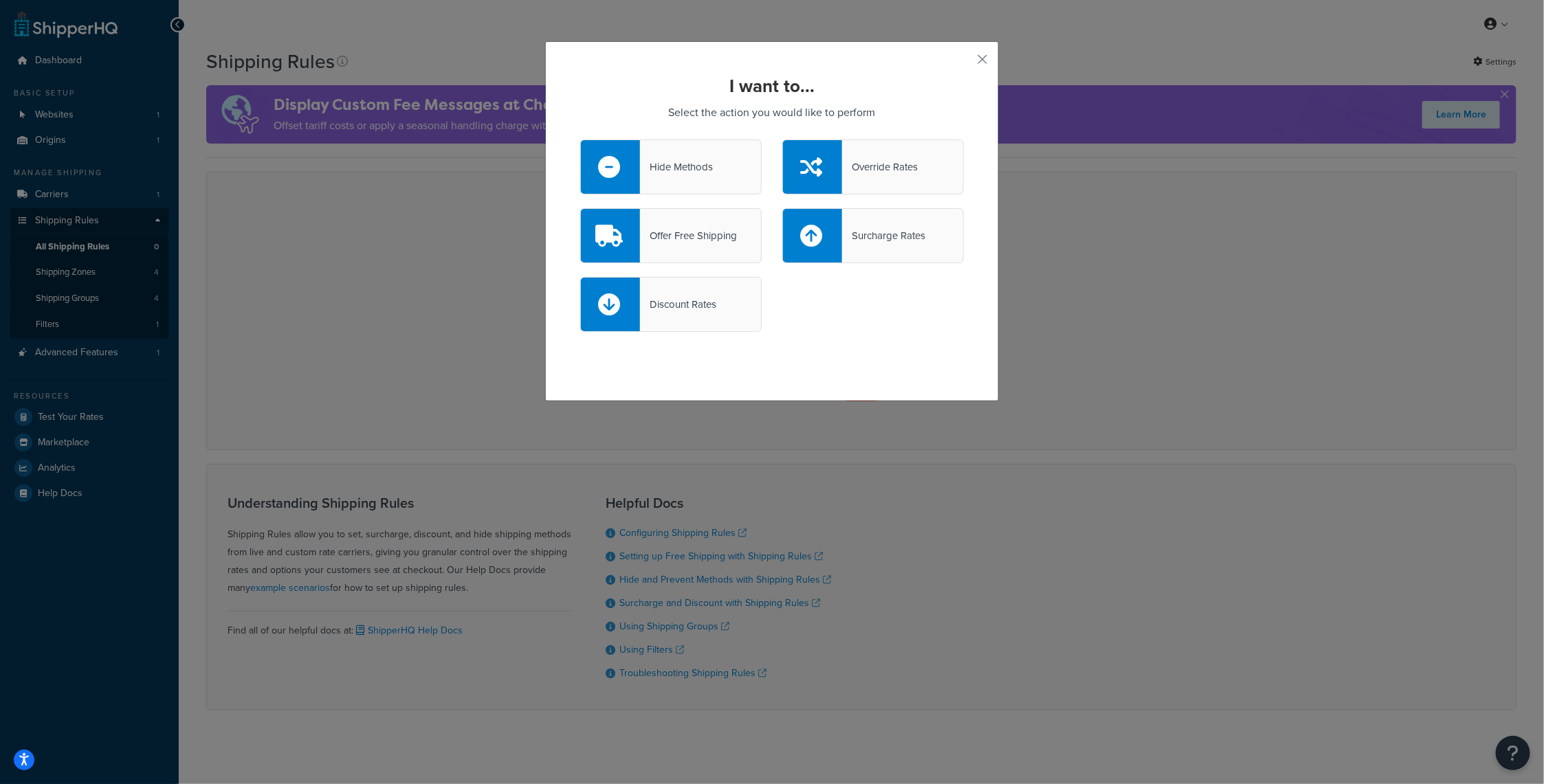
click at [876, 169] on div "Override Rates" at bounding box center [880, 167] width 76 height 20
click at [0, 0] on input "Override Rates" at bounding box center [0, 0] width 0 height 0
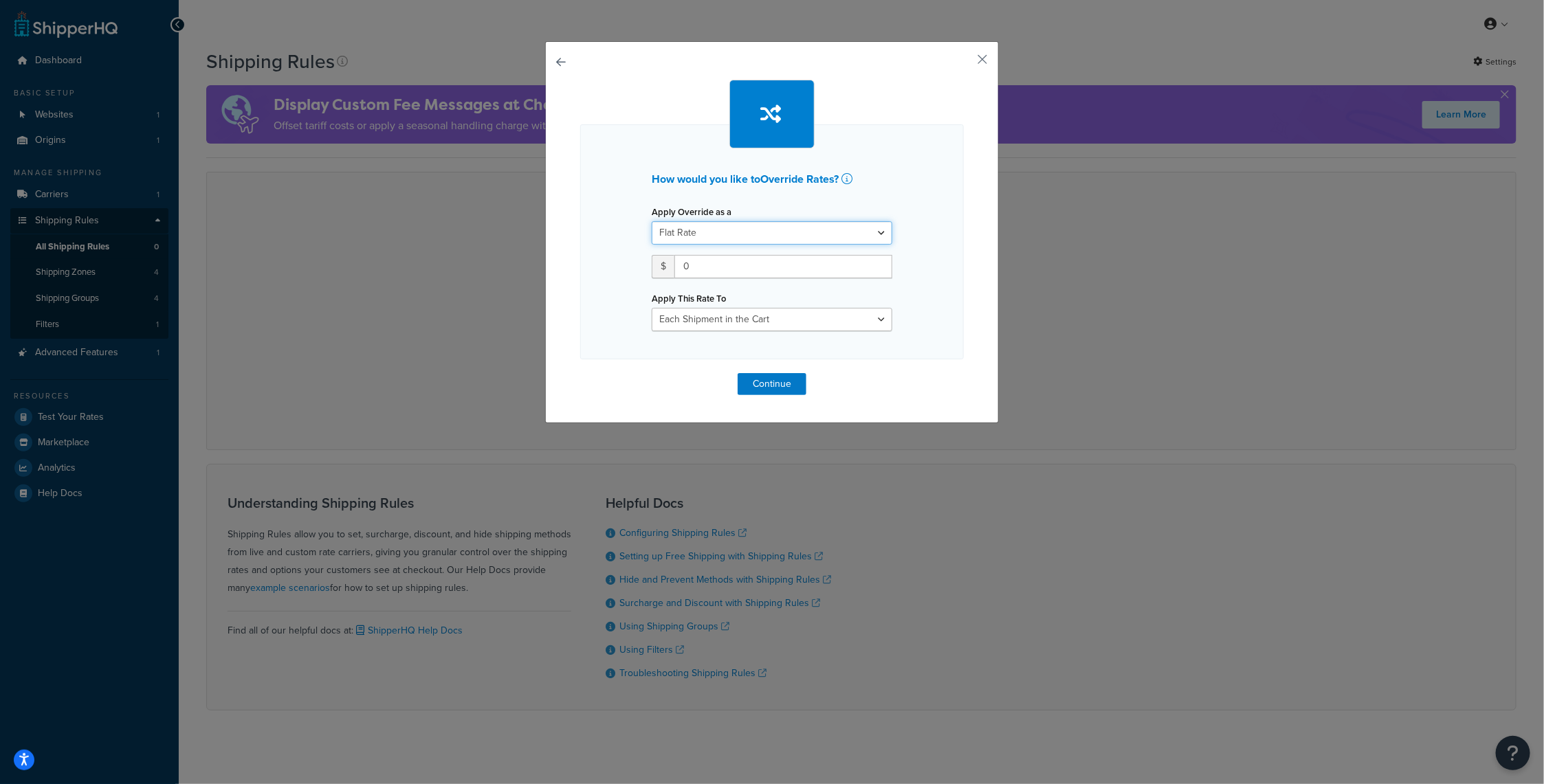
click at [872, 233] on select "Flat Rate Percentage Flat Rate & Percentage" at bounding box center [772, 233] width 241 height 24
select select "PERCENTAGE"
click at [652, 221] on select "Flat Rate Percentage Flat Rate & Percentage" at bounding box center [772, 233] width 241 height 24
click at [964, 63] on button "button" at bounding box center [962, 64] width 3 height 3
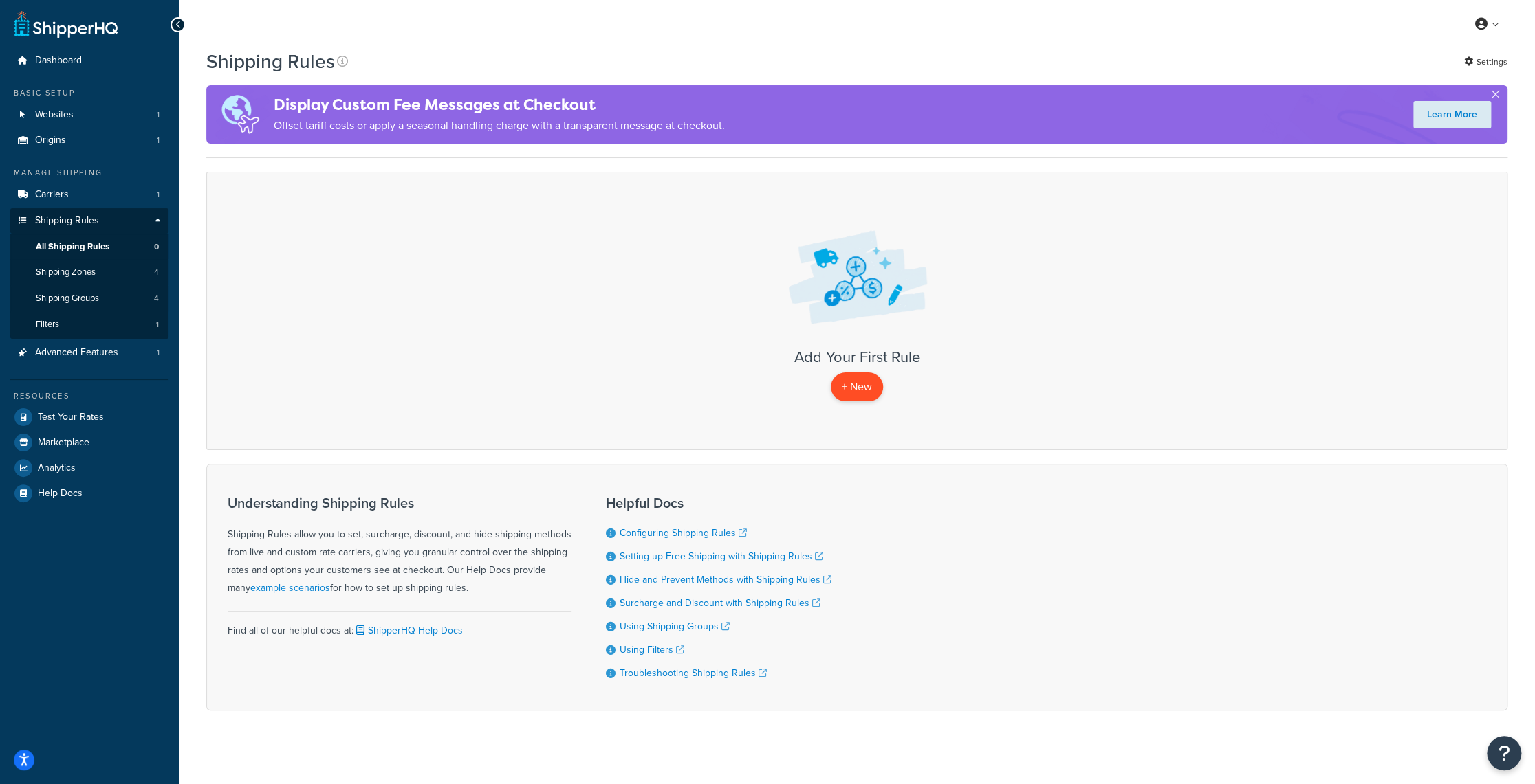
click at [869, 382] on p "+ New" at bounding box center [857, 387] width 52 height 29
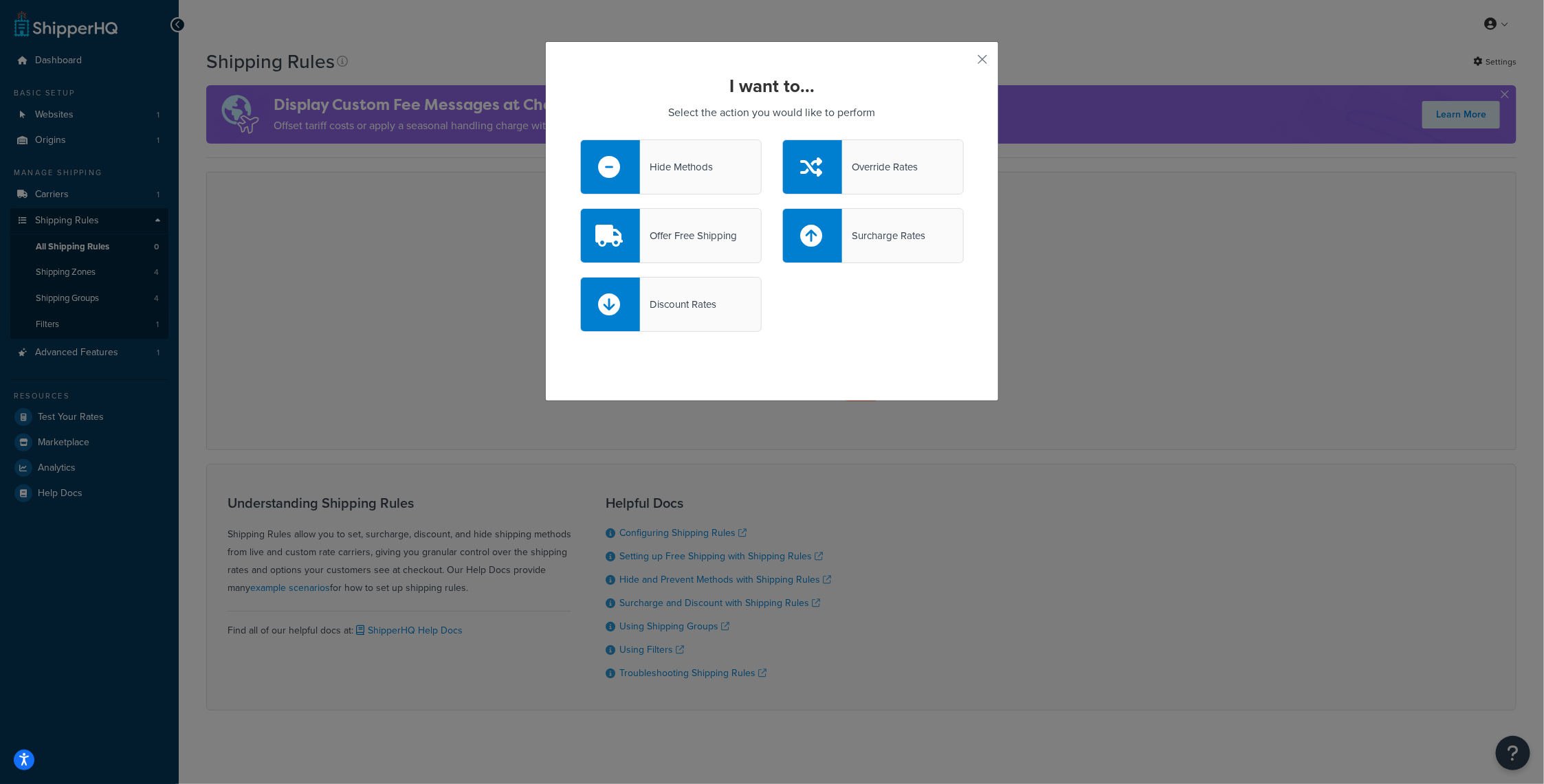
click at [896, 240] on div "Surcharge Rates" at bounding box center [884, 236] width 83 height 20
click at [0, 0] on input "Surcharge Rates" at bounding box center [0, 0] width 0 height 0
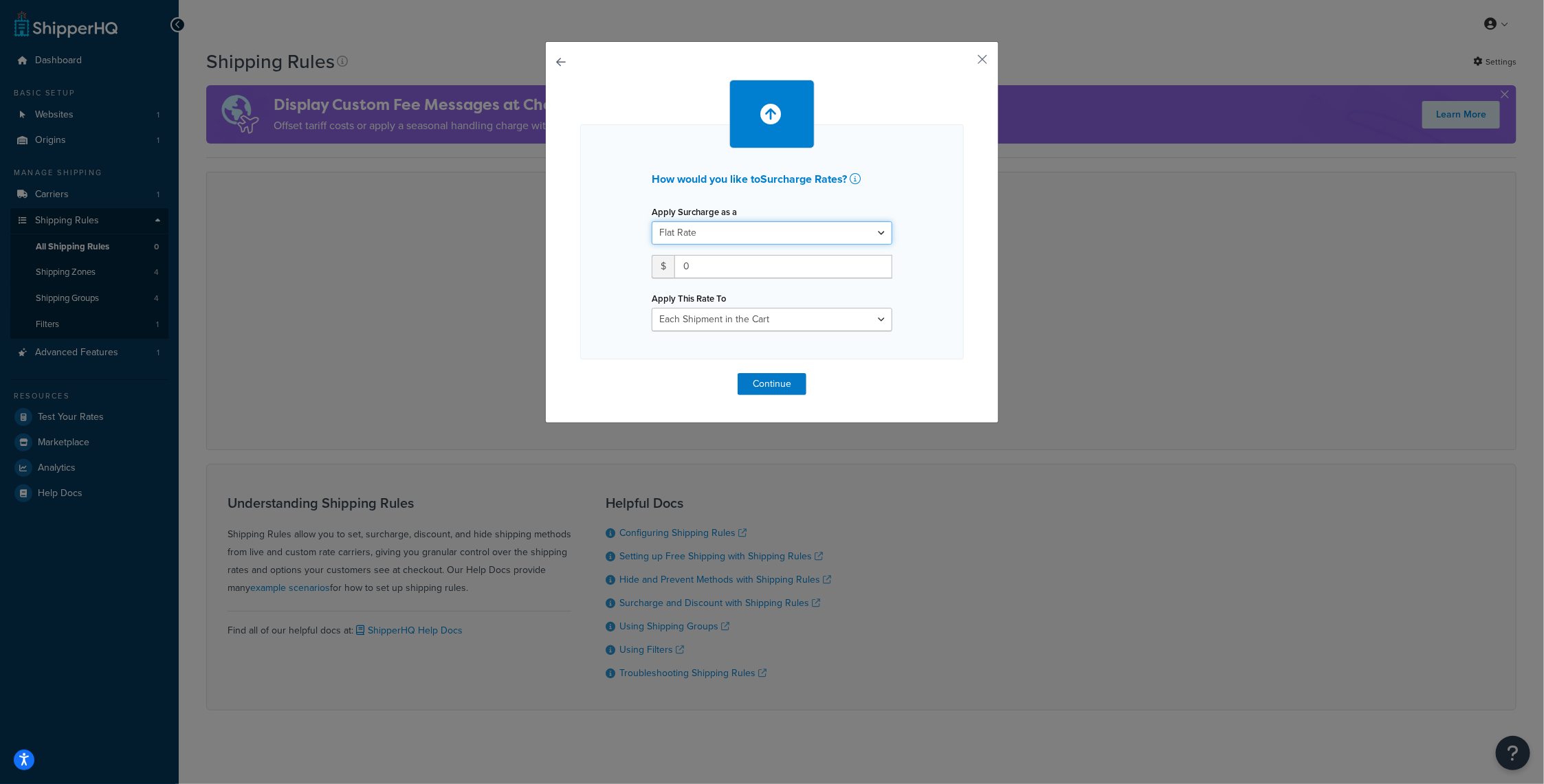
click at [879, 237] on select "Flat Rate Percentage Flat Rate & Percentage" at bounding box center [772, 233] width 241 height 24
select select "PERCENTAGE"
click at [652, 221] on select "Flat Rate Percentage Flat Rate & Percentage" at bounding box center [772, 233] width 241 height 24
click at [741, 269] on span "%" at bounding box center [749, 267] width 24 height 24
click at [700, 268] on input "number" at bounding box center [694, 267] width 86 height 24
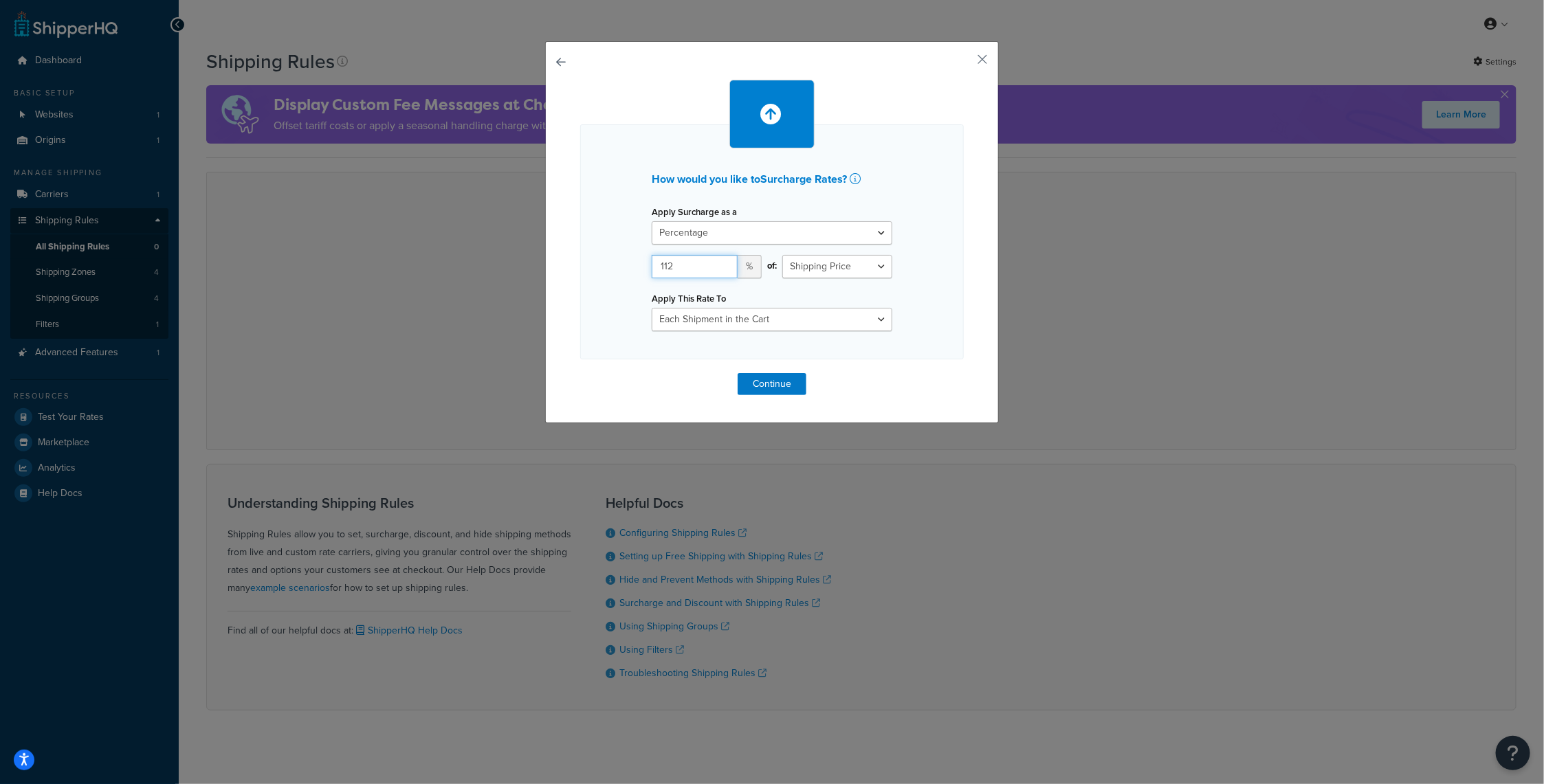
click at [722, 263] on input "112" at bounding box center [694, 267] width 86 height 24
click at [873, 321] on select "Each Shipment in the Cart Each Shipping Group in the Cart Each Item within a Sh…" at bounding box center [772, 319] width 241 height 24
click at [873, 320] on select "Each Shipment in the Cart Each Shipping Group in the Cart Each Item within a Sh…" at bounding box center [772, 319] width 241 height 24
click at [717, 259] on input "113" at bounding box center [694, 267] width 86 height 24
click at [717, 259] on input "114" at bounding box center [694, 267] width 86 height 24
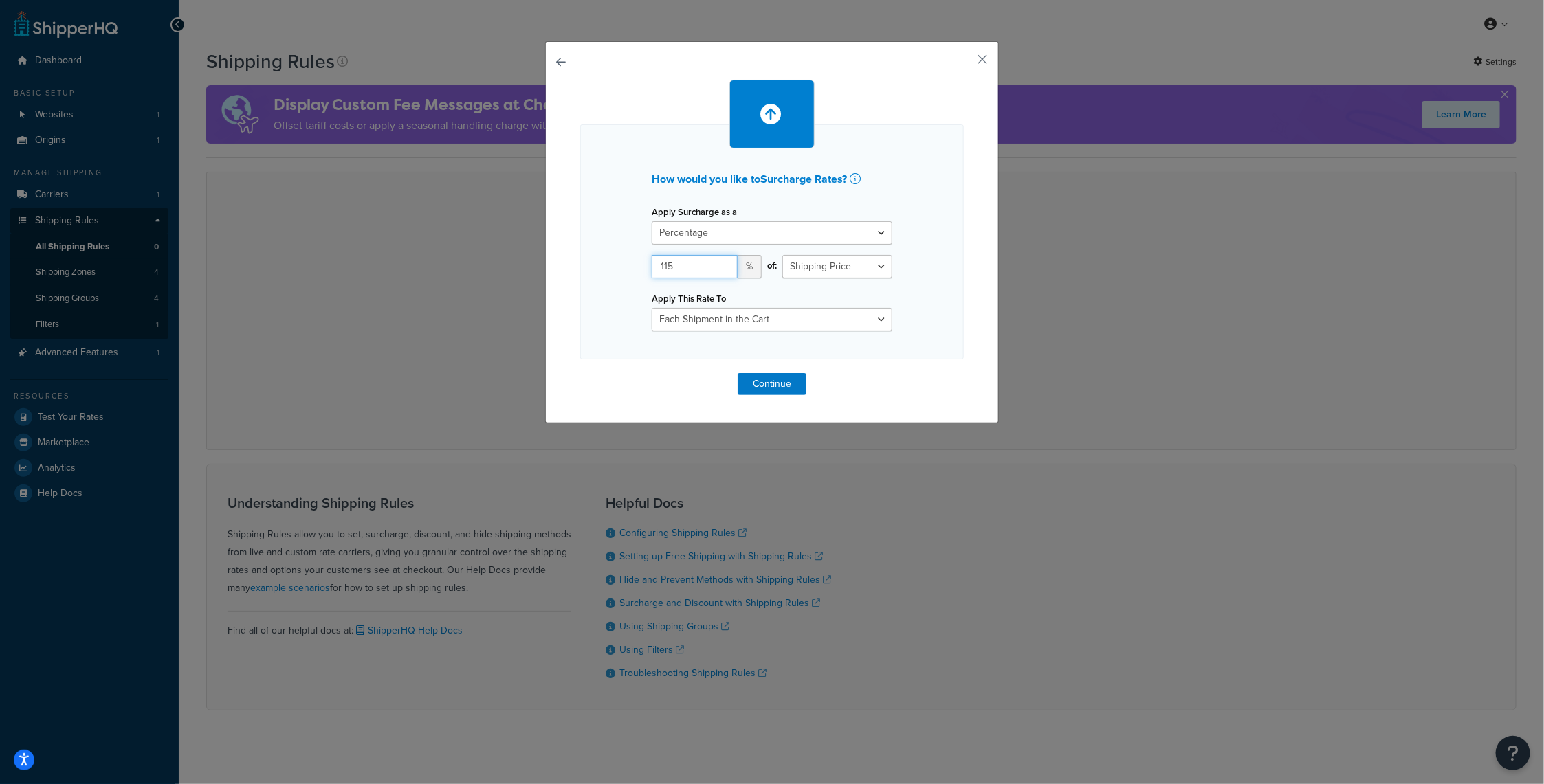
click at [717, 259] on input "115" at bounding box center [694, 267] width 86 height 24
click at [717, 259] on input "116" at bounding box center [694, 267] width 86 height 24
click at [717, 259] on input "117" at bounding box center [694, 267] width 86 height 24
click at [717, 259] on input "118" at bounding box center [694, 267] width 86 height 24
click at [717, 259] on input "119" at bounding box center [694, 267] width 86 height 24
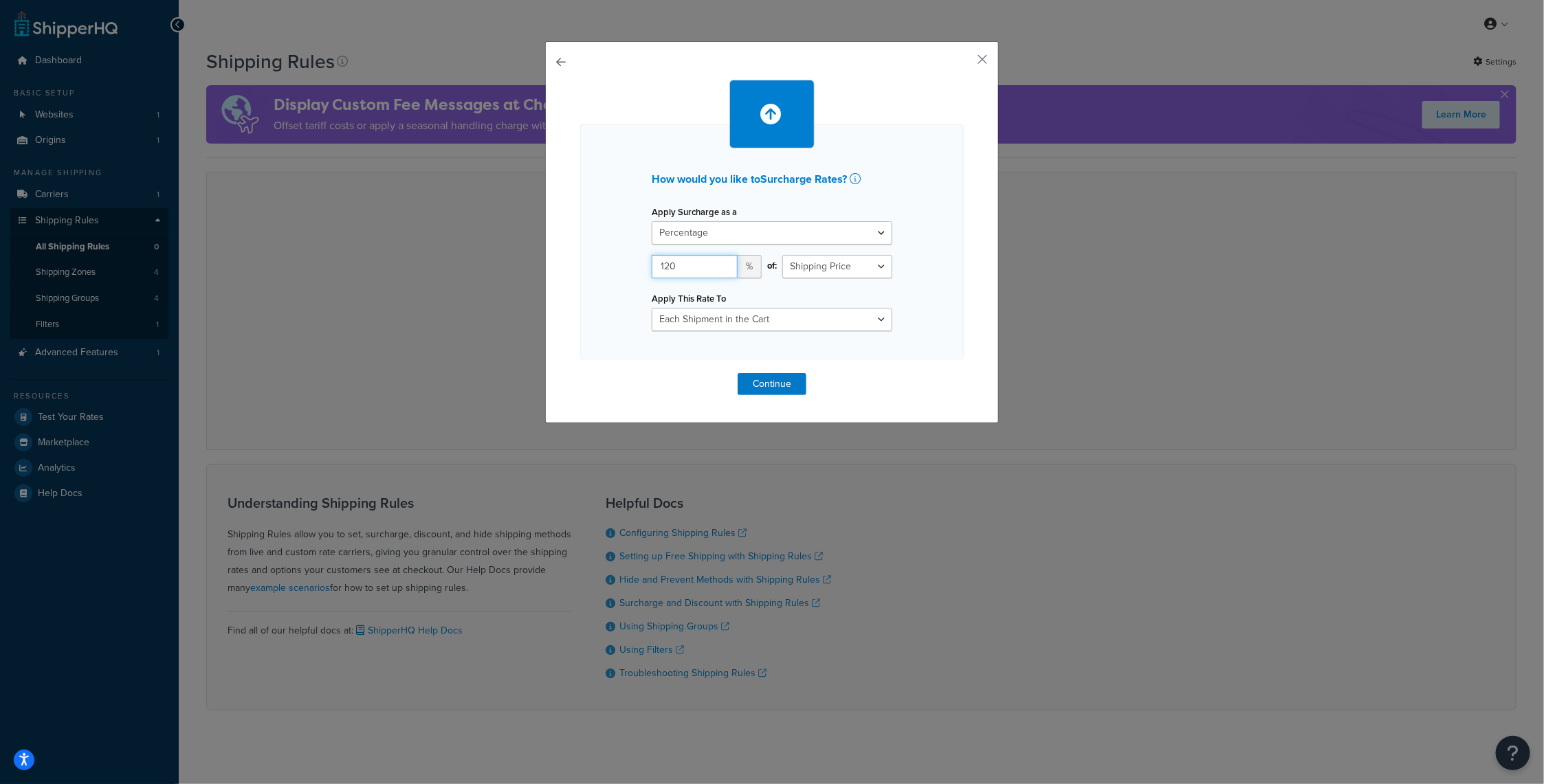
click at [717, 259] on input "120" at bounding box center [694, 267] width 86 height 24
click at [717, 259] on input "121" at bounding box center [694, 267] width 86 height 24
click at [717, 259] on input "122" at bounding box center [694, 267] width 86 height 24
click at [717, 259] on input "123" at bounding box center [694, 267] width 86 height 24
click at [717, 259] on input "124" at bounding box center [694, 267] width 86 height 24
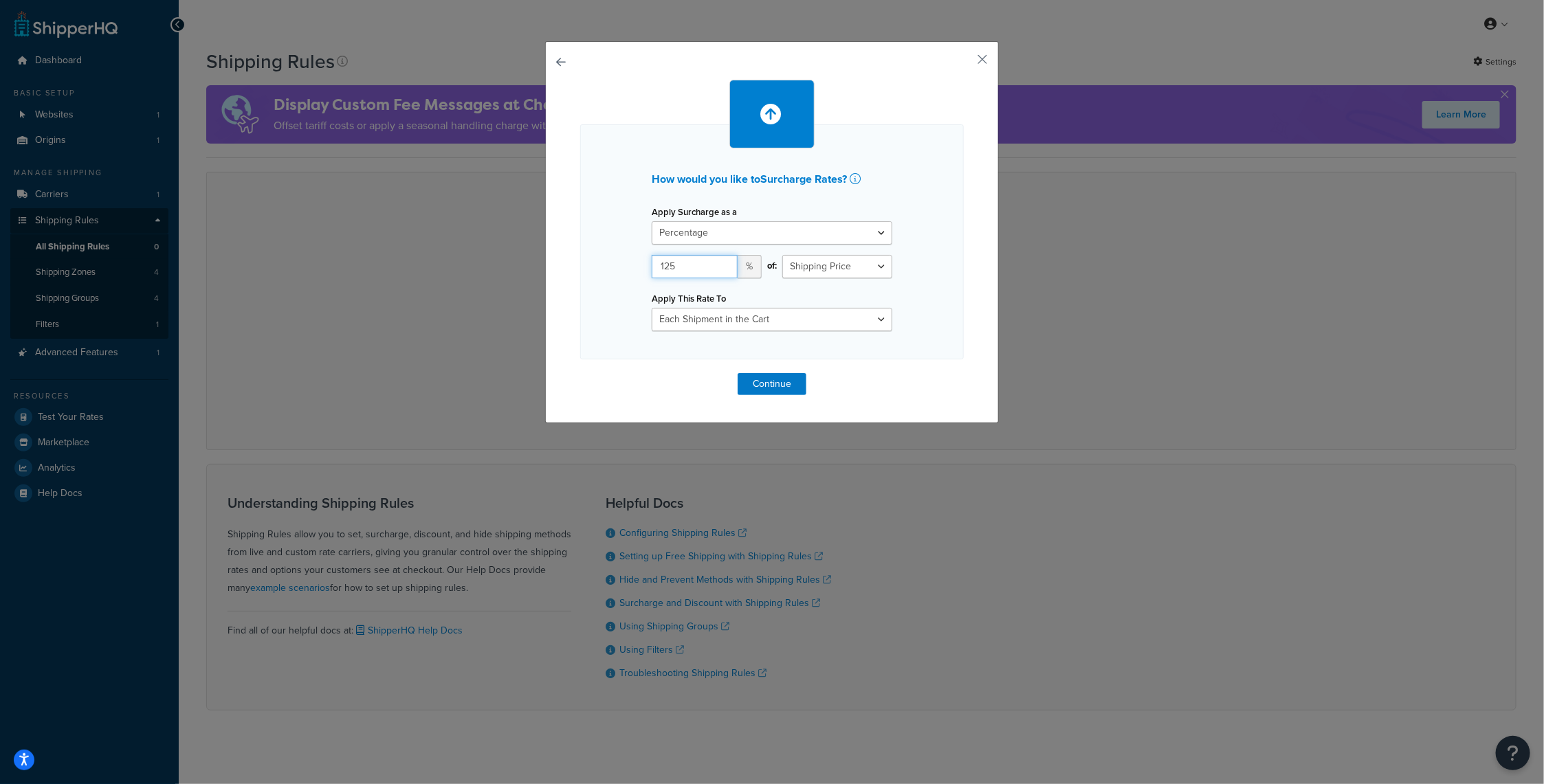
click at [717, 259] on input "125" at bounding box center [694, 267] width 86 height 24
click at [717, 259] on input "126" at bounding box center [694, 267] width 86 height 24
click at [717, 259] on input "127" at bounding box center [694, 267] width 86 height 24
click at [717, 259] on input "128" at bounding box center [694, 267] width 86 height 24
click at [717, 259] on input "129" at bounding box center [694, 267] width 86 height 24
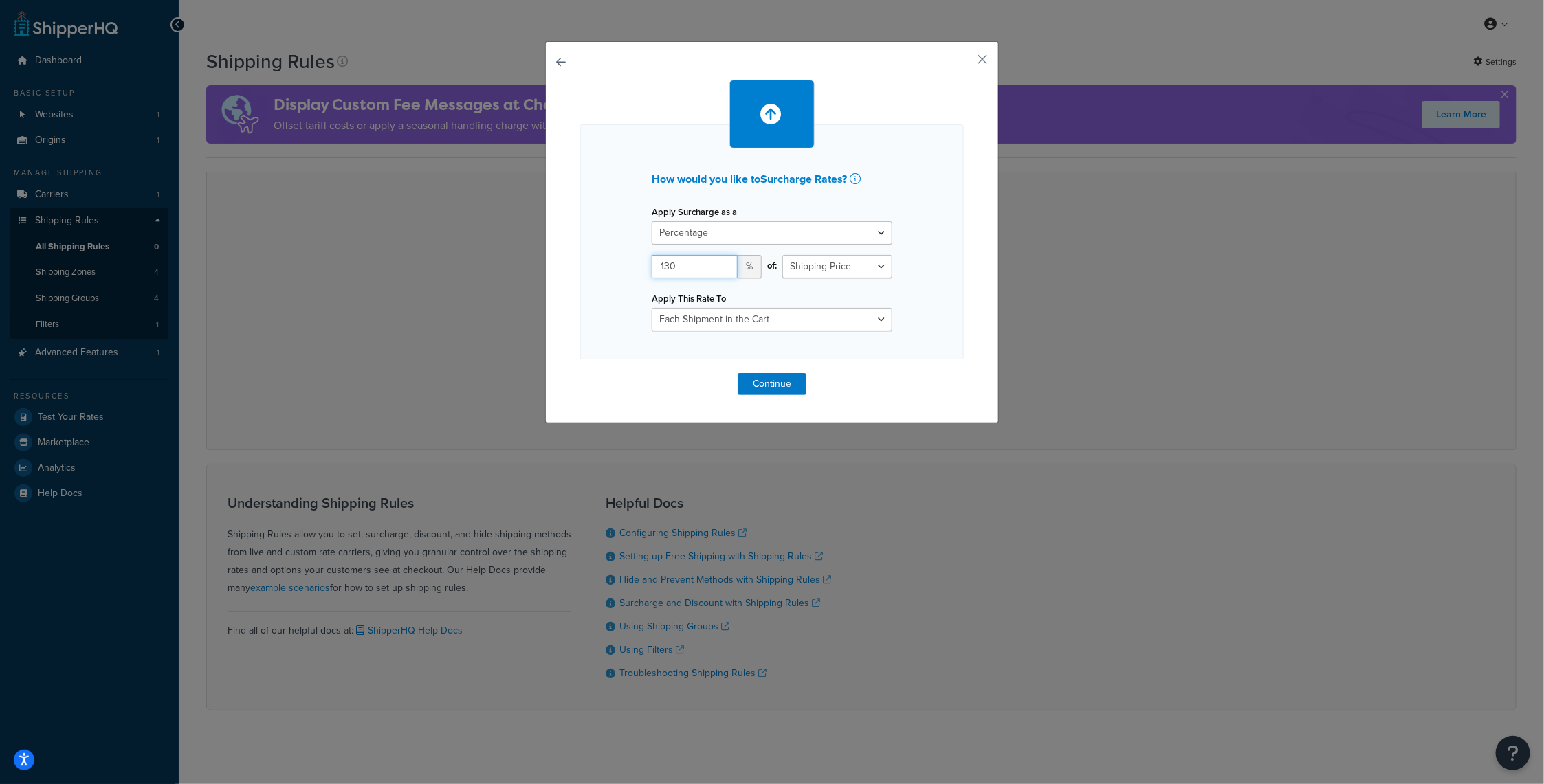
click at [717, 259] on input "130" at bounding box center [694, 267] width 86 height 24
click at [717, 259] on input "131" at bounding box center [694, 267] width 86 height 24
click at [717, 259] on input "132" at bounding box center [694, 267] width 86 height 24
click at [717, 259] on input "133" at bounding box center [694, 267] width 86 height 24
click at [717, 259] on input "134" at bounding box center [694, 267] width 86 height 24
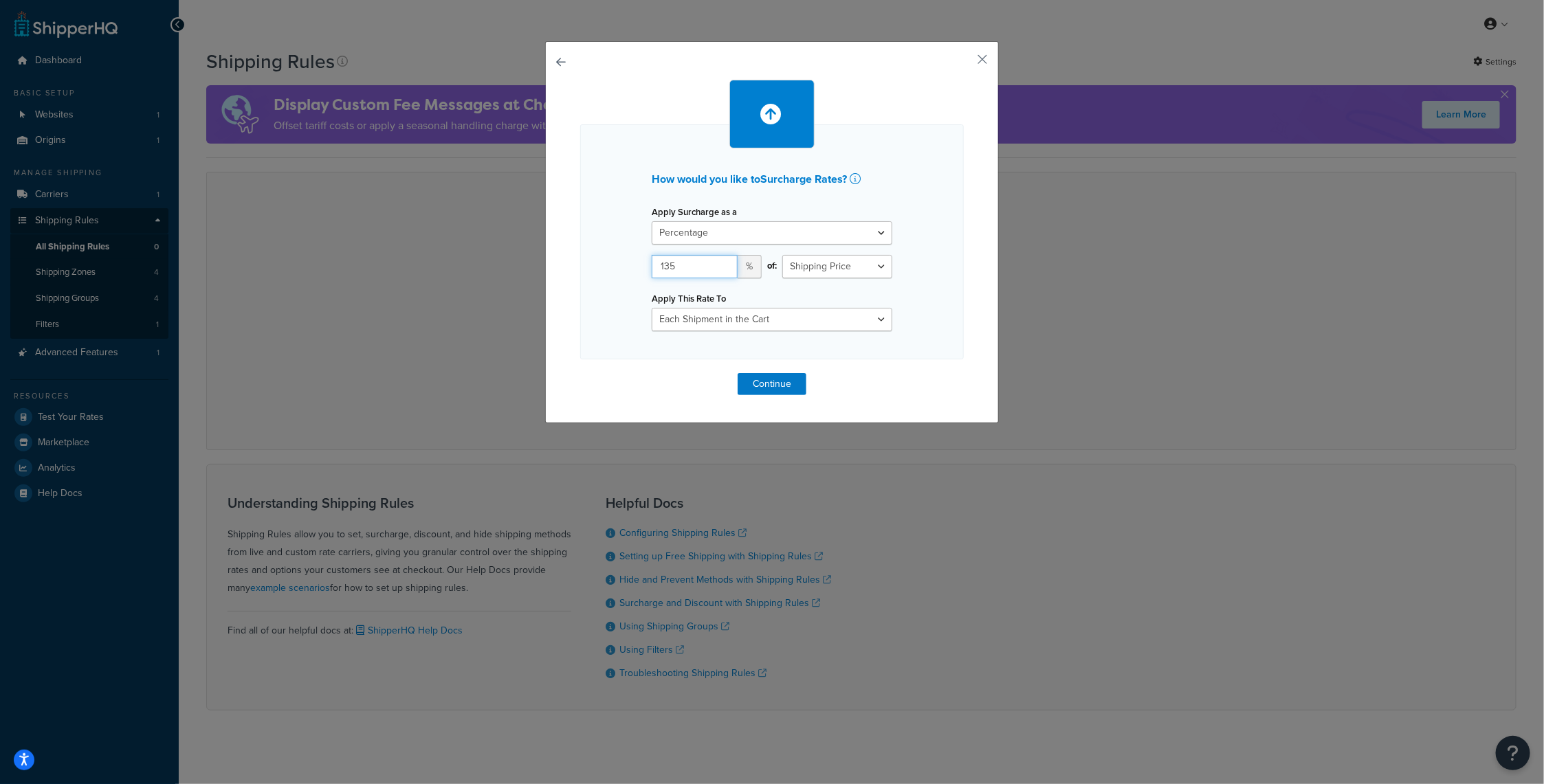
click at [717, 259] on input "135" at bounding box center [694, 267] width 86 height 24
click at [717, 259] on input "136" at bounding box center [694, 267] width 86 height 24
click at [717, 259] on input "137" at bounding box center [694, 267] width 86 height 24
click at [717, 259] on input "138" at bounding box center [694, 267] width 86 height 24
click at [717, 259] on input "139" at bounding box center [694, 267] width 86 height 24
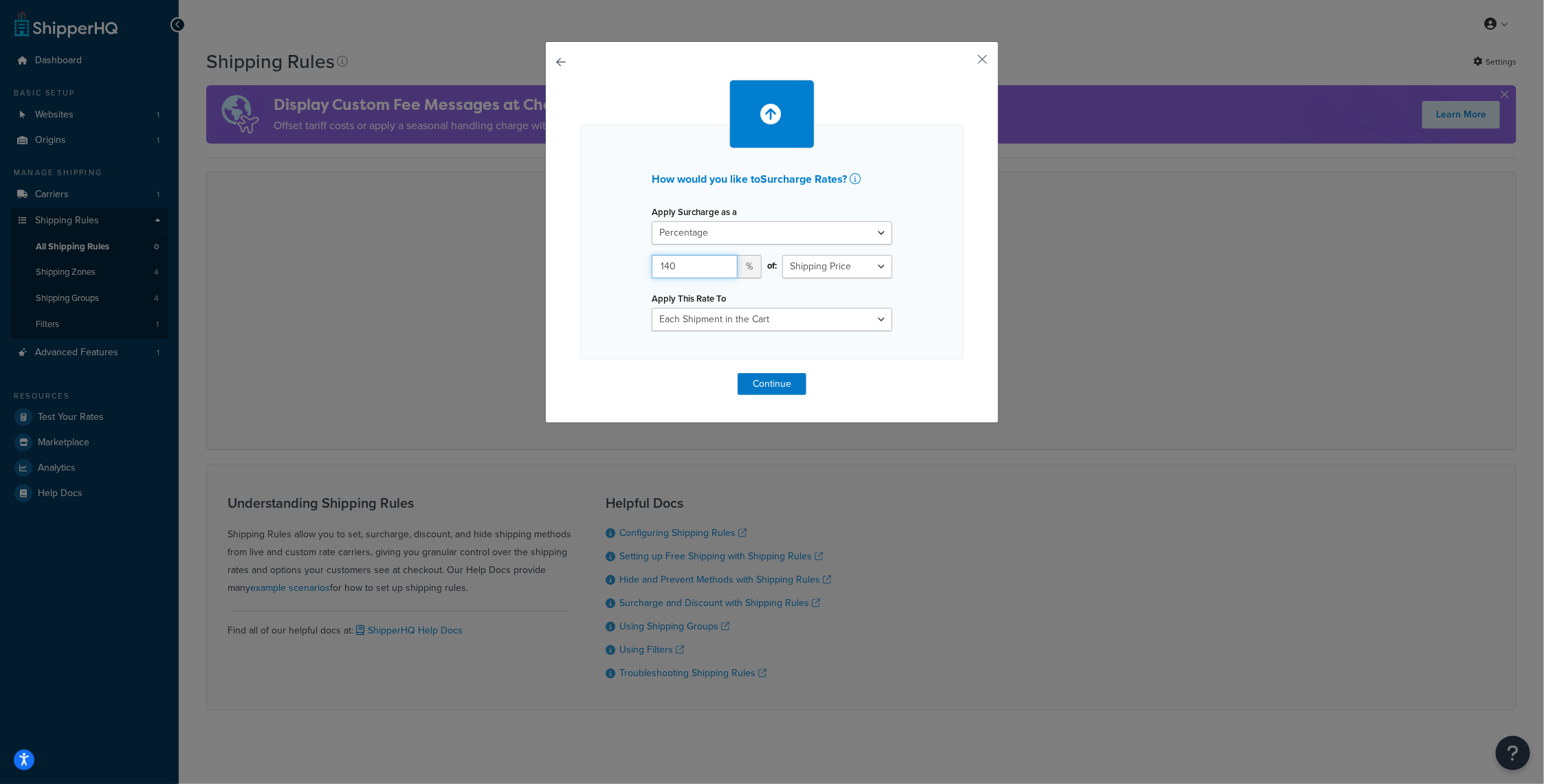
click at [717, 259] on input "140" at bounding box center [694, 267] width 86 height 24
click at [717, 259] on input "141" at bounding box center [694, 267] width 86 height 24
click at [717, 259] on input "142" at bounding box center [694, 267] width 86 height 24
click at [821, 317] on select "Each Shipment in the Cart Each Shipping Group in the Cart Each Item within a Sh…" at bounding box center [772, 319] width 241 height 24
click at [597, 298] on div "How would you like to Surcharge Rates ? Apply Surcharge as a Flat Rate Percenta…" at bounding box center [772, 242] width 384 height 235
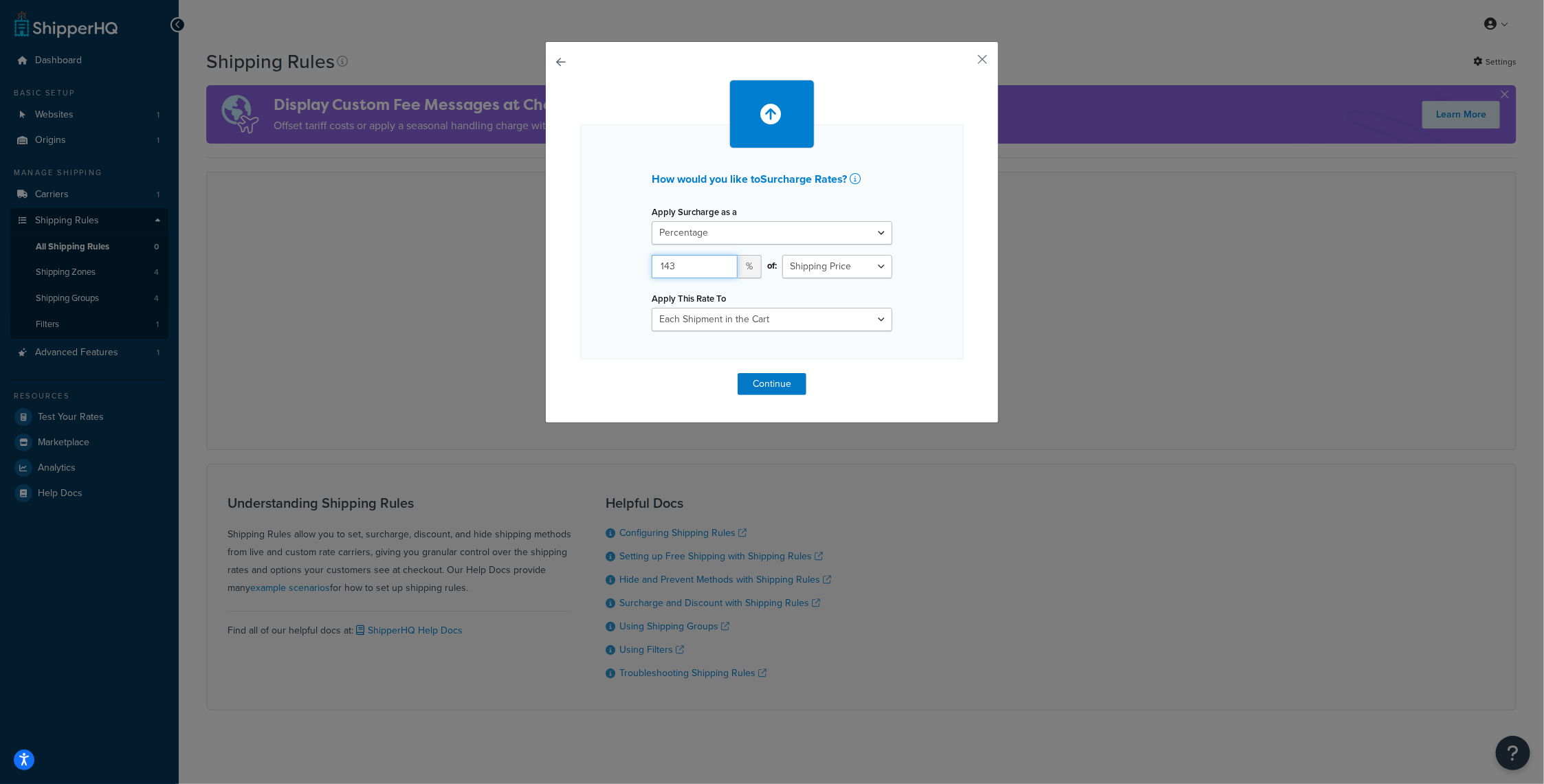
click at [718, 264] on input "143" at bounding box center [694, 267] width 86 height 24
click at [718, 264] on input "144" at bounding box center [694, 267] width 86 height 24
click at [718, 264] on input "145" at bounding box center [694, 267] width 86 height 24
click at [718, 264] on input "146" at bounding box center [694, 267] width 86 height 24
click at [718, 264] on input "147" at bounding box center [694, 267] width 86 height 24
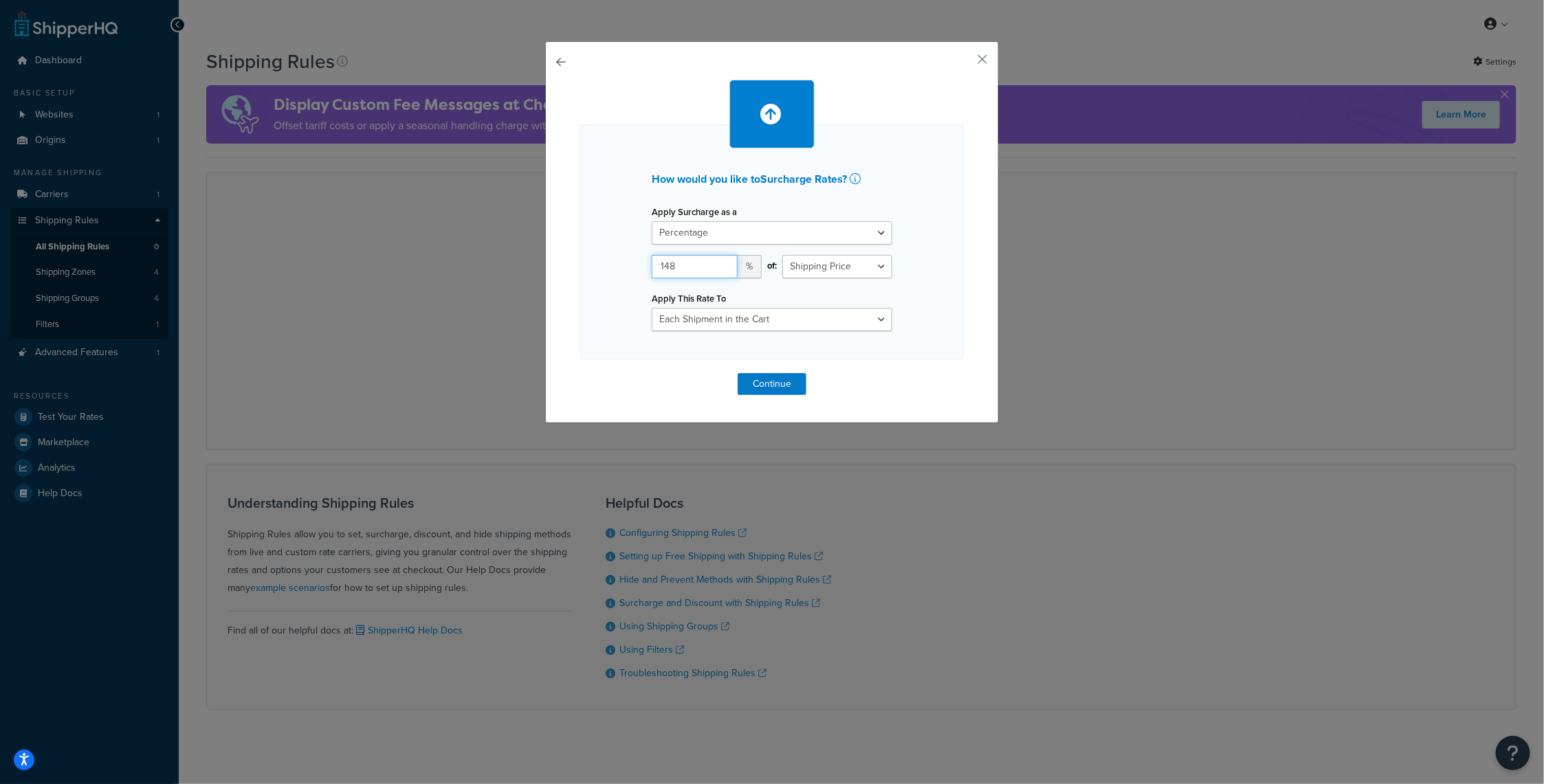
click at [718, 264] on input "148" at bounding box center [694, 267] width 86 height 24
click at [718, 264] on input "149" at bounding box center [694, 267] width 86 height 24
type input "150"
click at [718, 264] on input "150" at bounding box center [694, 267] width 86 height 24
click at [769, 383] on button "Continue" at bounding box center [772, 384] width 69 height 22
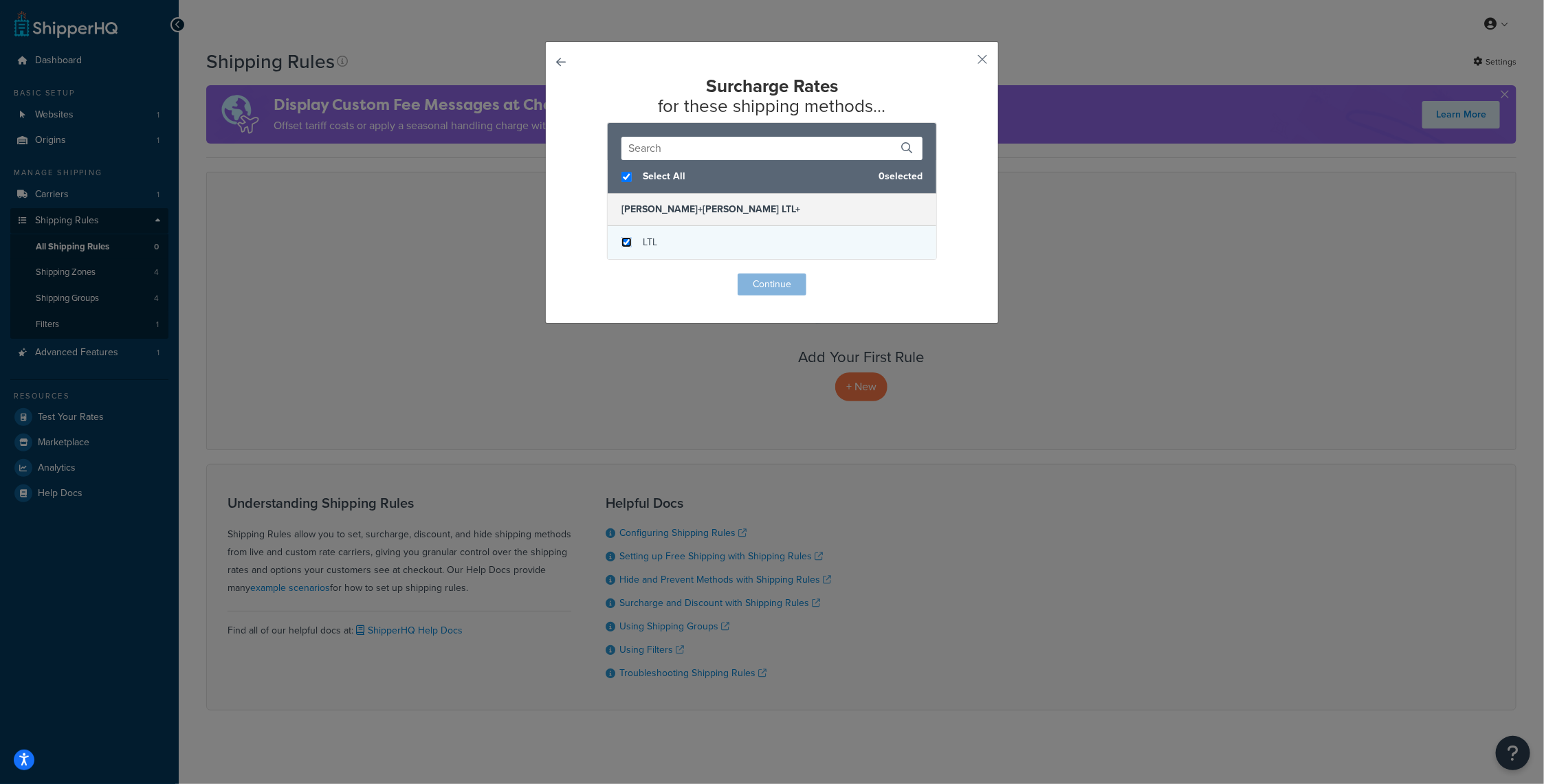
checkbox input "true"
click at [623, 243] on input "checkbox" at bounding box center [627, 242] width 11 height 11
checkbox input "true"
click at [773, 281] on button "Continue" at bounding box center [772, 284] width 69 height 22
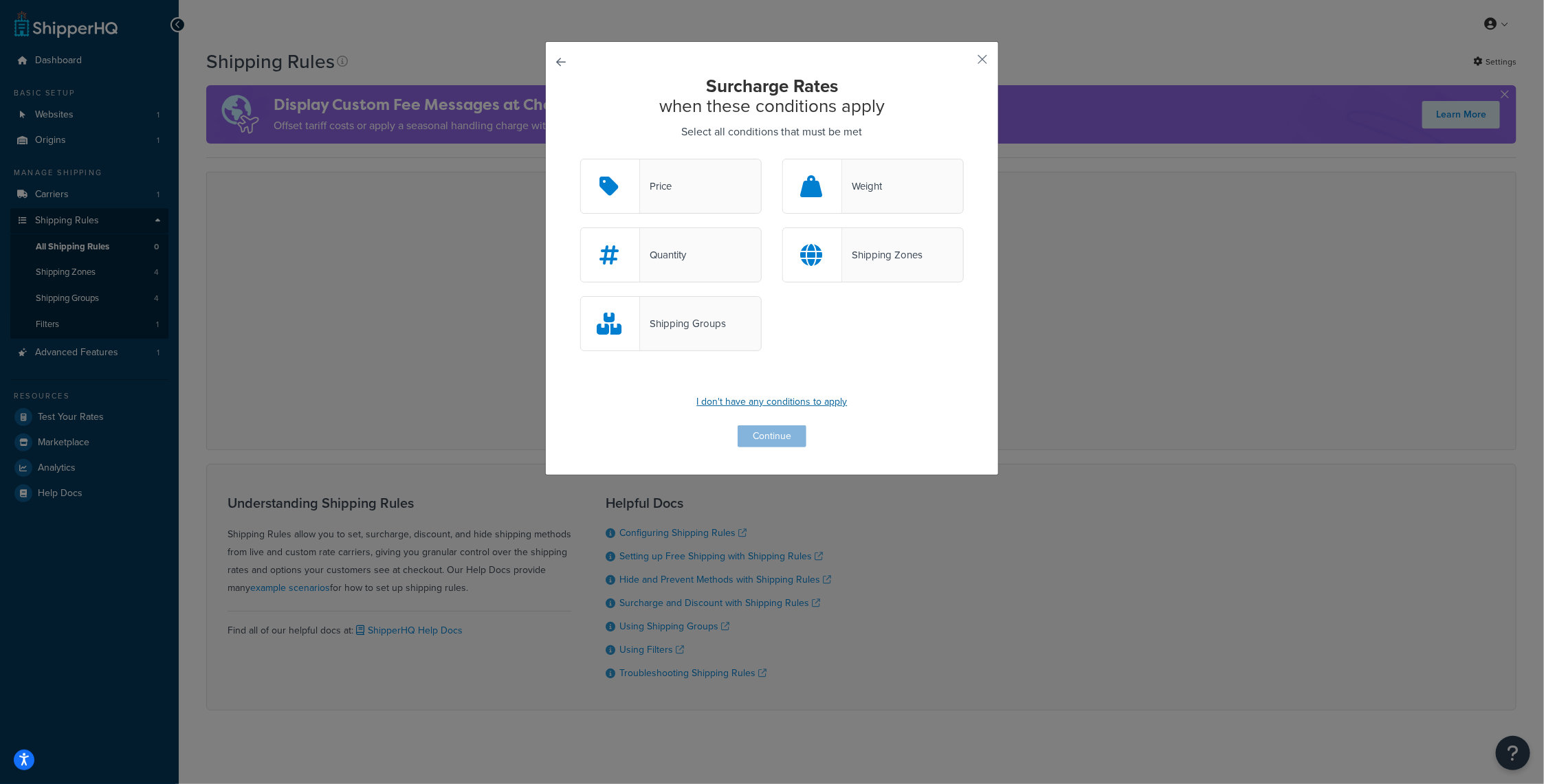
click at [811, 405] on p "I don't have any conditions to apply" at bounding box center [772, 402] width 384 height 20
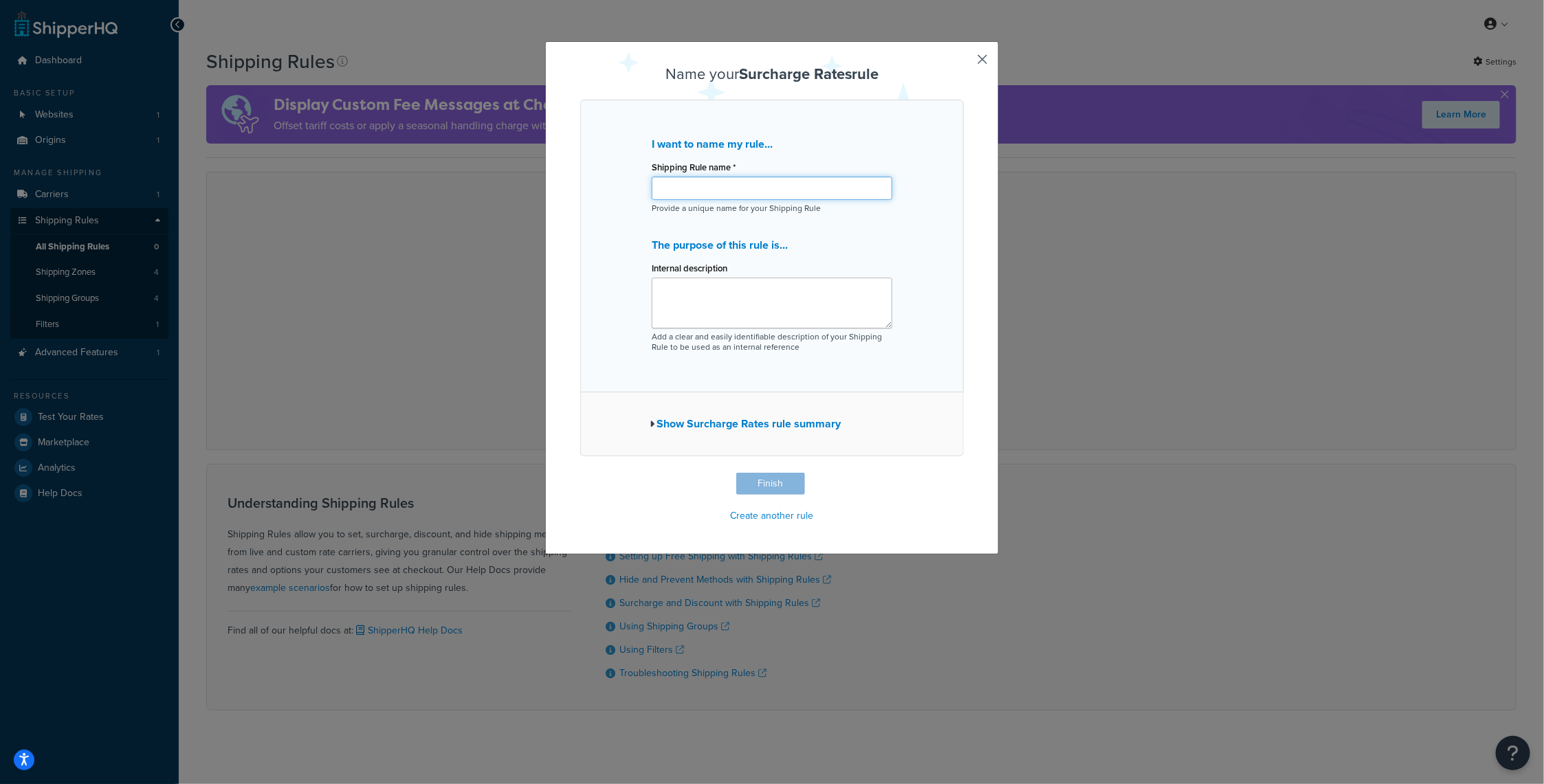
click at [721, 186] on input "Shipping Rule name *" at bounding box center [772, 188] width 241 height 24
type input "Surcharge Test"
click at [650, 426] on icon "button" at bounding box center [652, 424] width 5 height 10
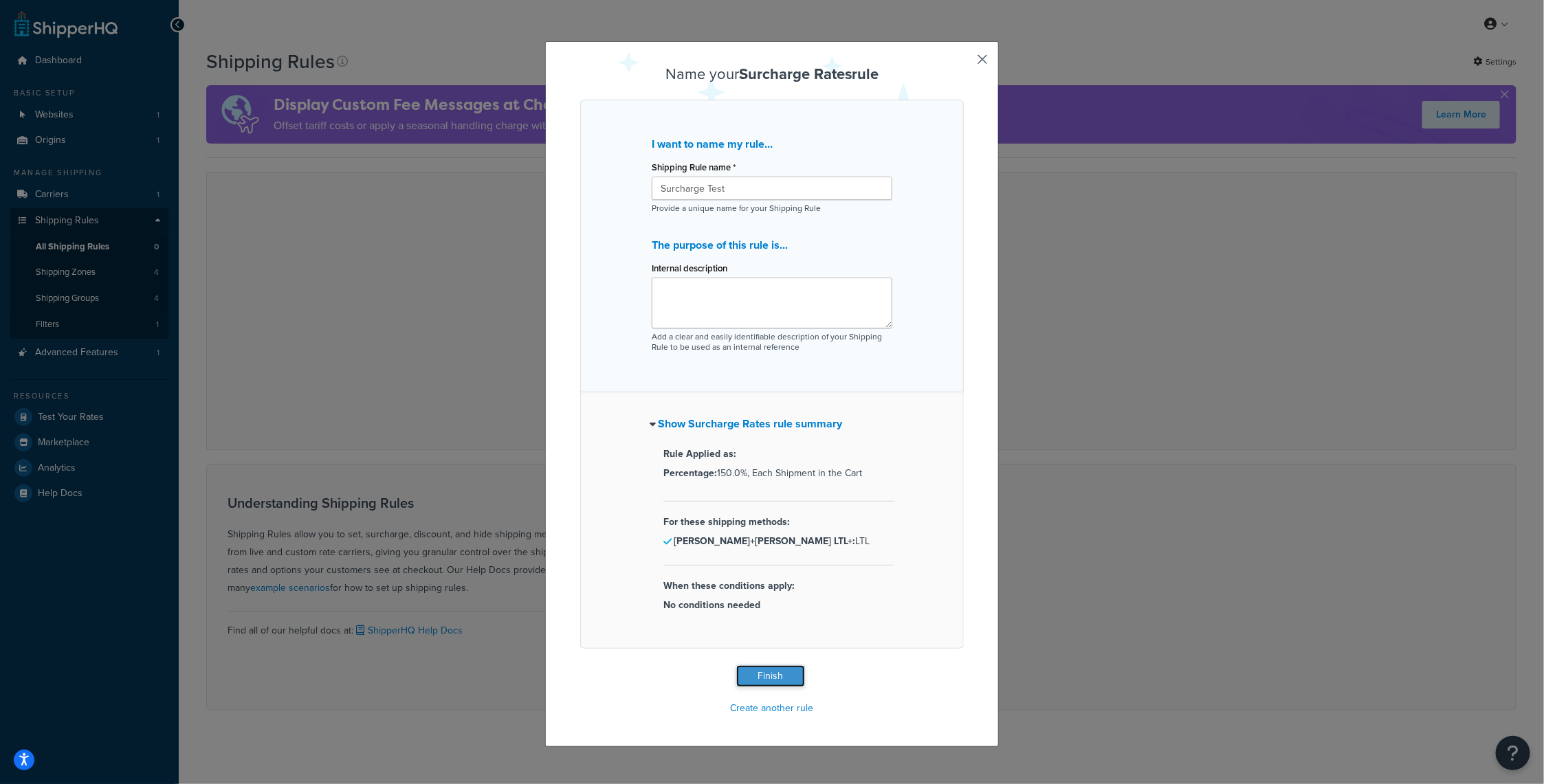
click at [779, 675] on button "Finish" at bounding box center [770, 676] width 69 height 22
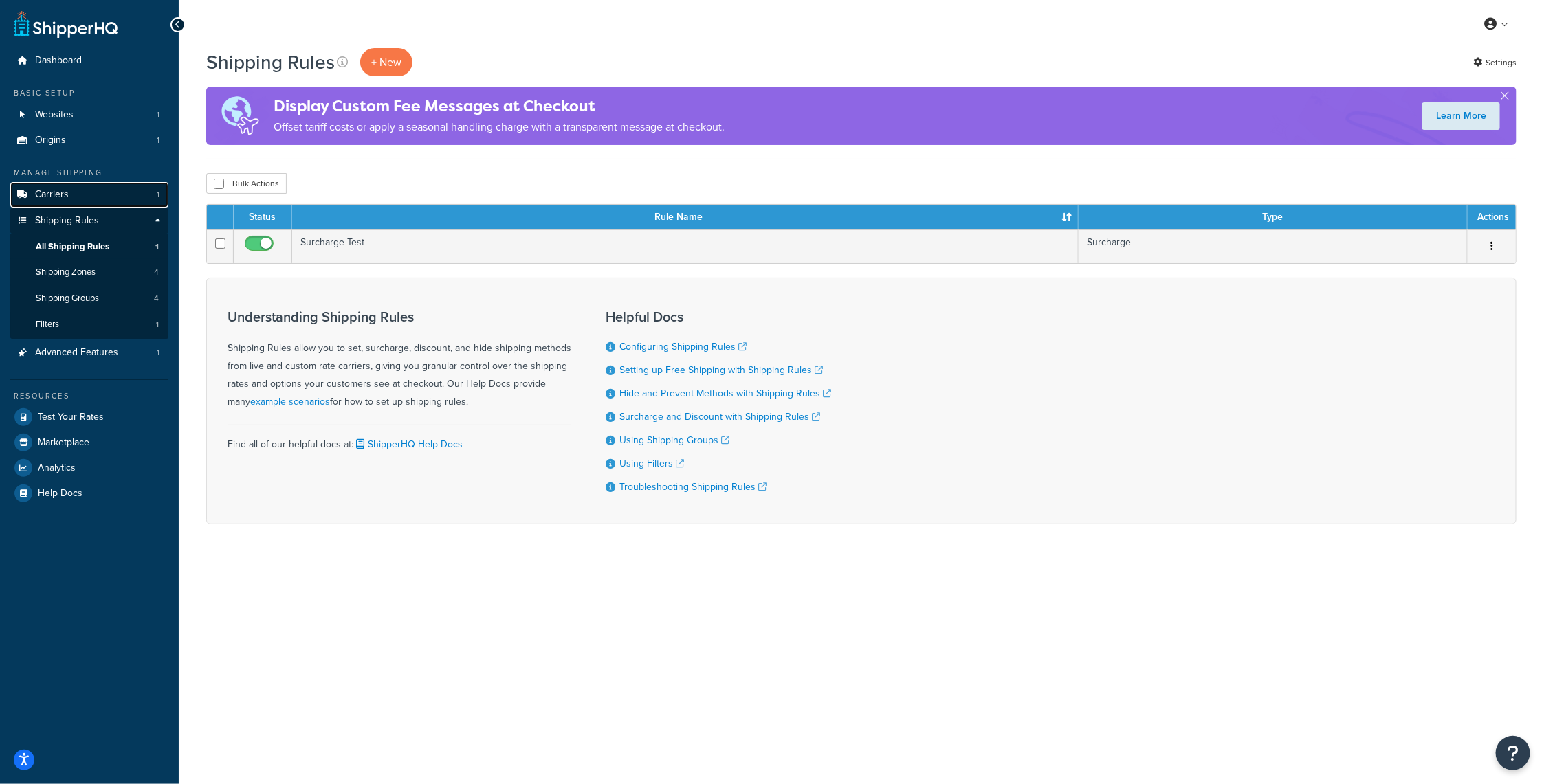
click at [72, 194] on link "Carriers 1" at bounding box center [90, 194] width 158 height 25
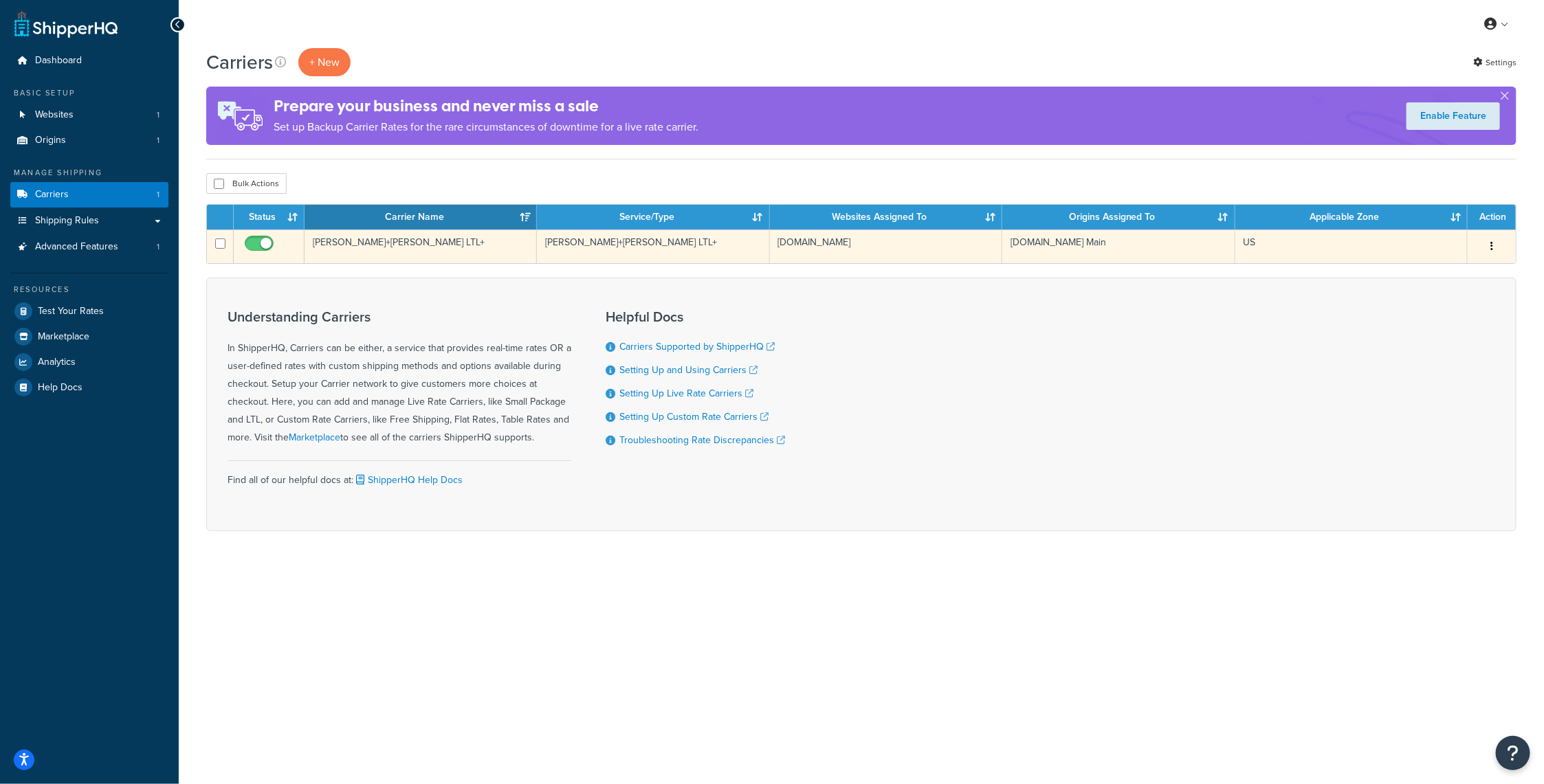
click at [1492, 243] on icon "button" at bounding box center [1492, 246] width 2 height 10
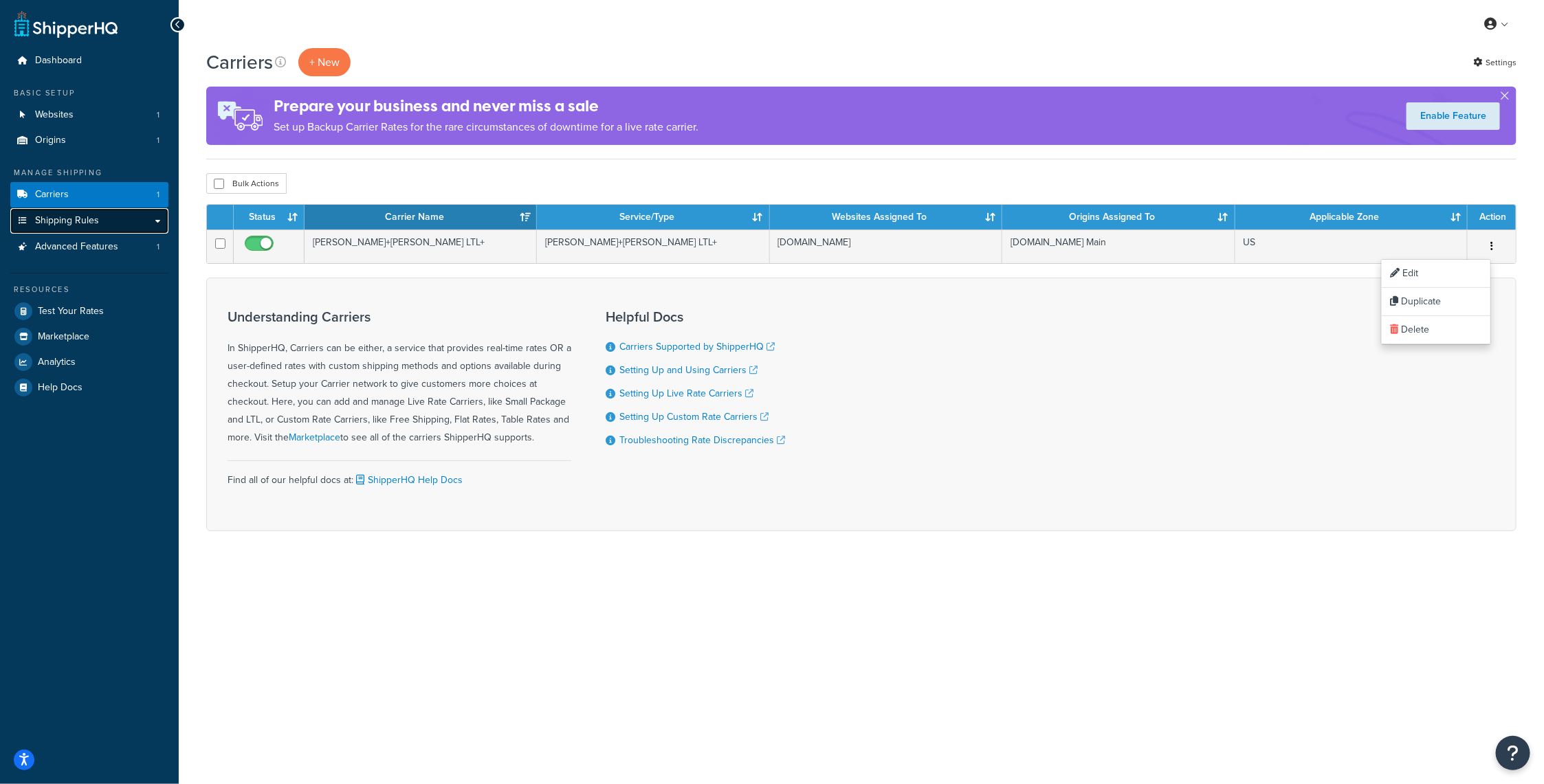
click at [69, 228] on link "Shipping Rules" at bounding box center [90, 220] width 158 height 25
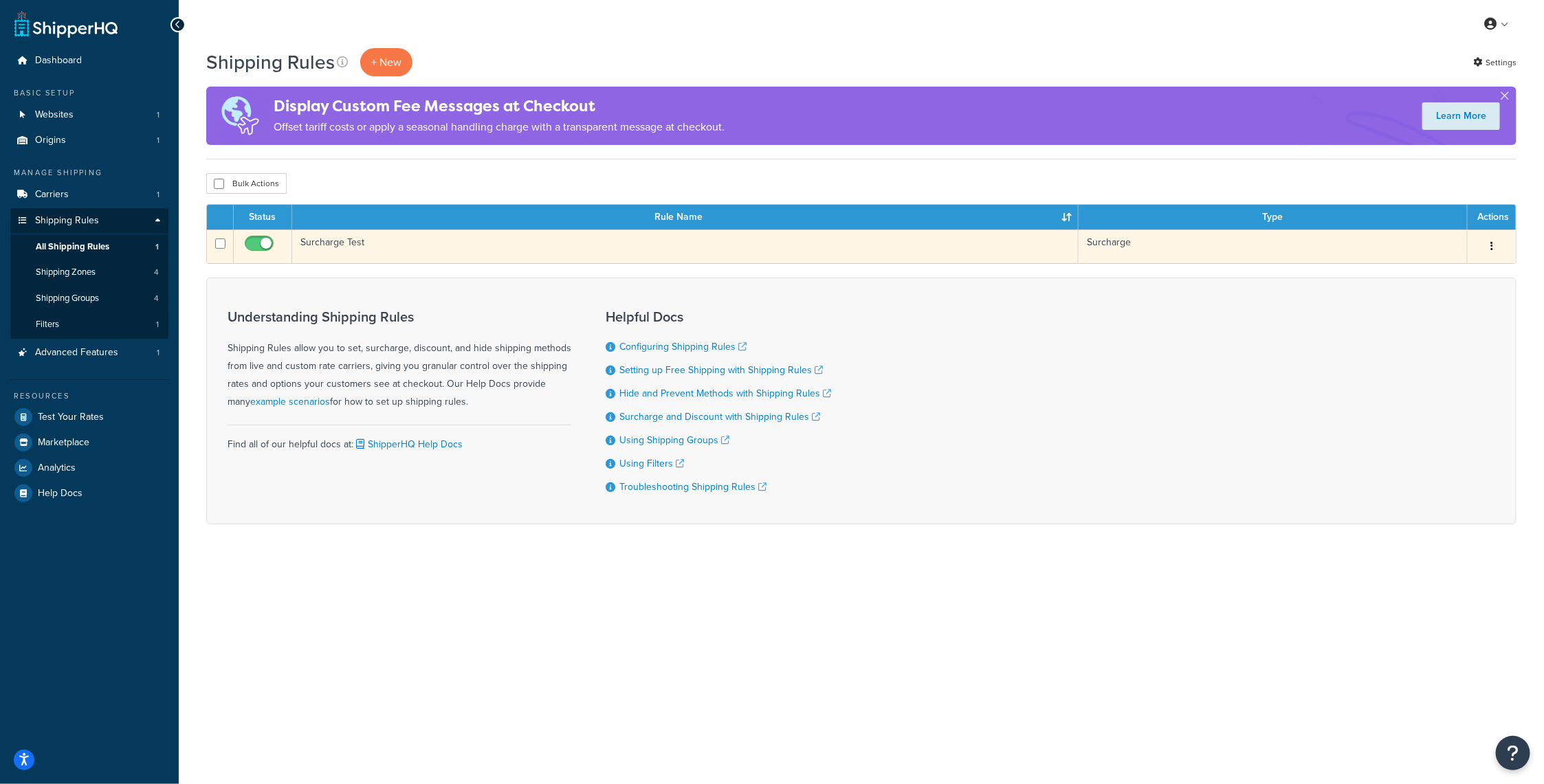
click at [1482, 246] on div "Edit Duplicate Delete" at bounding box center [1492, 246] width 32 height 22
click at [1493, 245] on button "button" at bounding box center [1493, 246] width 20 height 22
click at [1452, 271] on link "Edit" at bounding box center [1446, 272] width 109 height 29
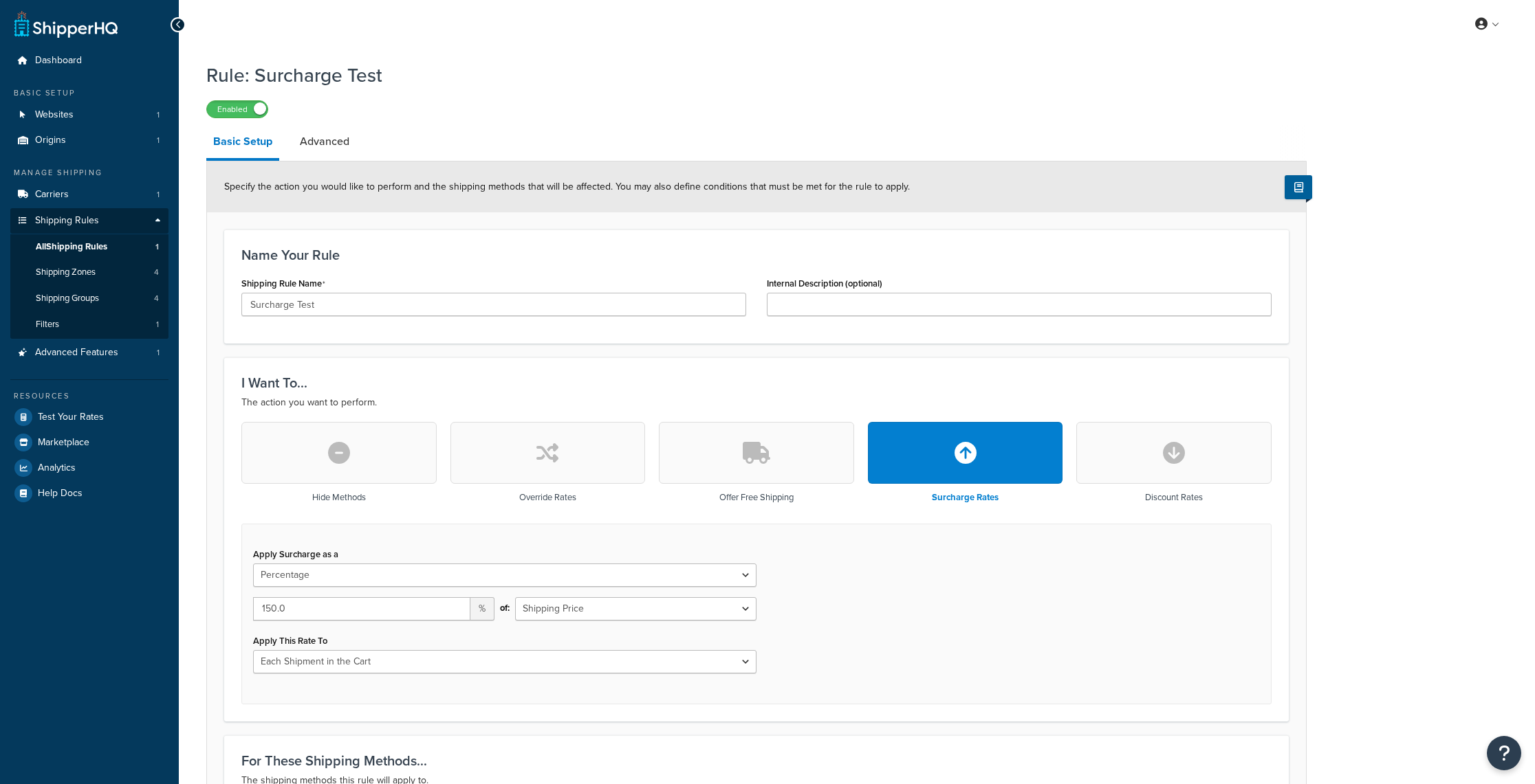
select select "PERCENTAGE"
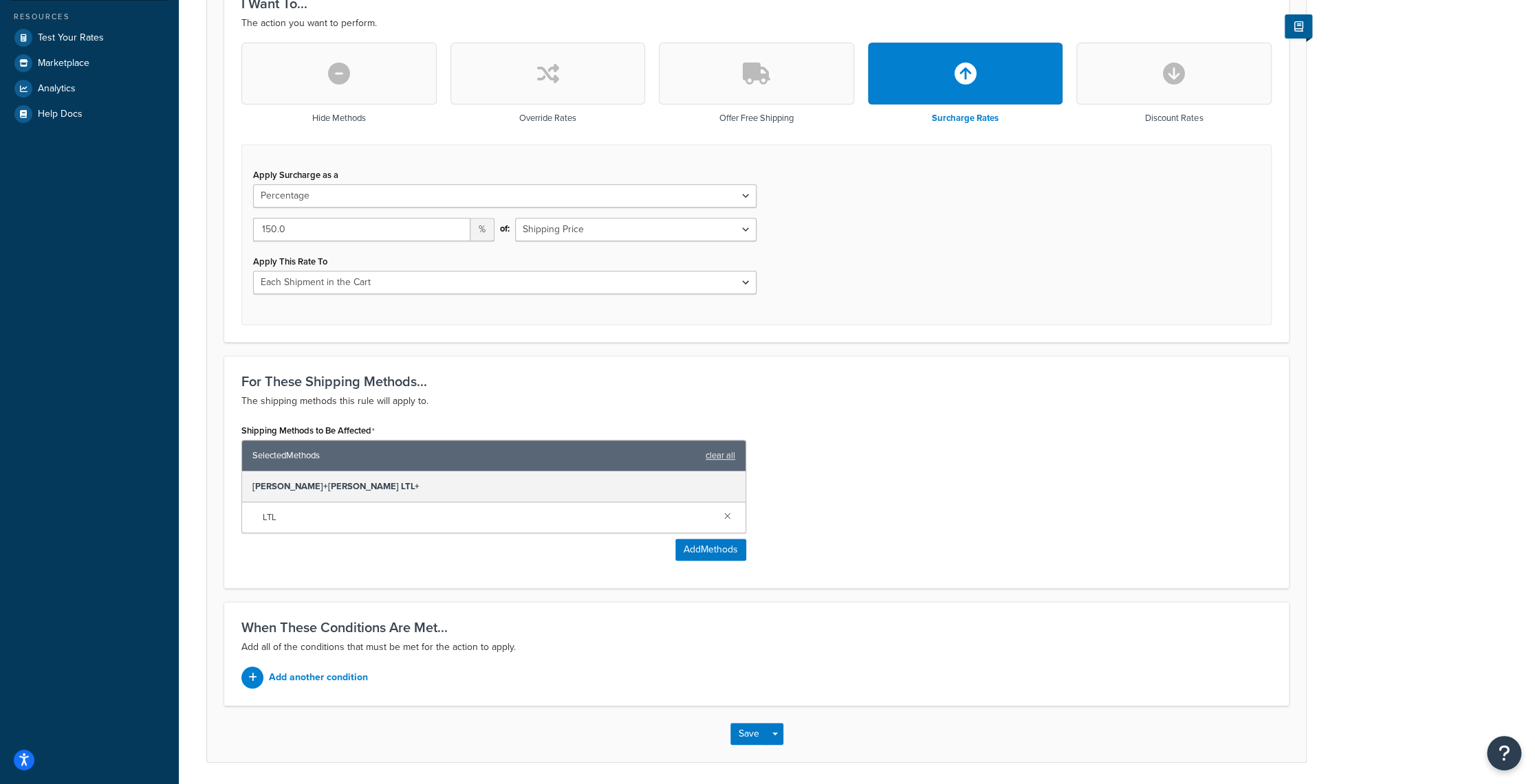
scroll to position [425, 0]
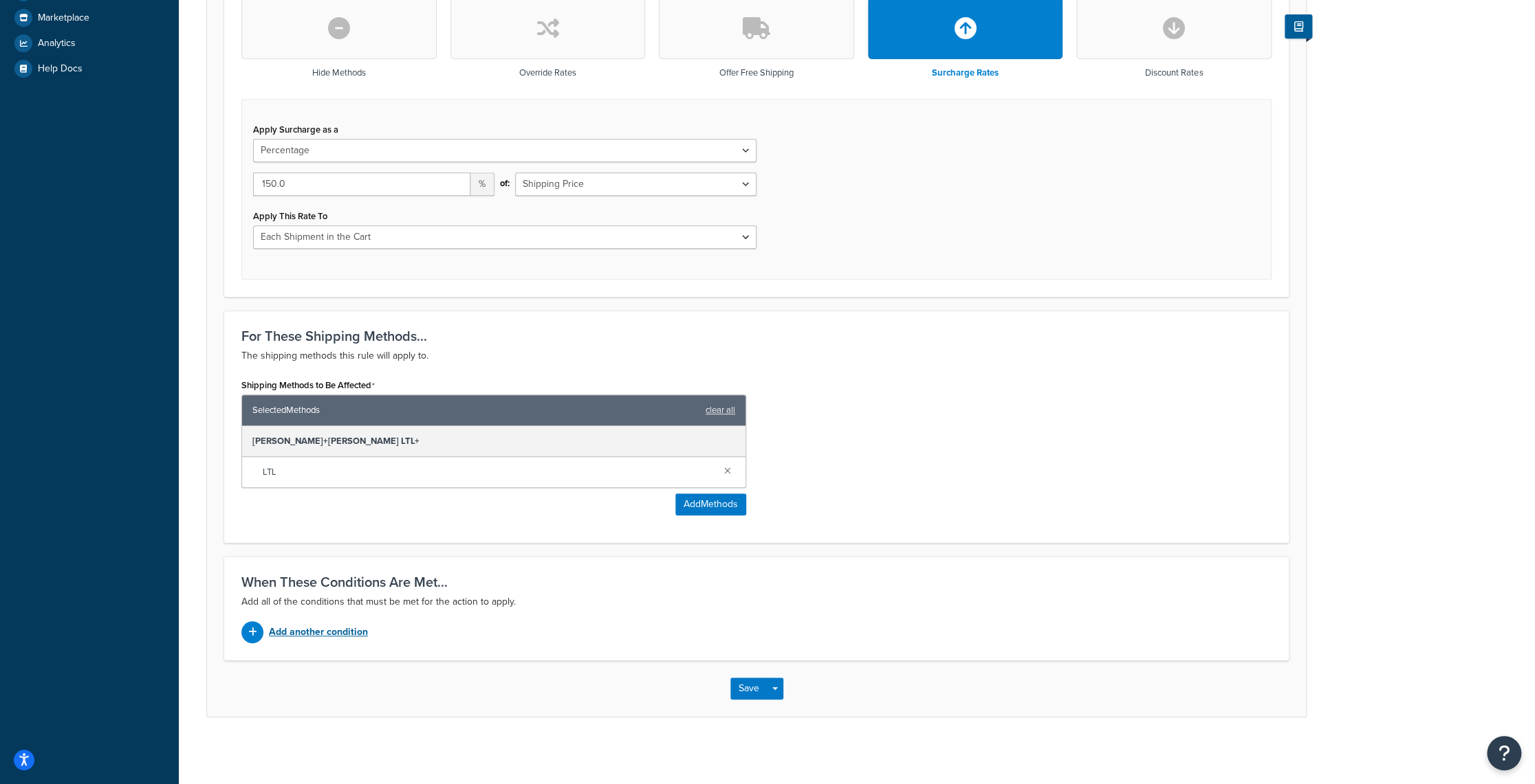
click at [251, 631] on icon at bounding box center [252, 632] width 9 height 10
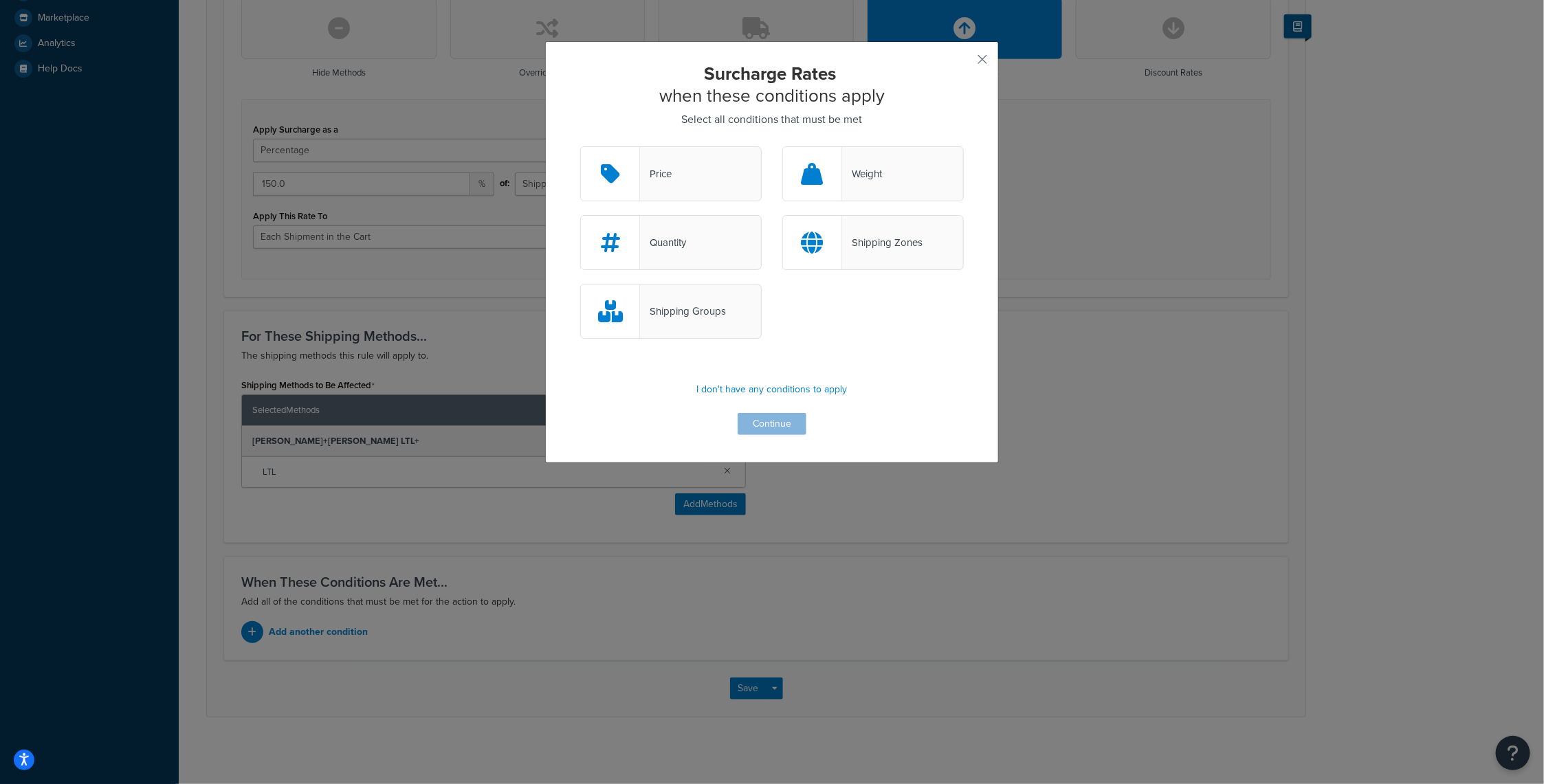
click at [876, 177] on div "Weight" at bounding box center [862, 174] width 40 height 20
click at [0, 0] on input "Weight" at bounding box center [0, 0] width 0 height 0
click at [767, 416] on button "Continue" at bounding box center [772, 423] width 69 height 22
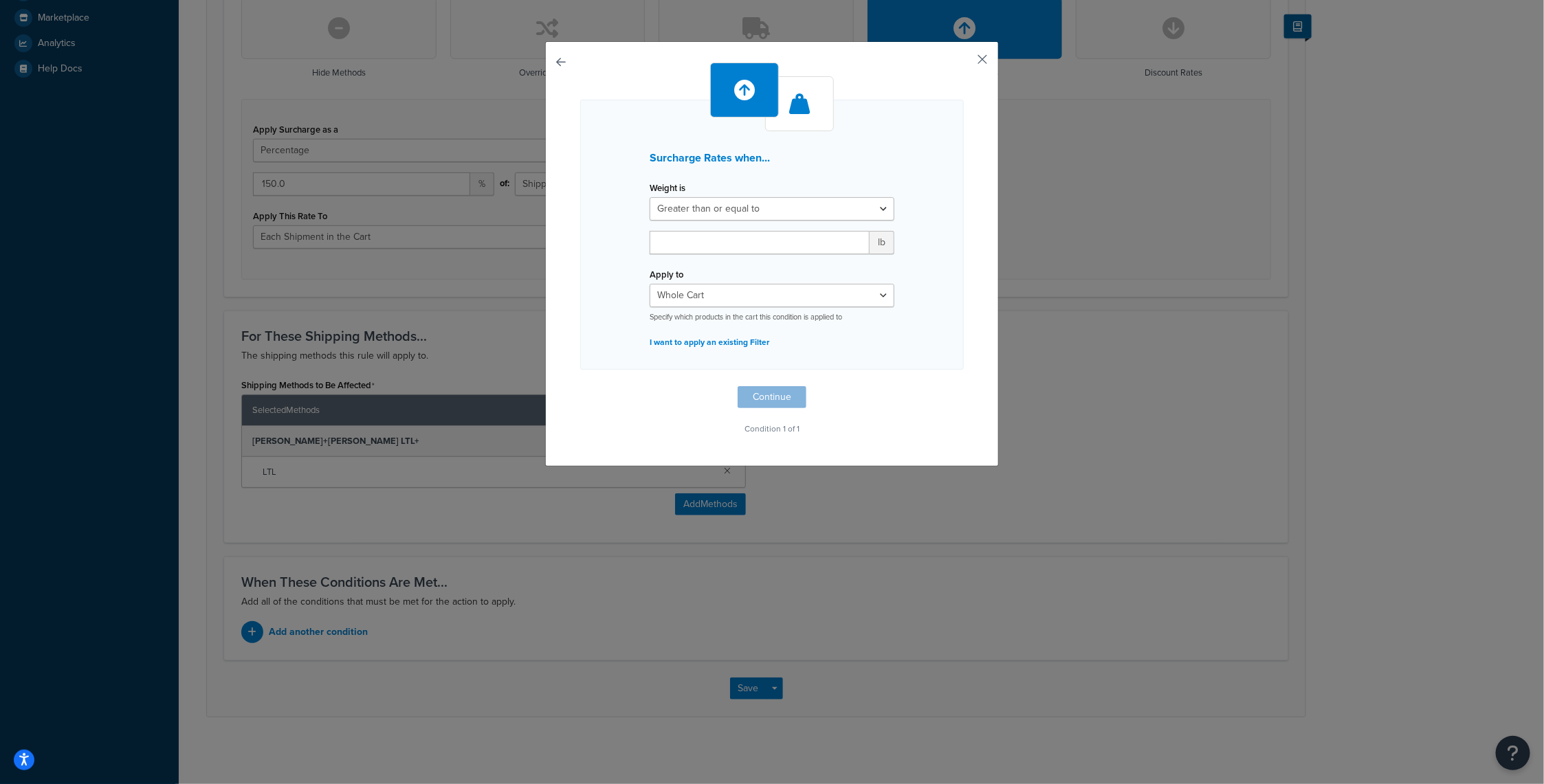
click at [964, 63] on button "button" at bounding box center [962, 64] width 3 height 3
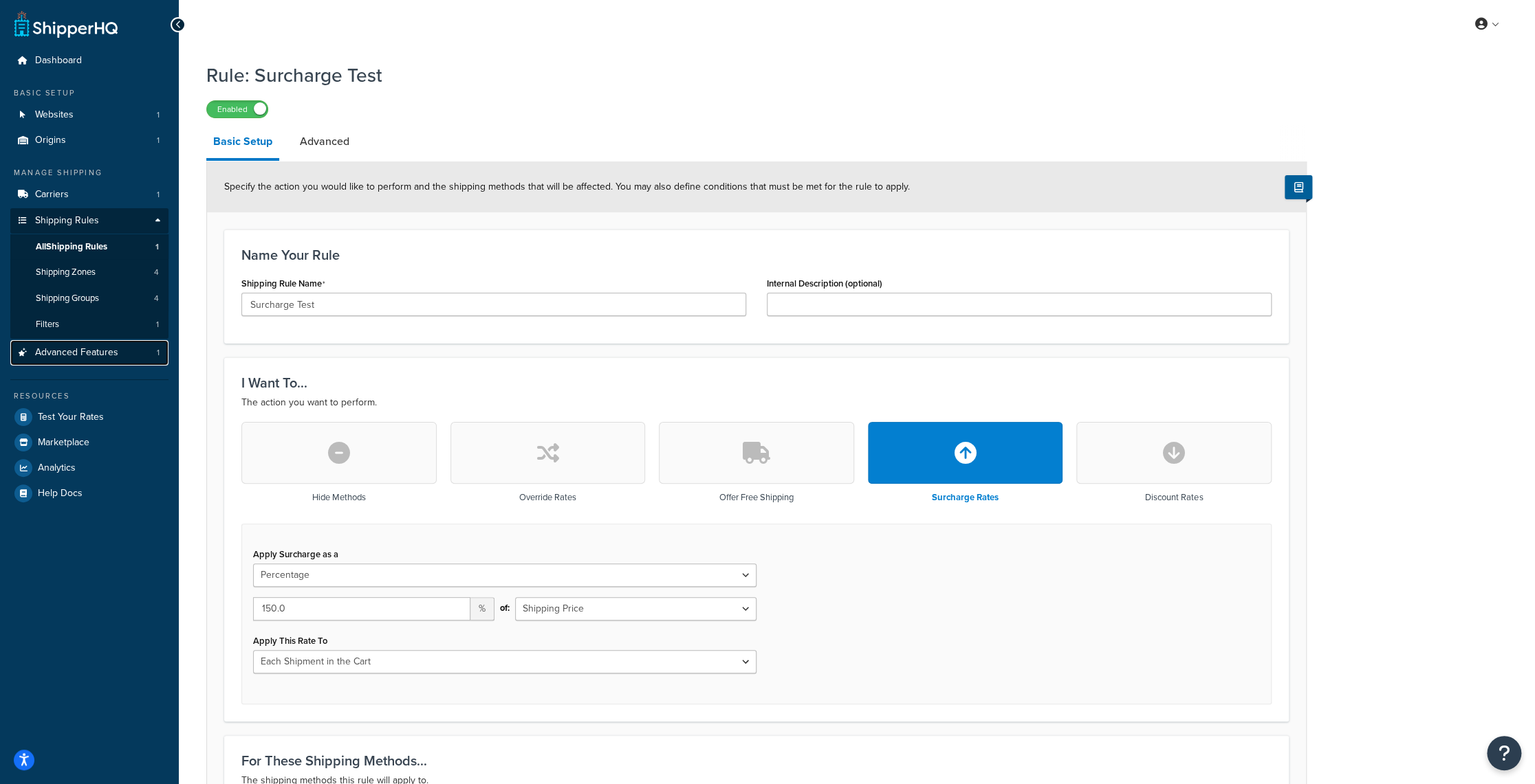
click at [88, 353] on span "Advanced Features" at bounding box center [77, 352] width 83 height 11
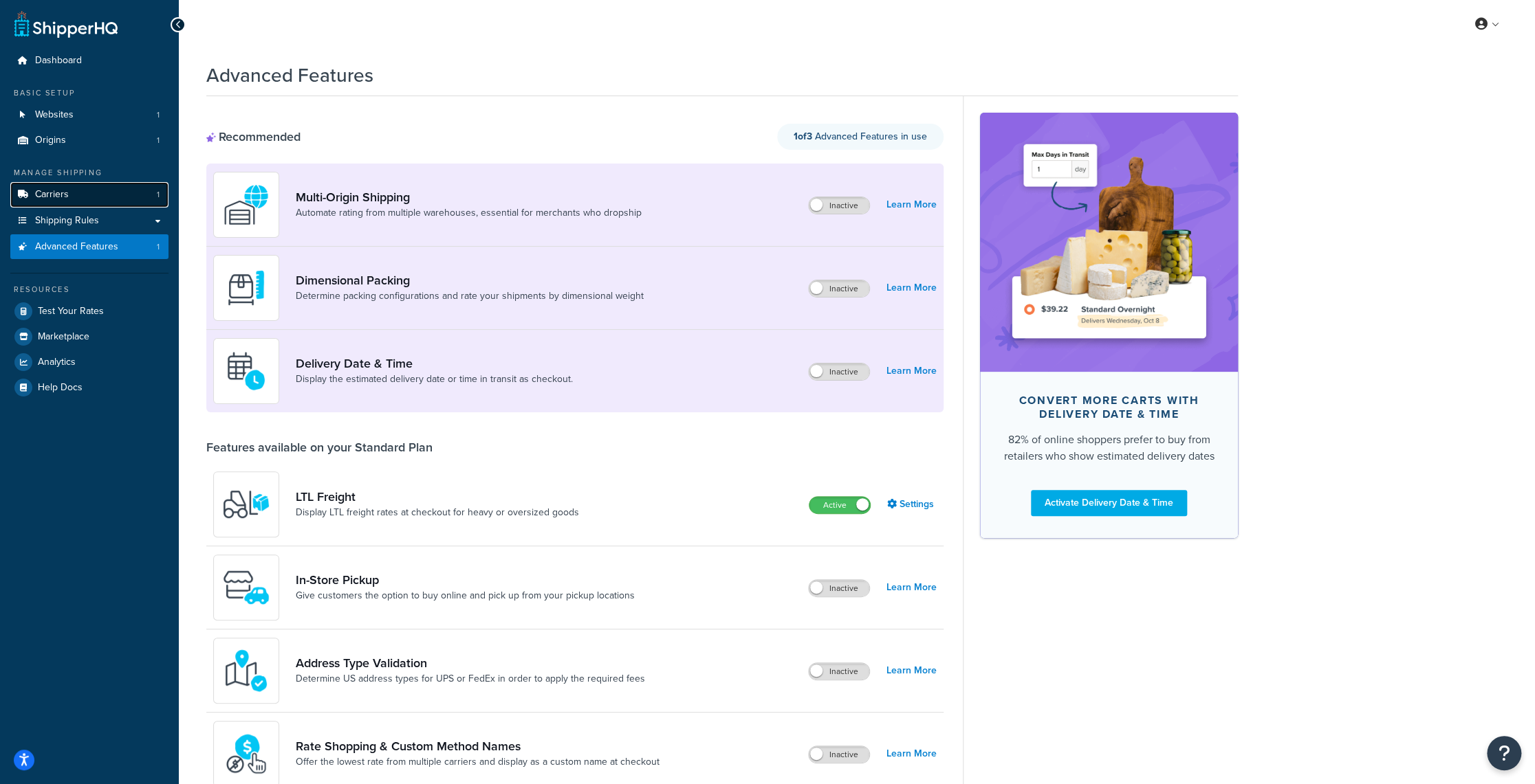
click at [64, 195] on span "Carriers" at bounding box center [51, 195] width 33 height 11
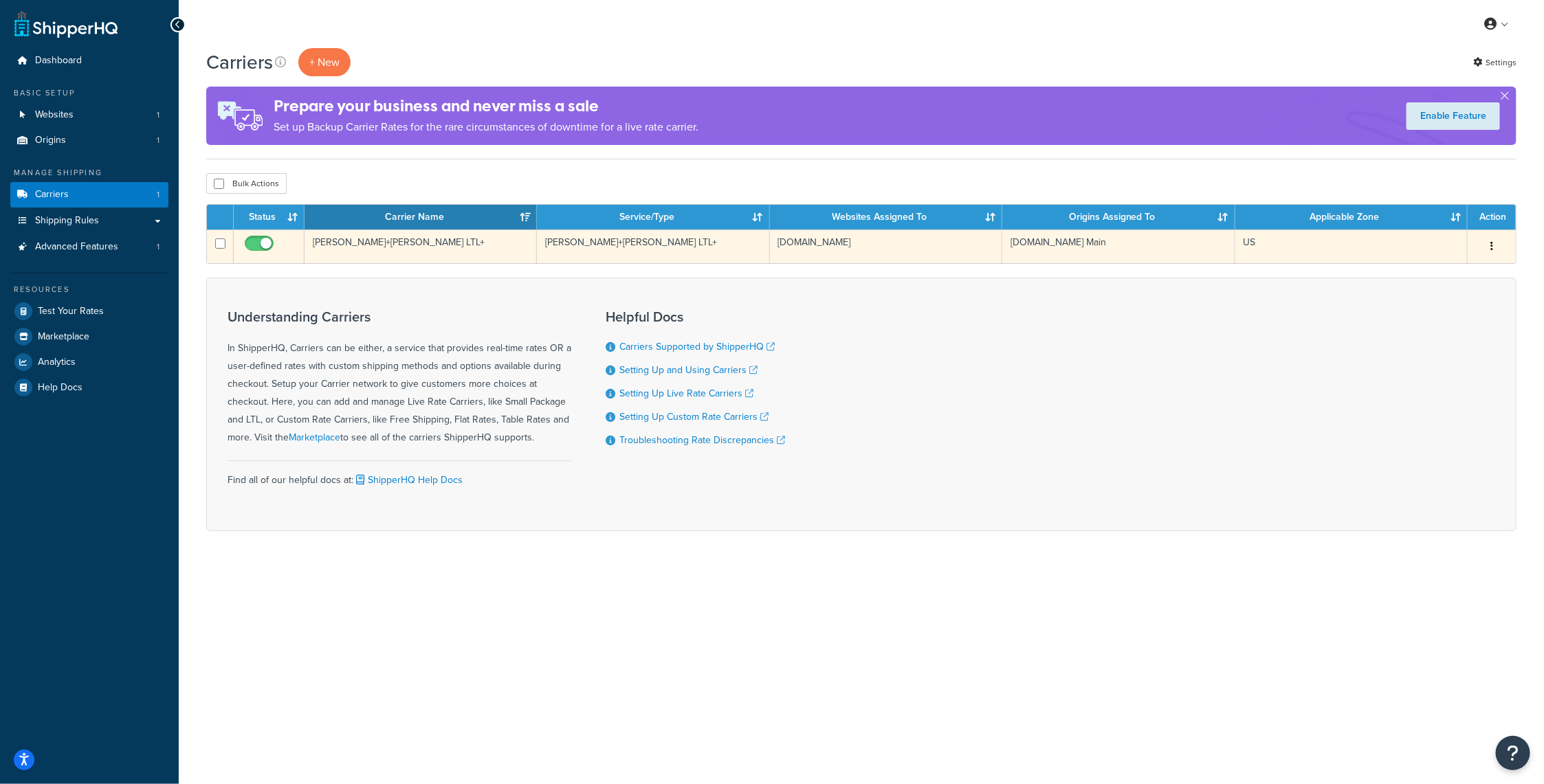
click at [1494, 243] on button "button" at bounding box center [1493, 246] width 20 height 22
click at [1448, 272] on link "Edit" at bounding box center [1436, 273] width 109 height 29
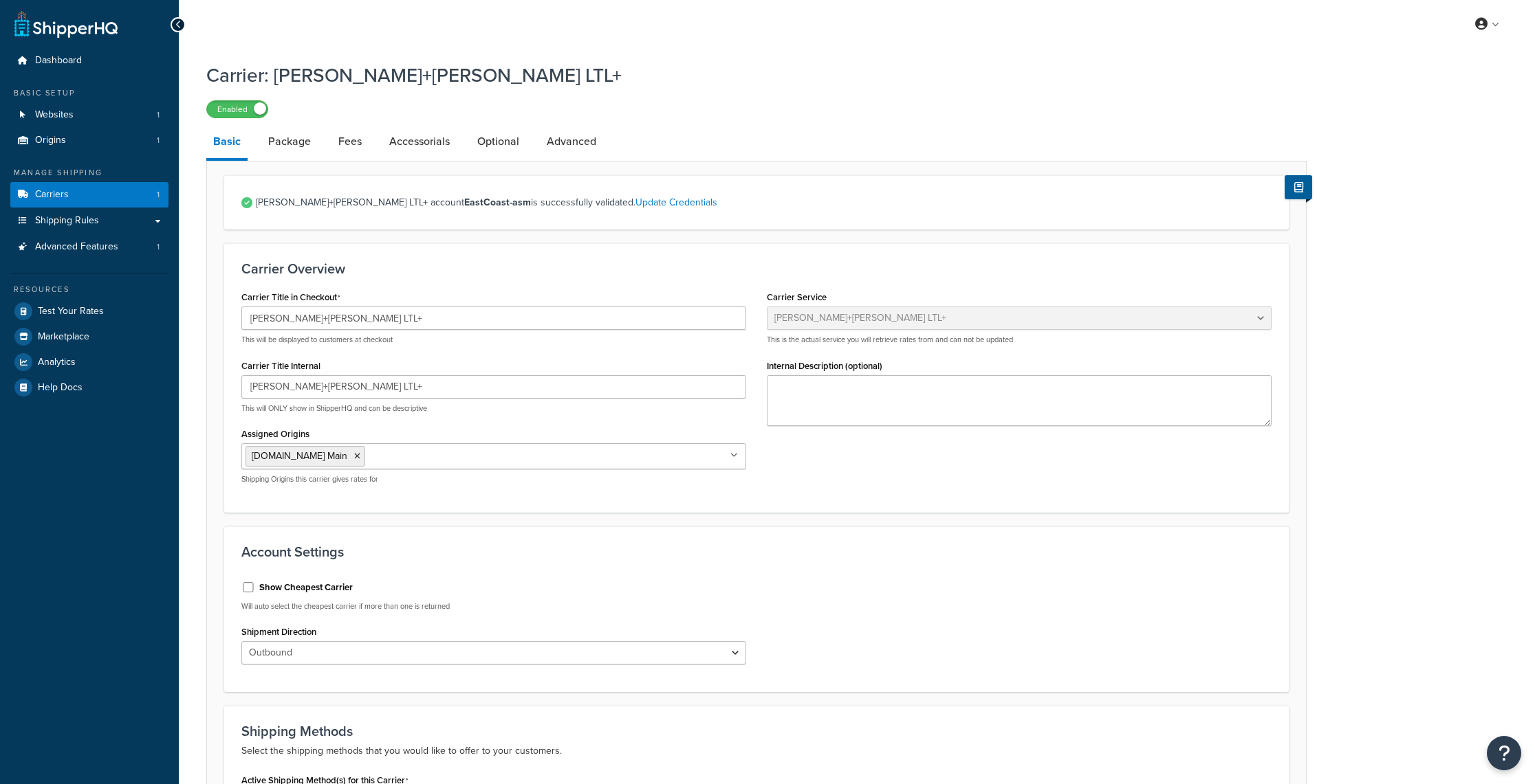
select select "reTransFreight"
click at [569, 140] on link "Advanced" at bounding box center [571, 141] width 64 height 33
select select "false"
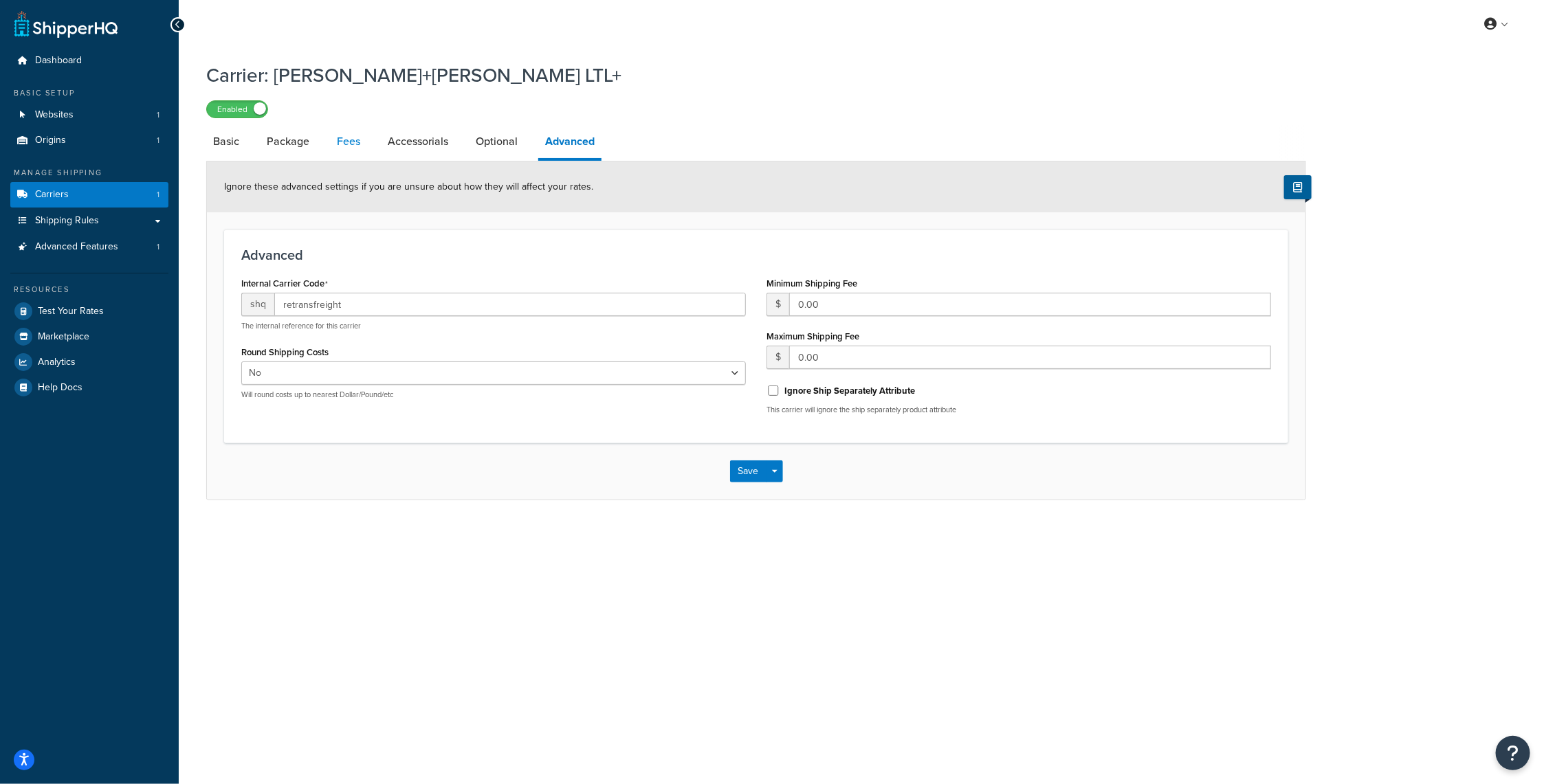
click at [363, 137] on link "Fees" at bounding box center [348, 141] width 37 height 33
select select "AFTER"
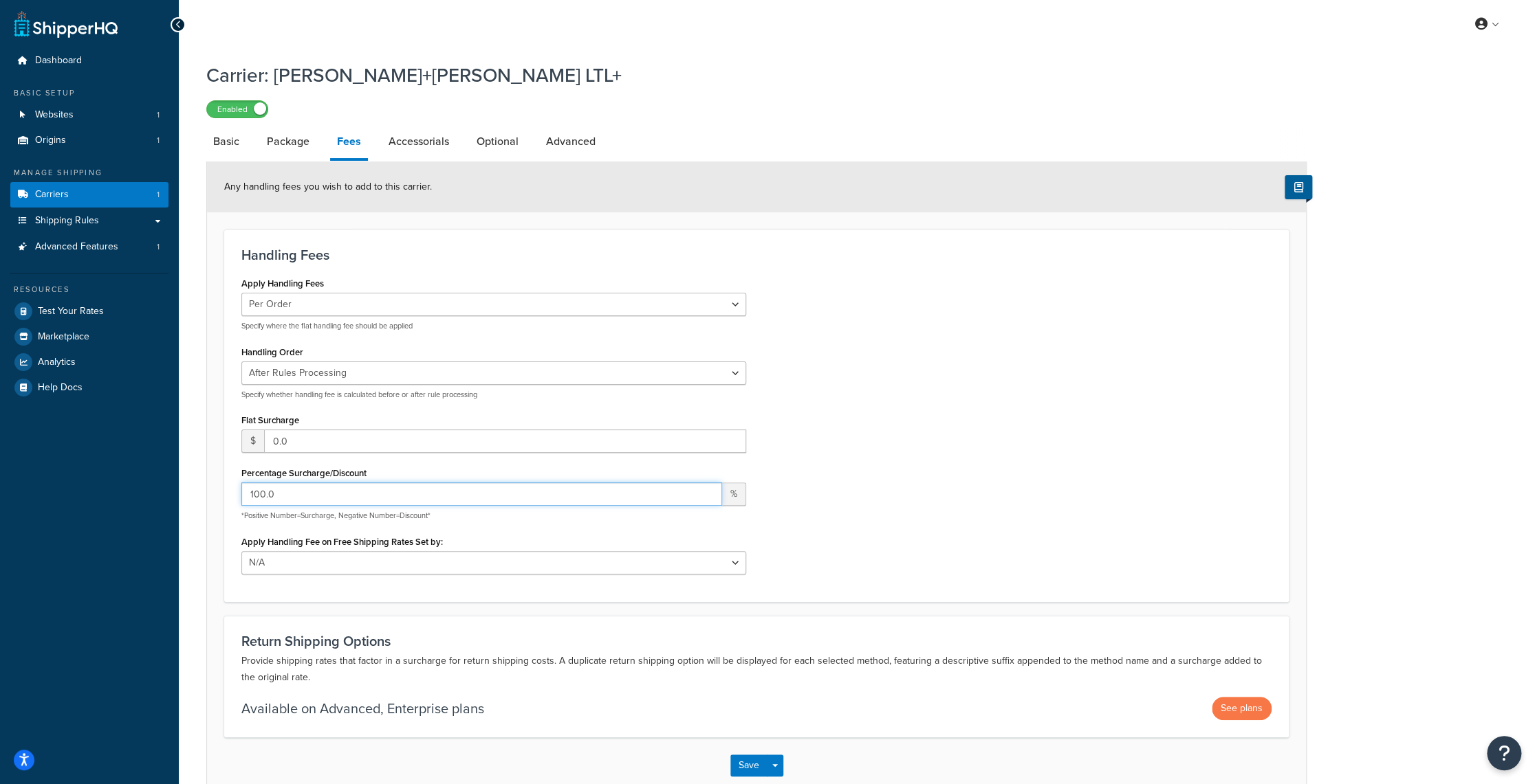
drag, startPoint x: 317, startPoint y: 497, endPoint x: 166, endPoint y: 498, distance: 151.0
click at [166, 498] on div "Dashboard Basic Setup Websites 1 Origins 1 Manage Shipping Carriers 1 Shipping …" at bounding box center [767, 432] width 1535 height 863
type input "0"
click at [1041, 396] on div "Apply Handling Fees Per Order Per Item Per Package Specify where the flat handl…" at bounding box center [756, 428] width 1050 height 311
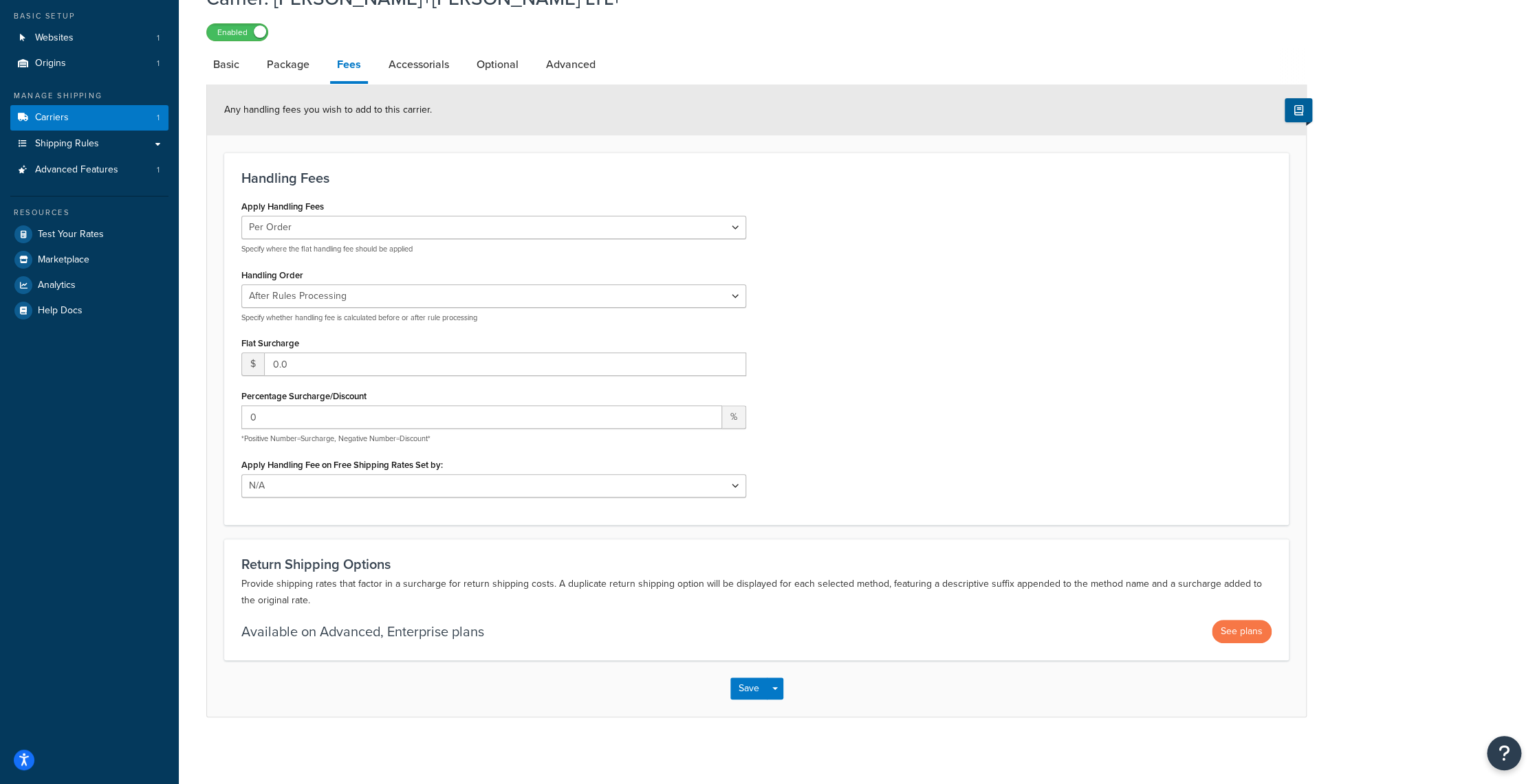
scroll to position [78, 0]
click at [742, 692] on button "Save" at bounding box center [748, 688] width 37 height 22
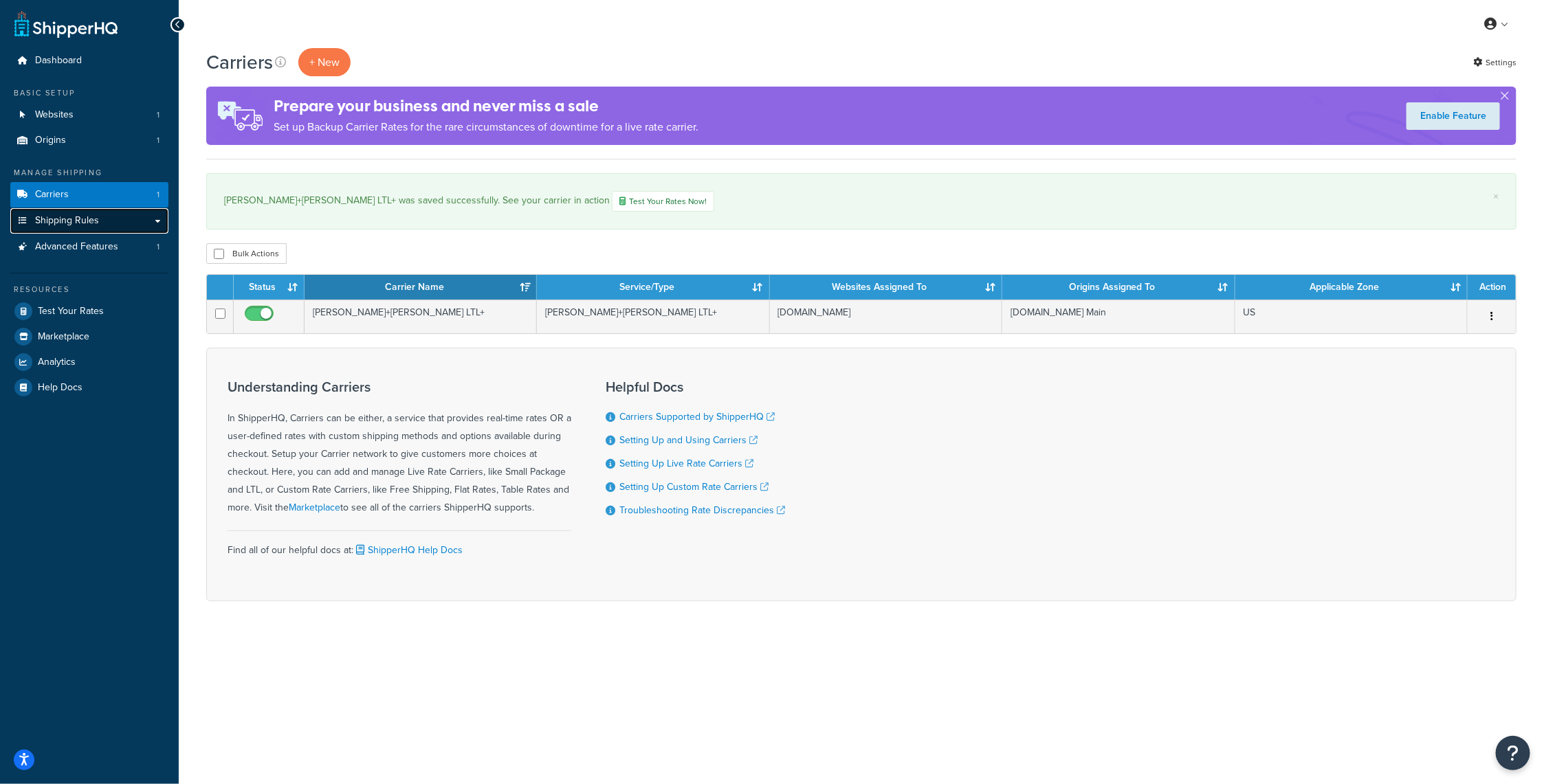
click at [67, 220] on span "Shipping Rules" at bounding box center [67, 221] width 64 height 11
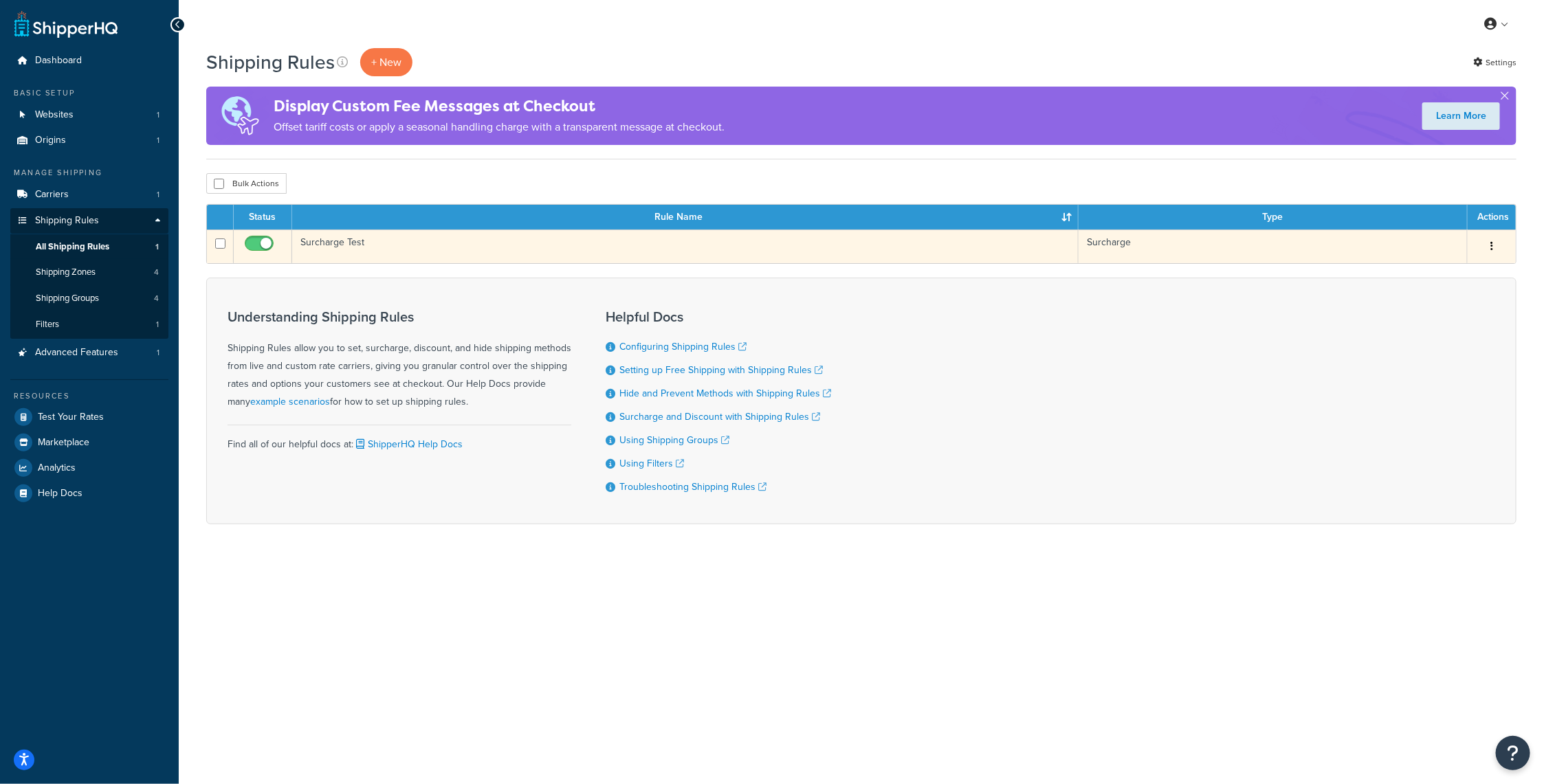
click at [1492, 243] on icon "button" at bounding box center [1492, 246] width 2 height 10
click at [1429, 273] on link "Edit" at bounding box center [1446, 272] width 109 height 29
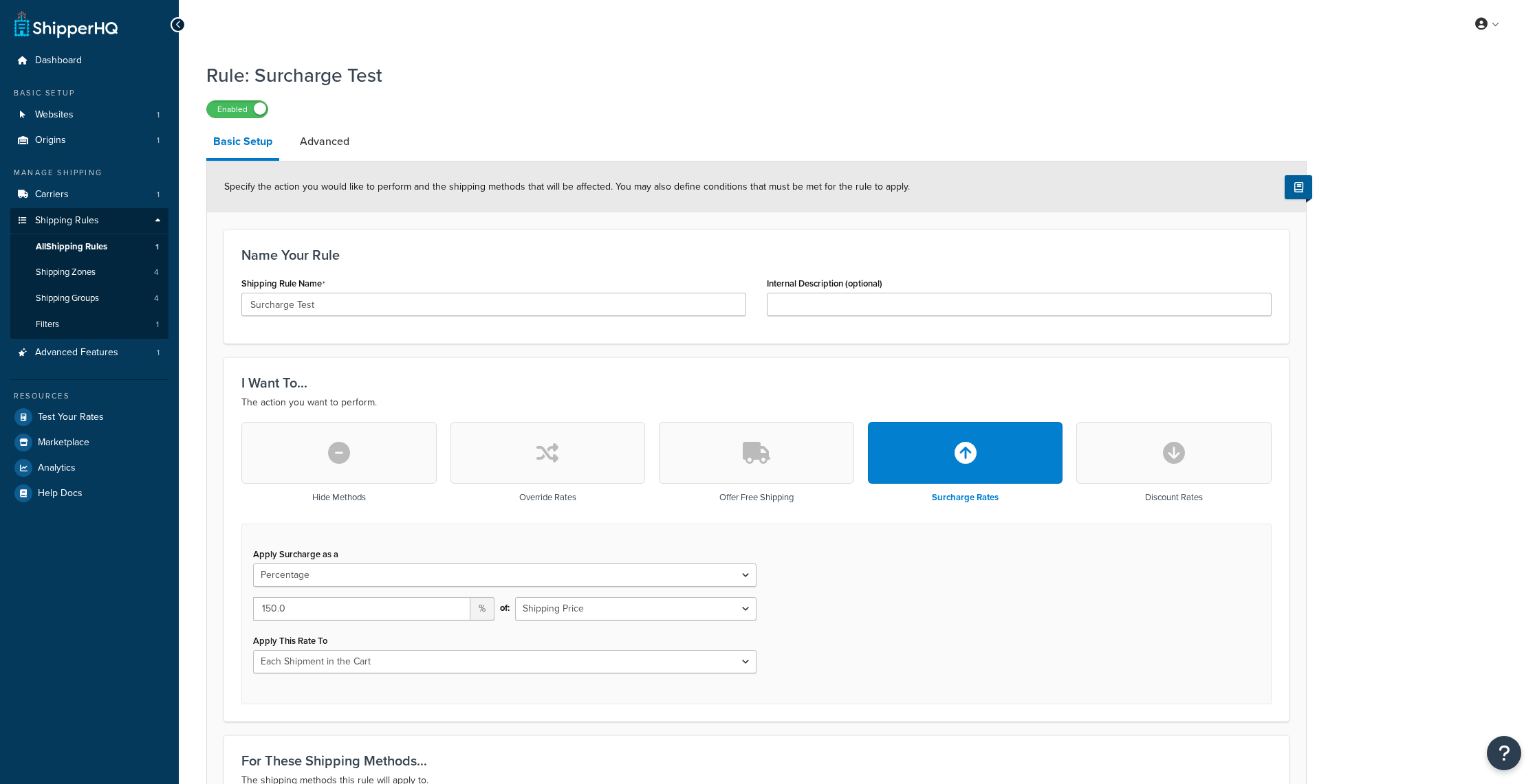
select select "PERCENTAGE"
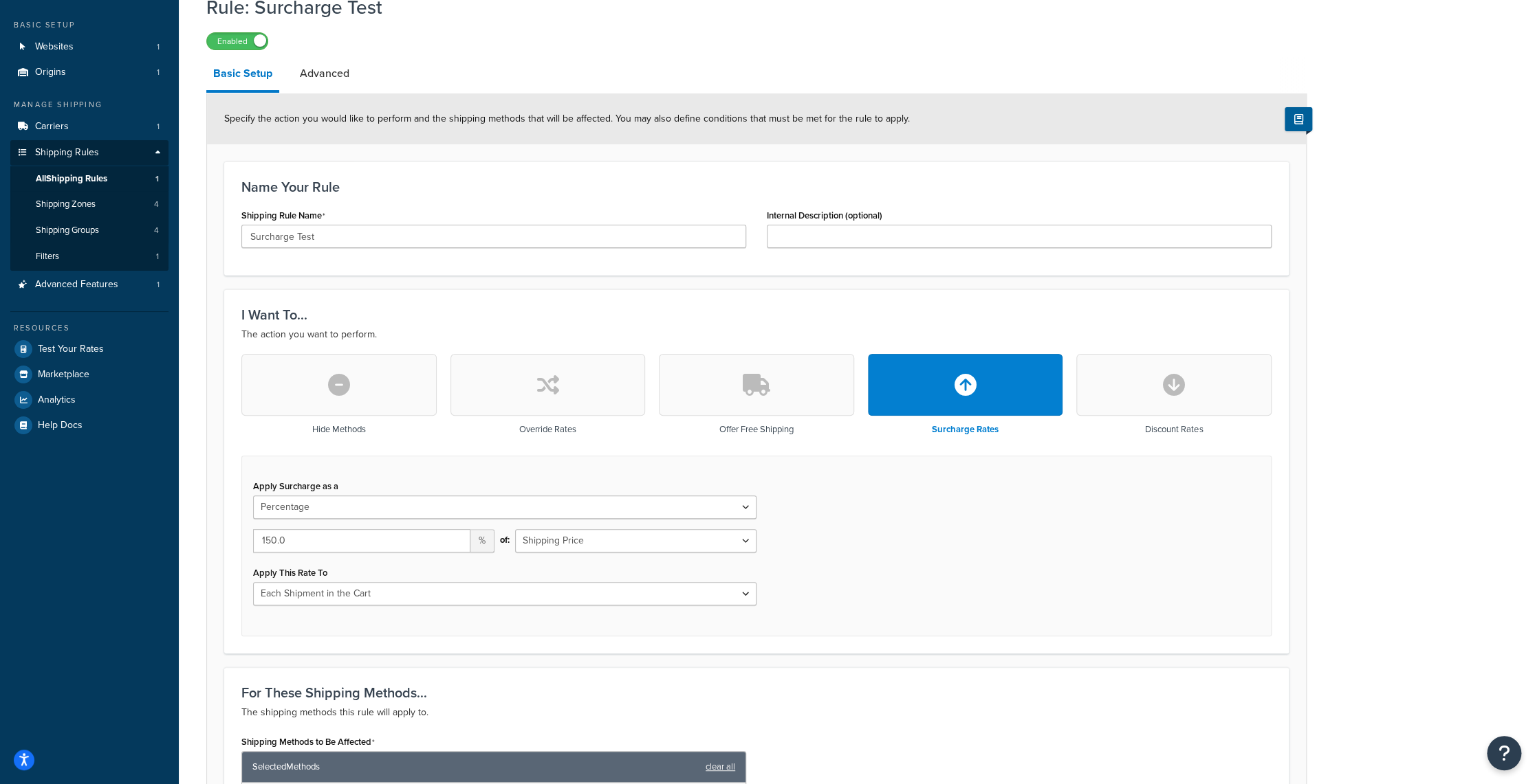
scroll to position [69, 0]
click at [456, 534] on input "151" at bounding box center [362, 540] width 217 height 24
click at [456, 534] on input "152" at bounding box center [362, 540] width 217 height 24
click at [456, 534] on input "153" at bounding box center [362, 540] width 217 height 24
click at [456, 534] on input "154" at bounding box center [362, 540] width 217 height 24
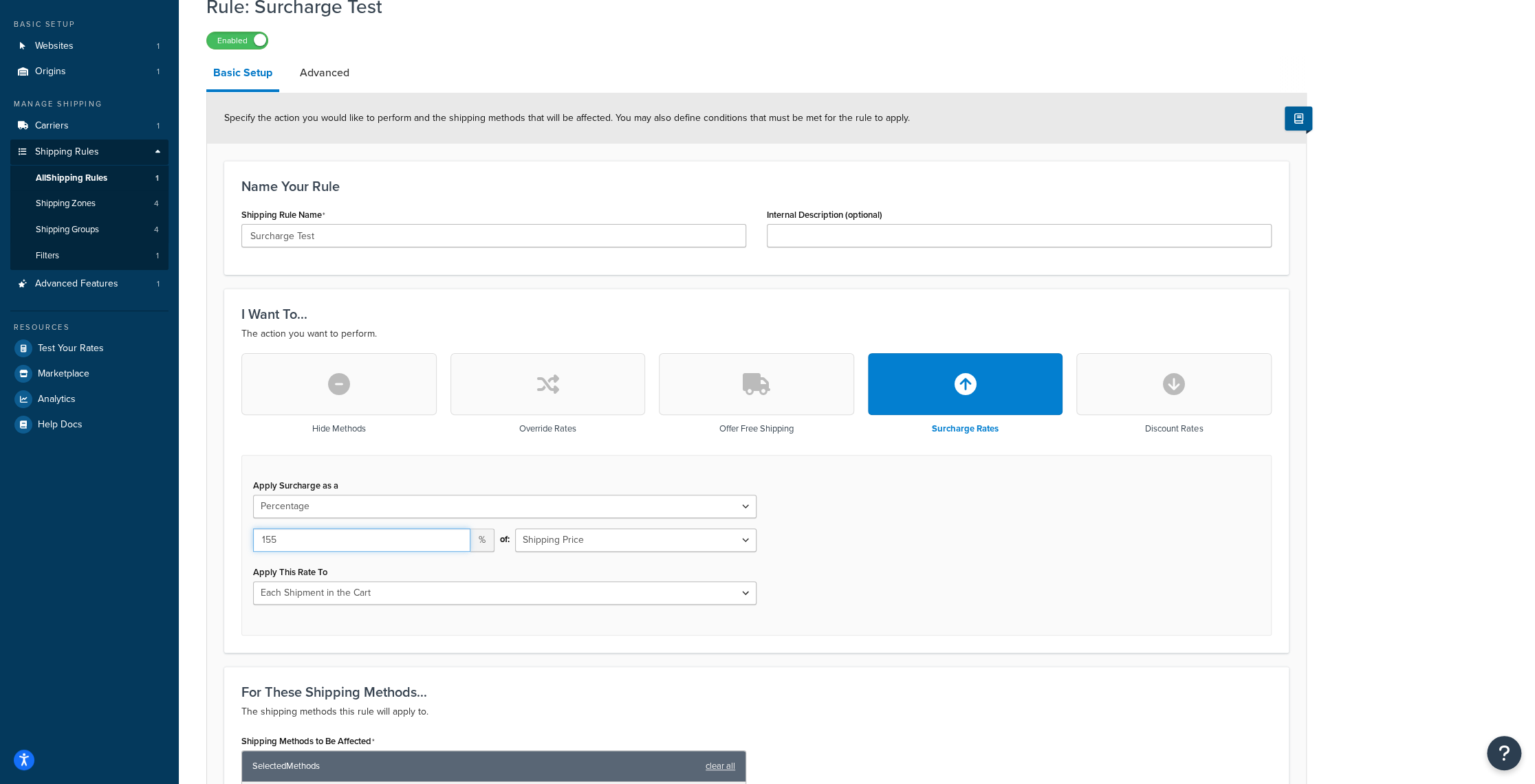
click at [456, 534] on input "155" at bounding box center [362, 540] width 217 height 24
click at [456, 534] on input "156" at bounding box center [362, 540] width 217 height 24
click at [456, 534] on input "157" at bounding box center [362, 540] width 217 height 24
click at [456, 534] on input "158" at bounding box center [362, 540] width 217 height 24
click at [456, 534] on input "159" at bounding box center [362, 540] width 217 height 24
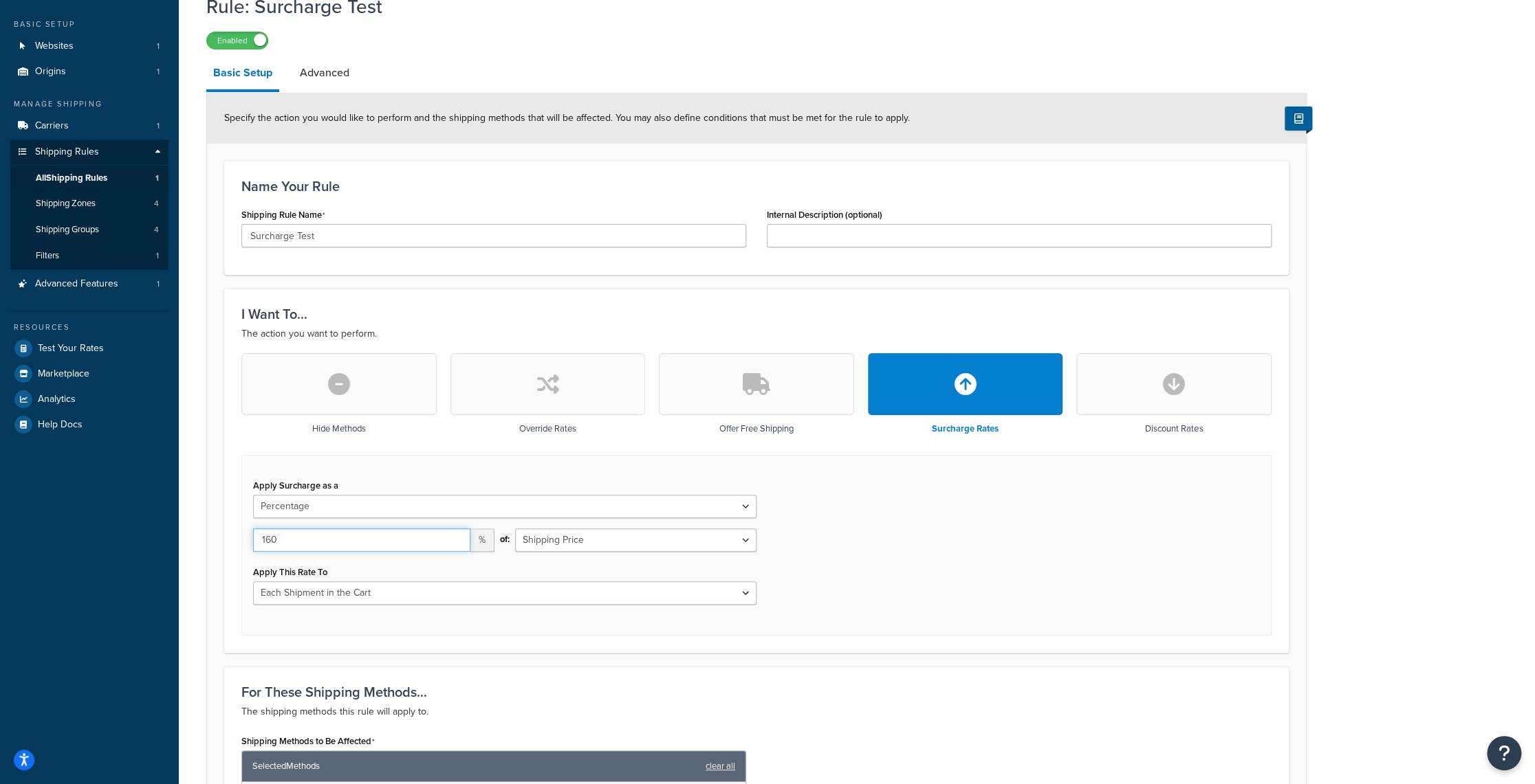
click at [456, 534] on input "160" at bounding box center [362, 540] width 217 height 24
click at [456, 534] on input "161" at bounding box center [362, 540] width 217 height 24
click at [456, 534] on input "162" at bounding box center [362, 540] width 217 height 24
click at [456, 534] on input "163" at bounding box center [362, 540] width 217 height 24
click at [456, 534] on input "164" at bounding box center [362, 540] width 217 height 24
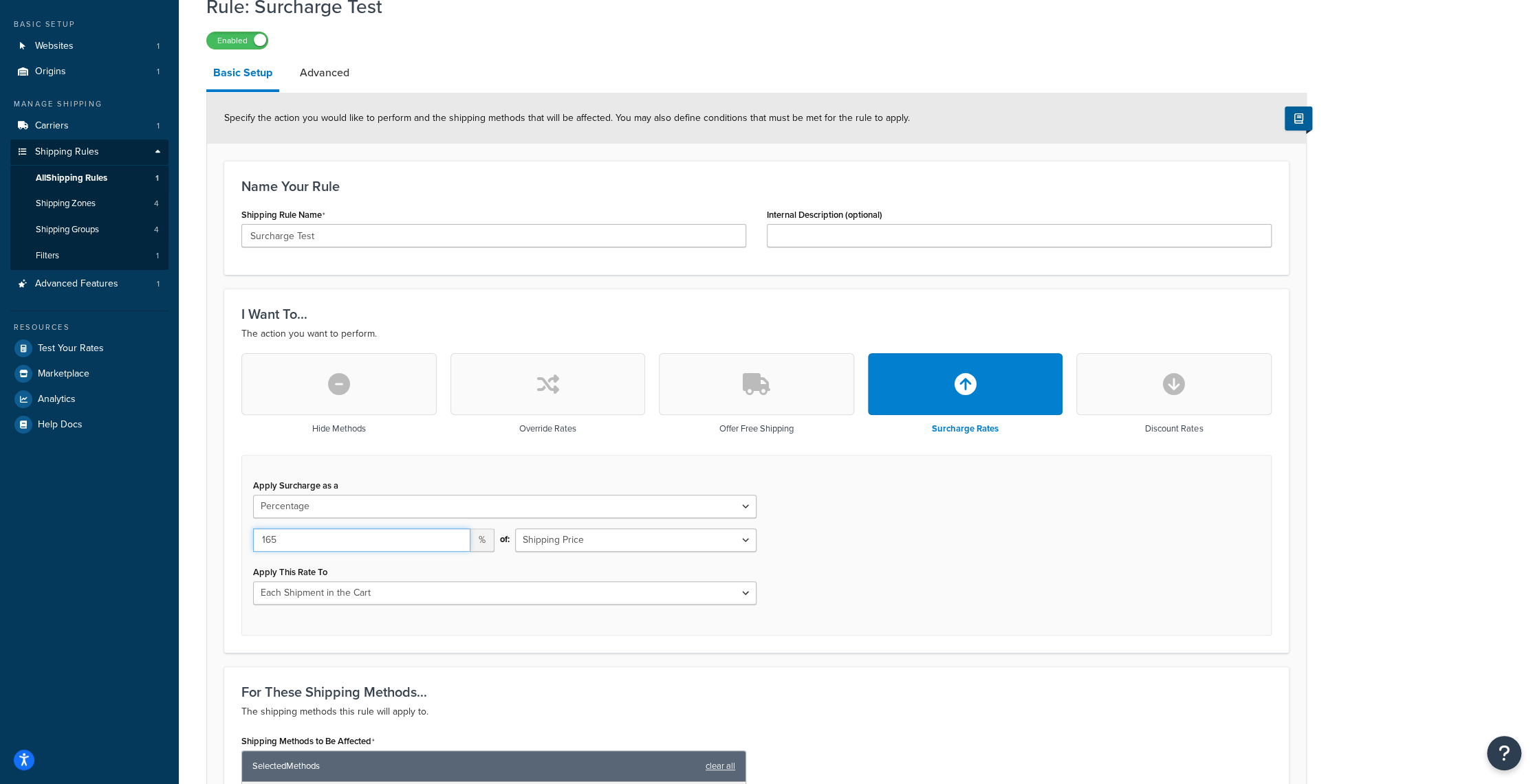
click at [456, 534] on input "165" at bounding box center [362, 540] width 217 height 24
click at [456, 534] on input "166" at bounding box center [362, 540] width 217 height 24
click at [456, 534] on input "167" at bounding box center [362, 540] width 217 height 24
click at [456, 534] on input "168" at bounding box center [362, 540] width 217 height 24
click at [456, 534] on input "169" at bounding box center [362, 540] width 217 height 24
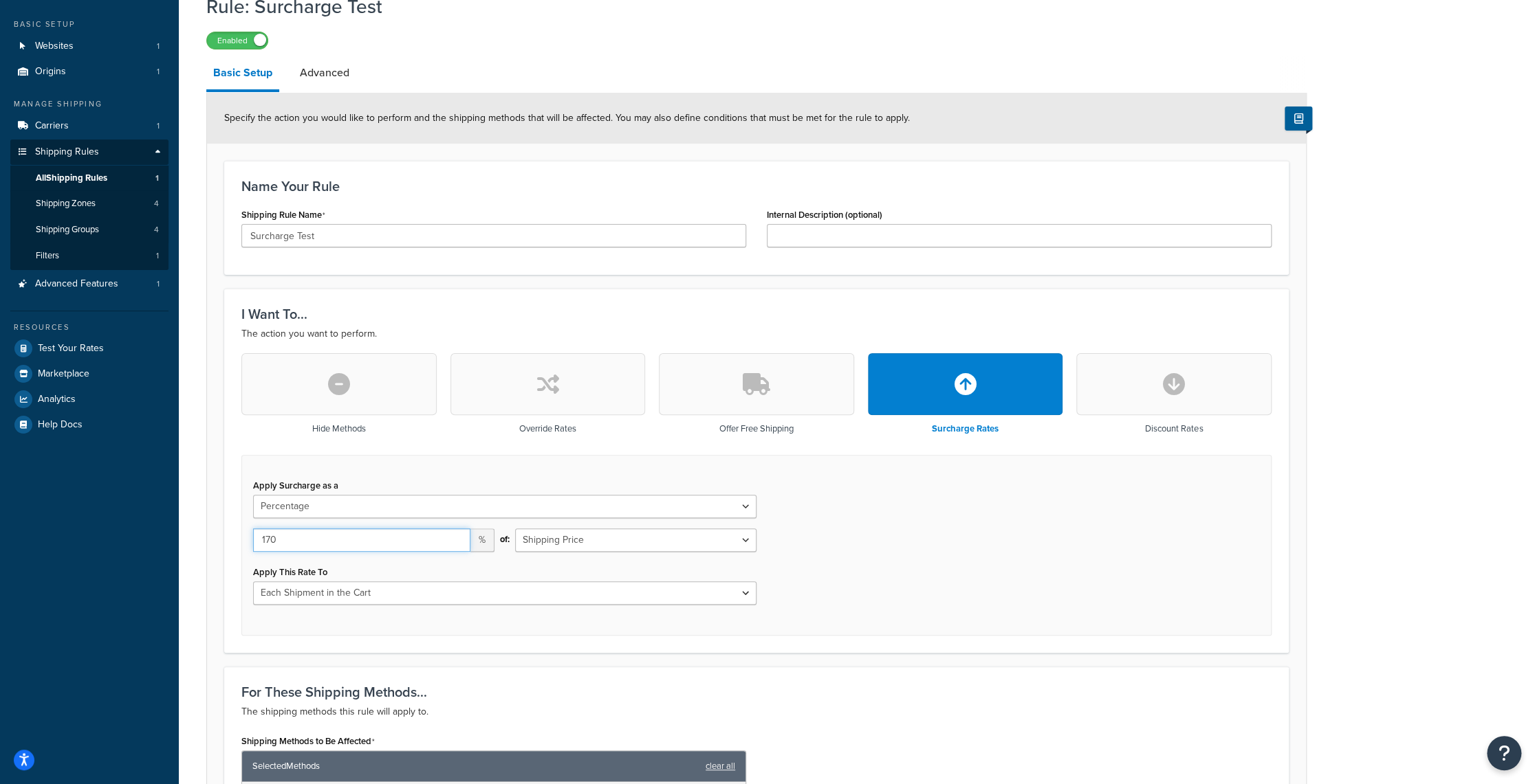
click at [456, 534] on input "170" at bounding box center [362, 540] width 217 height 24
click at [456, 534] on input "171" at bounding box center [362, 540] width 217 height 24
click at [456, 534] on input "172" at bounding box center [362, 540] width 217 height 24
click at [456, 534] on input "173" at bounding box center [362, 540] width 217 height 24
click at [456, 534] on input "174" at bounding box center [362, 540] width 217 height 24
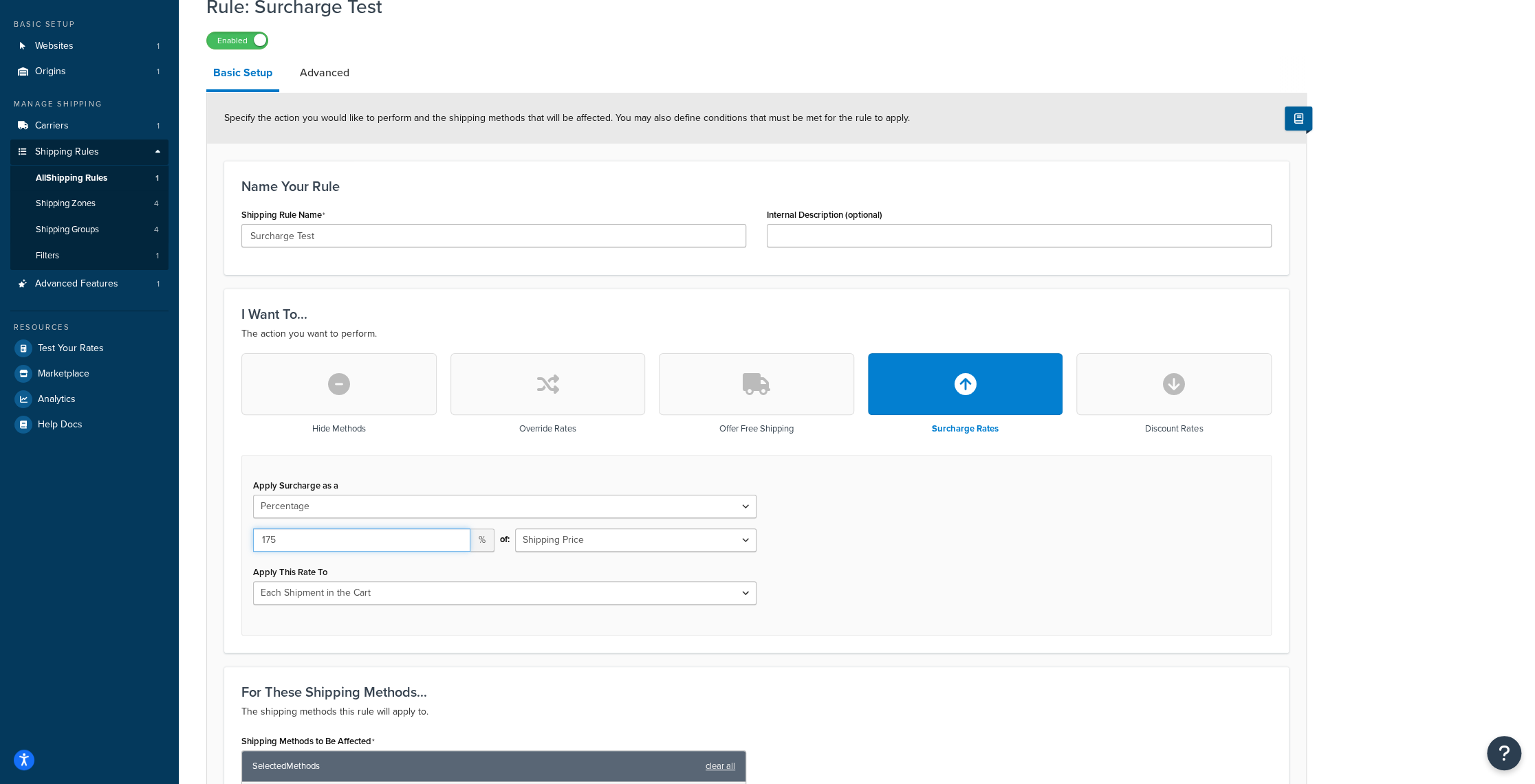
type input "175"
click at [456, 534] on input "175" at bounding box center [362, 540] width 217 height 24
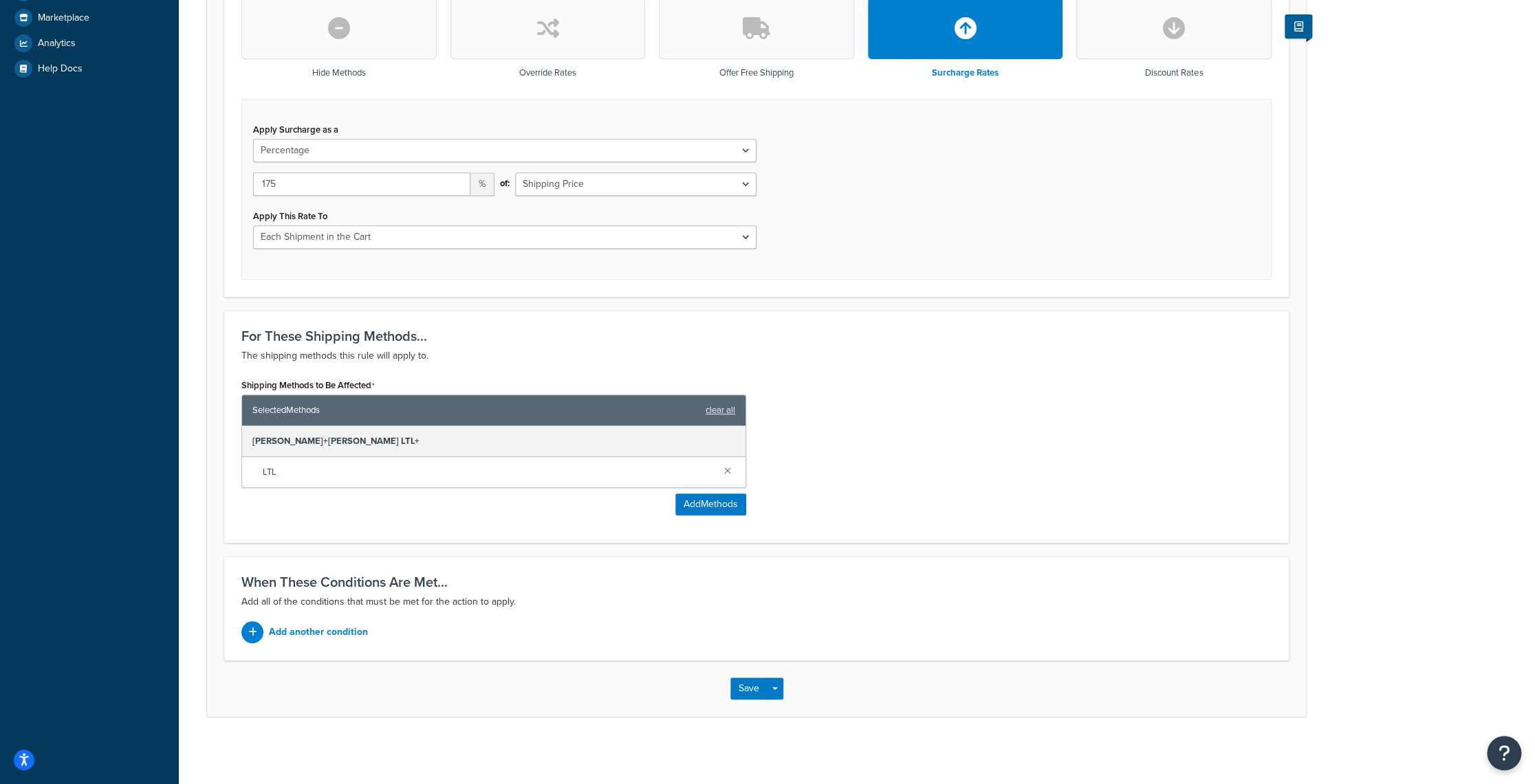
scroll to position [356, 0]
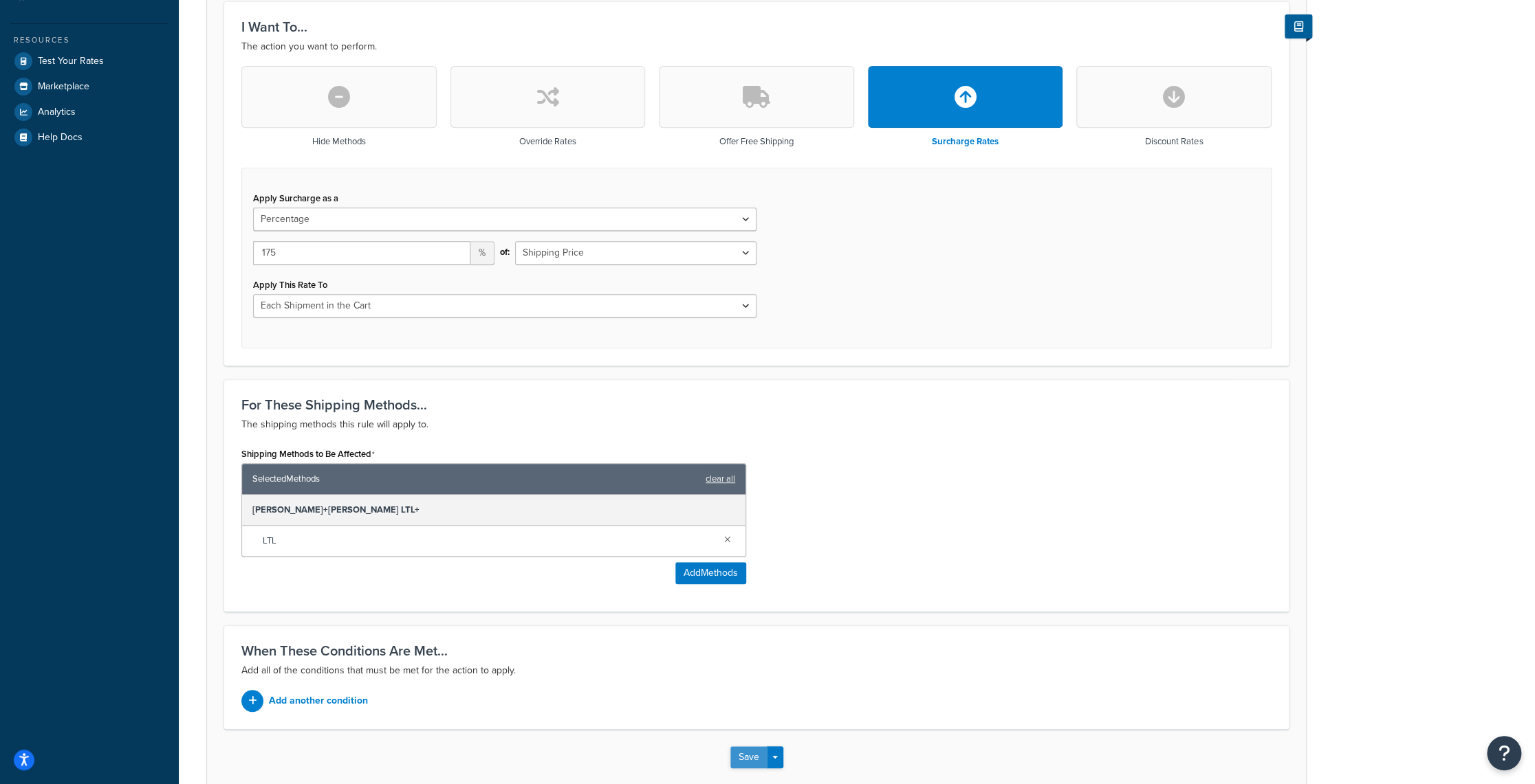
click at [747, 756] on button "Save" at bounding box center [748, 757] width 37 height 22
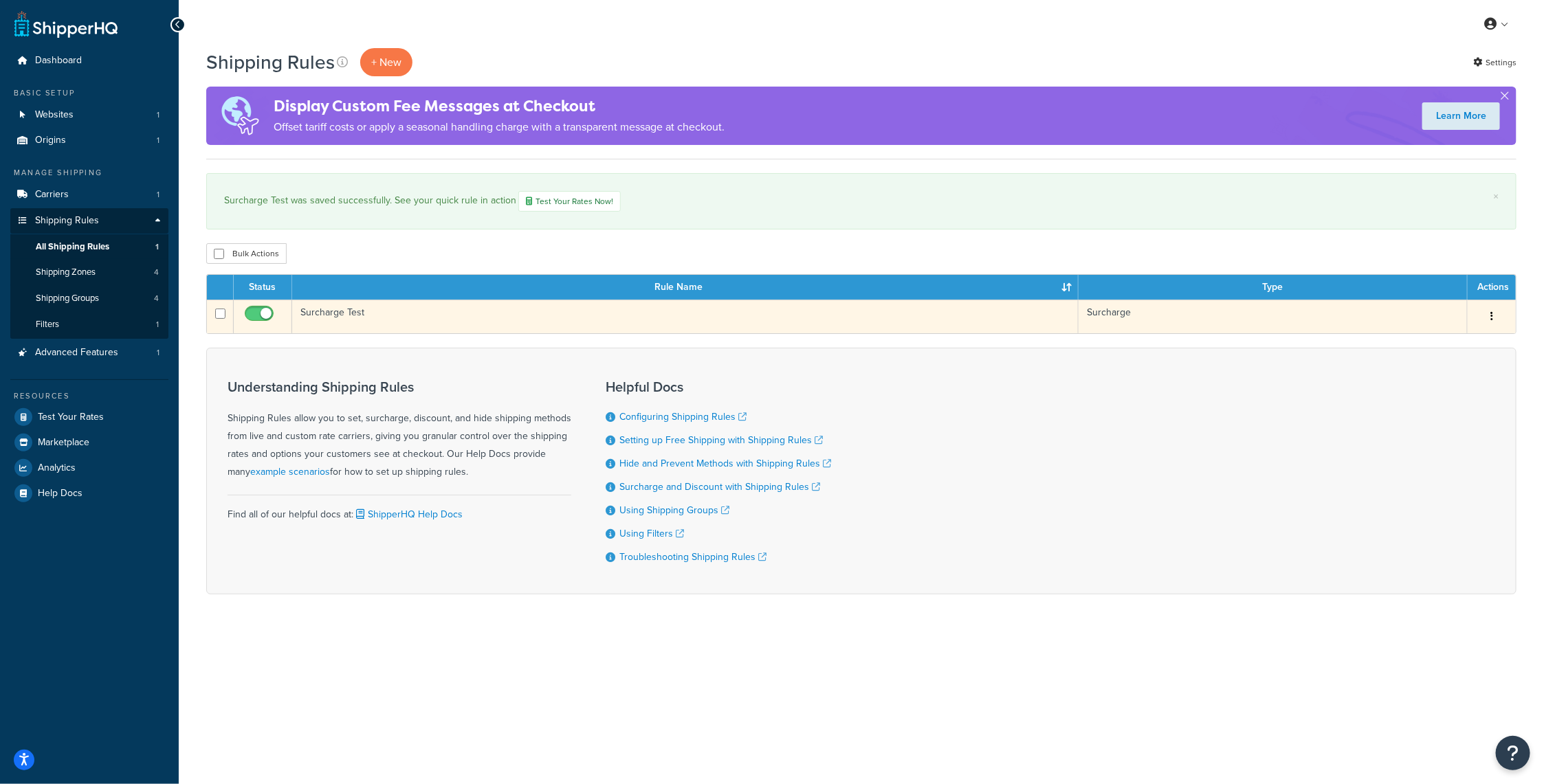
click at [1489, 312] on button "button" at bounding box center [1493, 317] width 20 height 22
click at [1447, 339] on link "Edit" at bounding box center [1446, 343] width 109 height 29
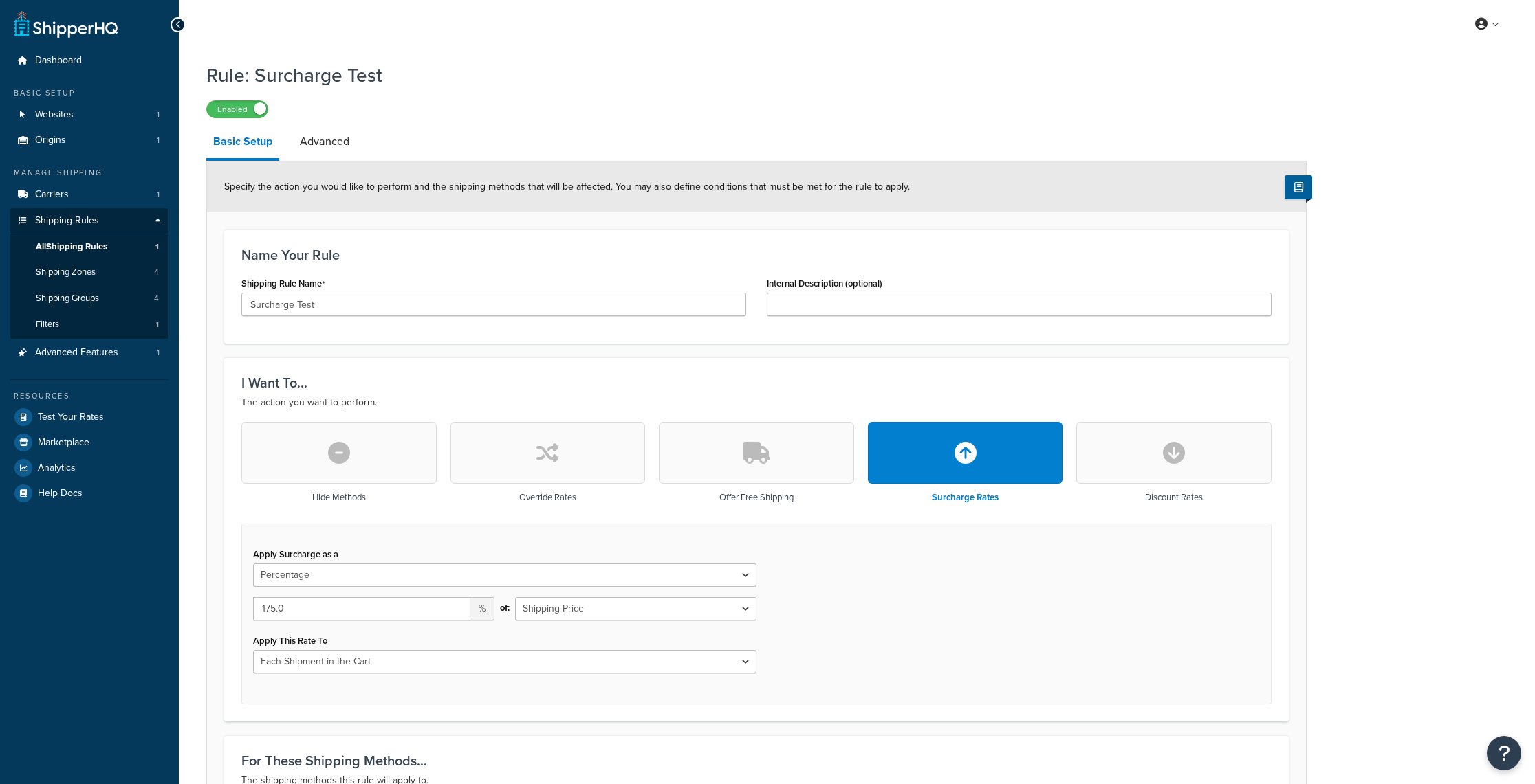
select select "PERCENTAGE"
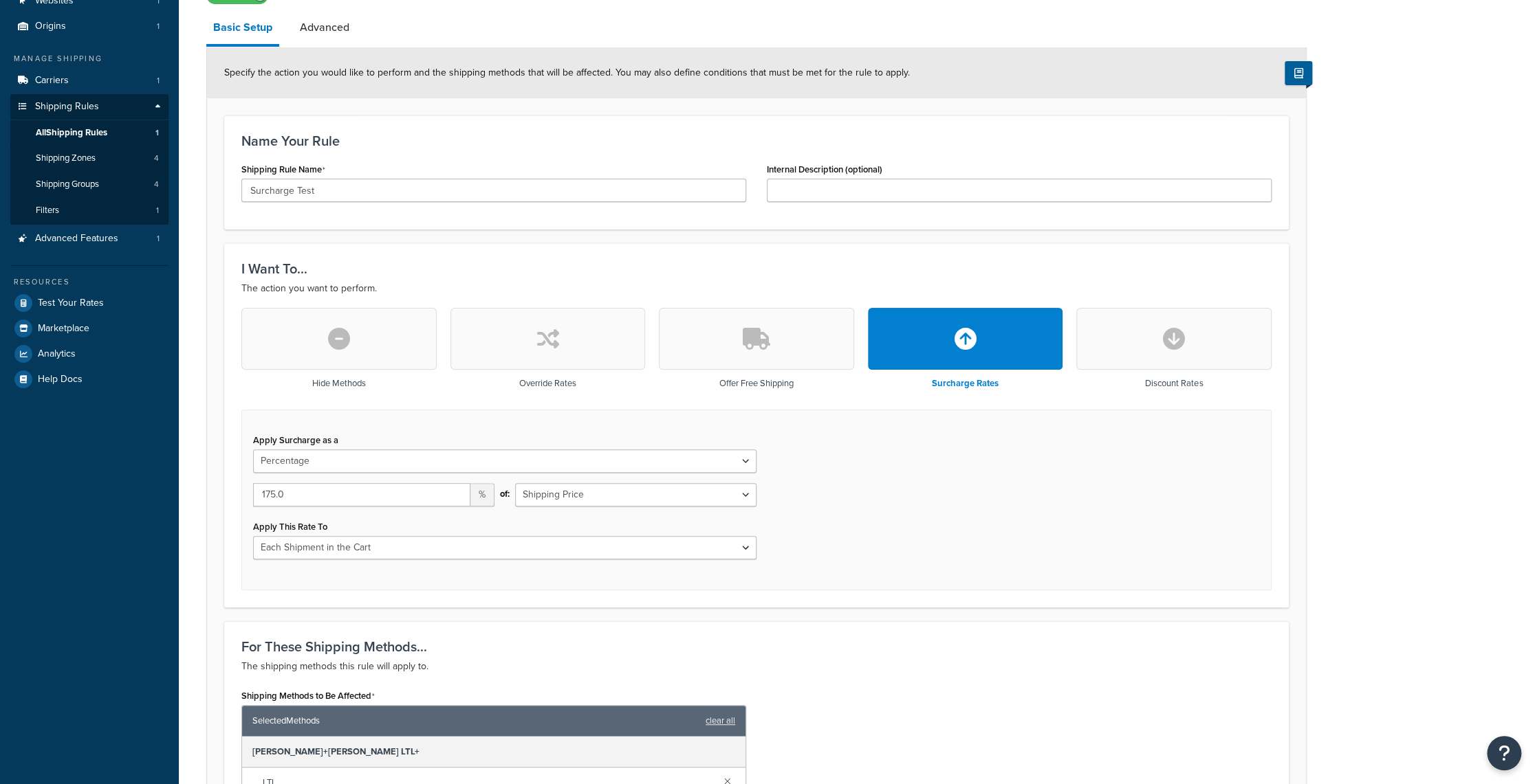
scroll to position [138, 0]
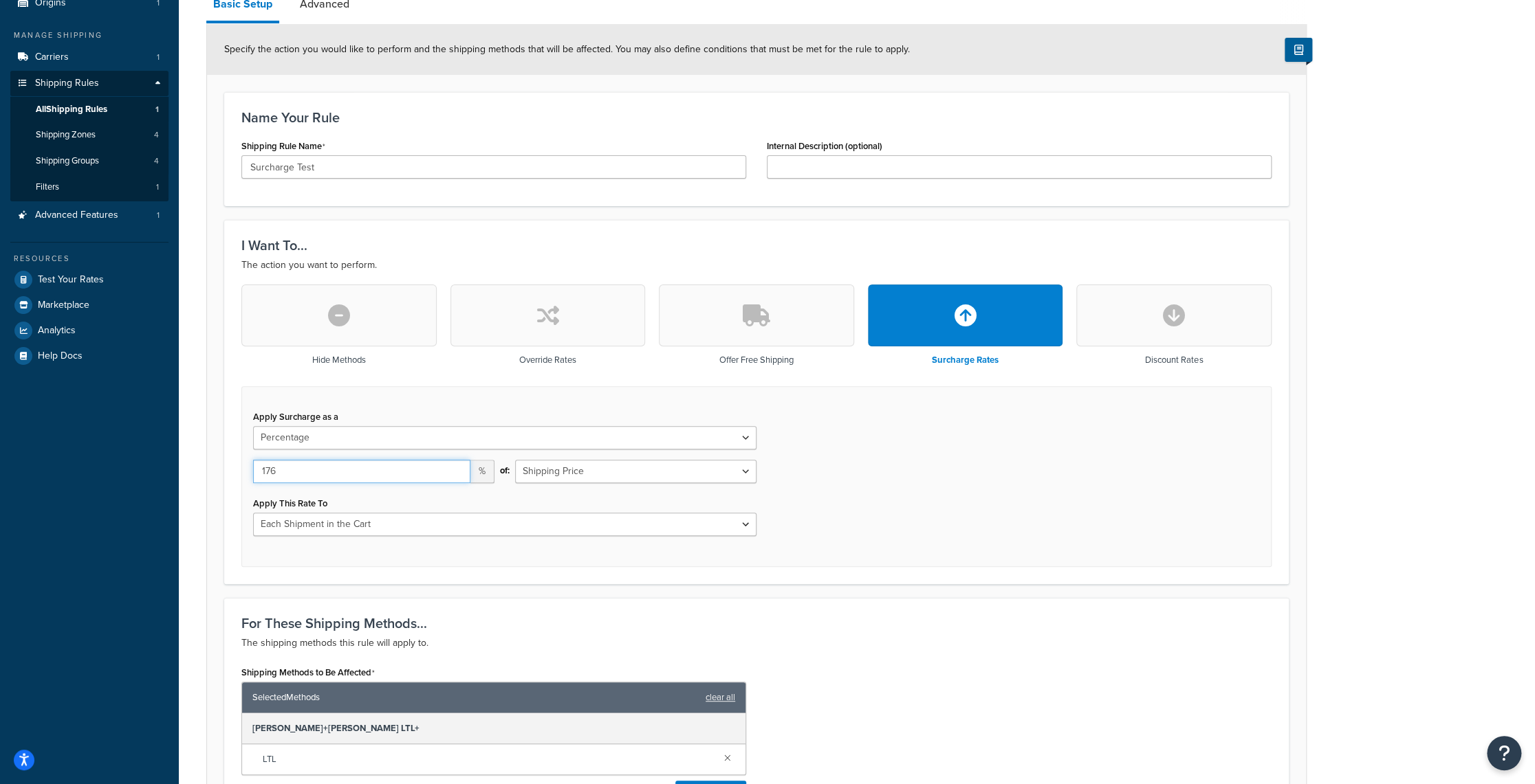
click at [456, 465] on input "176" at bounding box center [362, 472] width 217 height 24
click at [456, 465] on input "177" at bounding box center [362, 472] width 217 height 24
click at [456, 465] on input "178" at bounding box center [362, 472] width 217 height 24
click at [456, 465] on input "179" at bounding box center [362, 472] width 217 height 24
click at [456, 465] on input "180" at bounding box center [362, 472] width 217 height 24
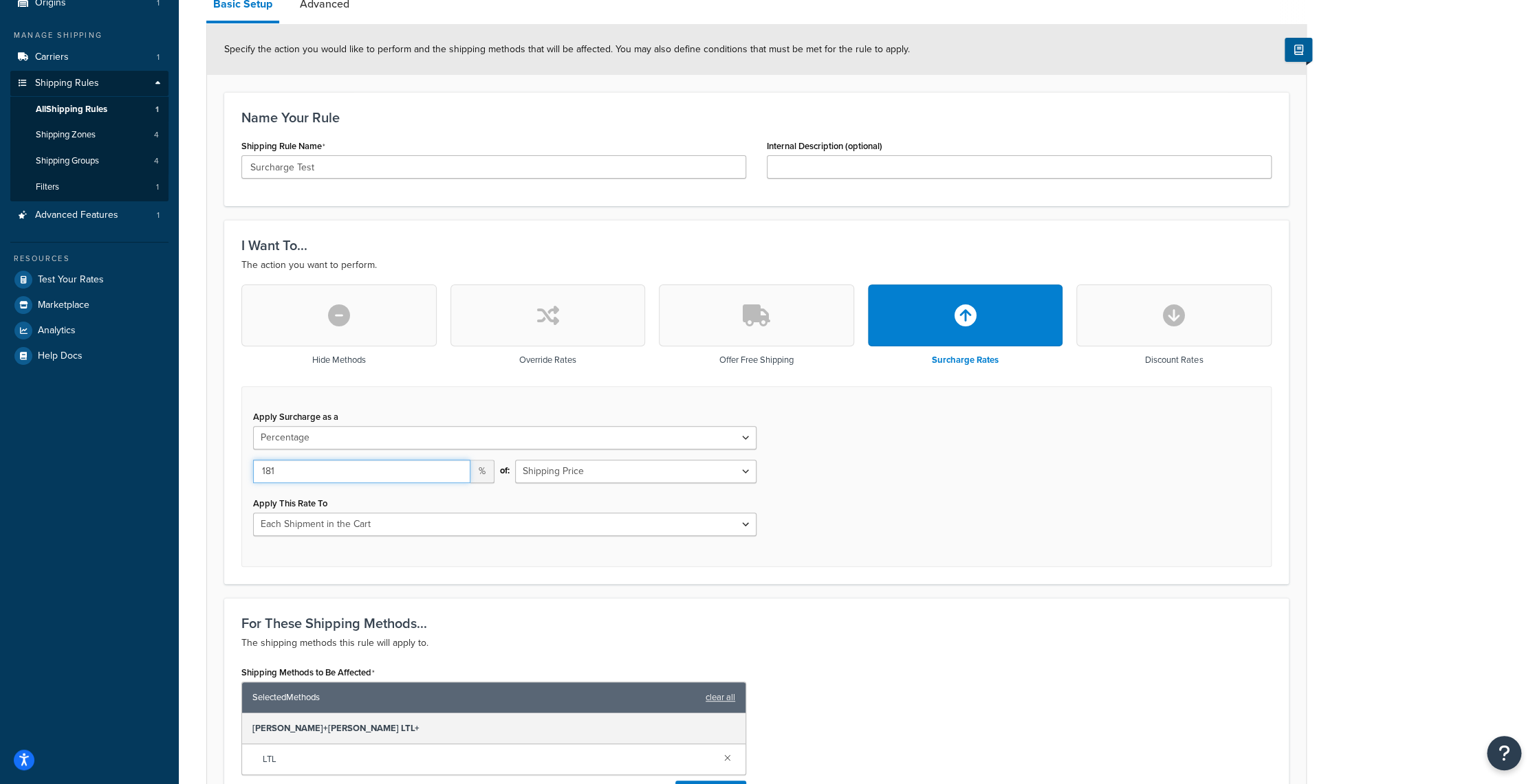
click at [456, 465] on input "181" at bounding box center [362, 472] width 217 height 24
click at [456, 465] on input "182" at bounding box center [362, 472] width 217 height 24
click at [456, 465] on input "183" at bounding box center [362, 472] width 217 height 24
click at [456, 465] on input "184" at bounding box center [362, 472] width 217 height 24
click at [456, 465] on input "185" at bounding box center [362, 472] width 217 height 24
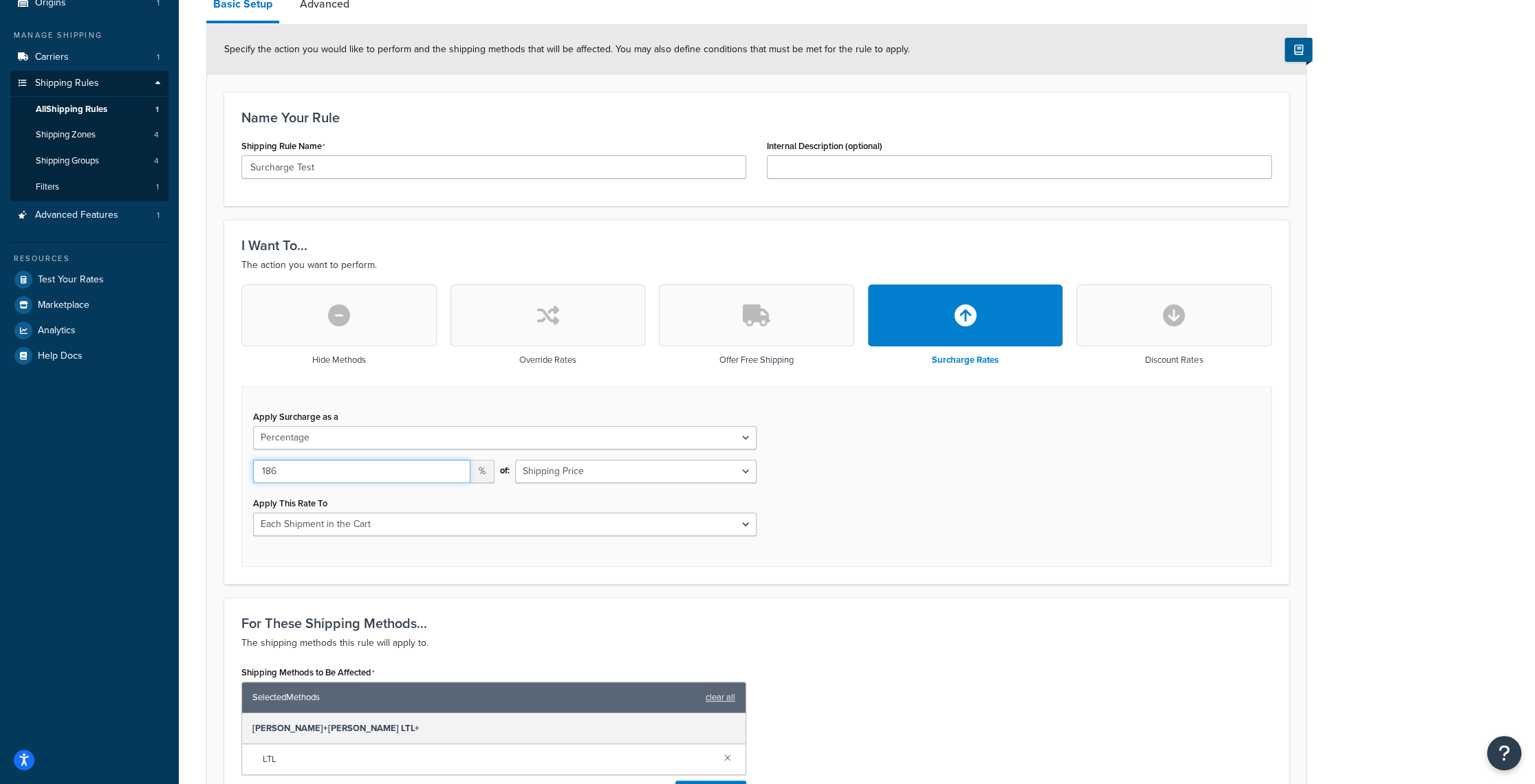
click at [456, 465] on input "186" at bounding box center [362, 472] width 217 height 24
click at [456, 465] on input "187" at bounding box center [362, 472] width 217 height 24
click at [456, 465] on input "188" at bounding box center [362, 472] width 217 height 24
click at [456, 465] on input "189" at bounding box center [362, 472] width 217 height 24
click at [456, 465] on input "190" at bounding box center [362, 472] width 217 height 24
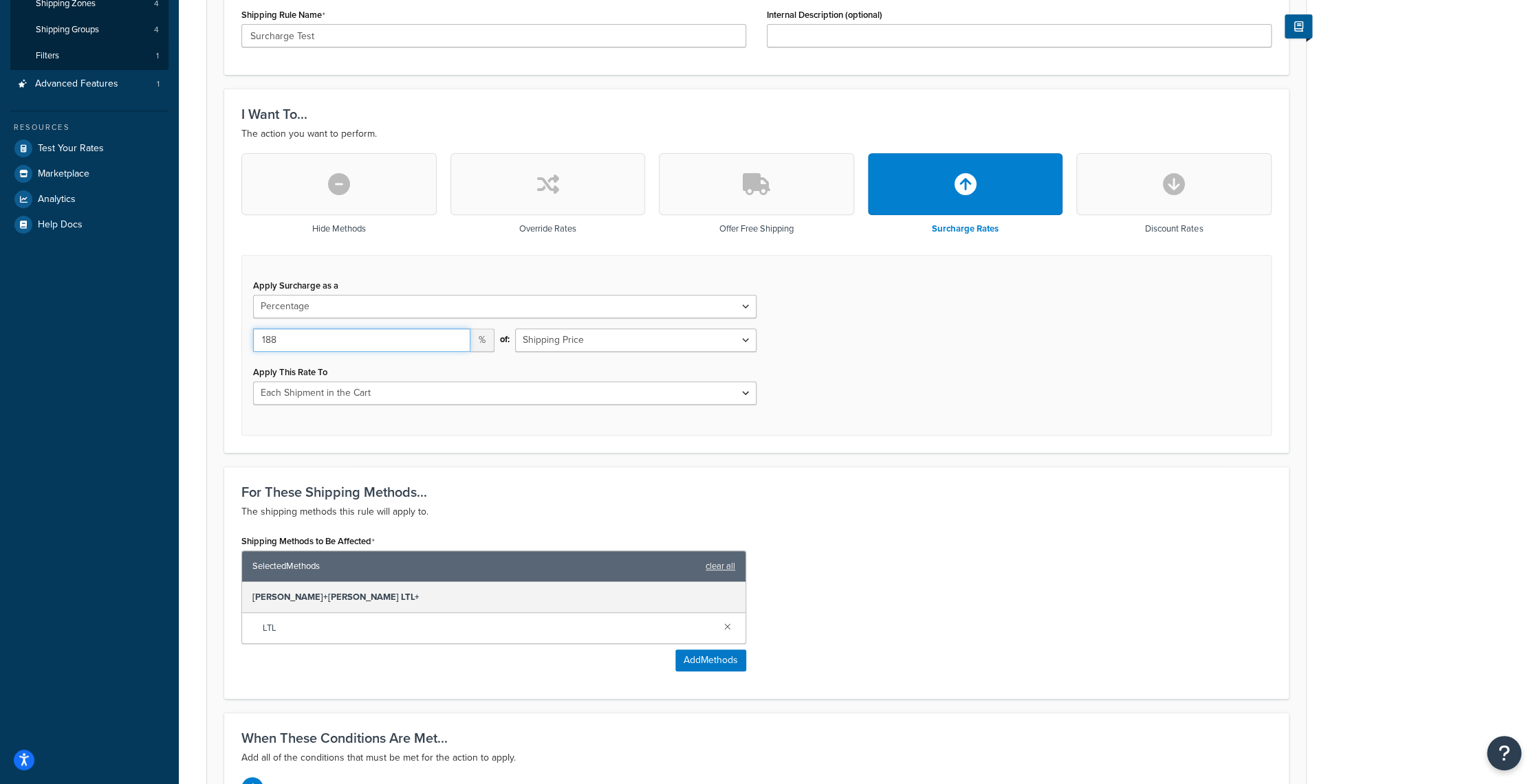
scroll to position [425, 0]
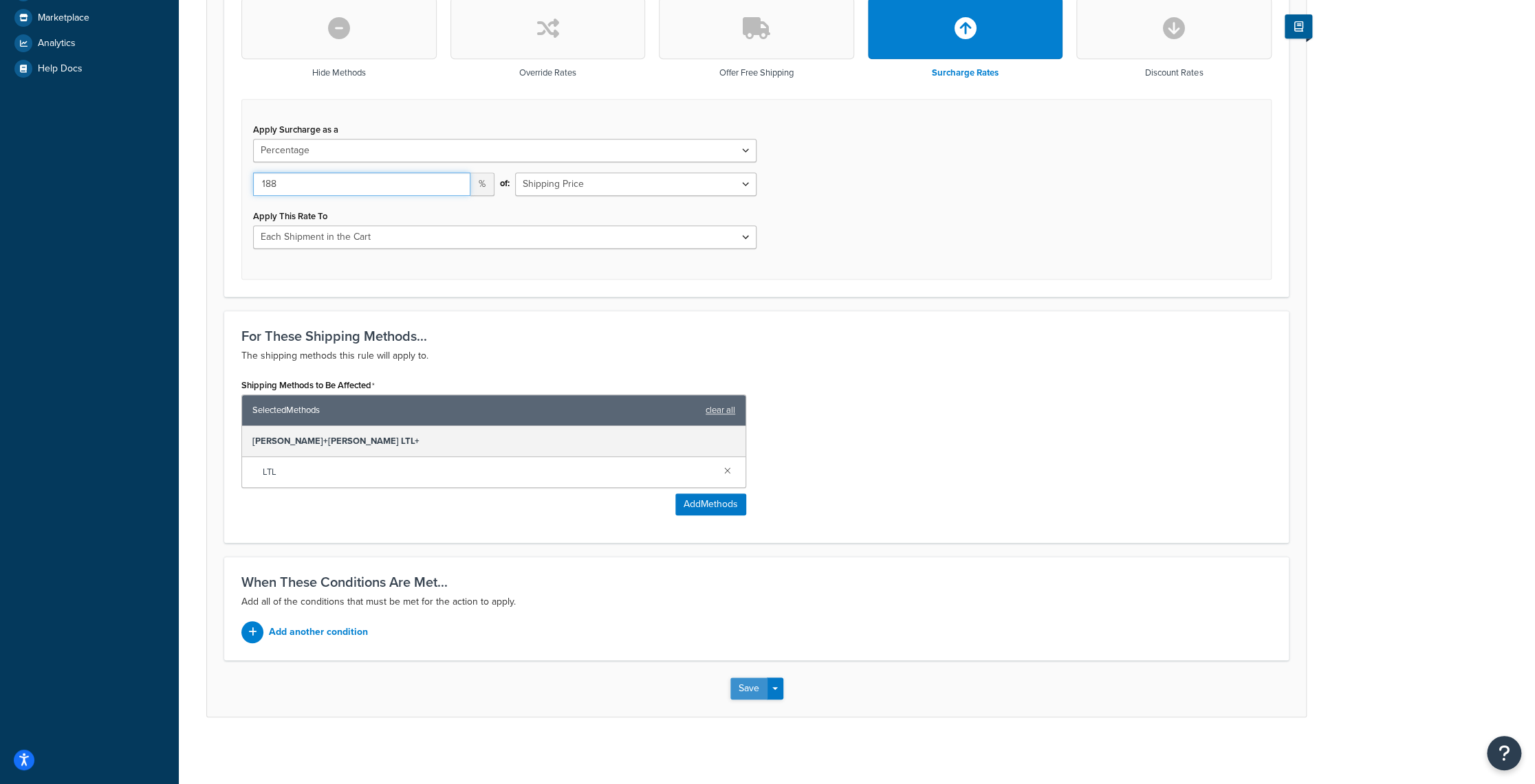
type input "188"
click at [753, 685] on button "Save" at bounding box center [748, 689] width 37 height 22
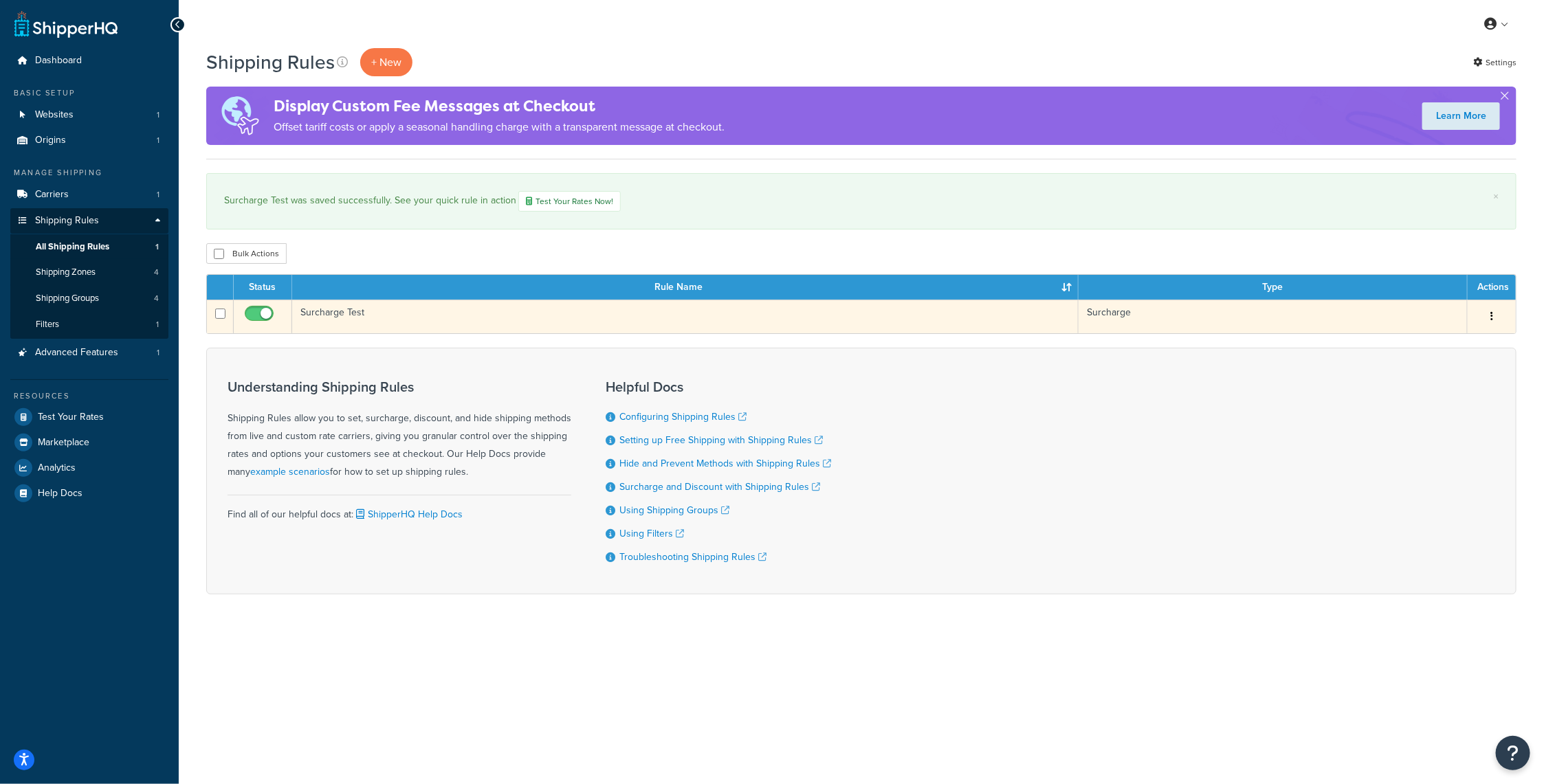
click at [1497, 312] on button "button" at bounding box center [1493, 317] width 20 height 22
click at [1448, 339] on link "Edit" at bounding box center [1446, 343] width 109 height 29
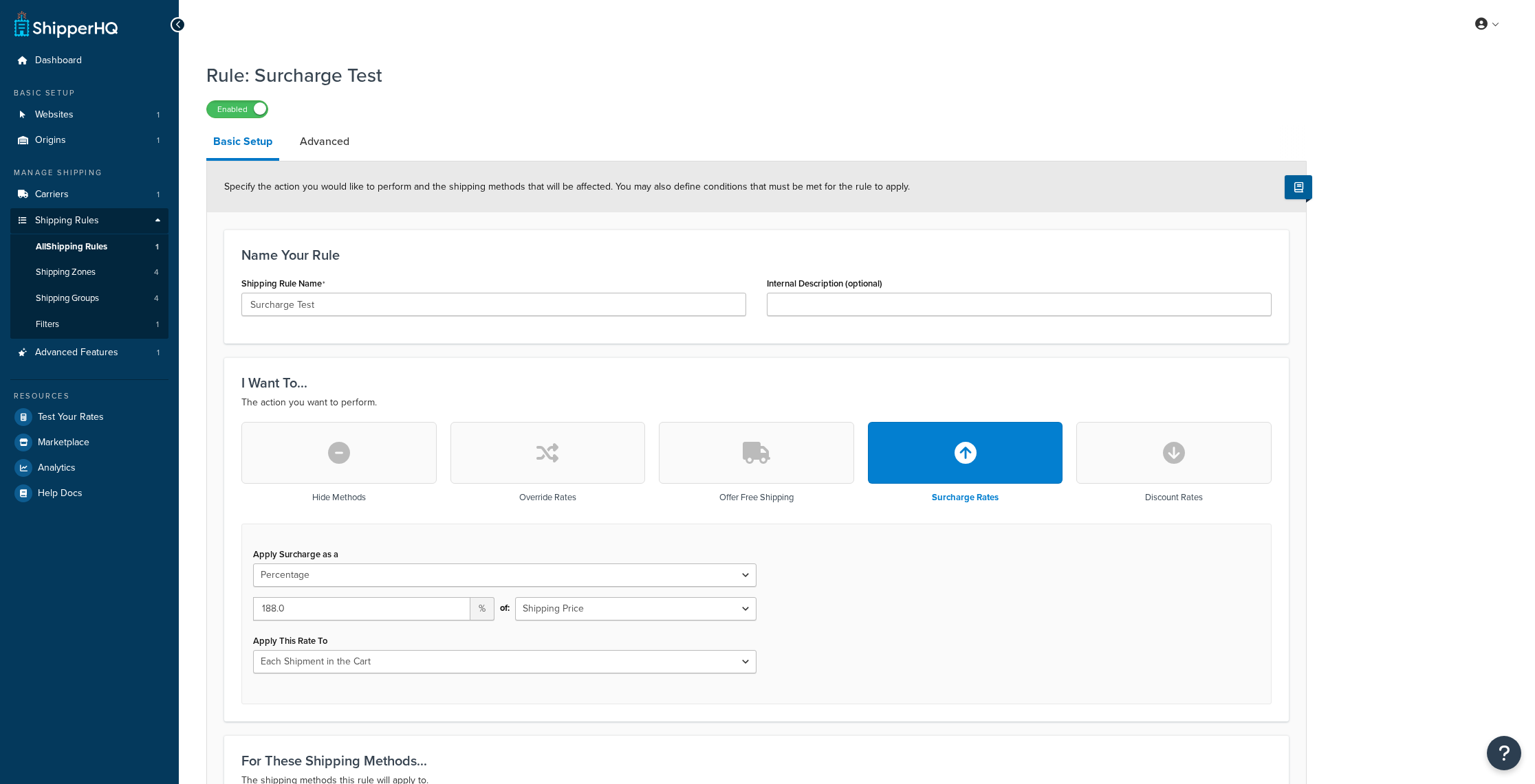
select select "PERCENTAGE"
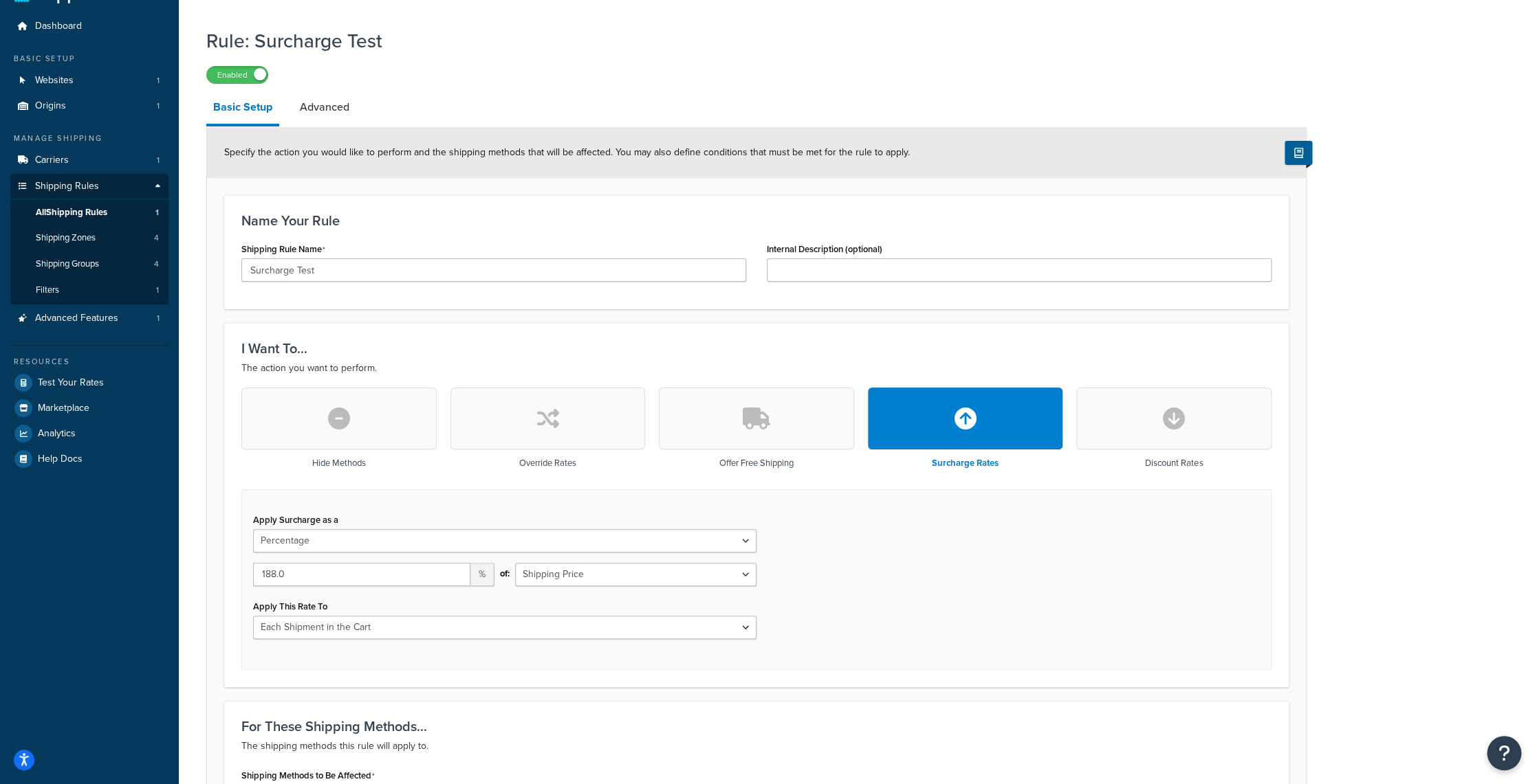
scroll to position [69, 0]
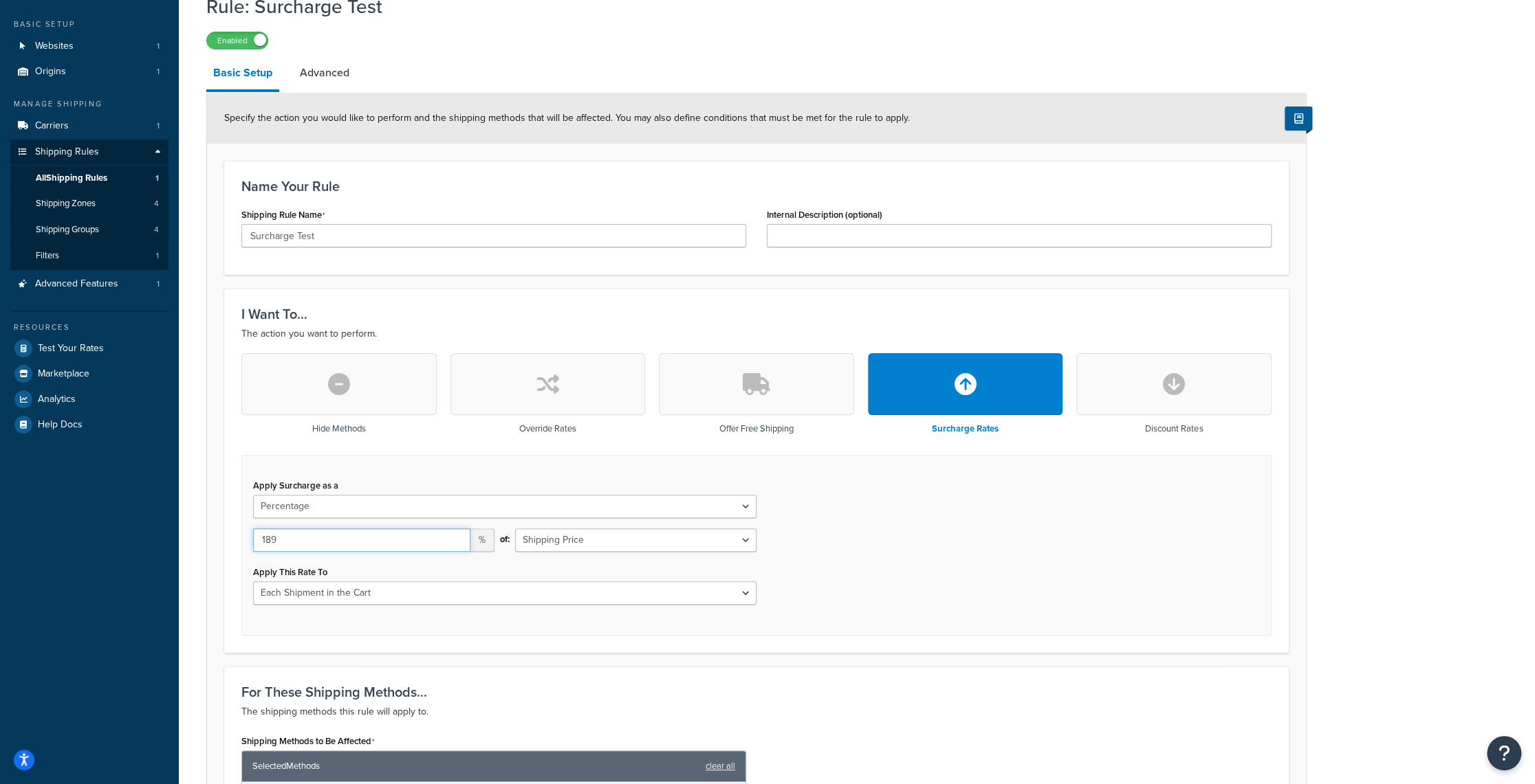
click at [458, 535] on input "189" at bounding box center [362, 540] width 217 height 24
click at [458, 535] on input "190" at bounding box center [362, 540] width 217 height 24
click at [458, 535] on input "191" at bounding box center [362, 540] width 217 height 24
click at [458, 535] on input "192" at bounding box center [362, 540] width 217 height 24
click at [458, 535] on input "193" at bounding box center [362, 540] width 217 height 24
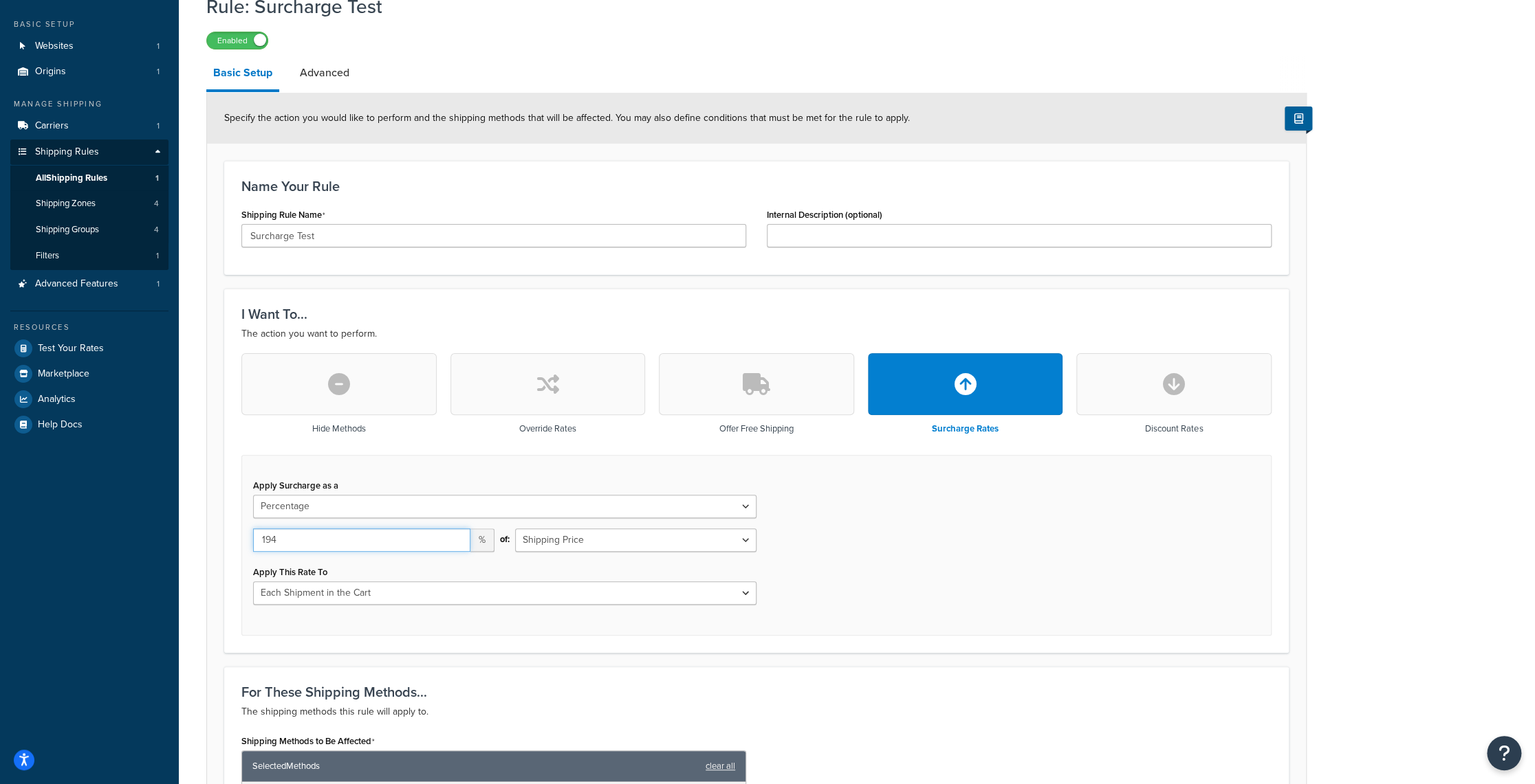
click at [458, 535] on input "194" at bounding box center [362, 540] width 217 height 24
click at [458, 535] on input "195" at bounding box center [362, 540] width 217 height 24
click at [458, 535] on input "196" at bounding box center [362, 540] width 217 height 24
click at [458, 535] on input "197" at bounding box center [362, 540] width 217 height 24
click at [458, 535] on input "198" at bounding box center [362, 540] width 217 height 24
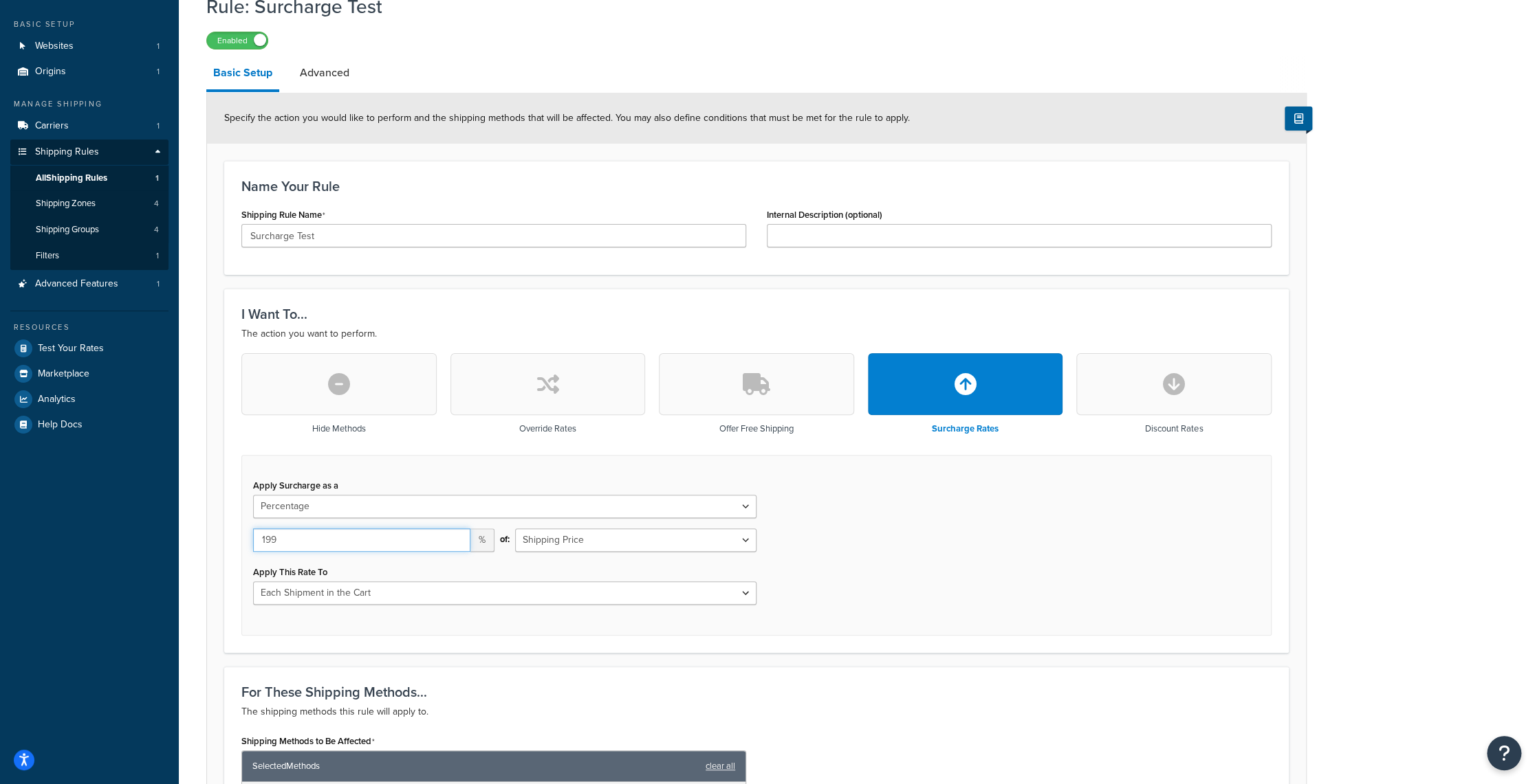
click at [458, 535] on input "199" at bounding box center [362, 540] width 217 height 24
type input "200"
click at [458, 535] on input "200" at bounding box center [362, 540] width 217 height 24
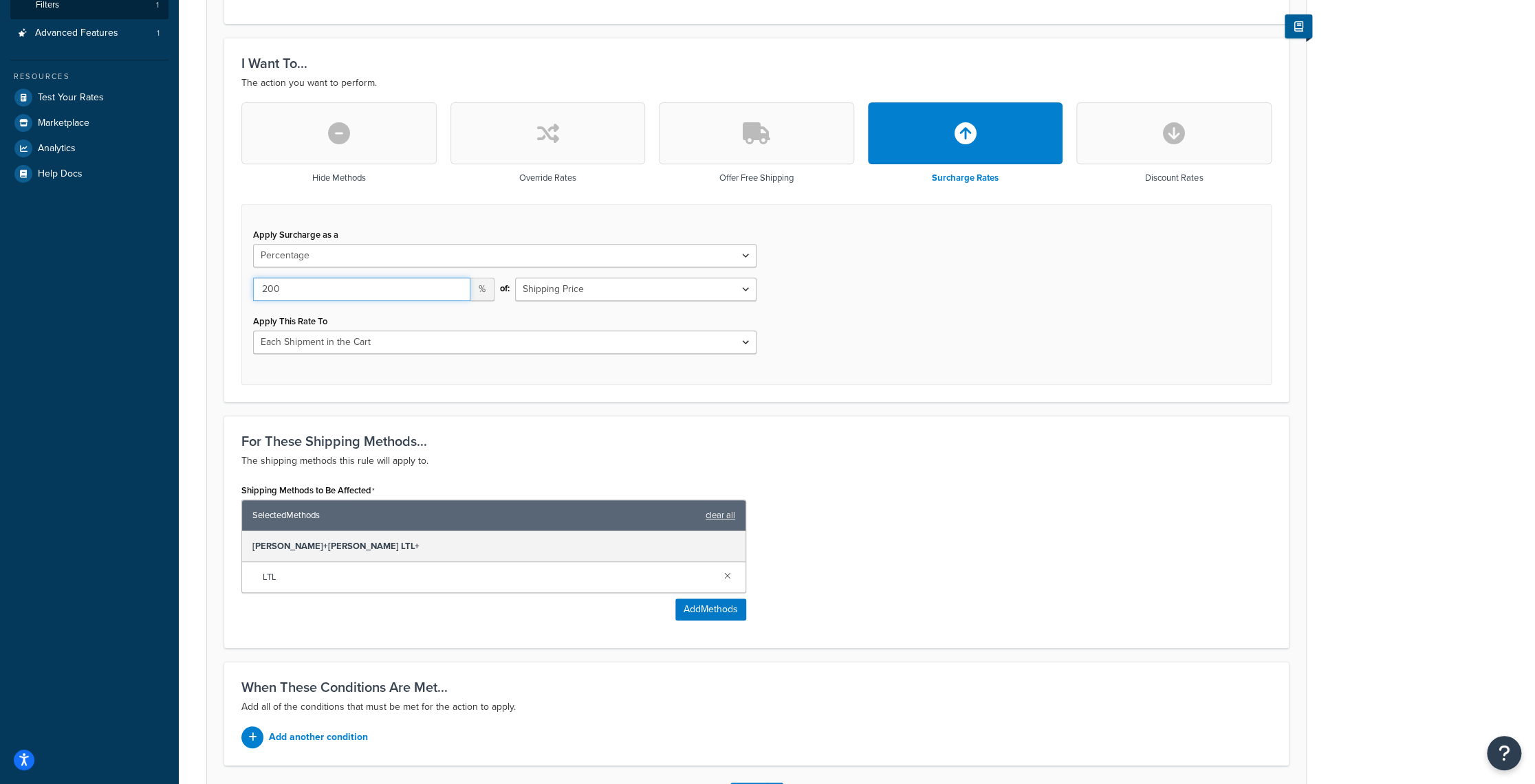
scroll to position [425, 0]
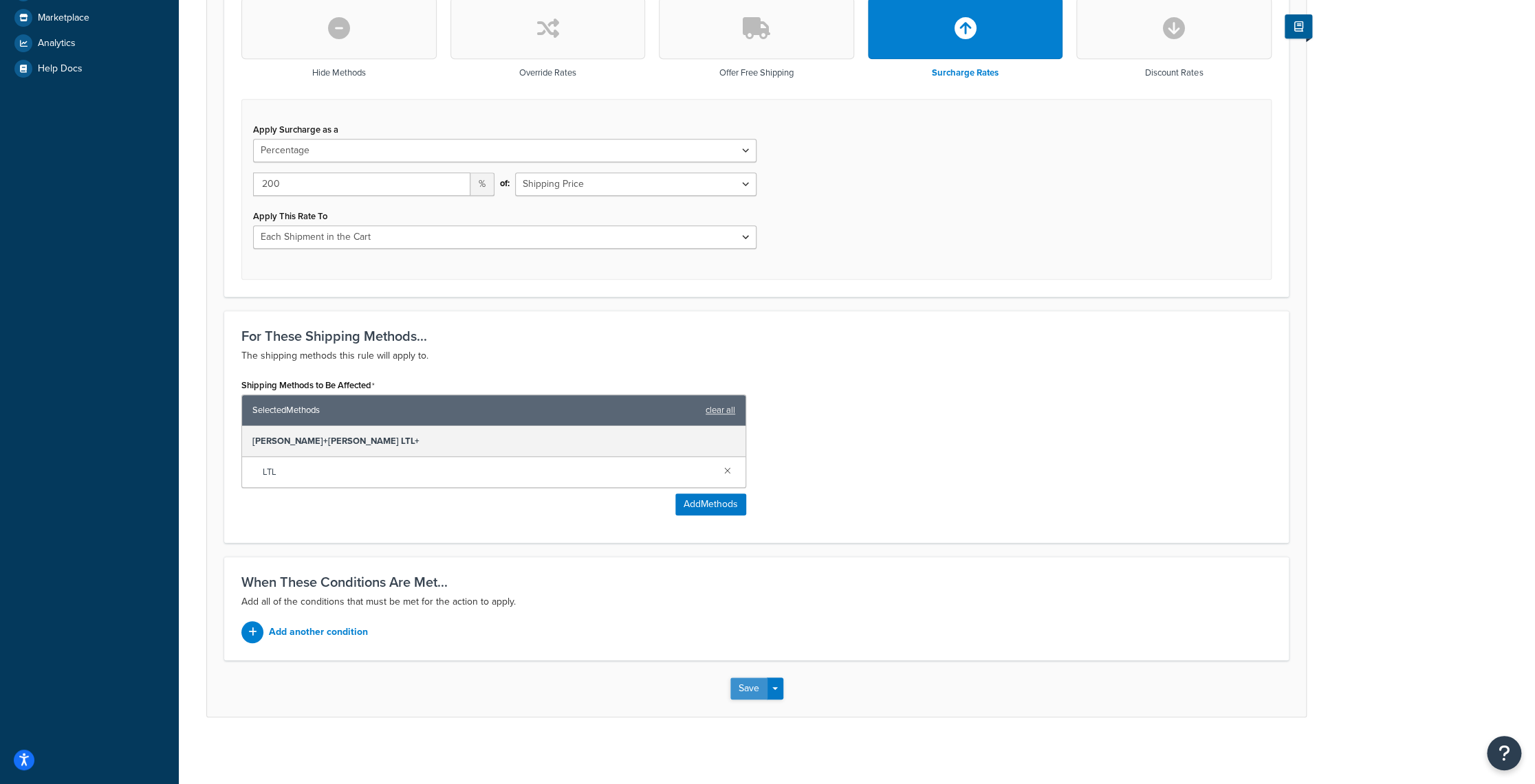
click at [746, 685] on button "Save" at bounding box center [748, 689] width 37 height 22
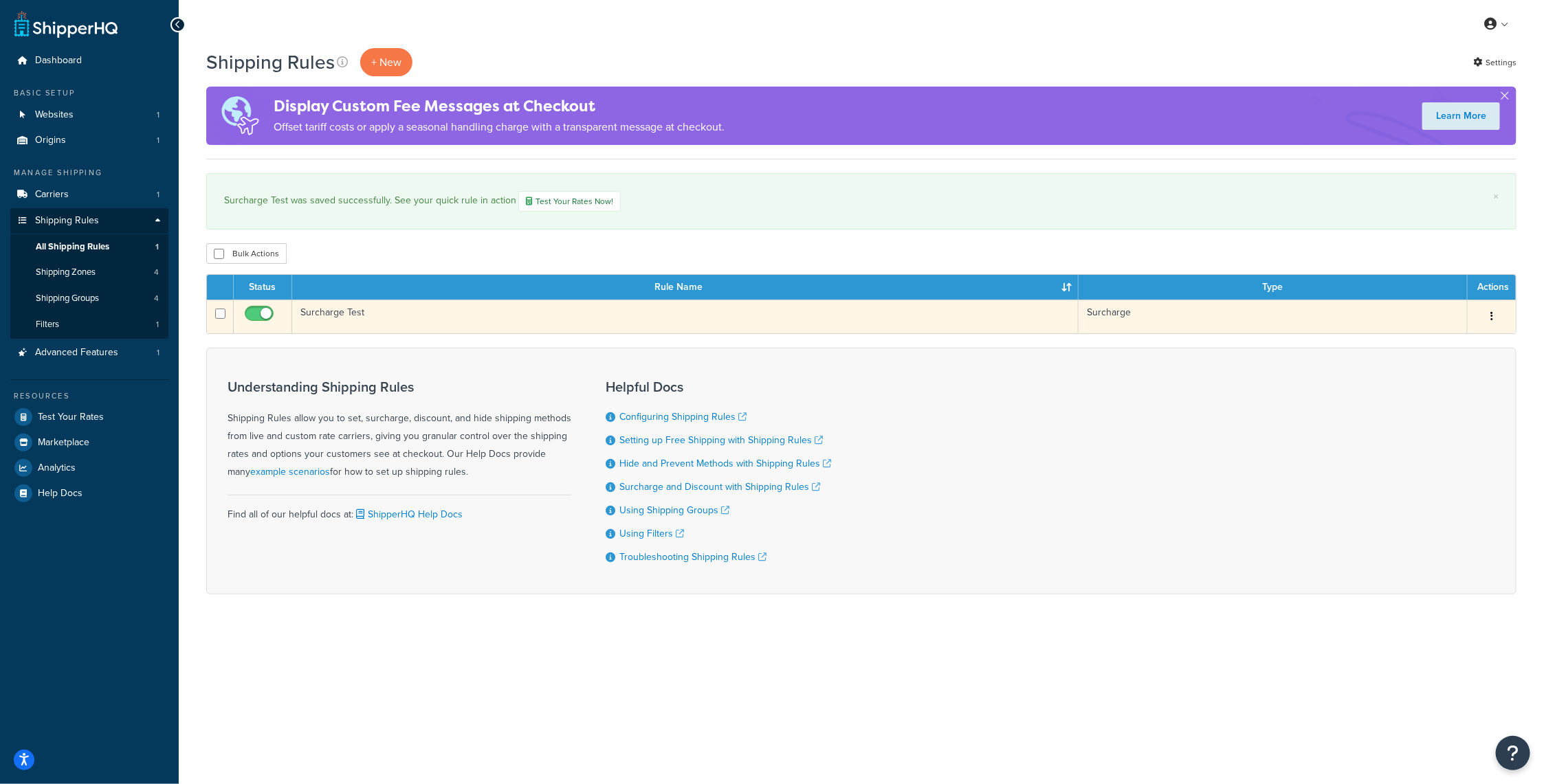
click at [1493, 316] on button "button" at bounding box center [1493, 317] width 20 height 22
click at [1448, 337] on link "Edit" at bounding box center [1446, 343] width 109 height 29
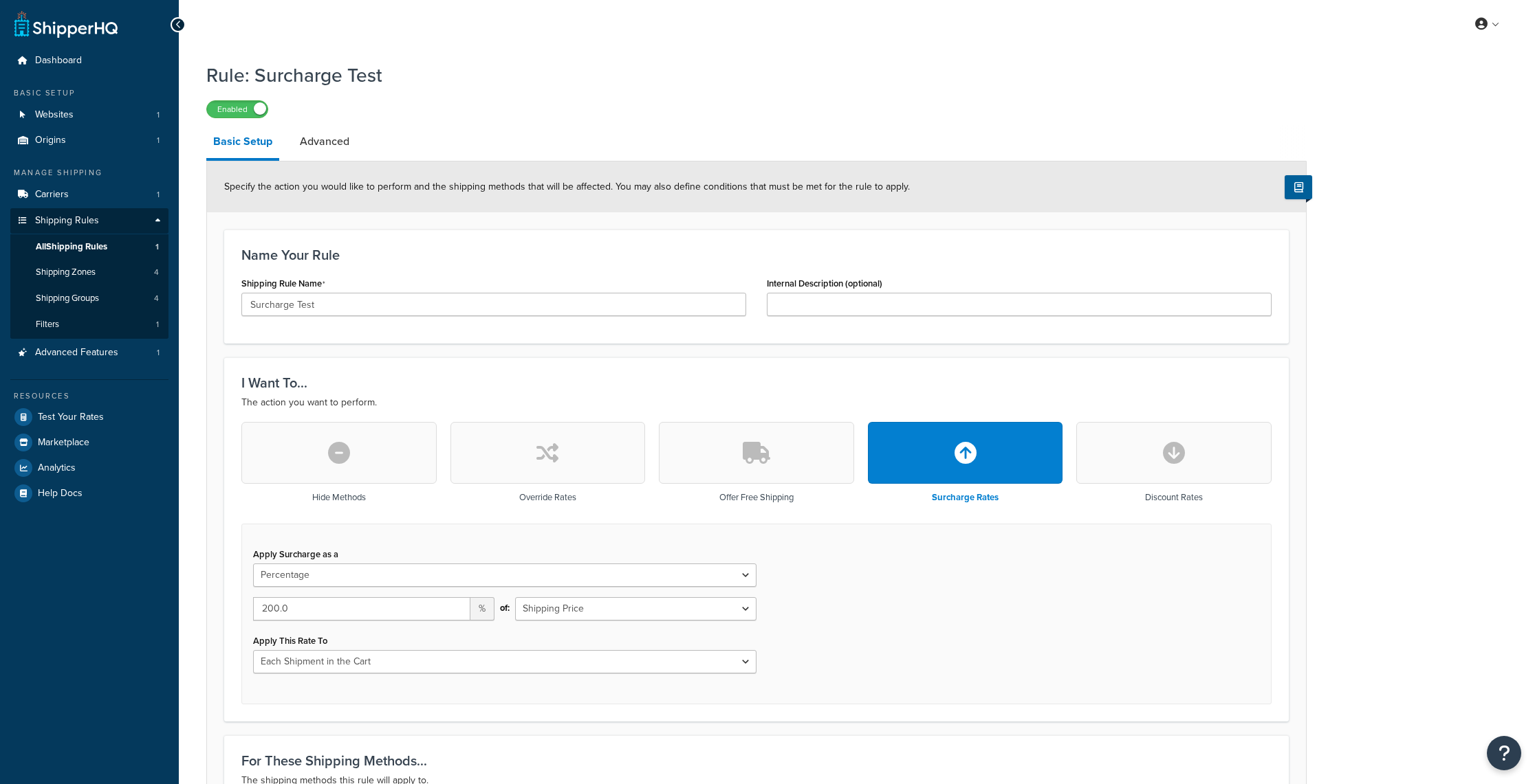
select select "PERCENTAGE"
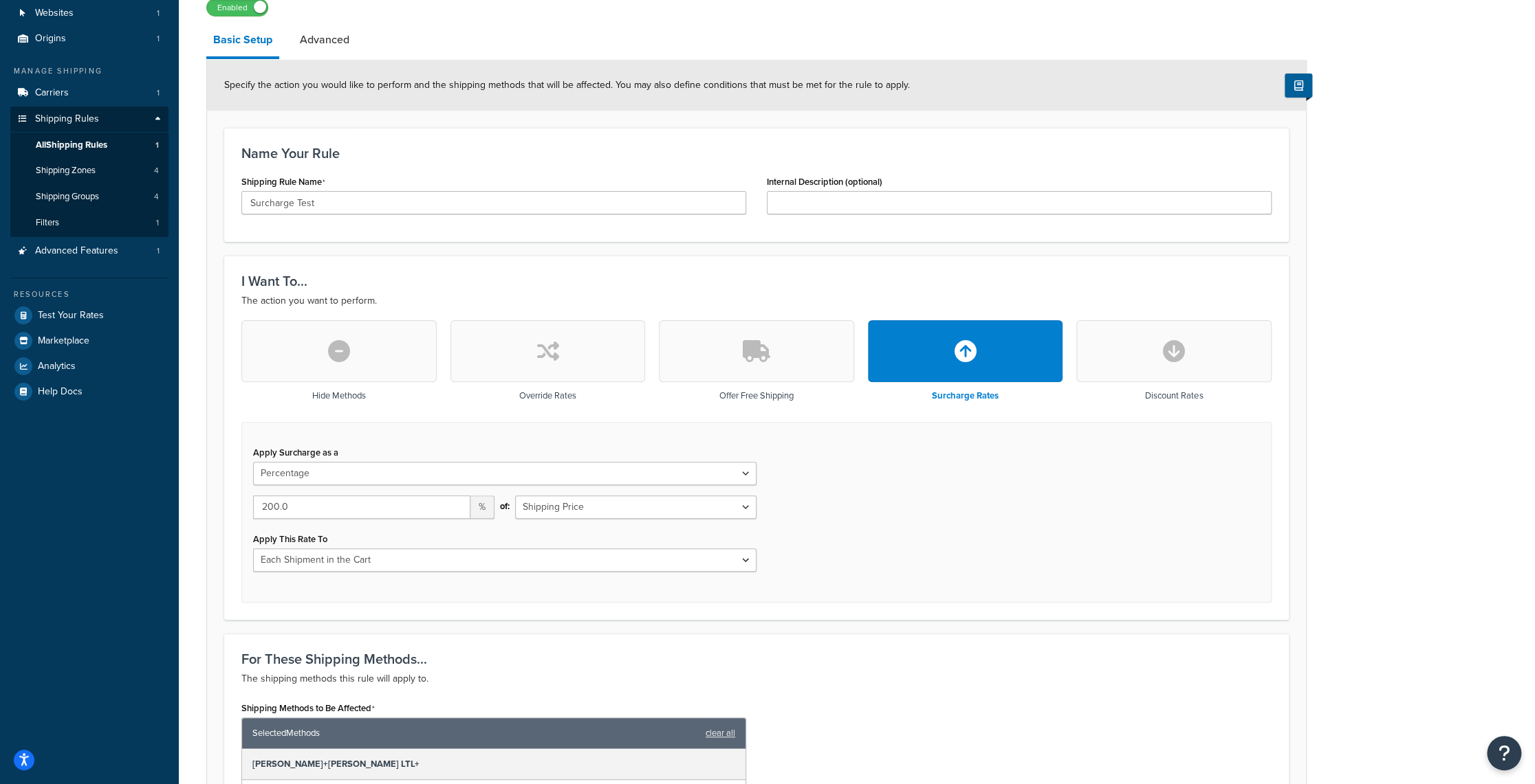
scroll to position [138, 0]
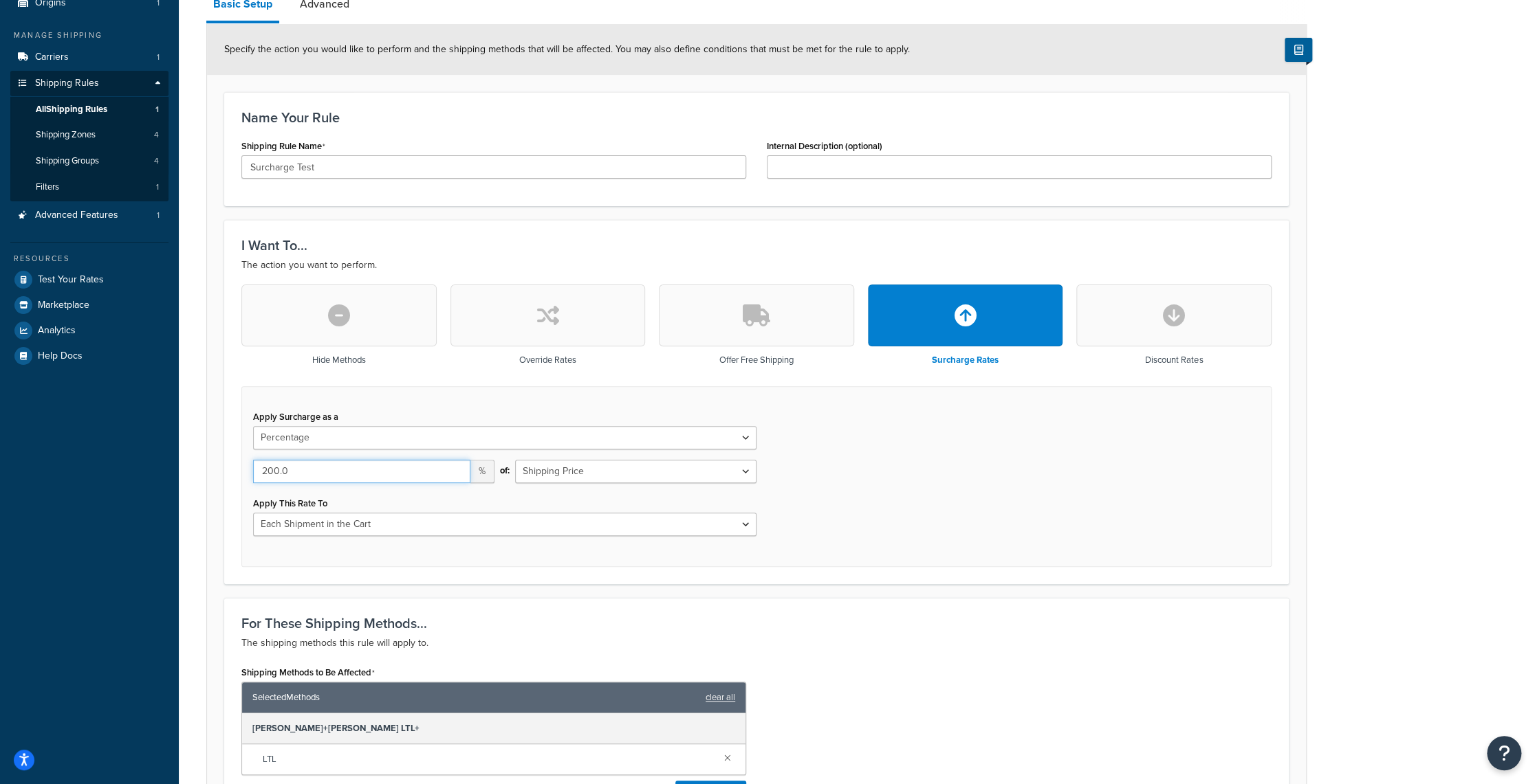
click at [272, 473] on input "200.0" at bounding box center [362, 472] width 217 height 24
click at [456, 465] on input "201" at bounding box center [362, 472] width 217 height 24
click at [456, 465] on input "202" at bounding box center [362, 472] width 217 height 24
click at [456, 465] on input "203" at bounding box center [362, 472] width 217 height 24
click at [456, 465] on input "204" at bounding box center [362, 472] width 217 height 24
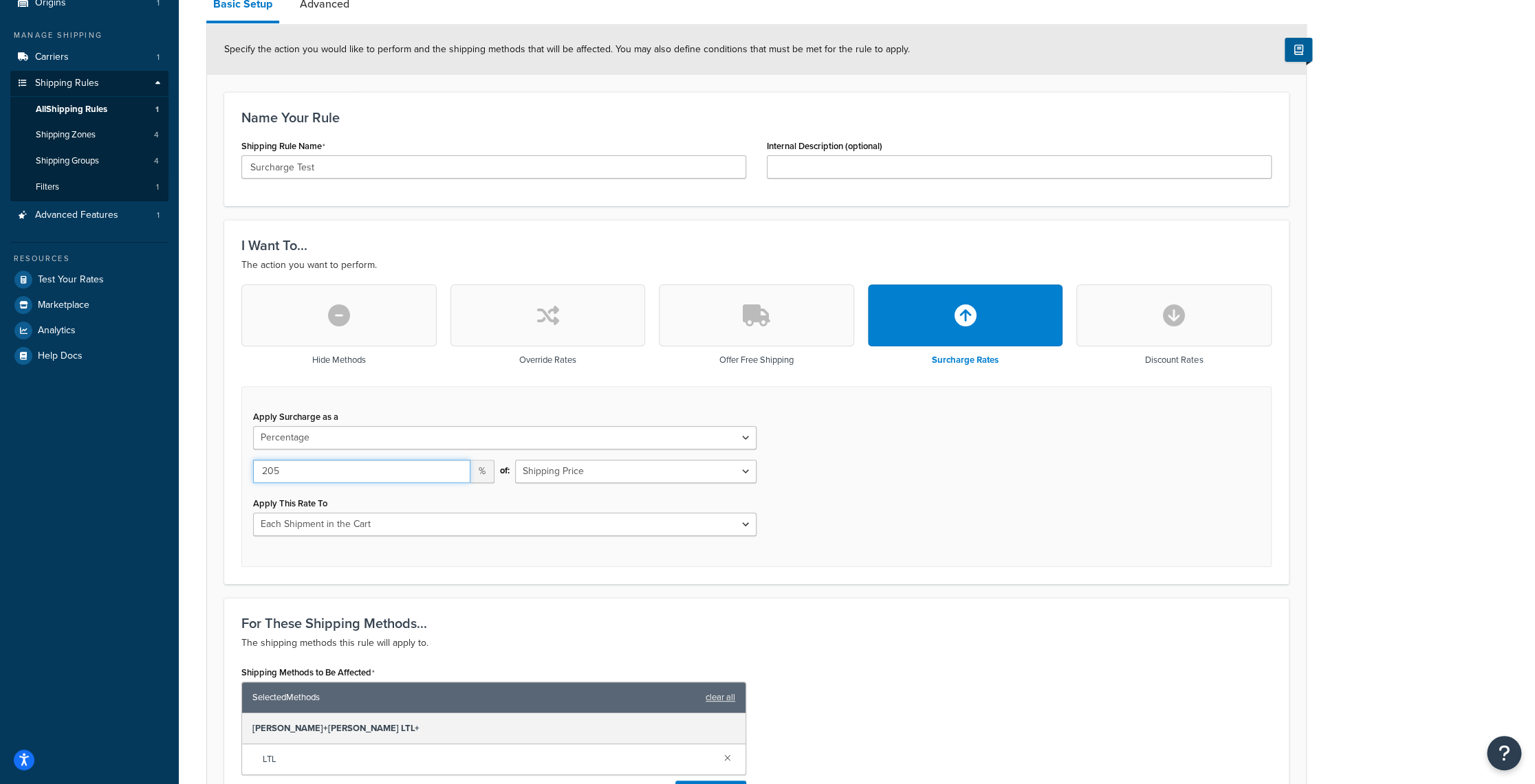
click at [456, 465] on input "205" at bounding box center [362, 472] width 217 height 24
click at [456, 465] on input "206" at bounding box center [362, 472] width 217 height 24
click at [456, 465] on input "207" at bounding box center [362, 472] width 217 height 24
click at [456, 465] on input "208" at bounding box center [362, 472] width 217 height 24
click at [456, 465] on input "209" at bounding box center [362, 472] width 217 height 24
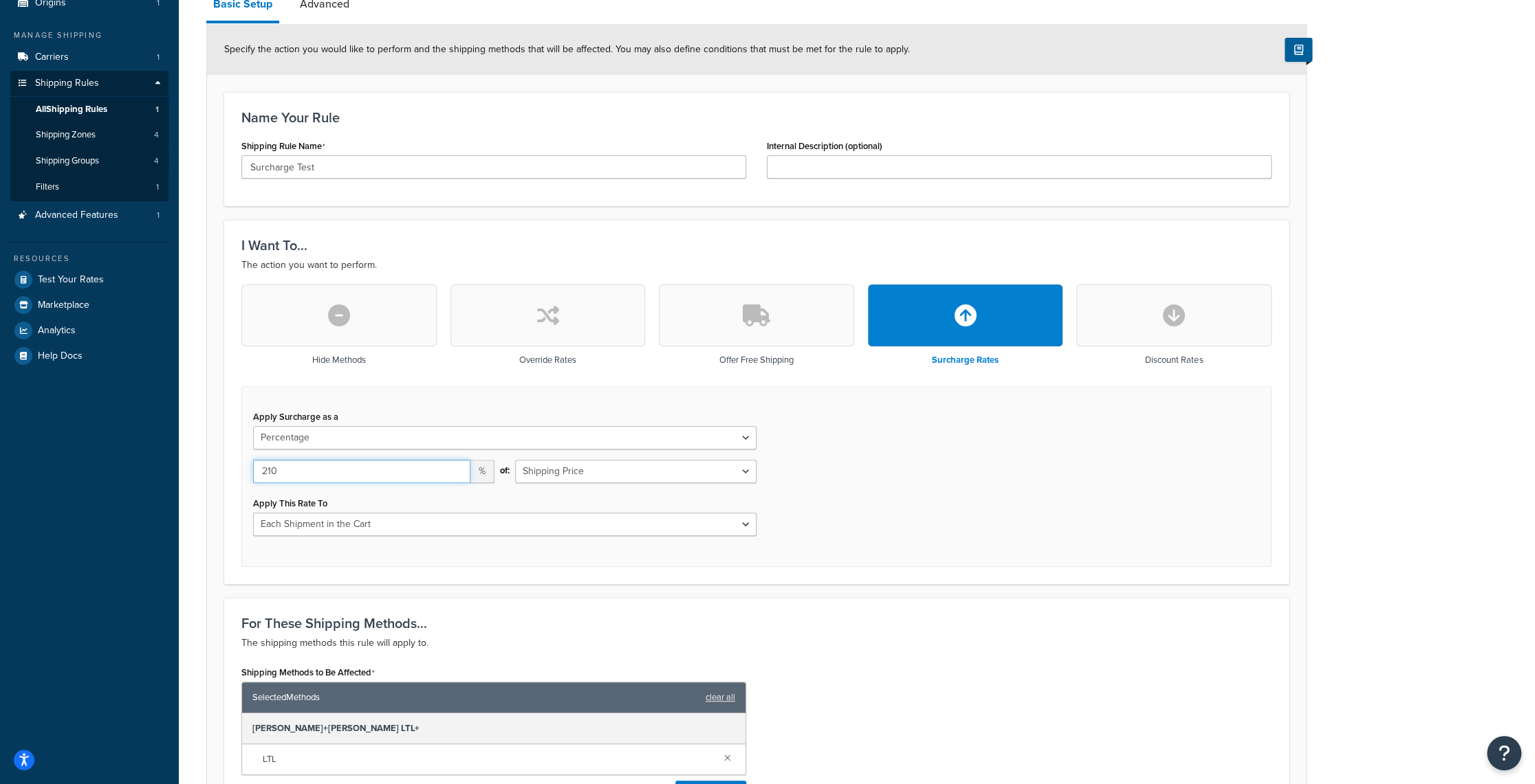
click at [456, 465] on input "210" at bounding box center [362, 472] width 217 height 24
click at [456, 465] on input "211" at bounding box center [362, 472] width 217 height 24
click at [456, 465] on input "212" at bounding box center [362, 472] width 217 height 24
click at [456, 465] on input "213" at bounding box center [362, 472] width 217 height 24
click at [456, 465] on input "214" at bounding box center [362, 472] width 217 height 24
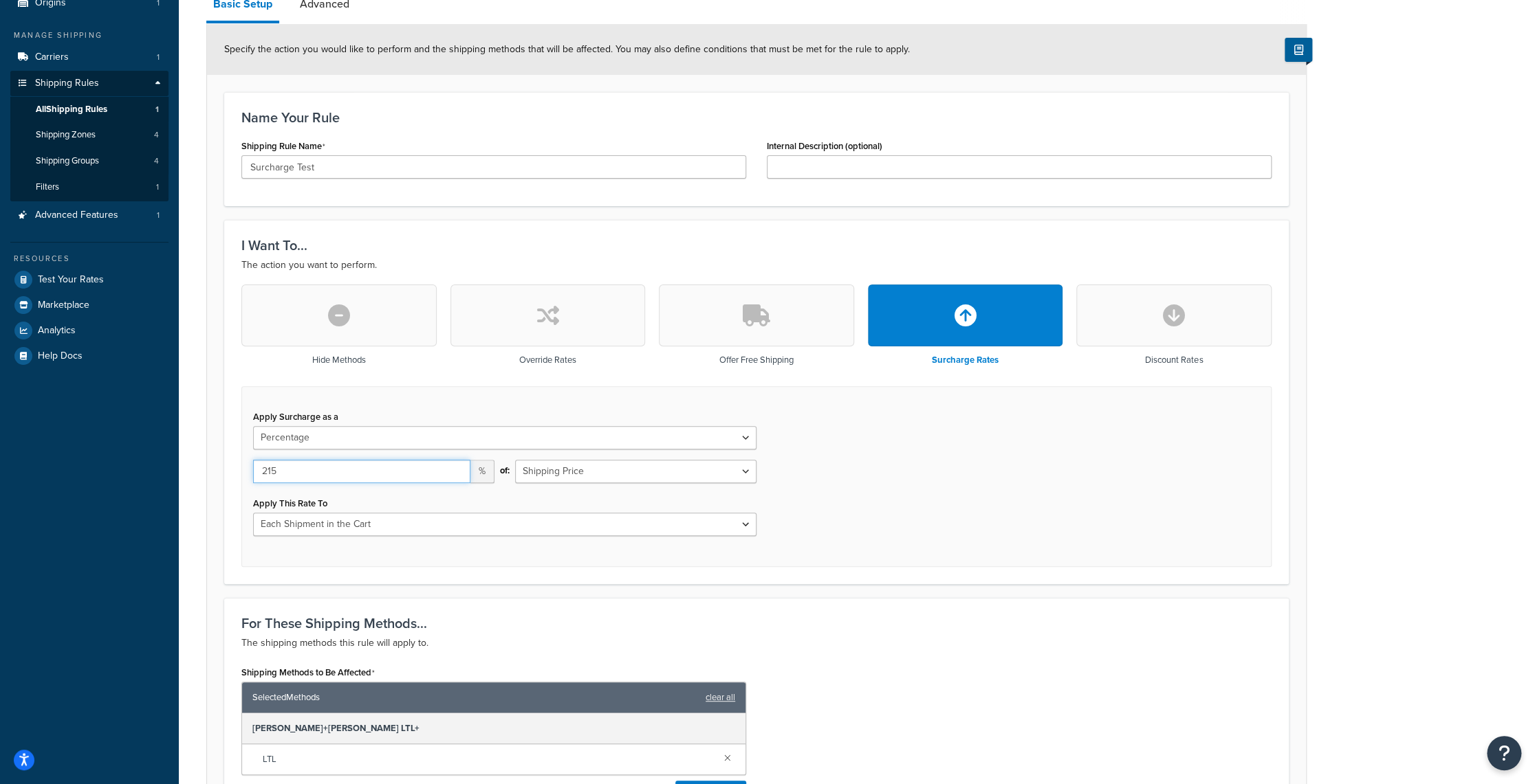
click at [456, 465] on input "215" at bounding box center [362, 472] width 217 height 24
click at [456, 465] on input "216" at bounding box center [362, 472] width 217 height 24
click at [456, 465] on input "217" at bounding box center [362, 472] width 217 height 24
click at [456, 465] on input "218" at bounding box center [362, 472] width 217 height 24
click at [456, 465] on input "219" at bounding box center [362, 472] width 217 height 24
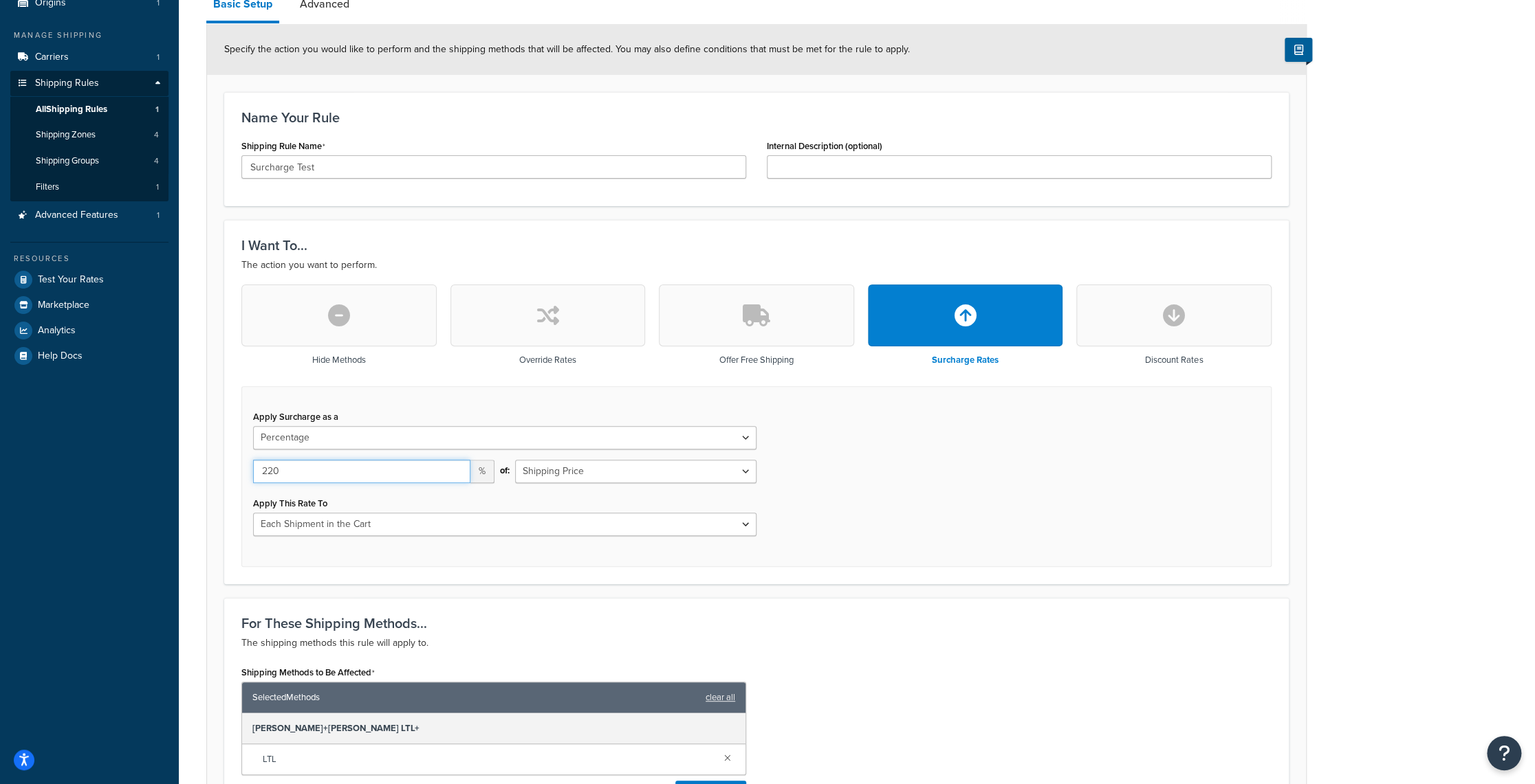
click at [456, 465] on input "220" at bounding box center [362, 472] width 217 height 24
click at [456, 465] on input "221" at bounding box center [362, 472] width 217 height 24
click at [456, 465] on input "222" at bounding box center [362, 472] width 217 height 24
click at [456, 465] on input "223" at bounding box center [362, 472] width 217 height 24
click at [456, 465] on input "224" at bounding box center [362, 472] width 217 height 24
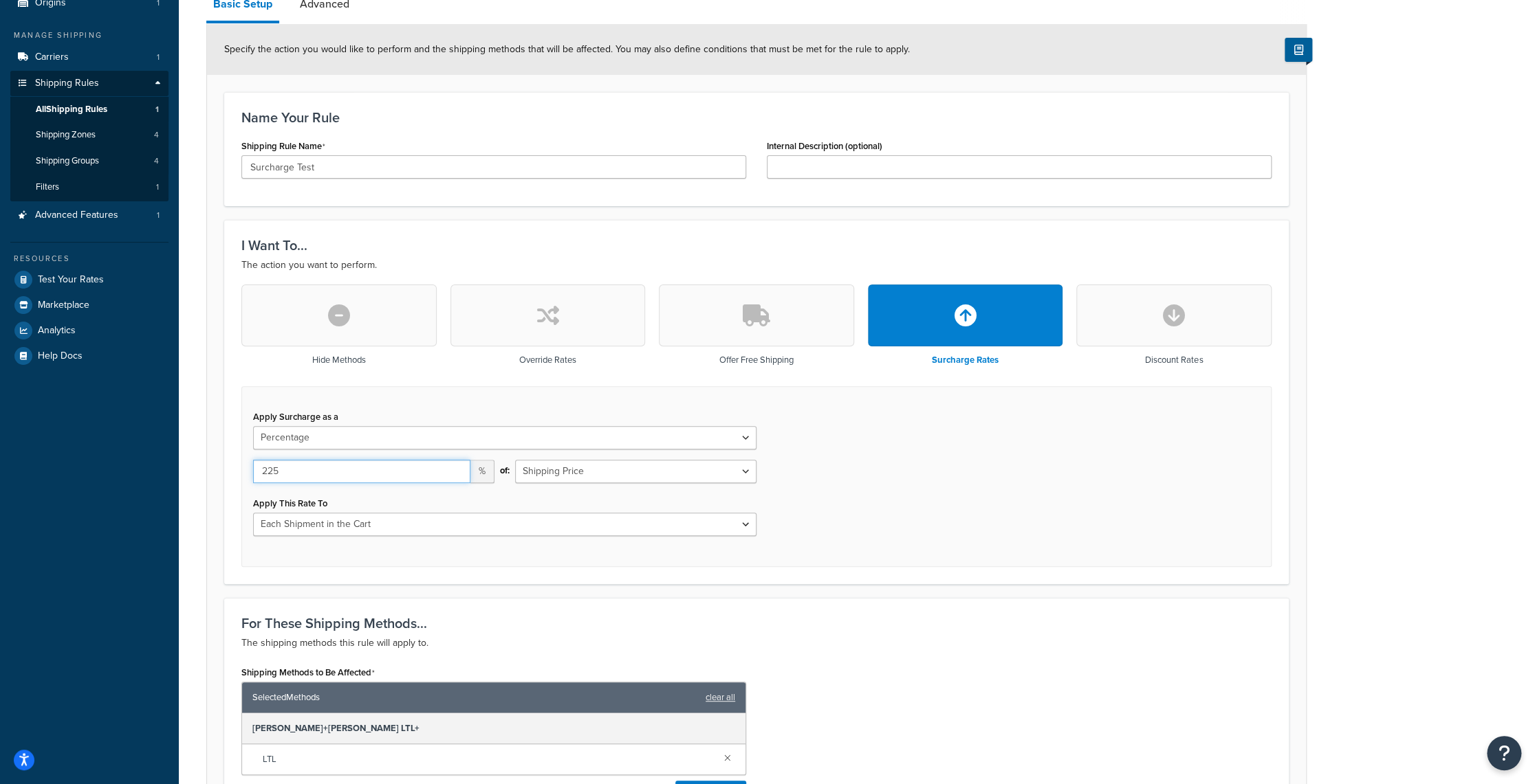
type input "225"
click at [456, 465] on input "225" at bounding box center [362, 472] width 217 height 24
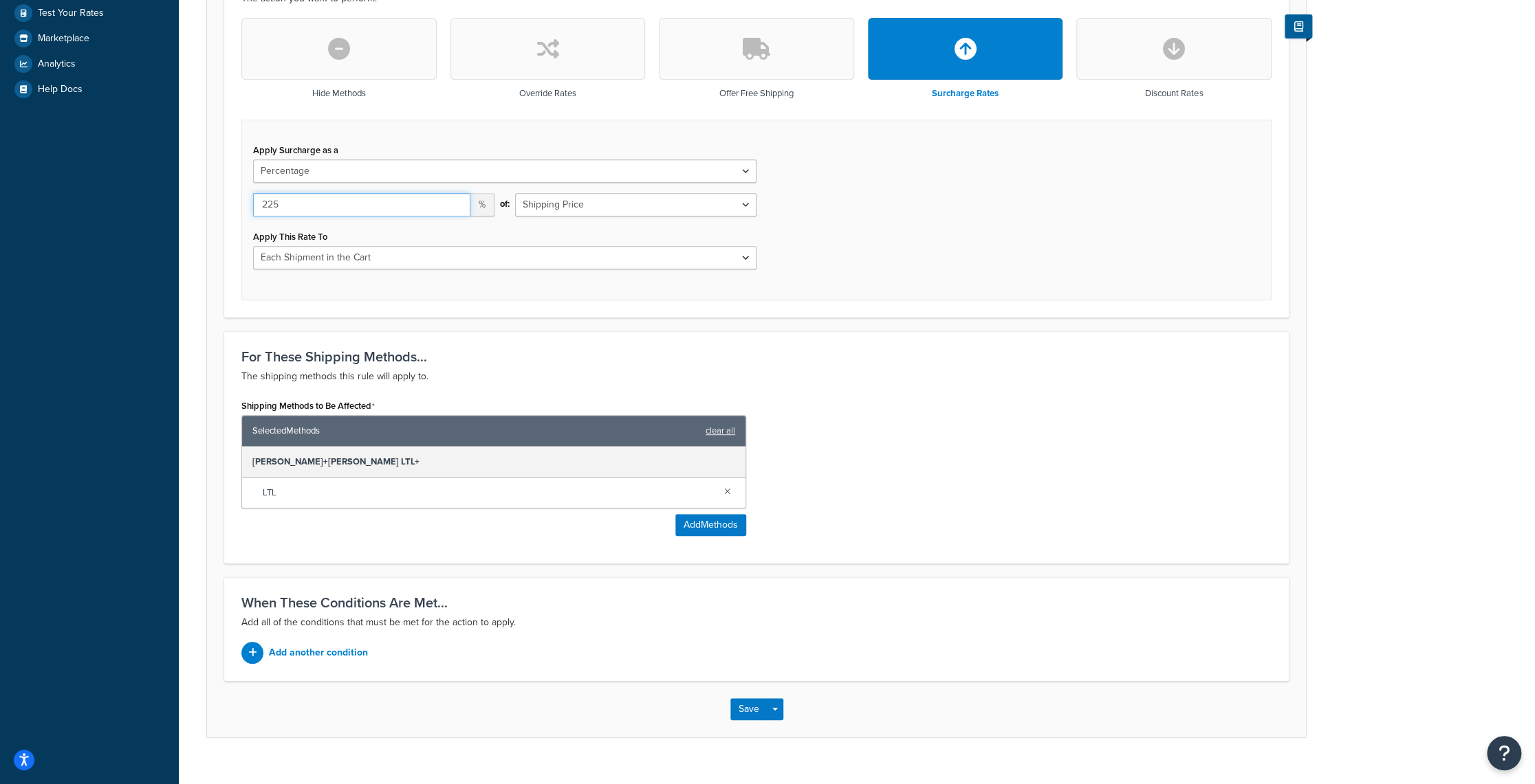
scroll to position [425, 0]
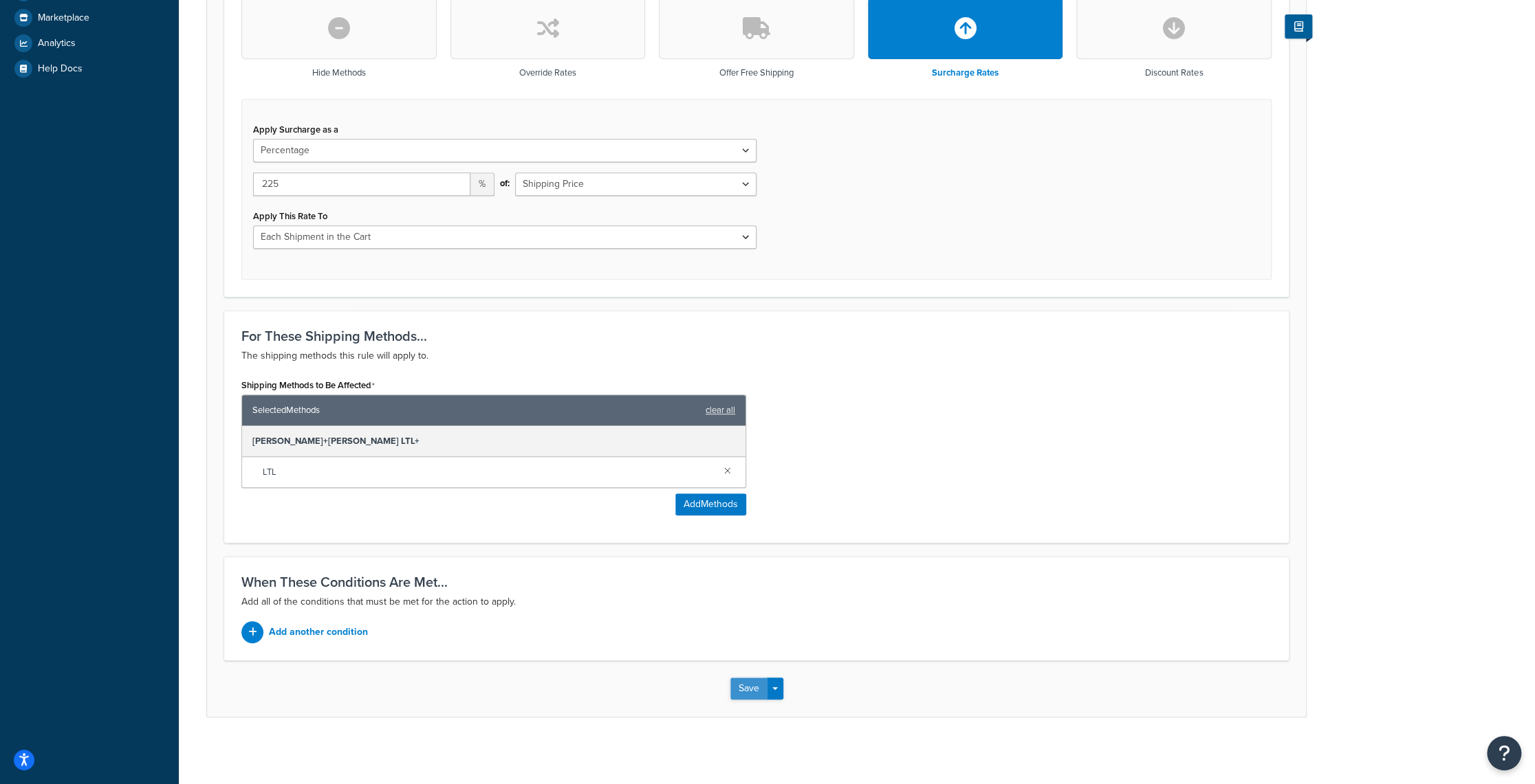
click at [743, 679] on button "Save" at bounding box center [748, 689] width 37 height 22
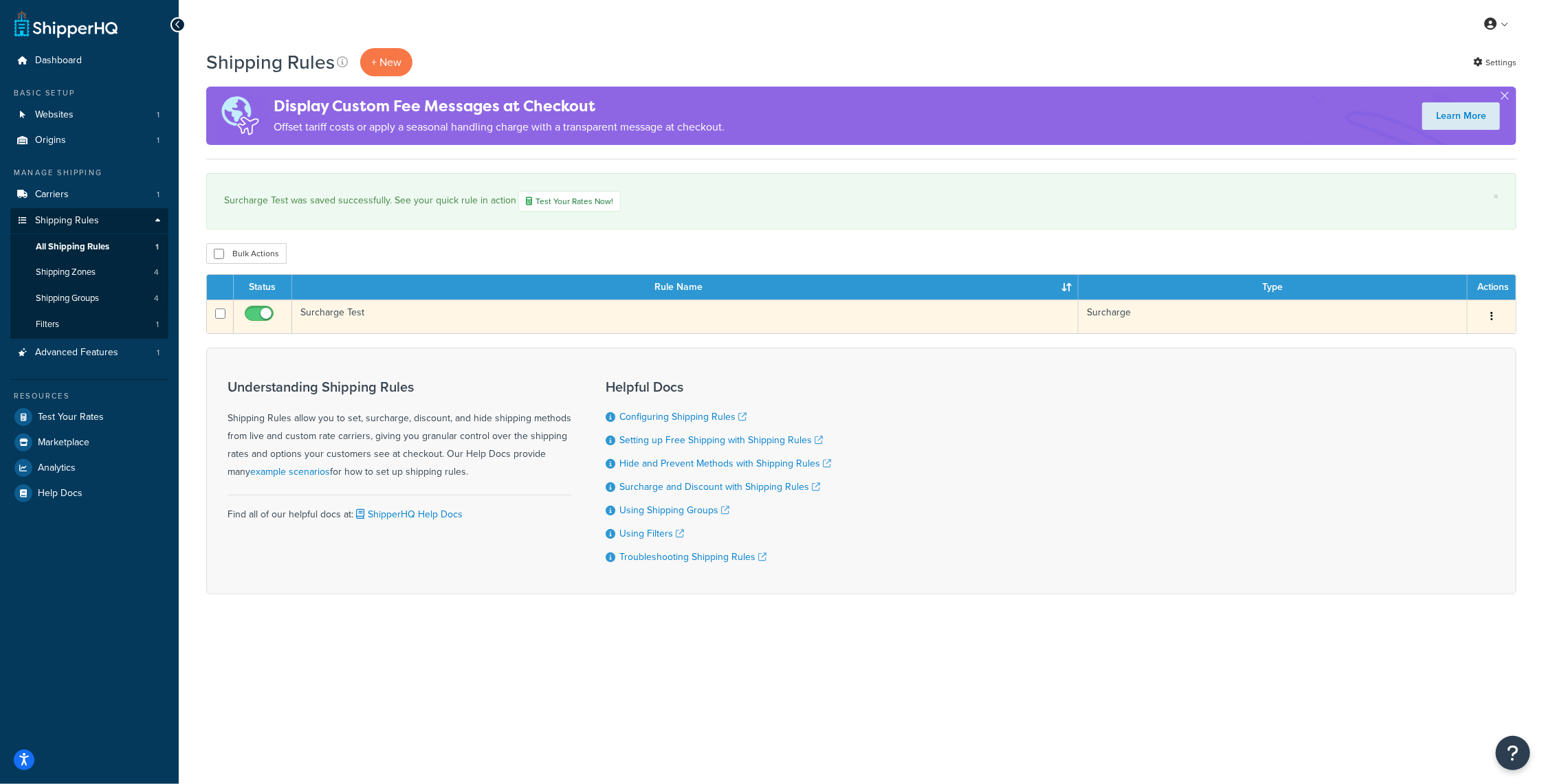
click at [1493, 317] on button "button" at bounding box center [1493, 317] width 20 height 22
click at [1430, 343] on link "Edit" at bounding box center [1446, 343] width 109 height 29
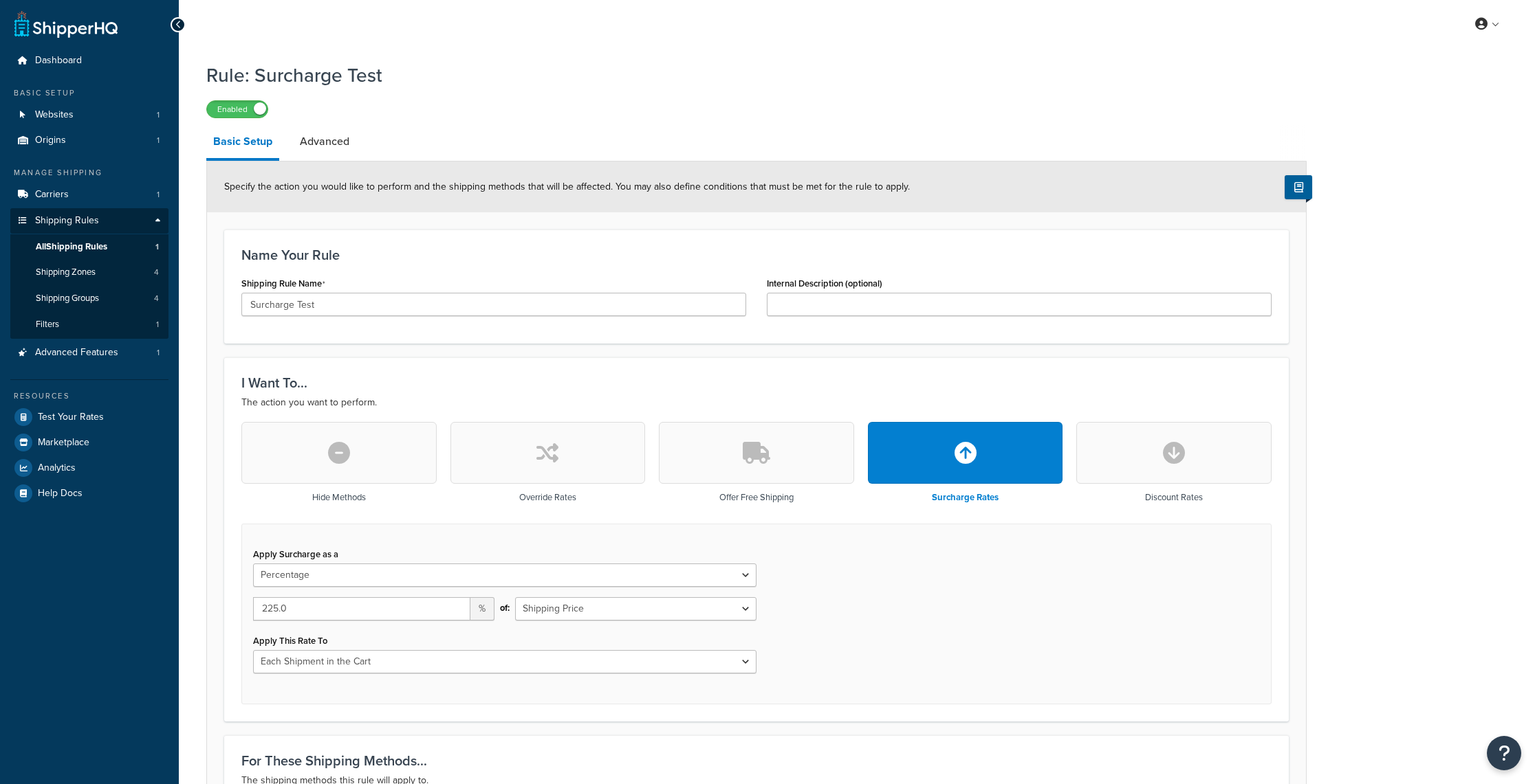
select select "PERCENTAGE"
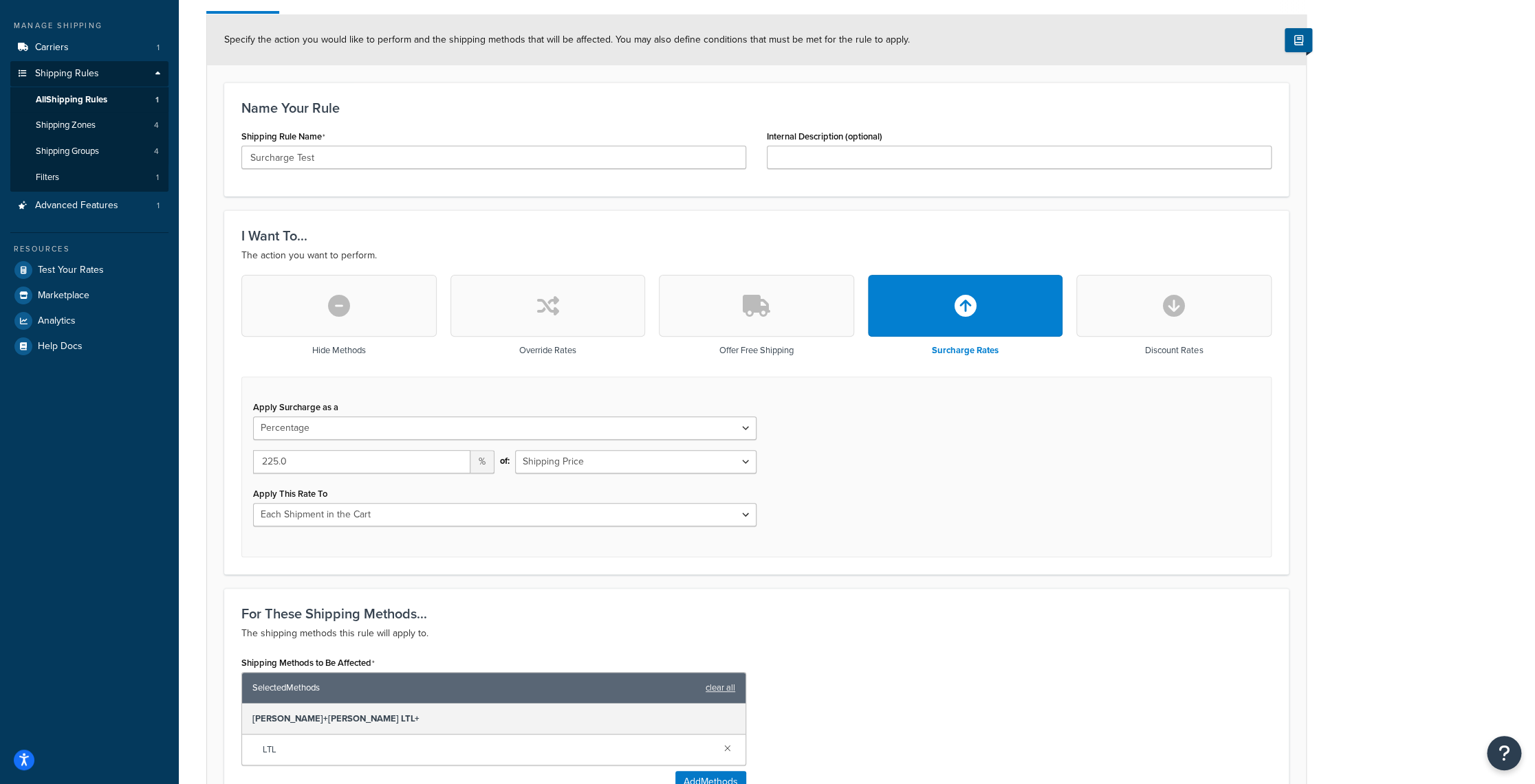
scroll to position [138, 0]
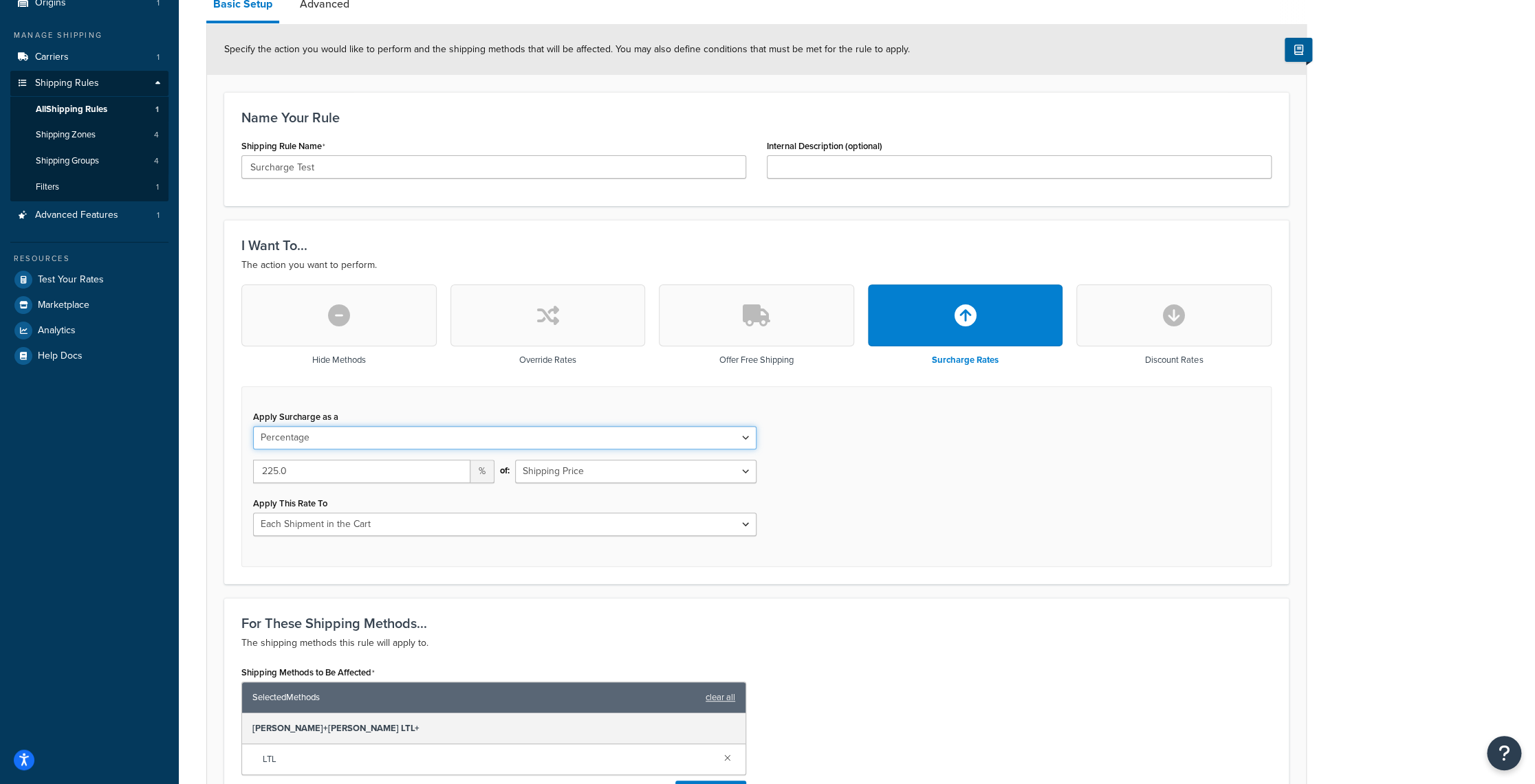
click at [373, 434] on select "Flat Rate Percentage Flat Rate & Percentage" at bounding box center [504, 437] width 504 height 24
click at [152, 409] on div "Dashboard Basic Setup Websites 1 Origins 1 Manage Shipping Carriers 1 Shipping …" at bounding box center [89, 467] width 179 height 1211
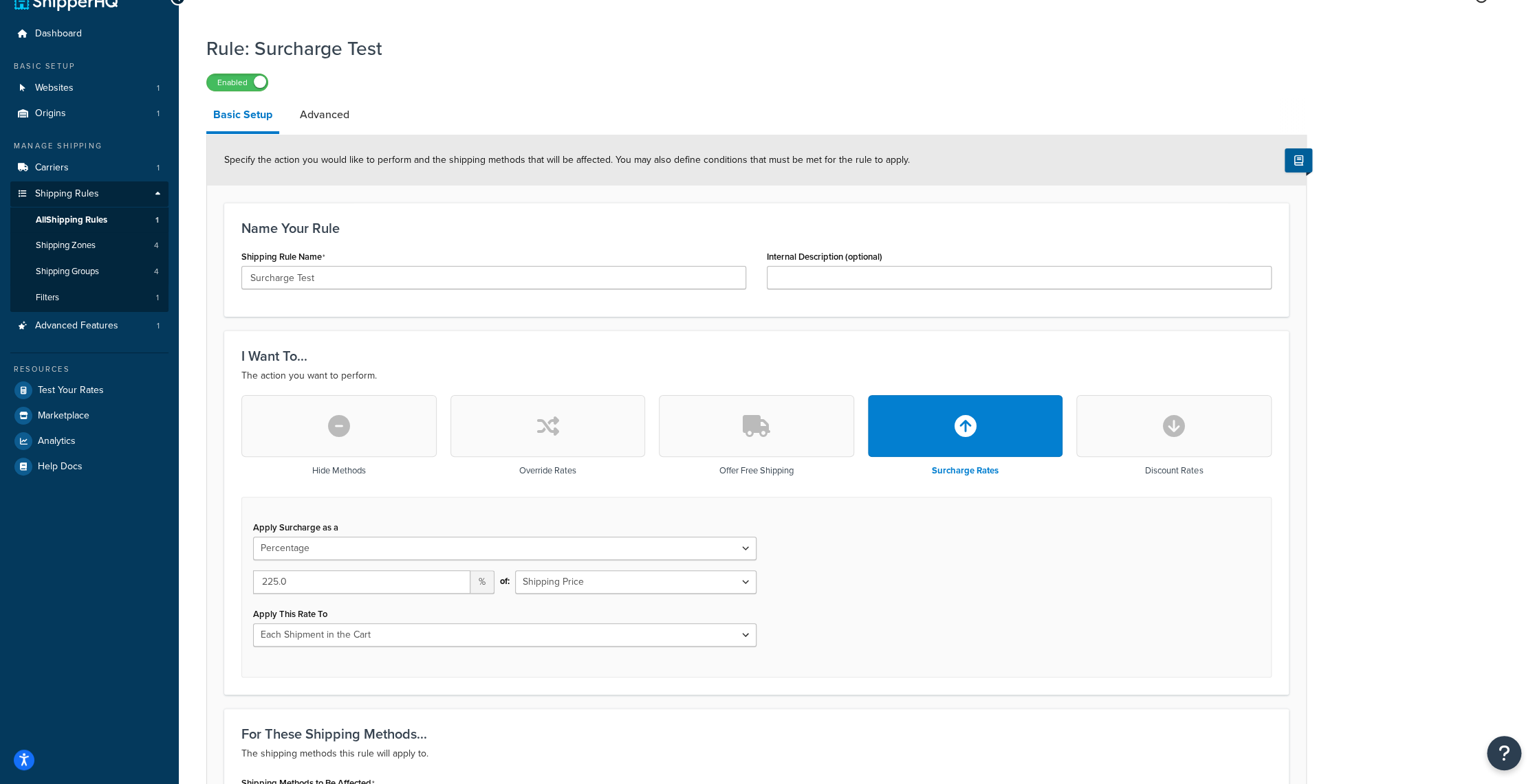
scroll to position [0, 0]
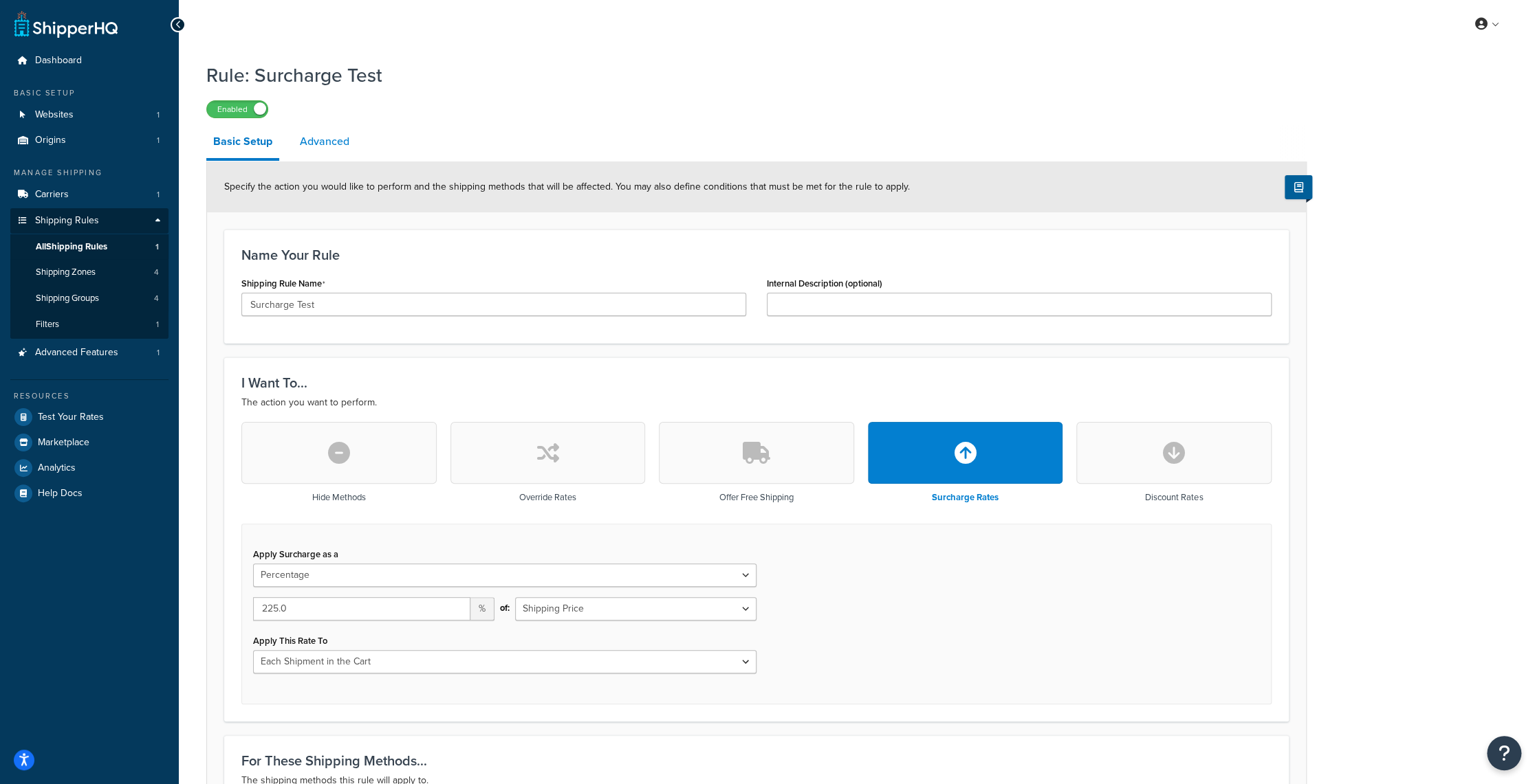
click at [317, 138] on link "Advanced" at bounding box center [325, 141] width 64 height 33
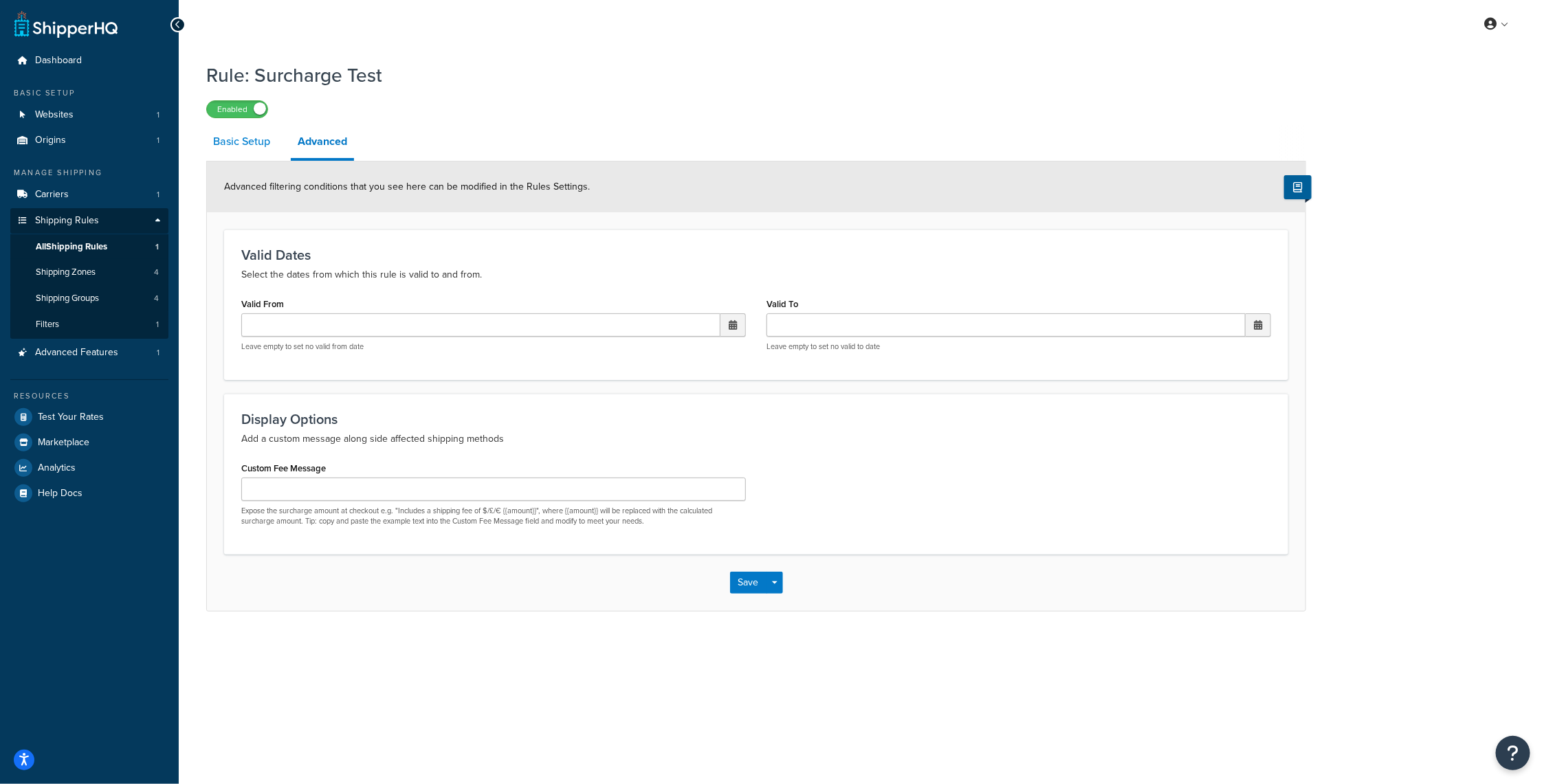
click at [257, 143] on link "Basic Setup" at bounding box center [242, 141] width 71 height 33
select select "PERCENTAGE"
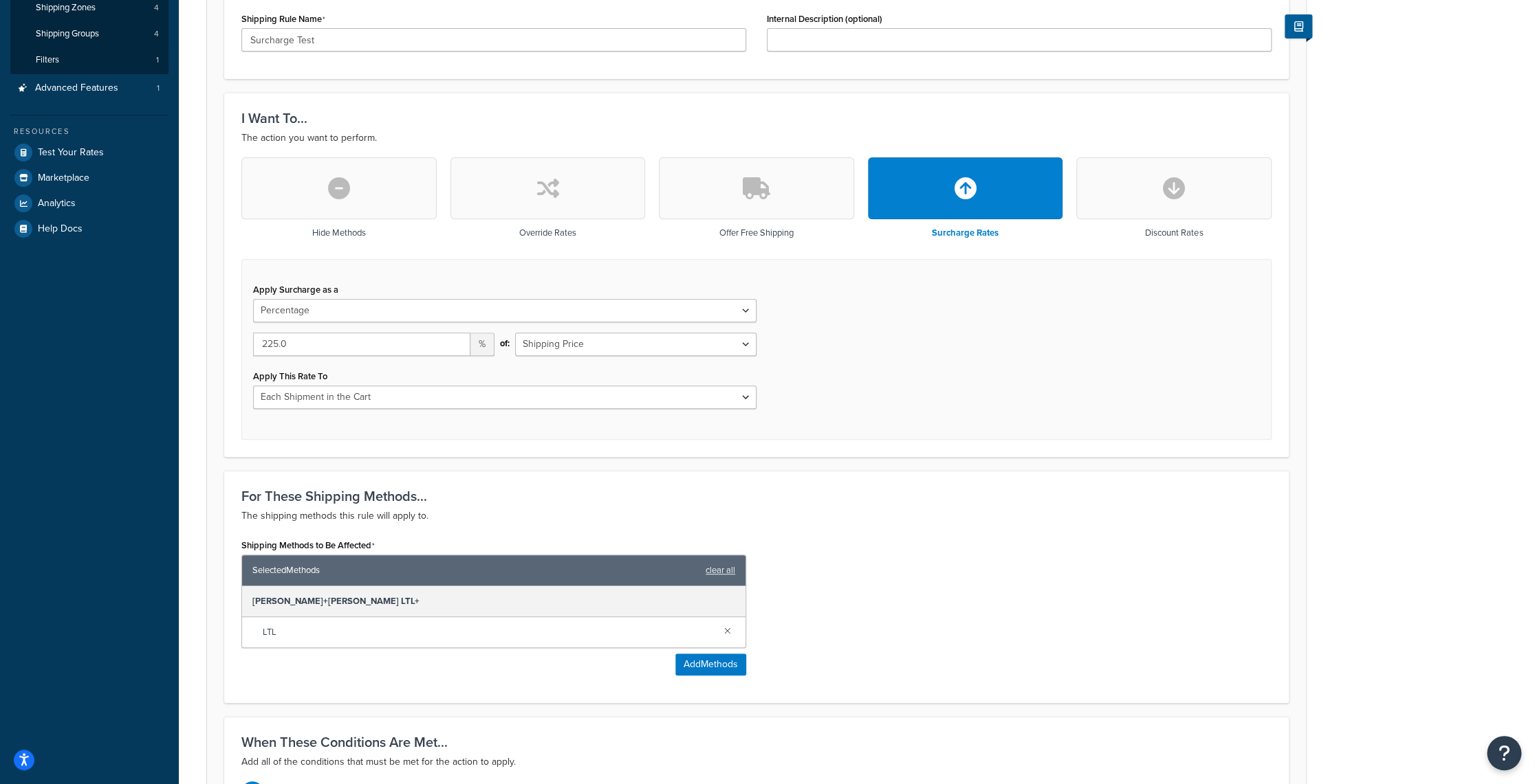
scroll to position [275, 0]
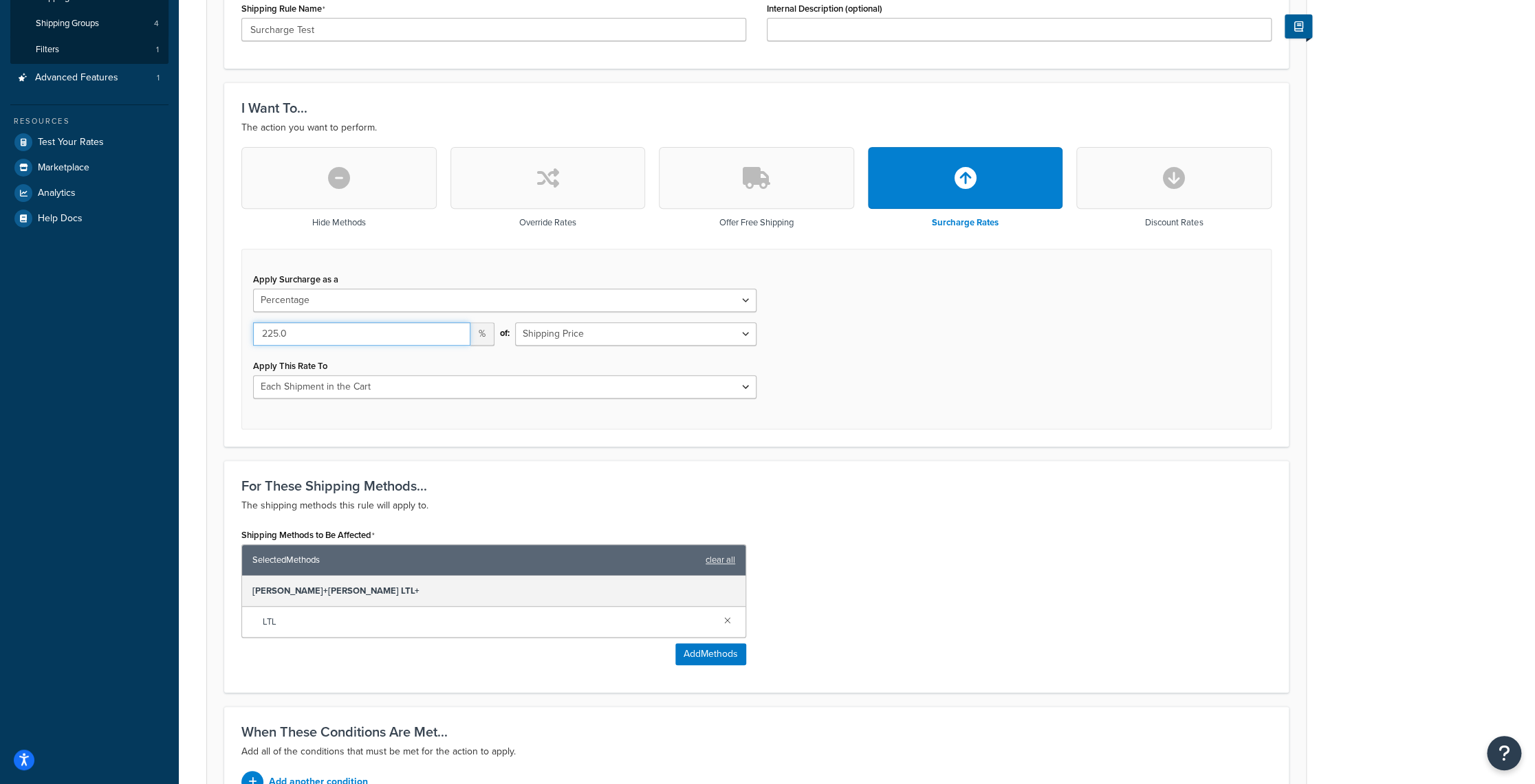
click at [272, 334] on input "225.0" at bounding box center [362, 334] width 217 height 24
click at [455, 330] on input "226" at bounding box center [362, 334] width 217 height 24
click at [455, 330] on input "227" at bounding box center [362, 334] width 217 height 24
click at [455, 330] on input "228" at bounding box center [362, 334] width 217 height 24
click at [455, 330] on input "229" at bounding box center [362, 334] width 217 height 24
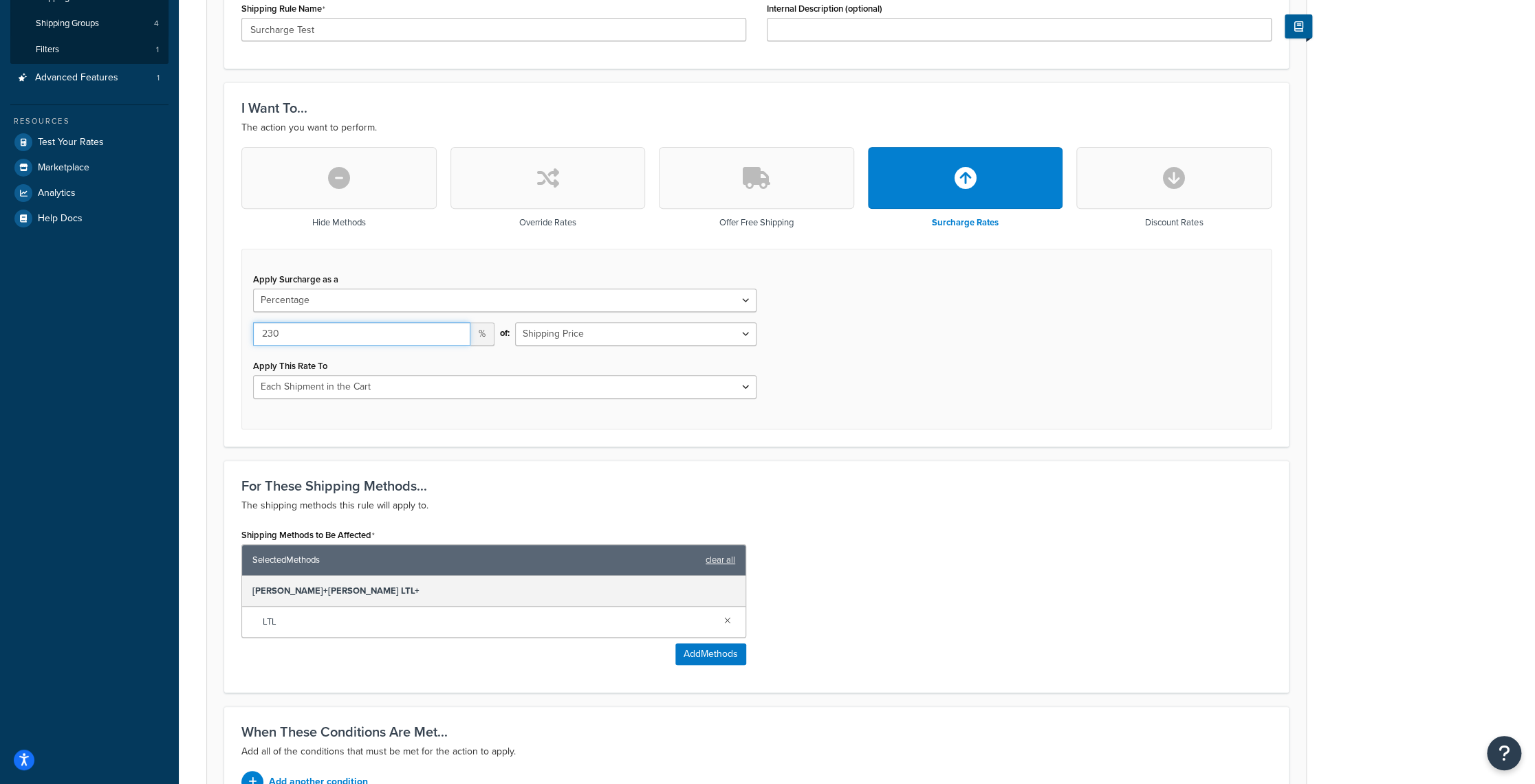
click at [455, 330] on input "230" at bounding box center [362, 334] width 217 height 24
click at [455, 330] on input "231" at bounding box center [362, 334] width 217 height 24
click at [455, 330] on input "232" at bounding box center [362, 334] width 217 height 24
click at [455, 330] on input "233" at bounding box center [362, 334] width 217 height 24
click at [455, 330] on input "234" at bounding box center [362, 334] width 217 height 24
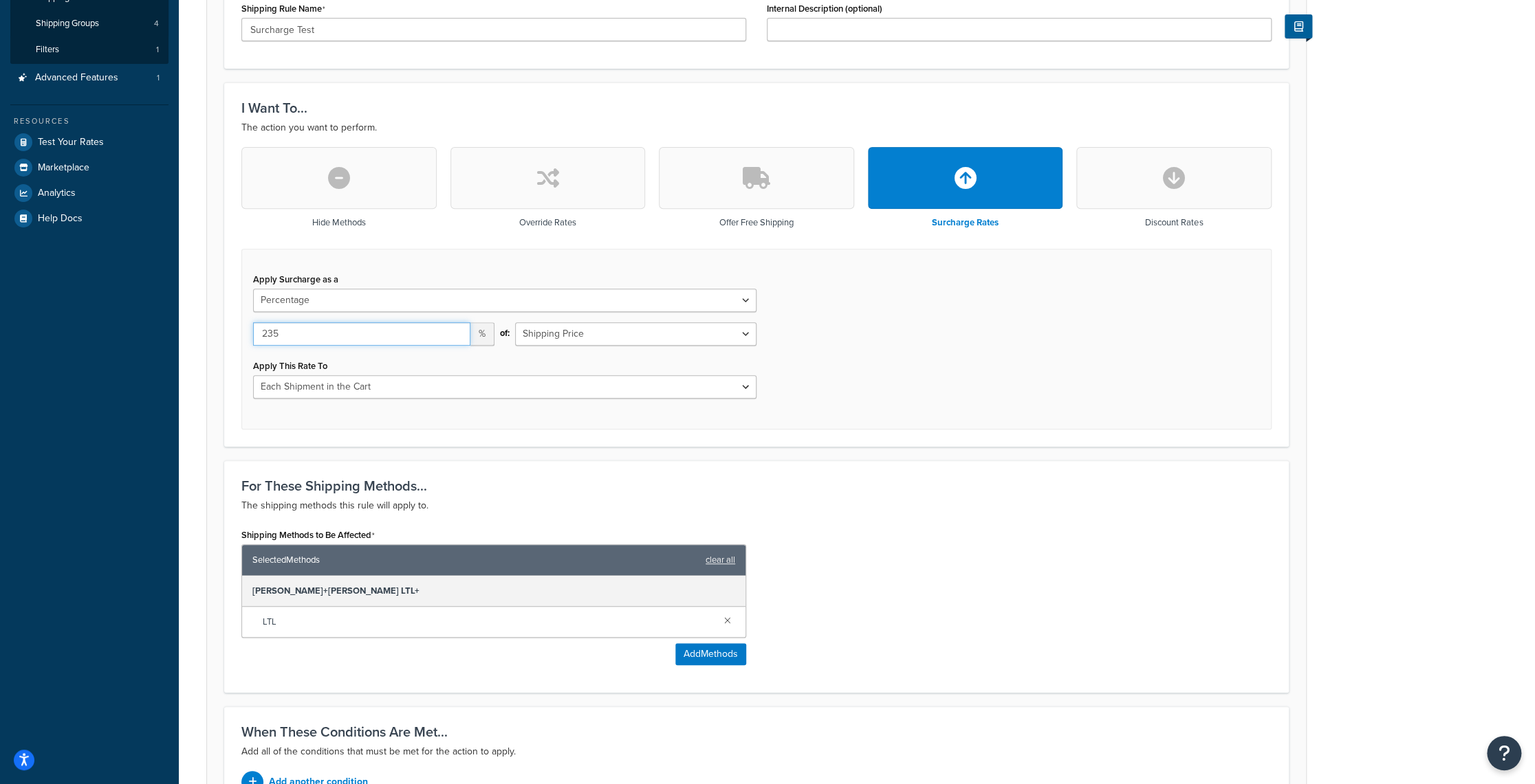
click at [455, 330] on input "235" at bounding box center [362, 334] width 217 height 24
click at [455, 330] on input "236" at bounding box center [362, 334] width 217 height 24
click at [455, 330] on input "237" at bounding box center [362, 334] width 217 height 24
click at [455, 330] on input "238" at bounding box center [362, 334] width 217 height 24
click at [455, 330] on input "239" at bounding box center [362, 334] width 217 height 24
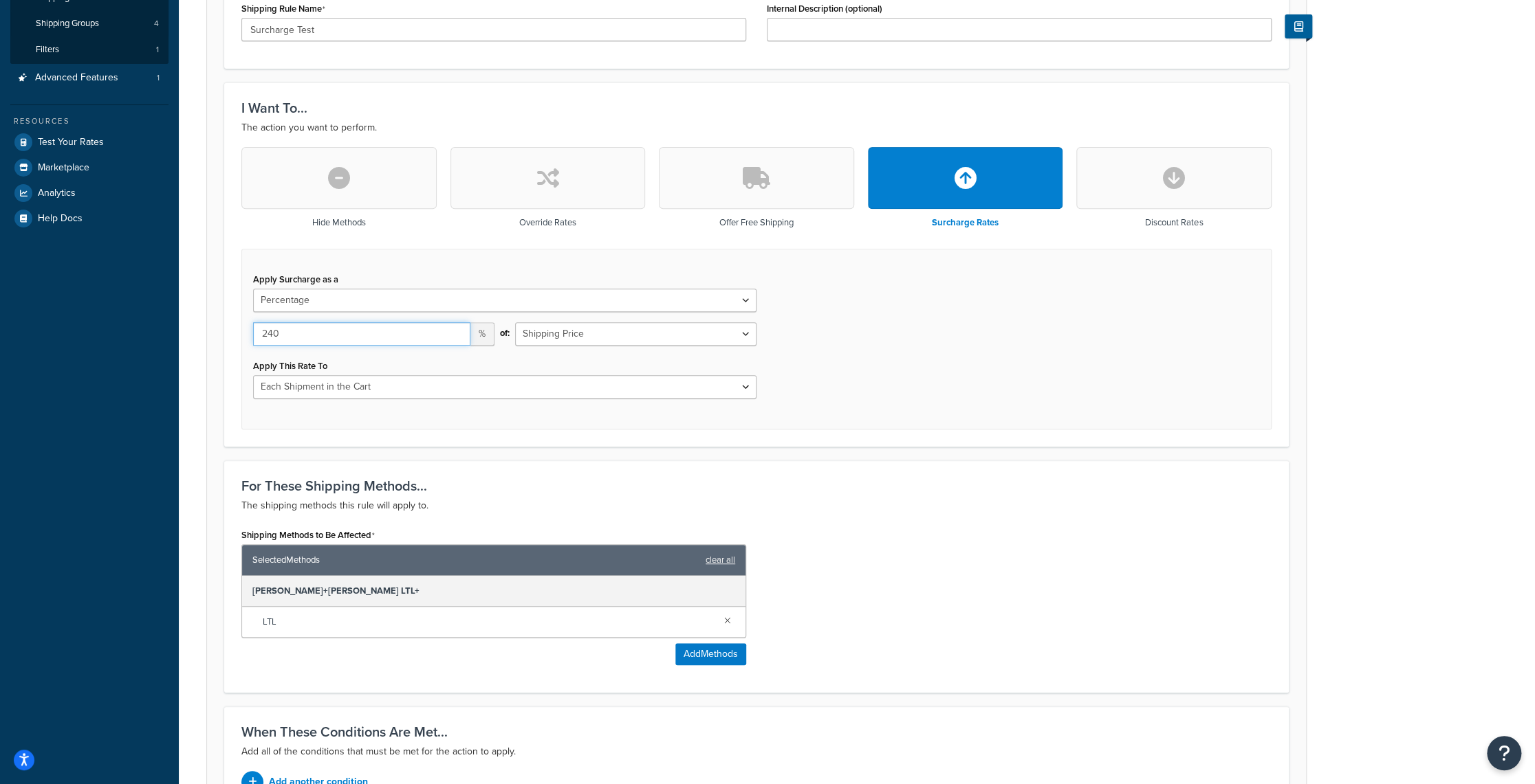
click at [455, 330] on input "240" at bounding box center [362, 334] width 217 height 24
click at [455, 330] on input "241" at bounding box center [362, 334] width 217 height 24
click at [455, 330] on input "242" at bounding box center [362, 334] width 217 height 24
click at [455, 330] on input "243" at bounding box center [362, 334] width 217 height 24
click at [455, 330] on input "244" at bounding box center [362, 334] width 217 height 24
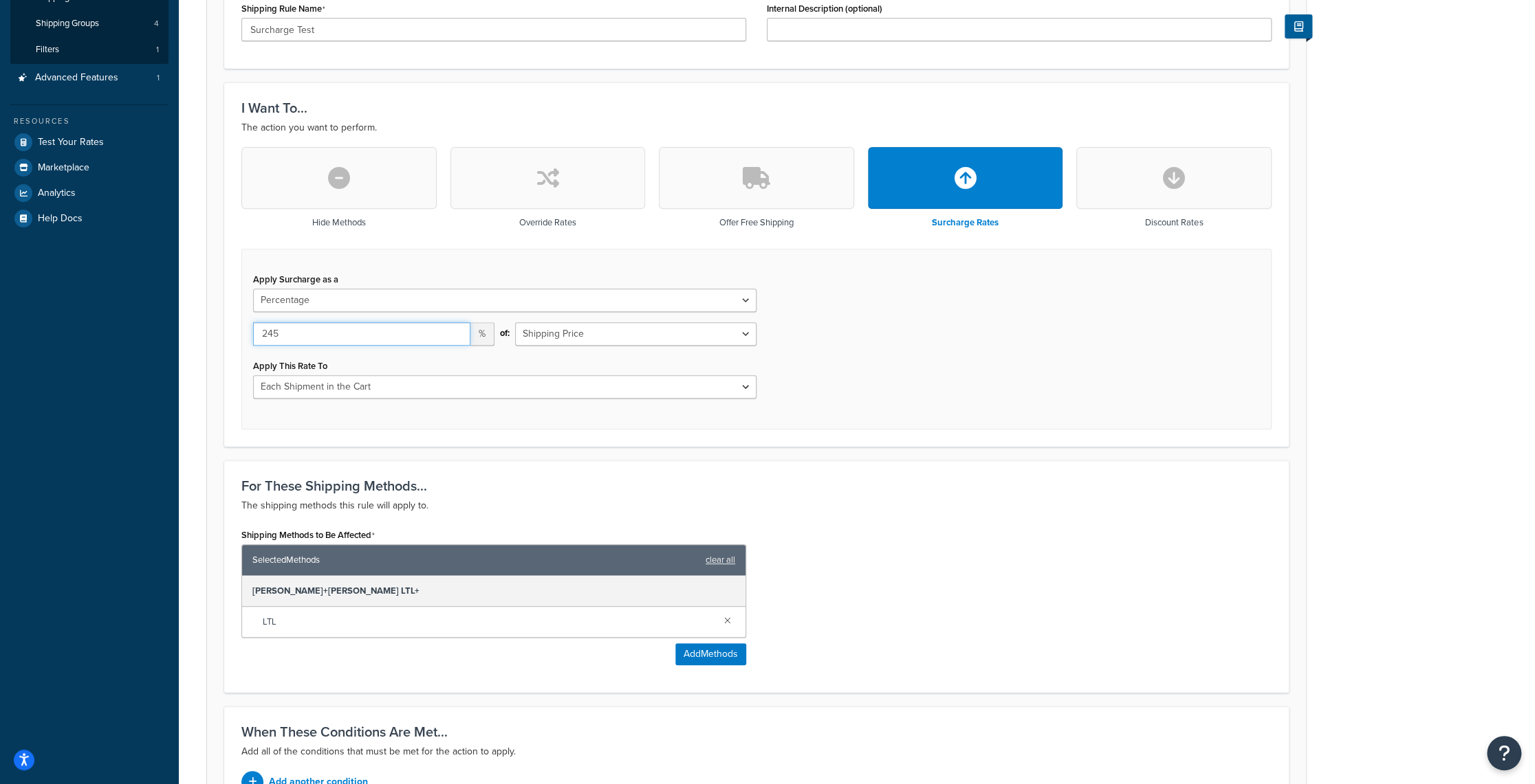
click at [455, 330] on input "245" at bounding box center [362, 334] width 217 height 24
click at [455, 330] on input "246" at bounding box center [362, 334] width 217 height 24
click at [455, 330] on input "247" at bounding box center [362, 334] width 217 height 24
click at [455, 330] on input "248" at bounding box center [362, 334] width 217 height 24
click at [455, 330] on input "249" at bounding box center [362, 334] width 217 height 24
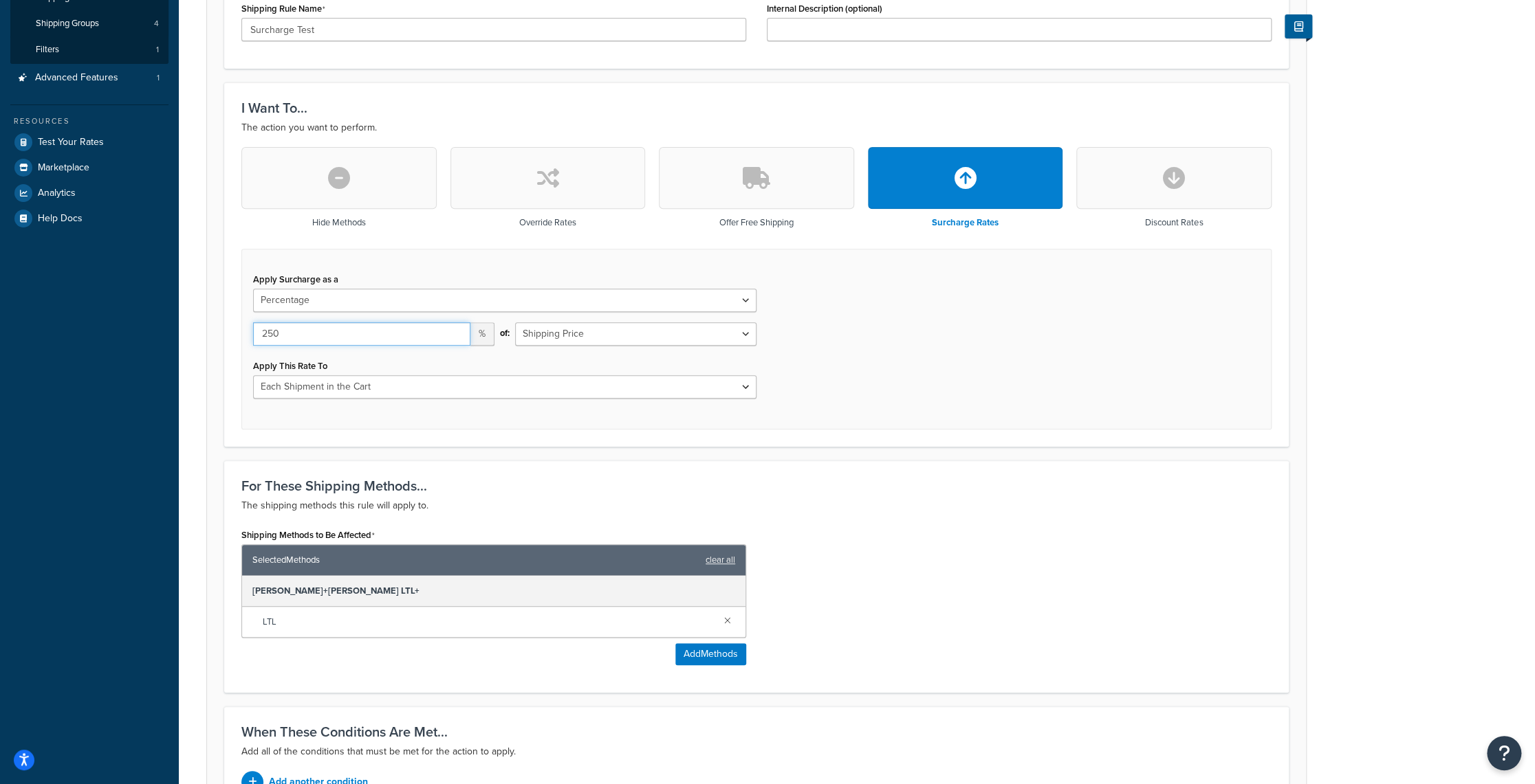
type input "250"
click at [455, 330] on input "250" at bounding box center [362, 334] width 217 height 24
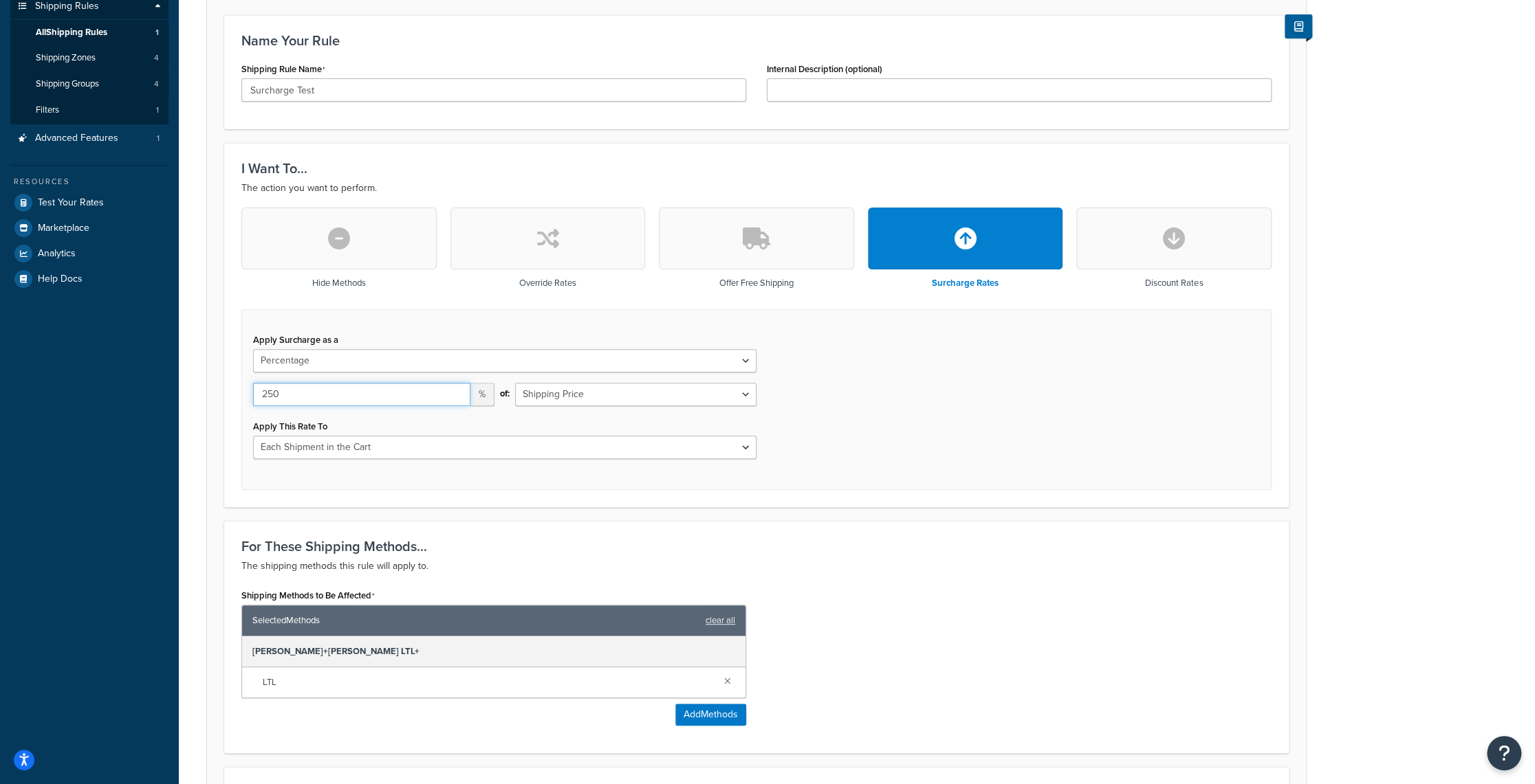
scroll to position [425, 0]
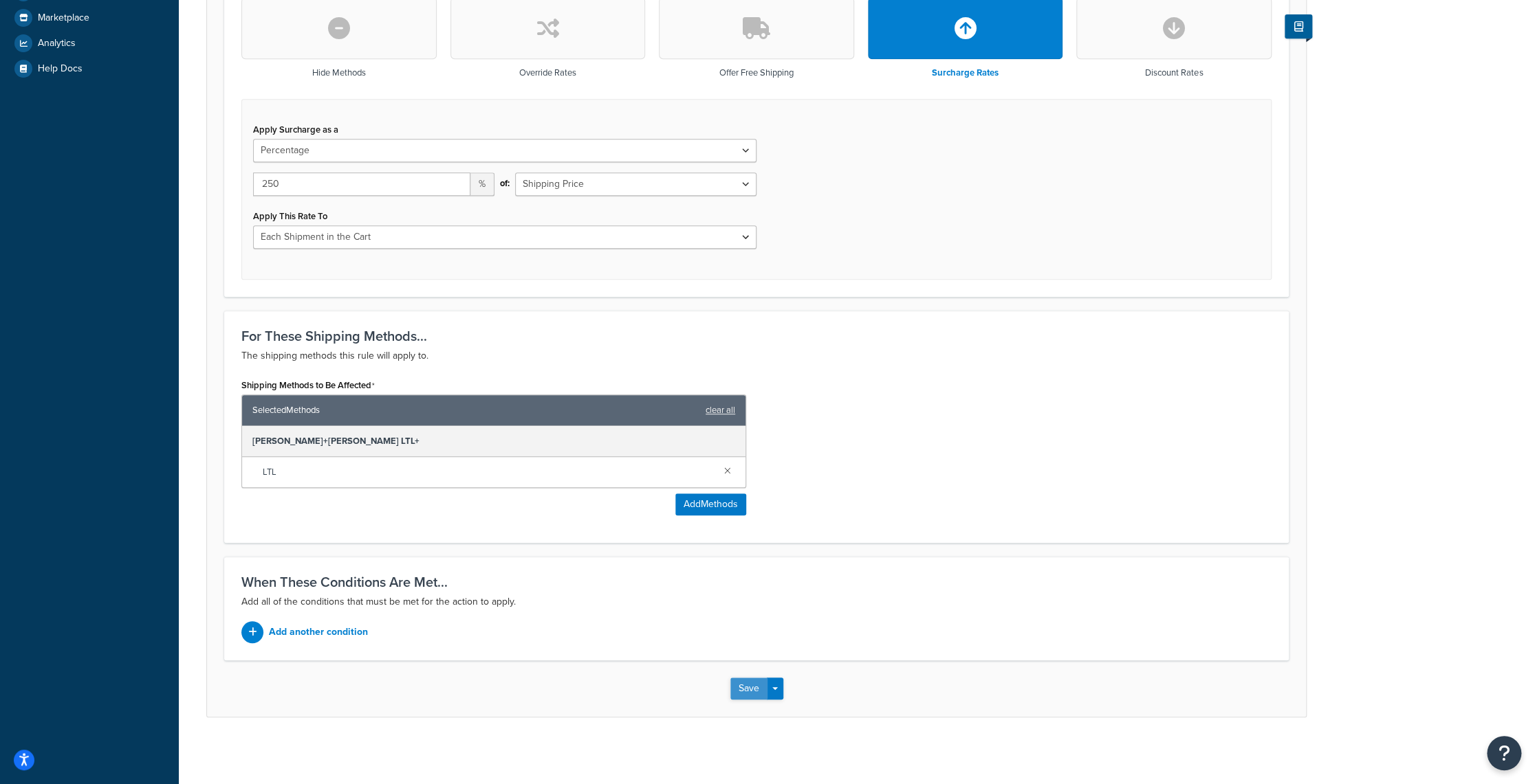
click at [753, 682] on button "Save" at bounding box center [748, 689] width 37 height 22
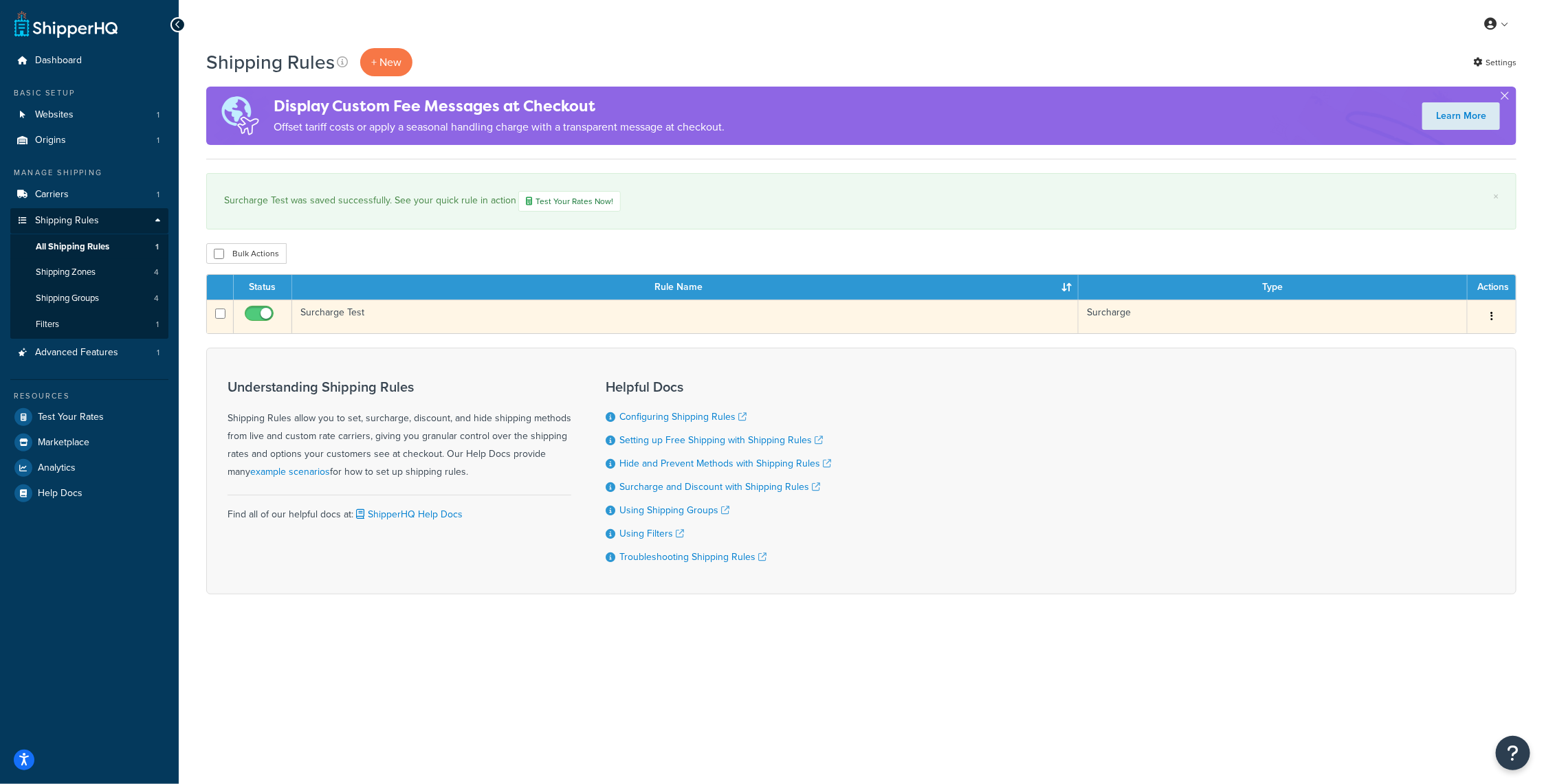
click at [1493, 317] on icon "button" at bounding box center [1492, 317] width 2 height 10
click at [1444, 342] on link "Edit" at bounding box center [1446, 343] width 109 height 29
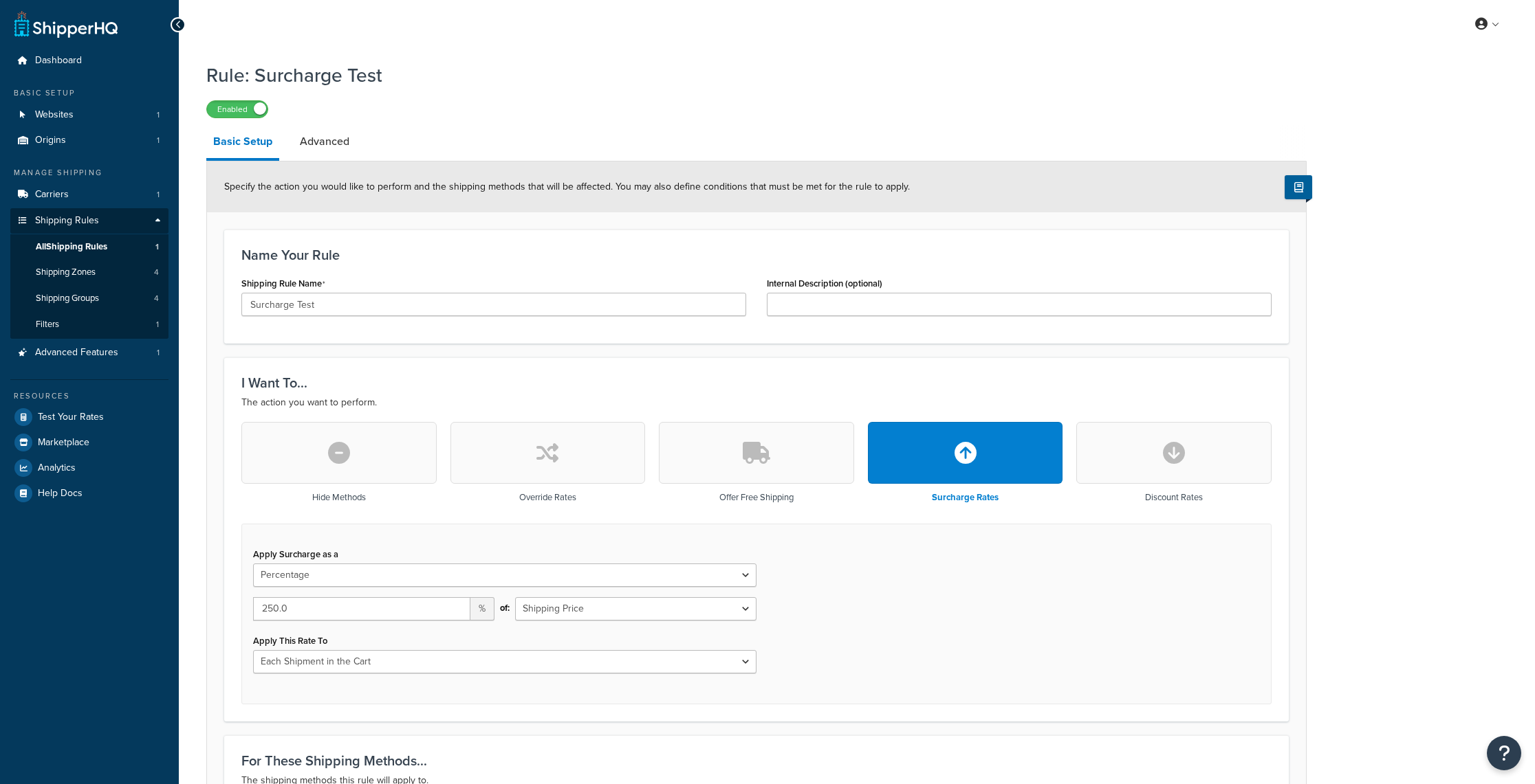
select select "PERCENTAGE"
